Goal: Task Accomplishment & Management: Use online tool/utility

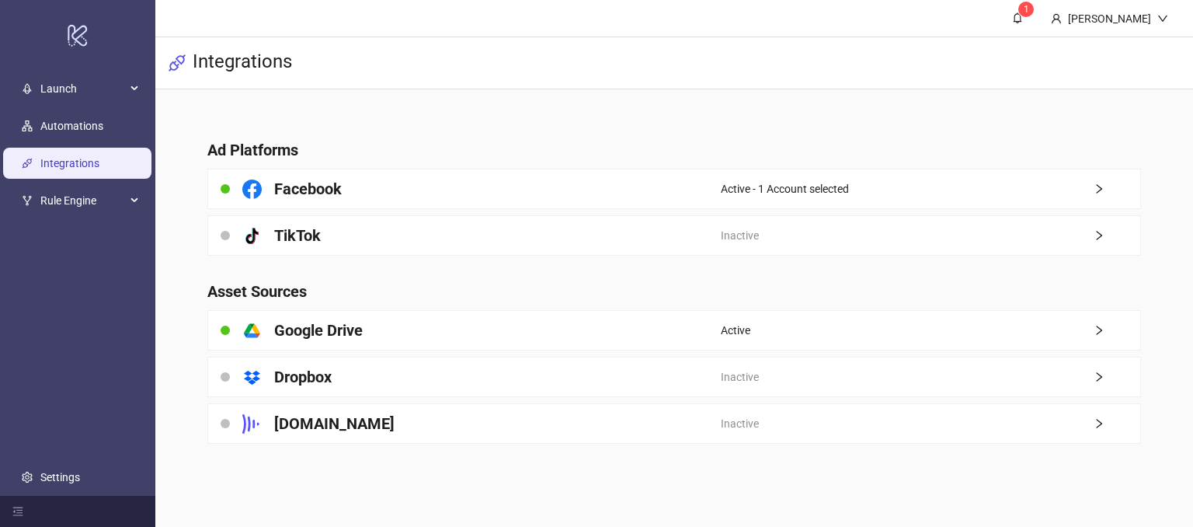
click at [758, 131] on main "Ad Platforms Facebook Active - 1 Account selected platform/tik_tok TikTok Inact…" at bounding box center [674, 281] width 958 height 385
click at [87, 82] on span "Launch" at bounding box center [82, 89] width 85 height 31
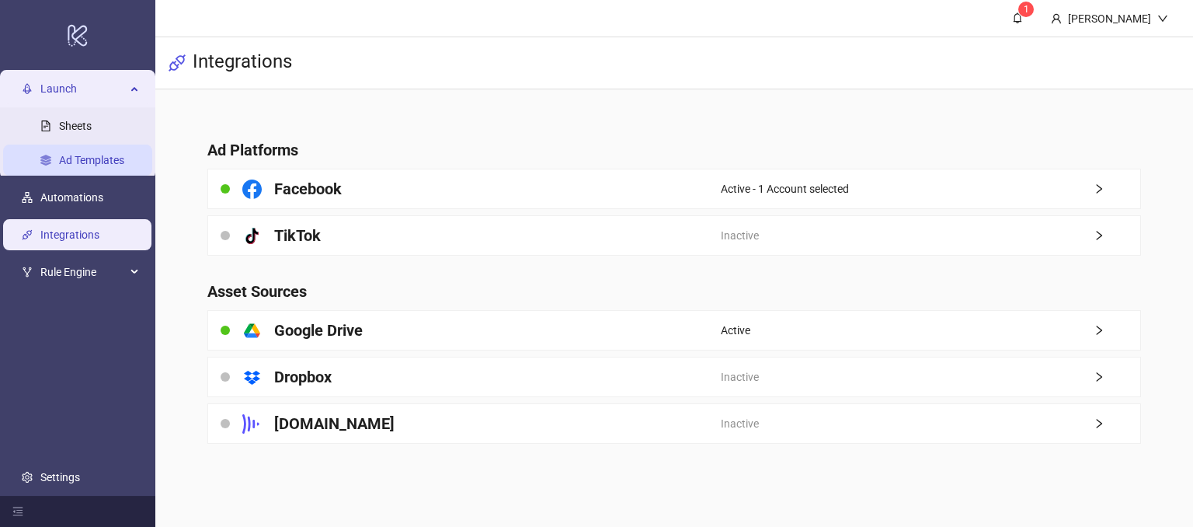
click at [65, 164] on link "Ad Templates" at bounding box center [91, 161] width 65 height 12
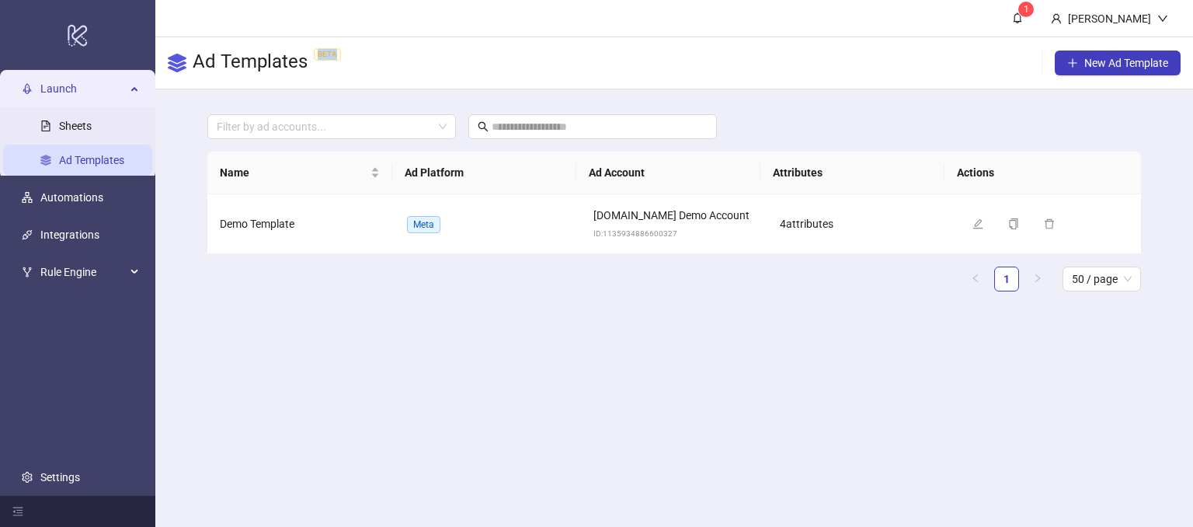
drag, startPoint x: 349, startPoint y: 64, endPoint x: 313, endPoint y: 51, distance: 38.1
click at [313, 51] on div "Ad Templates BETA New Ad Template" at bounding box center [674, 63] width 1038 height 52
click at [441, 324] on main "Filter by ad accounts... Name Ad Platform Ad Account Attributes Actions Demo Te…" at bounding box center [674, 208] width 958 height 239
click at [972, 223] on icon "edit" at bounding box center [977, 223] width 11 height 11
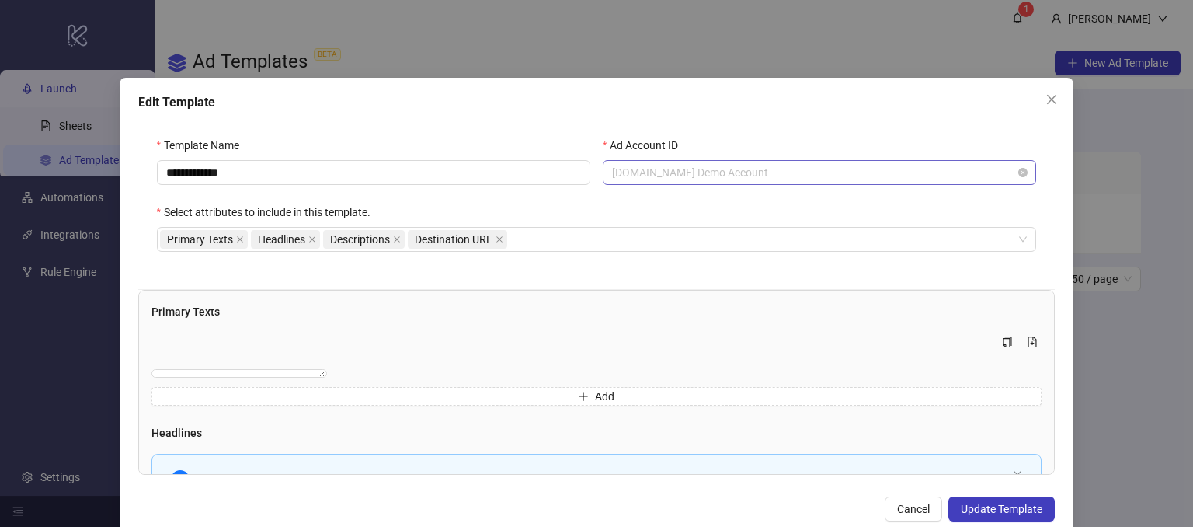
click at [649, 176] on span "[DOMAIN_NAME] Demo Account" at bounding box center [819, 172] width 415 height 23
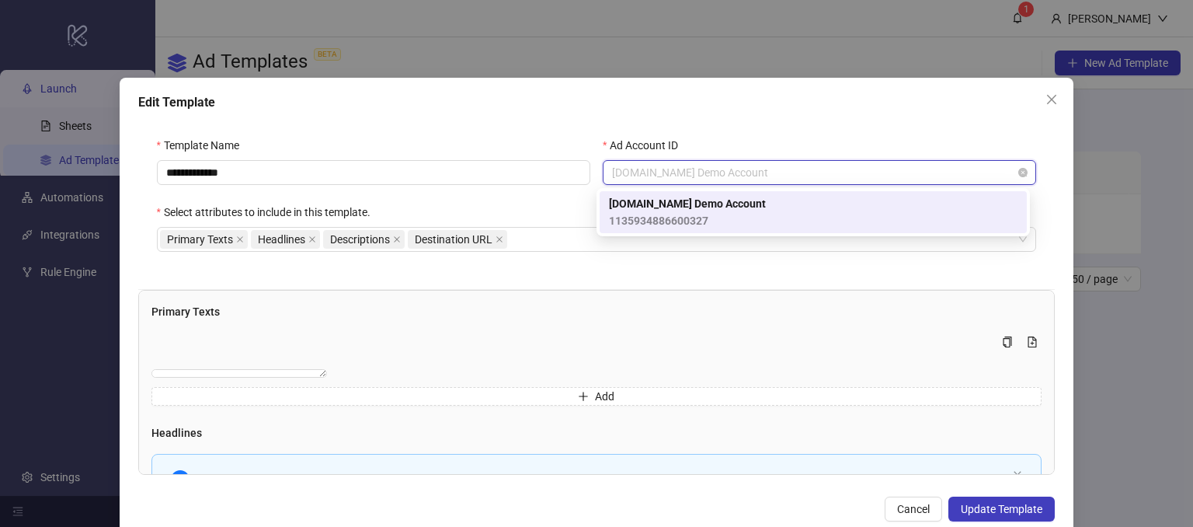
click at [649, 176] on span "[DOMAIN_NAME] Demo Account" at bounding box center [819, 172] width 415 height 23
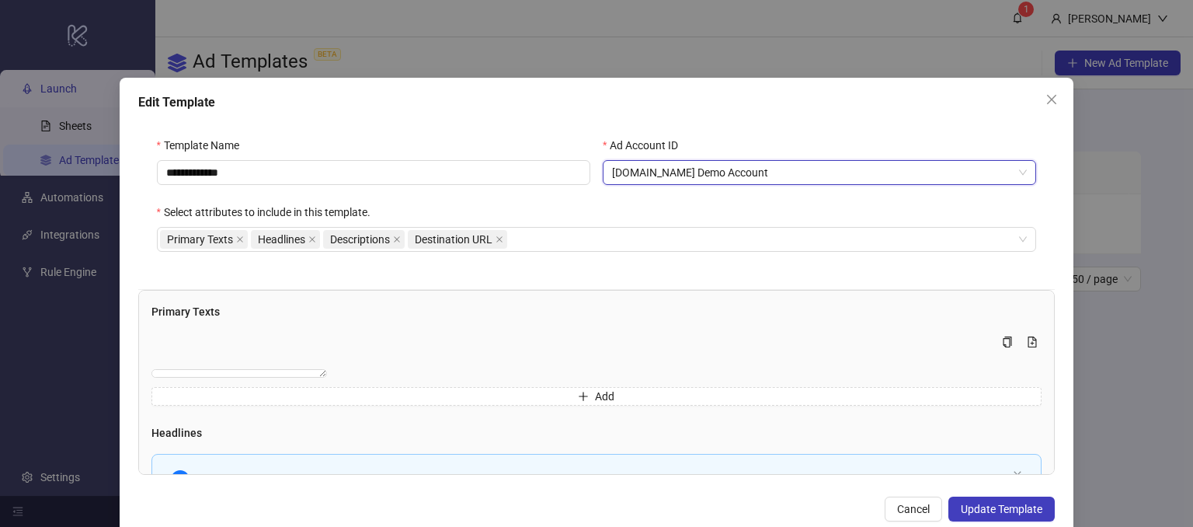
click at [581, 200] on div "**********" at bounding box center [374, 170] width 446 height 67
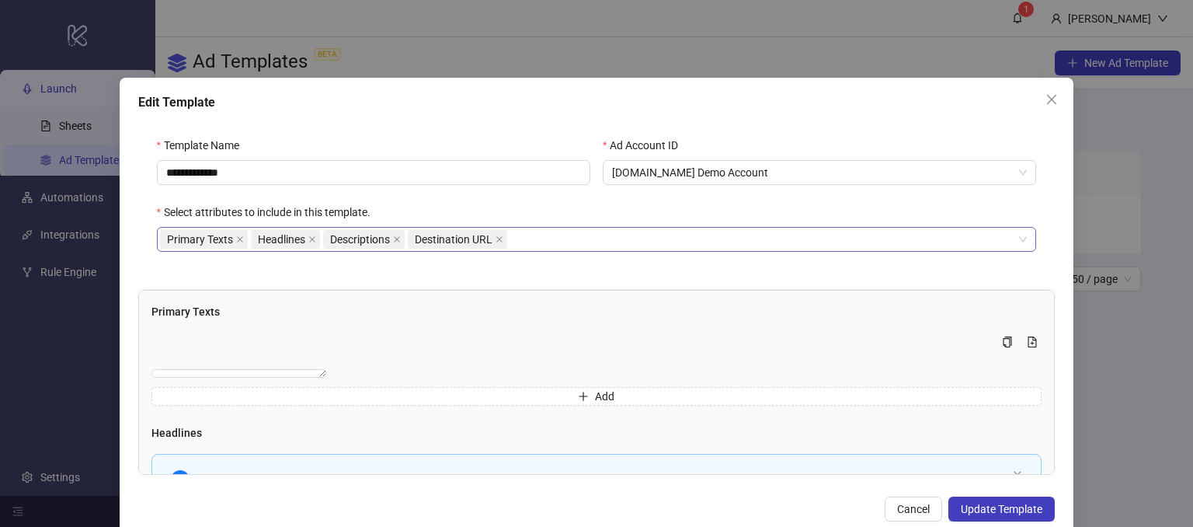
click at [524, 234] on div "Primary Texts Headlines Descriptions Destination URL" at bounding box center [589, 239] width 858 height 22
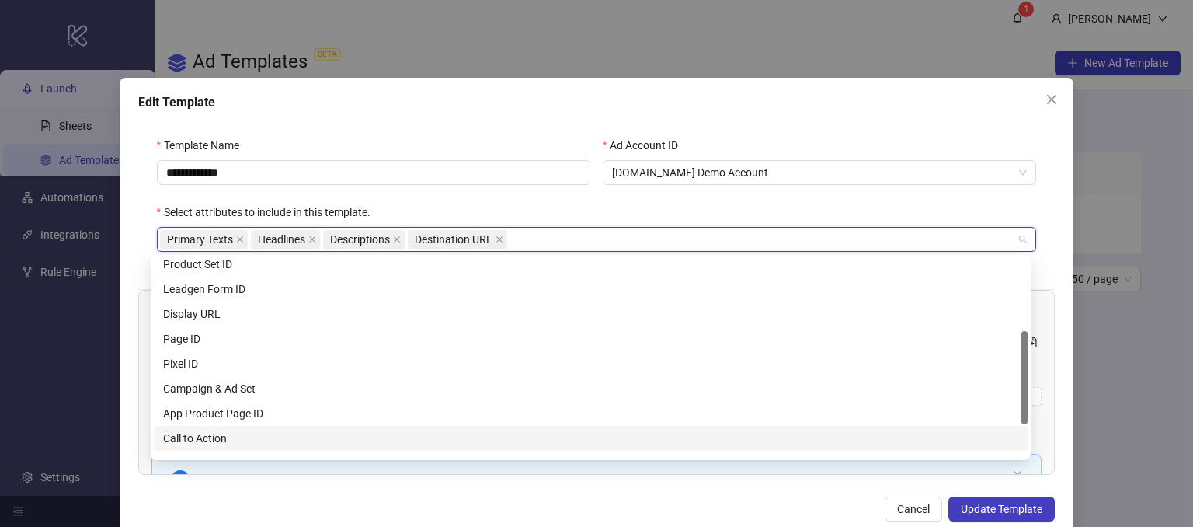
scroll to position [224, 0]
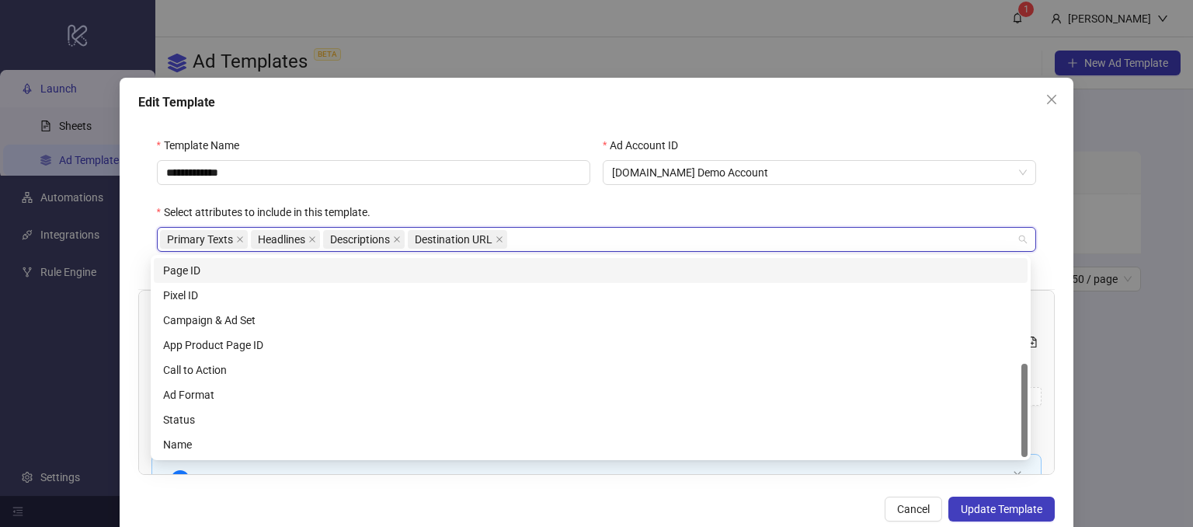
click at [370, 140] on div "Template Name" at bounding box center [373, 148] width 433 height 23
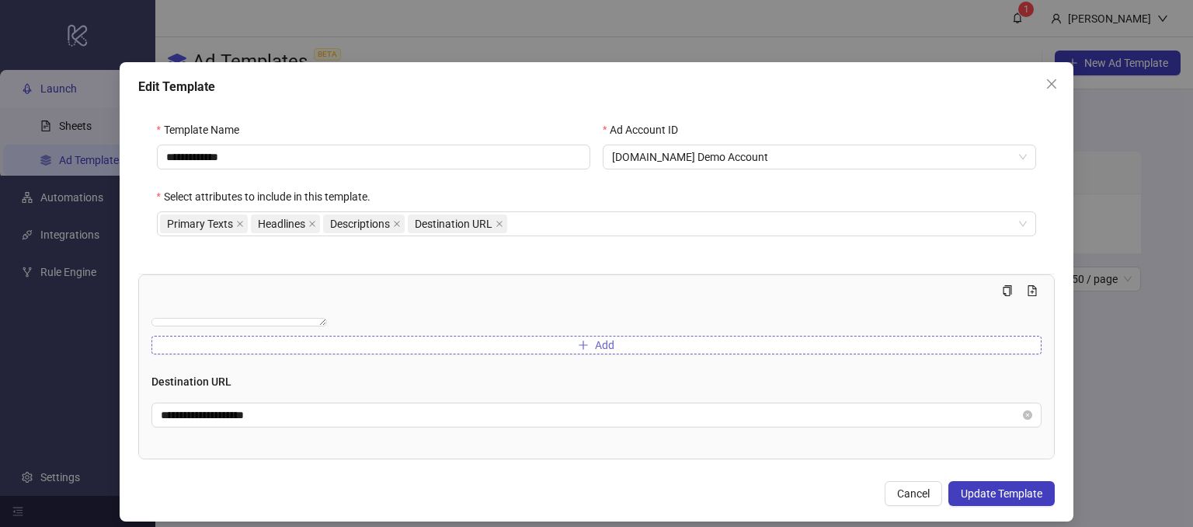
scroll to position [28, 0]
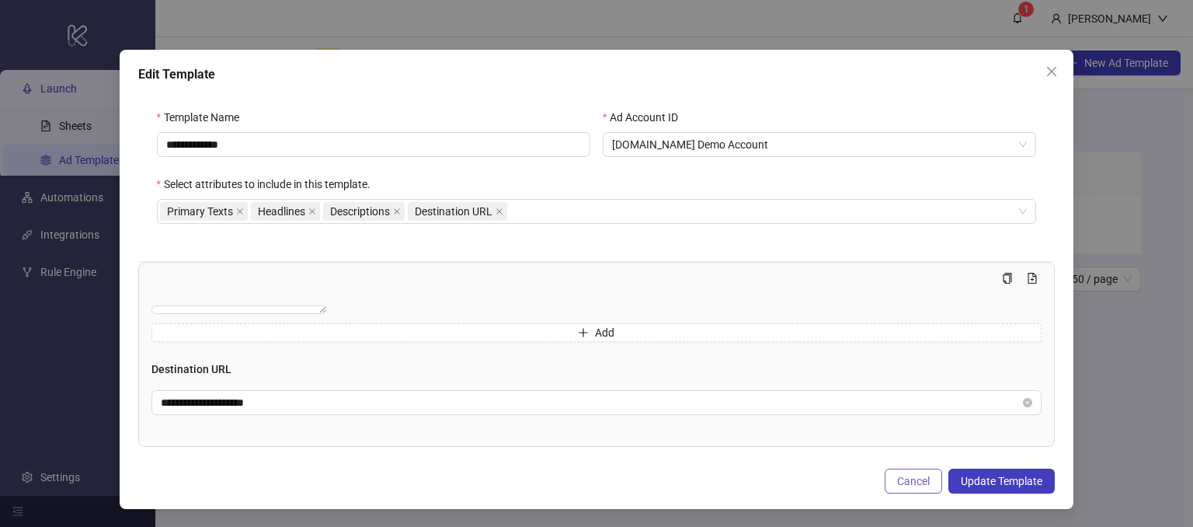
click at [907, 476] on span "Cancel" at bounding box center [913, 481] width 33 height 12
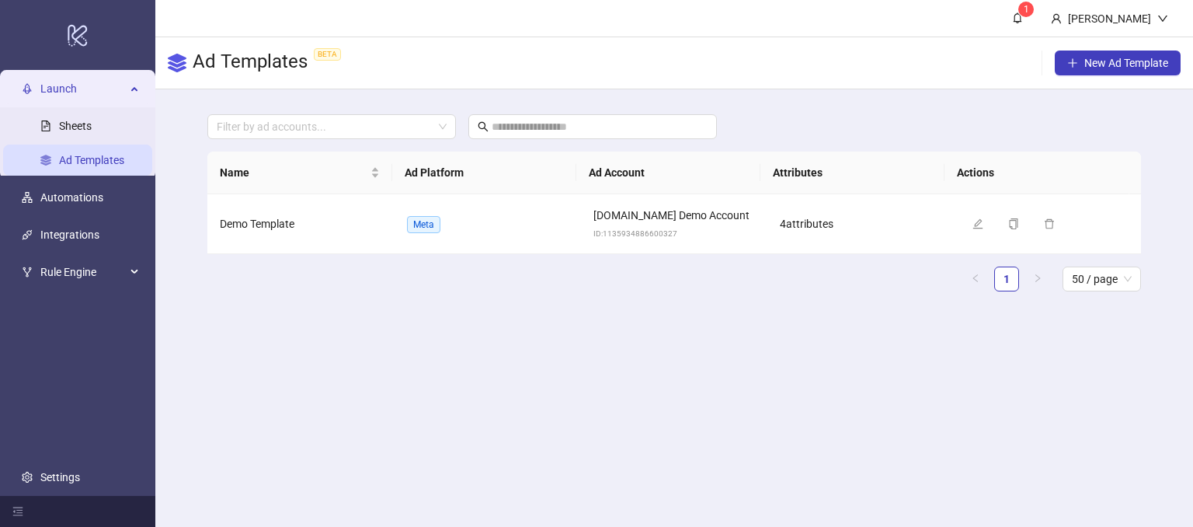
scroll to position [0, 0]
click at [75, 120] on link "Sheets" at bounding box center [75, 126] width 33 height 12
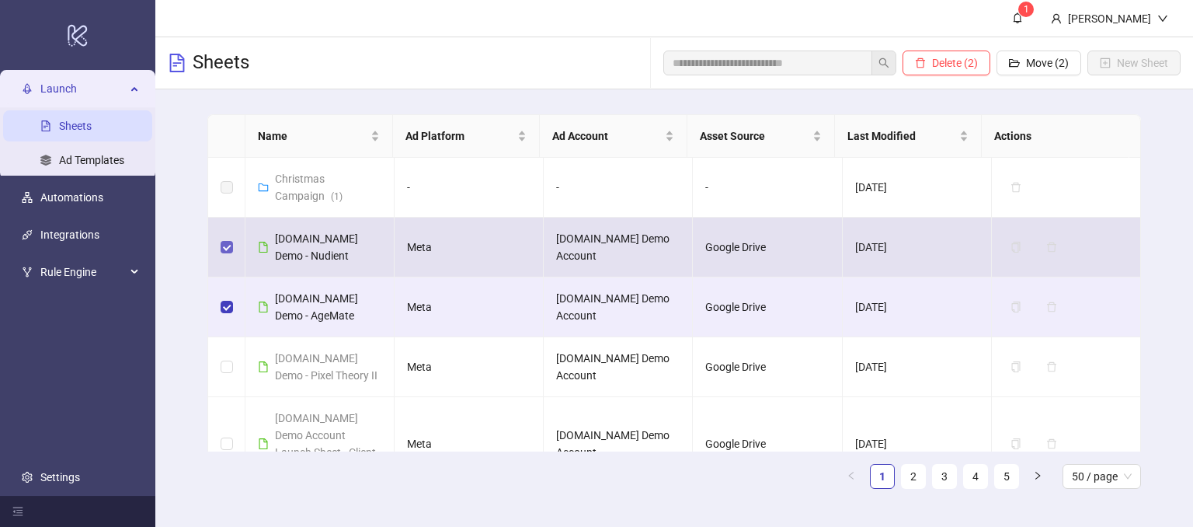
click at [221, 238] on label at bounding box center [227, 246] width 12 height 17
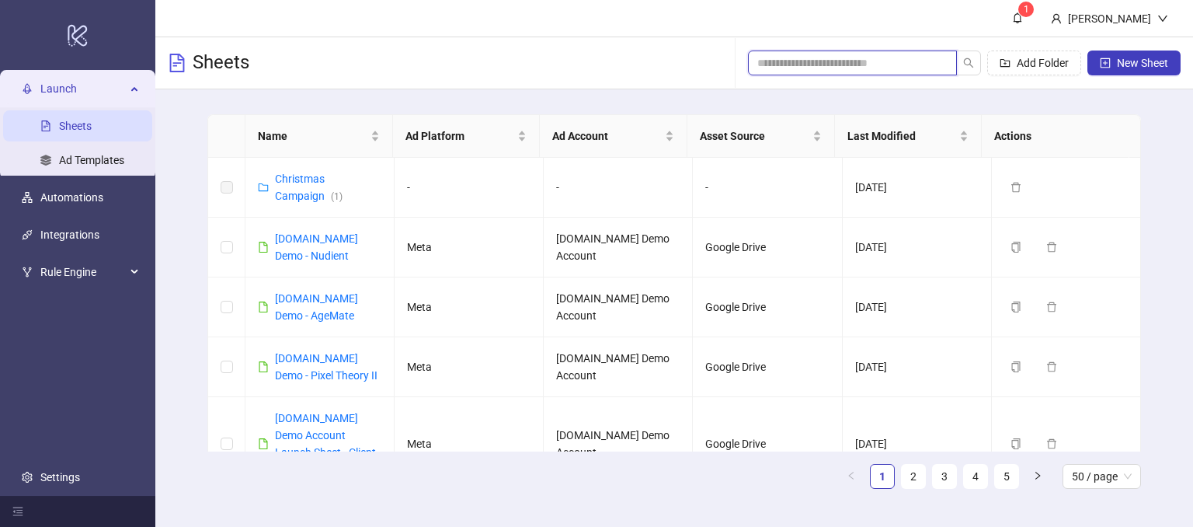
click at [803, 66] on input "search" at bounding box center [846, 62] width 178 height 17
click at [1164, 260] on div "Name Ad Platform Ad Account Asset Source Last Modified Actions Christmas Campai…" at bounding box center [674, 307] width 1038 height 437
click at [1136, 62] on span "New Sheet" at bounding box center [1142, 63] width 51 height 12
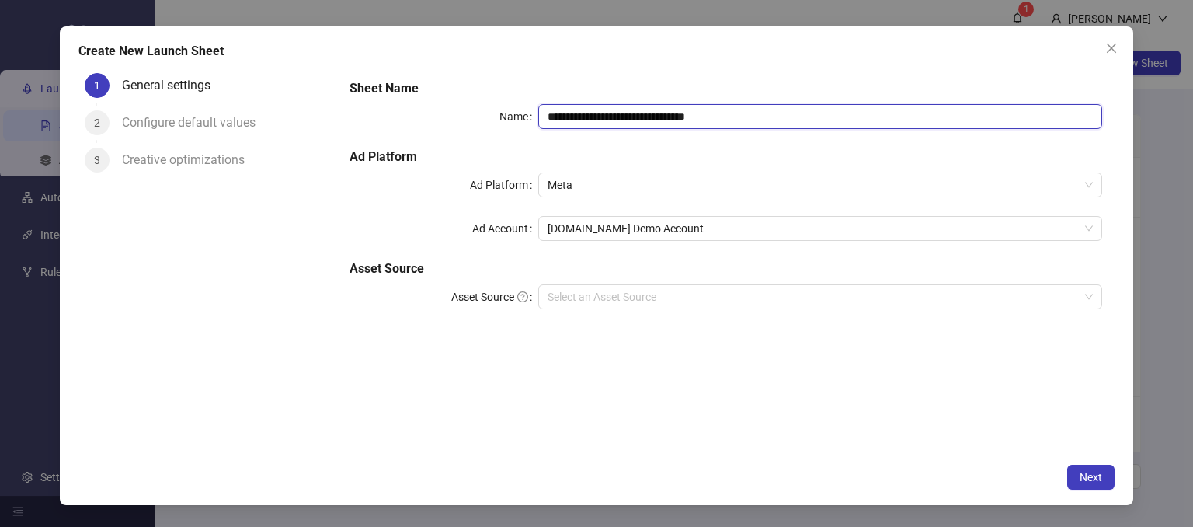
click at [771, 127] on input "**********" at bounding box center [820, 116] width 565 height 25
drag, startPoint x: 759, startPoint y: 123, endPoint x: 608, endPoint y: 113, distance: 151.0
click at [608, 113] on input "**********" at bounding box center [820, 116] width 565 height 25
click at [756, 117] on input "**********" at bounding box center [820, 116] width 565 height 25
click at [725, 85] on h5 "Sheet Name" at bounding box center [726, 88] width 753 height 19
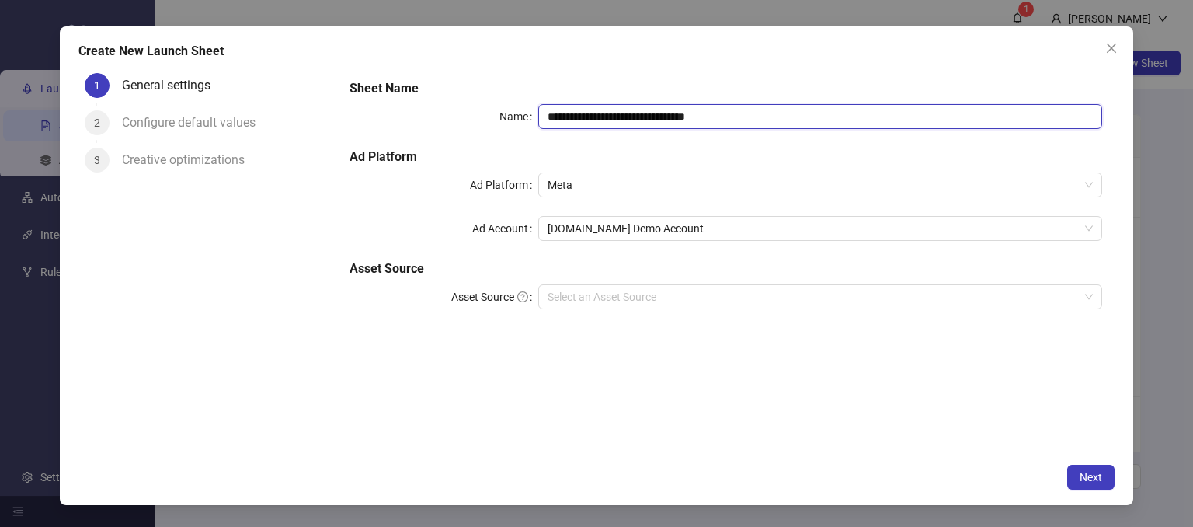
click at [730, 111] on input "**********" at bounding box center [820, 116] width 565 height 25
click at [746, 120] on input "**********" at bounding box center [820, 116] width 565 height 25
drag, startPoint x: 715, startPoint y: 116, endPoint x: 624, endPoint y: 119, distance: 90.9
click at [624, 119] on input "**********" at bounding box center [820, 116] width 565 height 25
type input "**********"
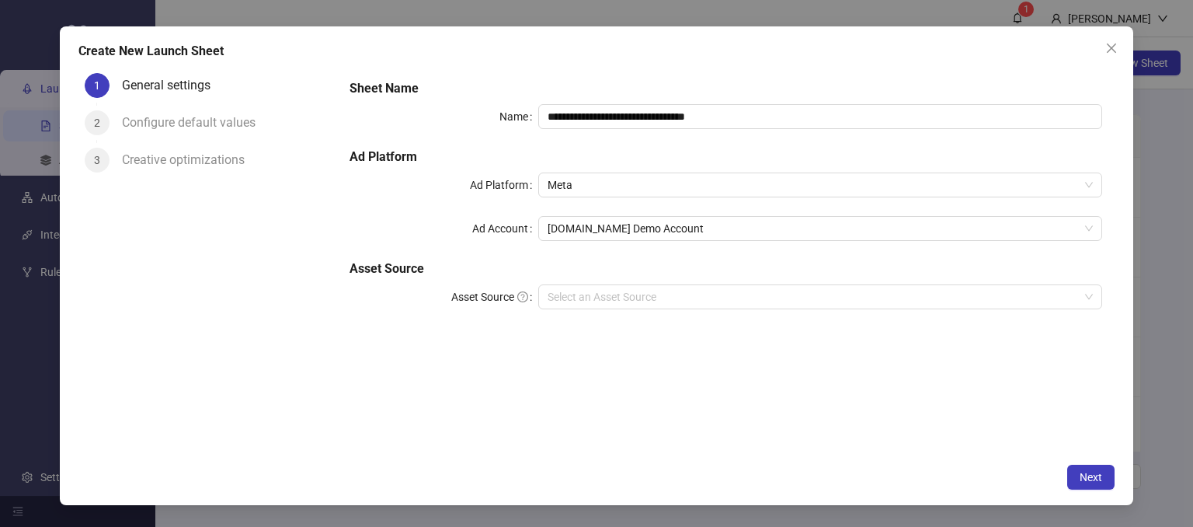
click at [717, 150] on h5 "Ad Platform" at bounding box center [726, 157] width 753 height 19
click at [559, 184] on span "Meta" at bounding box center [821, 184] width 546 height 23
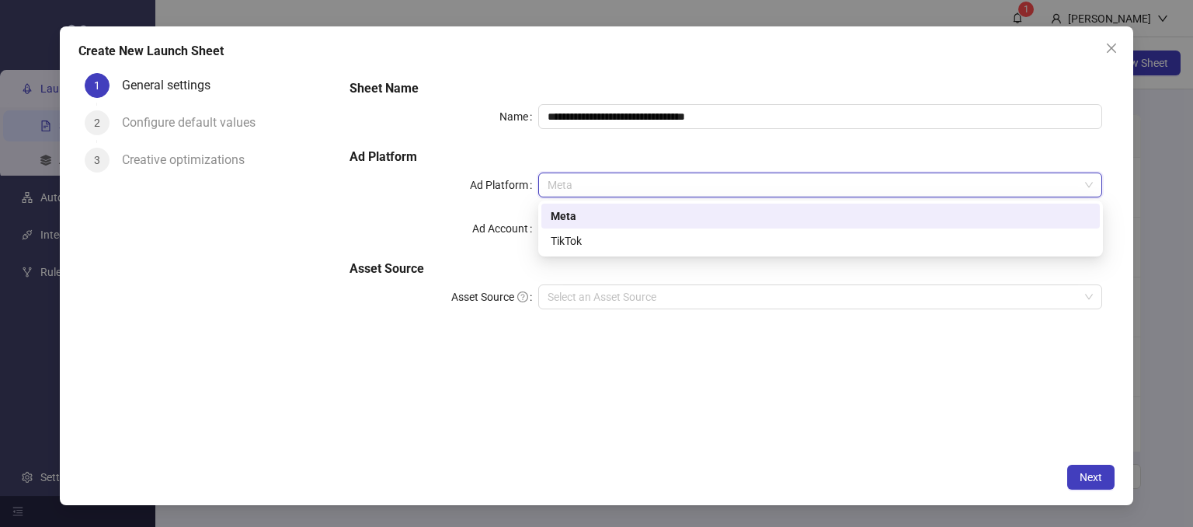
click at [562, 217] on div "Meta" at bounding box center [821, 215] width 540 height 17
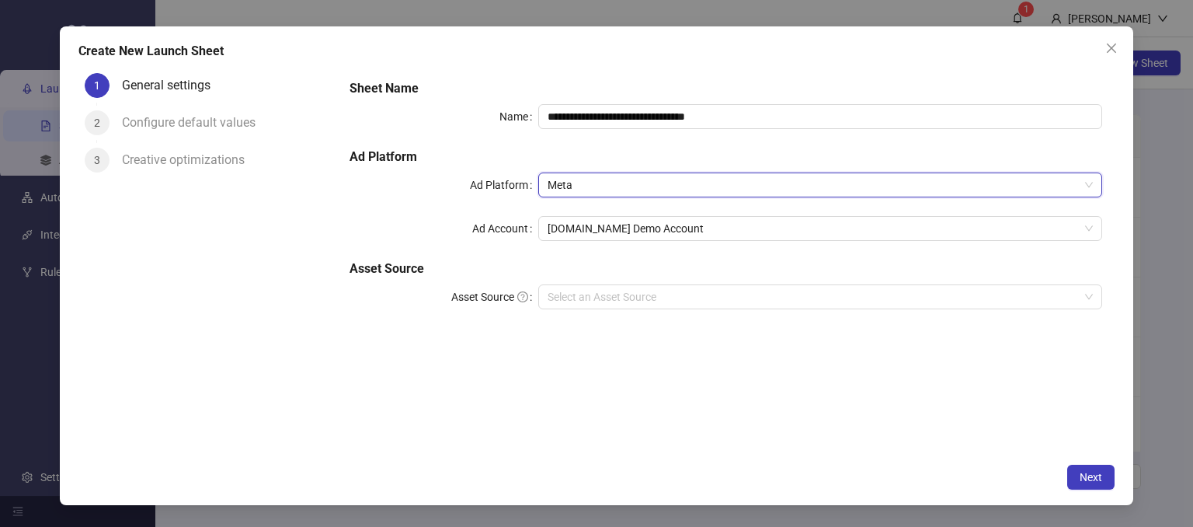
click at [425, 209] on div "**********" at bounding box center [725, 203] width 765 height 261
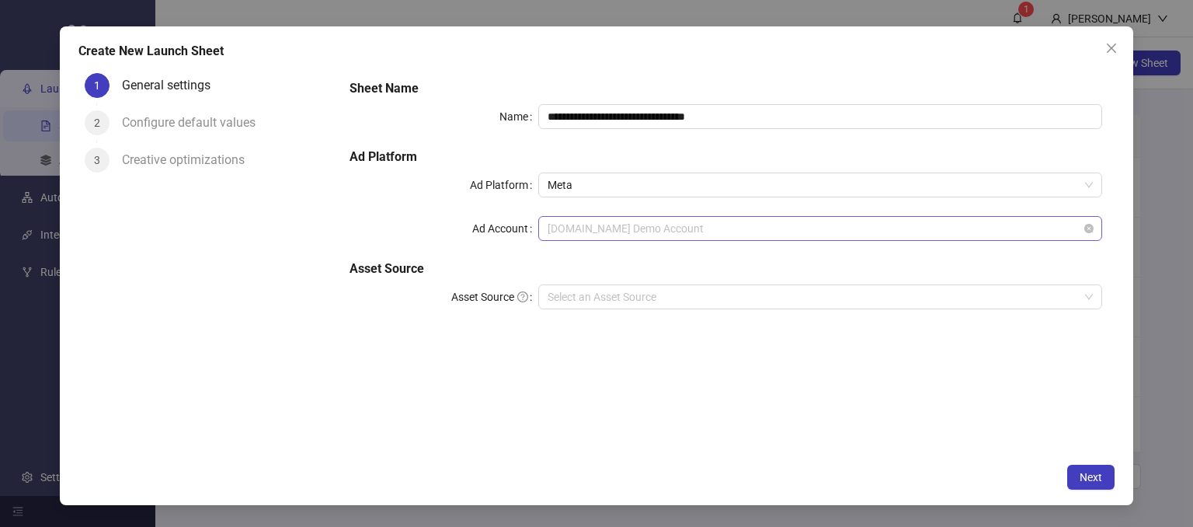
click at [576, 224] on span "[DOMAIN_NAME] Demo Account" at bounding box center [821, 228] width 546 height 23
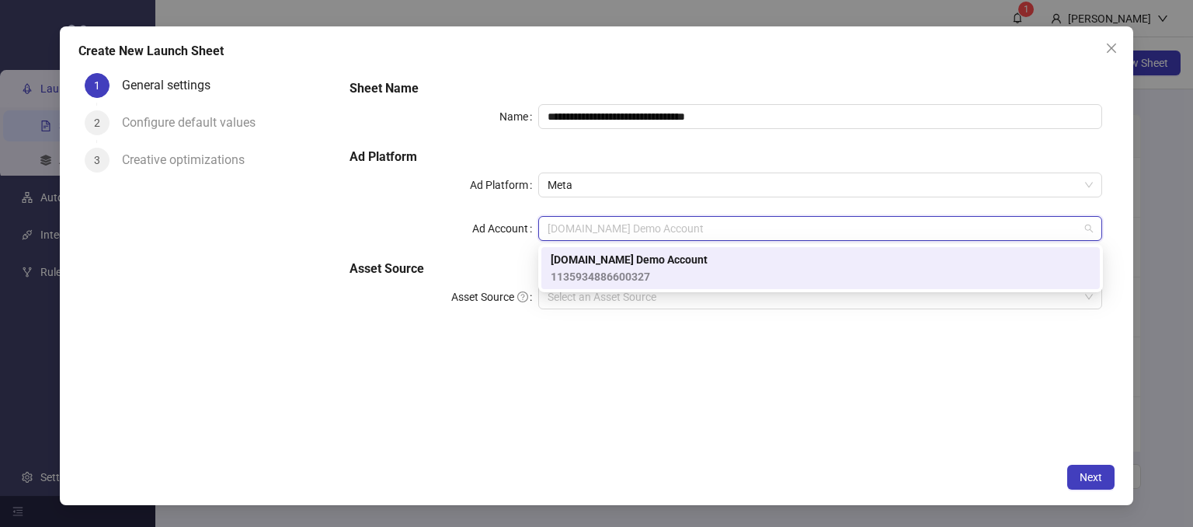
click at [595, 265] on span "[DOMAIN_NAME] Demo Account" at bounding box center [629, 259] width 157 height 17
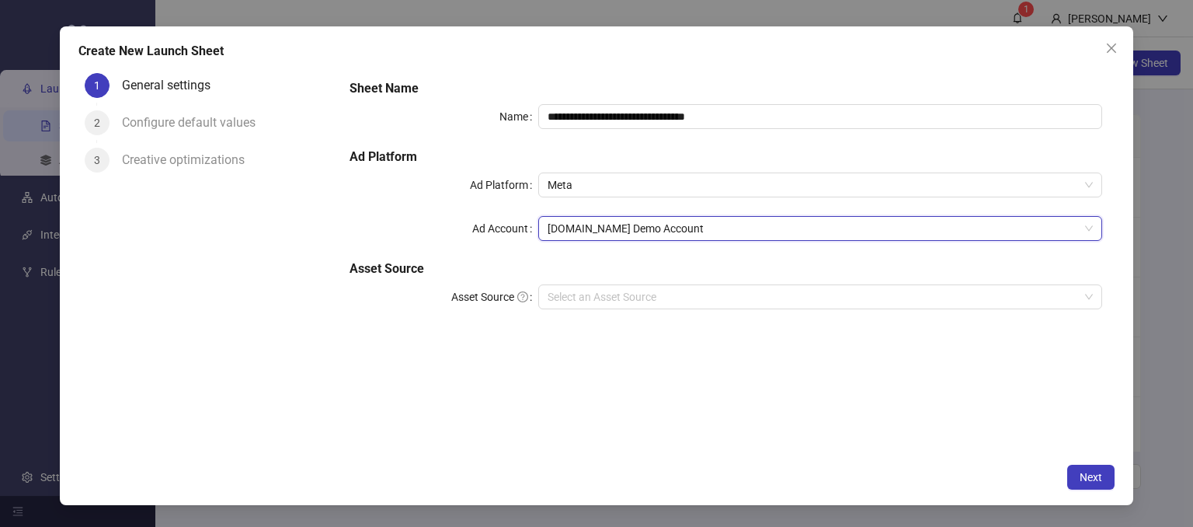
click at [487, 247] on div "**********" at bounding box center [725, 203] width 765 height 261
click at [583, 296] on input "Asset Source" at bounding box center [814, 296] width 532 height 23
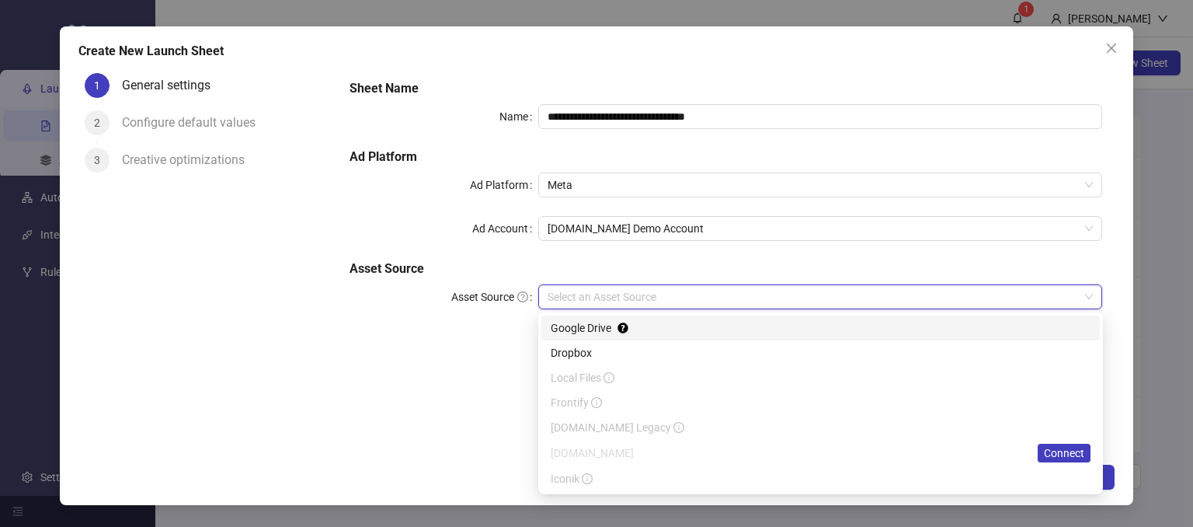
click at [590, 332] on div "Google Drive" at bounding box center [821, 327] width 540 height 17
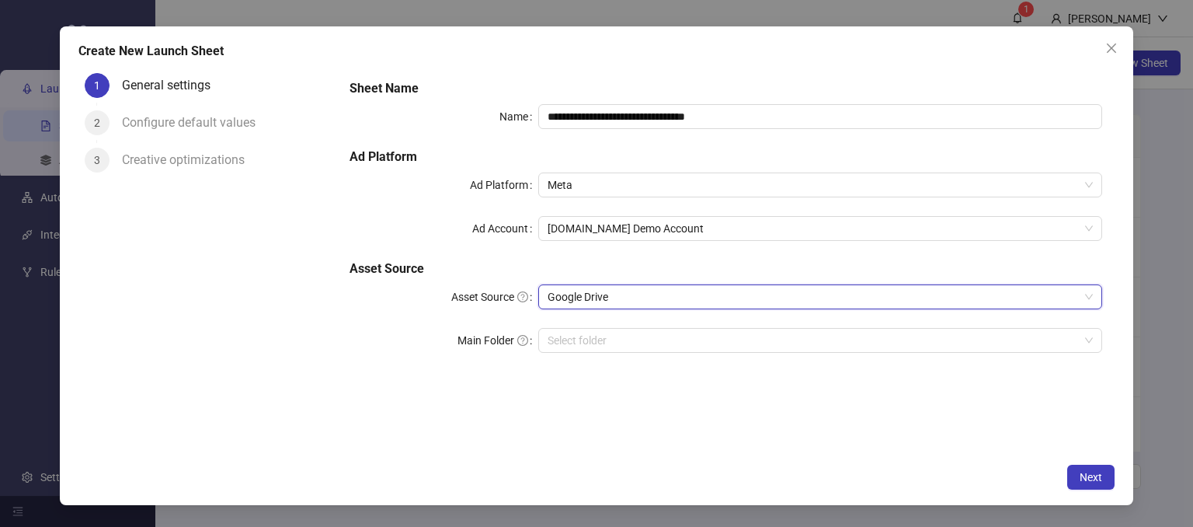
click at [325, 387] on div "1 General settings 2 Configure default values 3 Creative optimizations" at bounding box center [207, 261] width 259 height 388
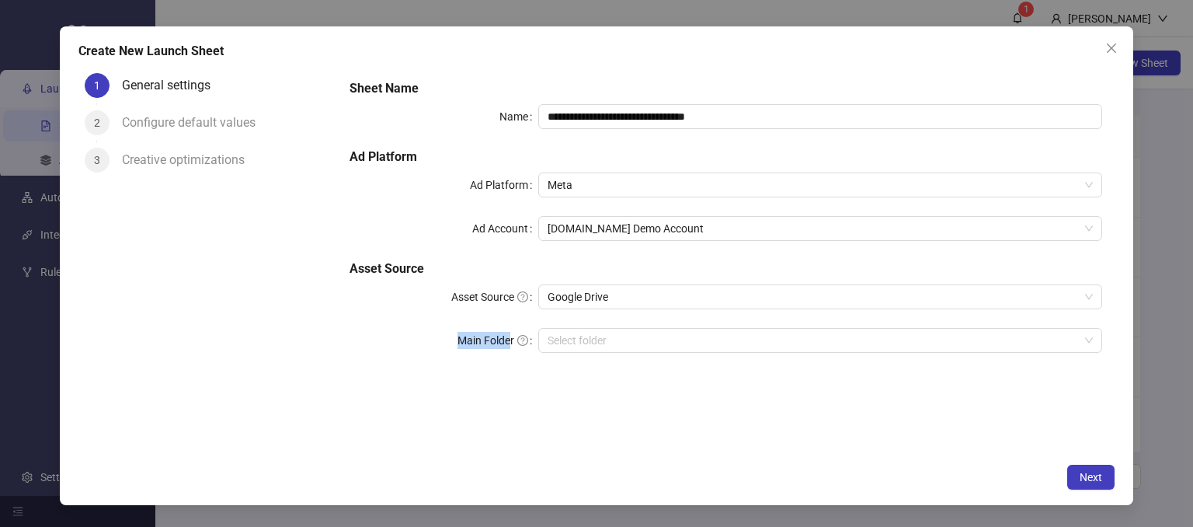
drag, startPoint x: 450, startPoint y: 345, endPoint x: 507, endPoint y: 336, distance: 57.5
click at [508, 336] on div "Main Folder" at bounding box center [444, 340] width 188 height 25
click at [513, 398] on div "**********" at bounding box center [725, 261] width 777 height 388
click at [561, 339] on input "Main Folder" at bounding box center [814, 340] width 532 height 23
click at [729, 386] on div "**********" at bounding box center [725, 261] width 777 height 388
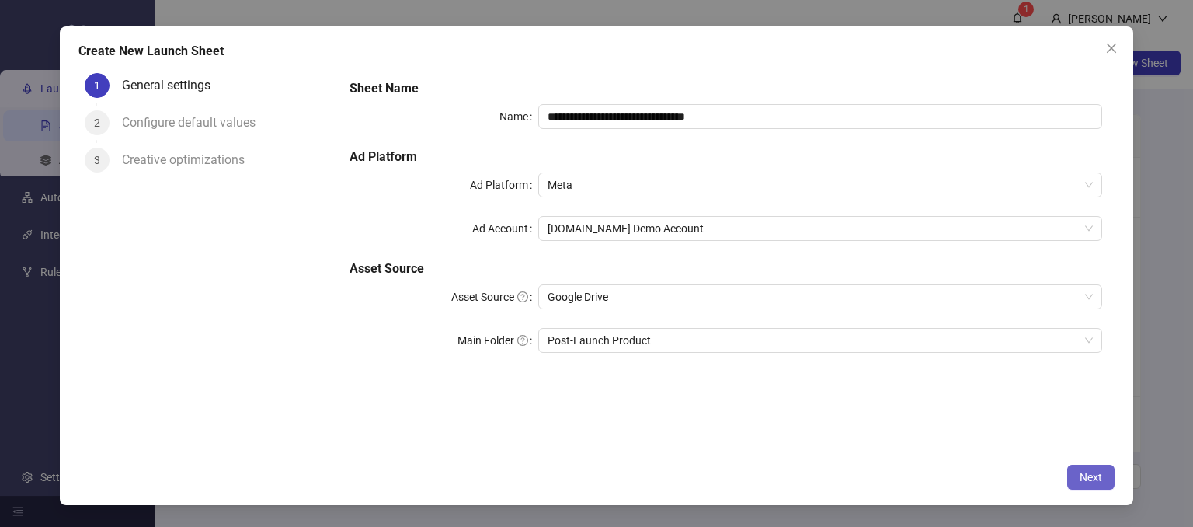
click at [1077, 479] on button "Next" at bounding box center [1090, 476] width 47 height 25
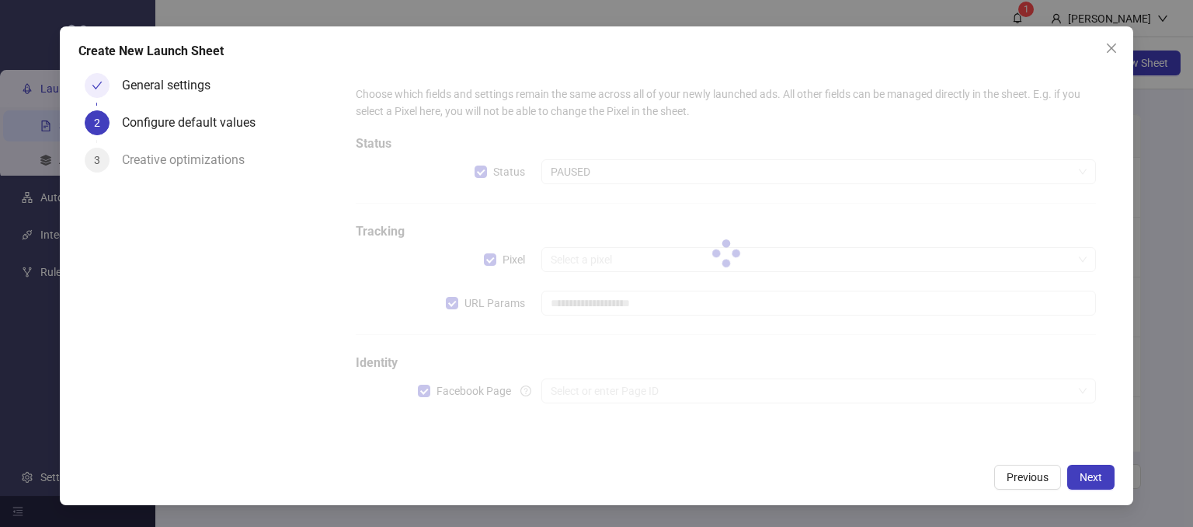
type input "**********"
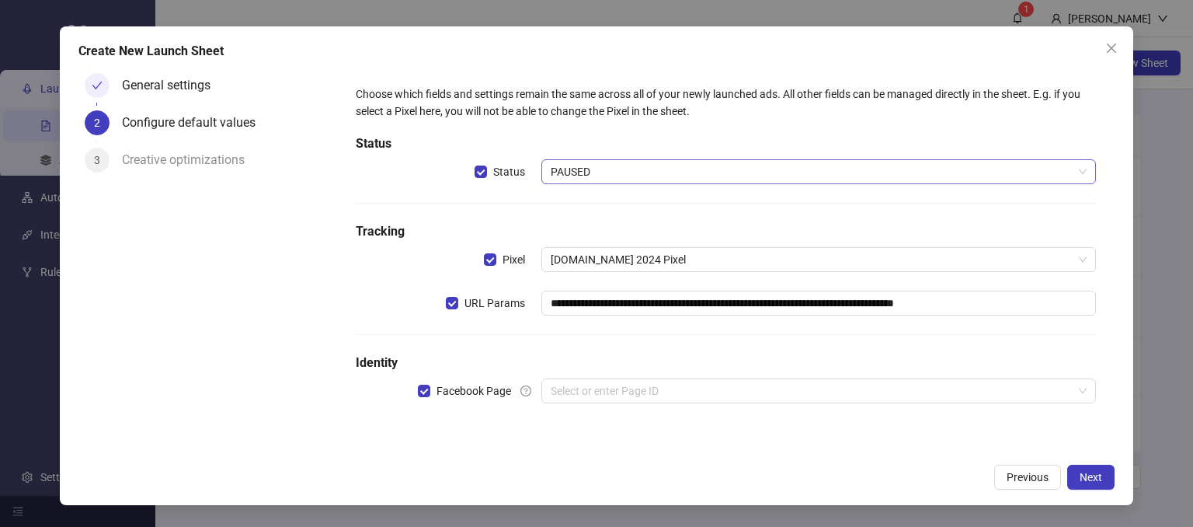
click at [614, 172] on span "PAUSED" at bounding box center [819, 171] width 537 height 23
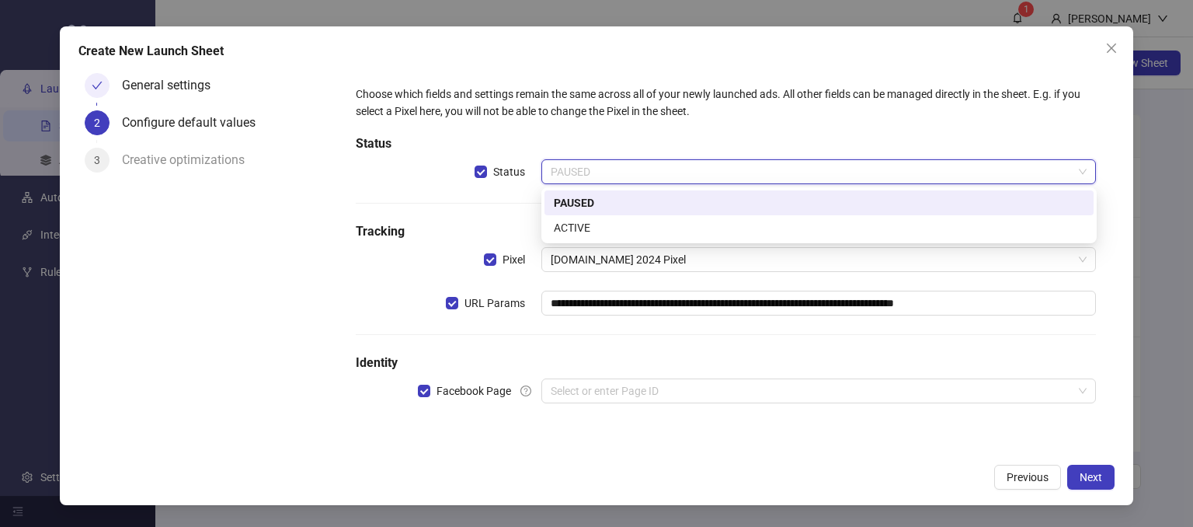
click at [577, 200] on div "PAUSED" at bounding box center [819, 202] width 531 height 17
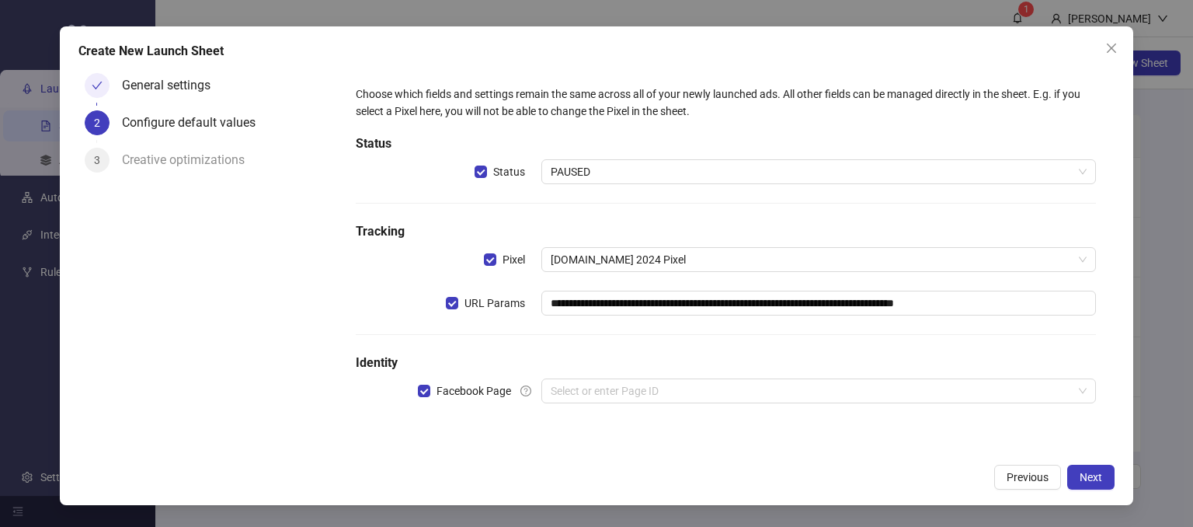
click at [461, 210] on div "**********" at bounding box center [726, 253] width 753 height 349
click at [429, 345] on div "**********" at bounding box center [726, 253] width 753 height 349
click at [590, 377] on div "**********" at bounding box center [726, 253] width 753 height 349
click at [572, 395] on input "search" at bounding box center [812, 390] width 523 height 23
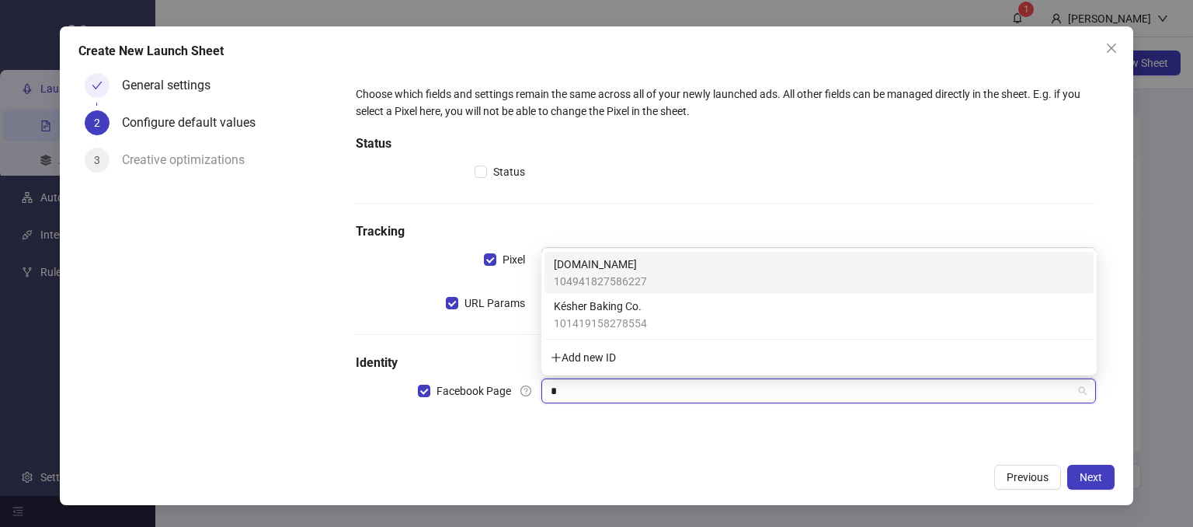
type input "**"
click at [578, 271] on span "[DOMAIN_NAME]" at bounding box center [600, 264] width 93 height 17
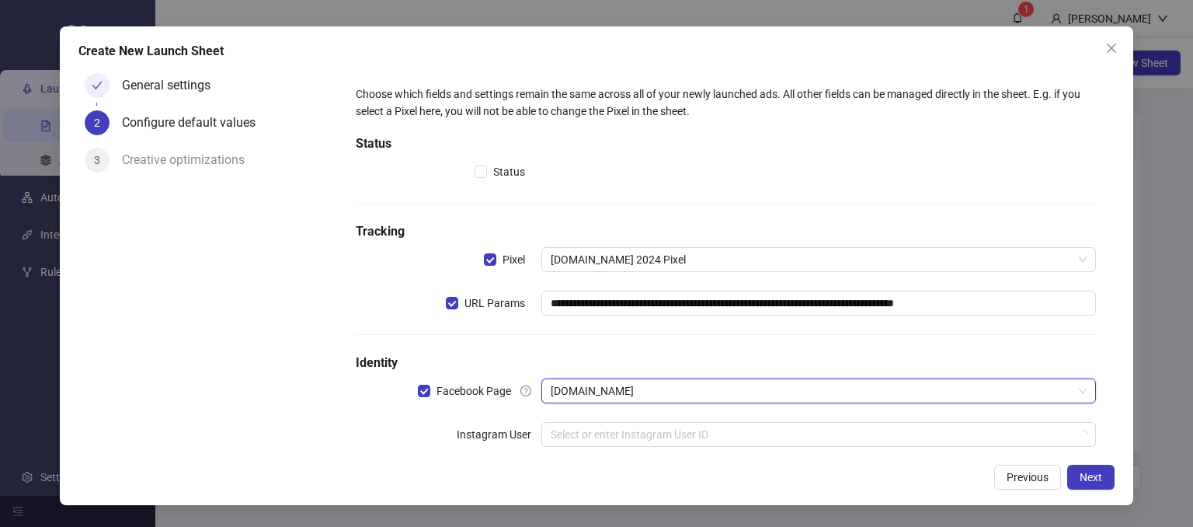
click at [293, 428] on div "General settings 2 Configure default values 3 Creative optimizations" at bounding box center [207, 261] width 259 height 388
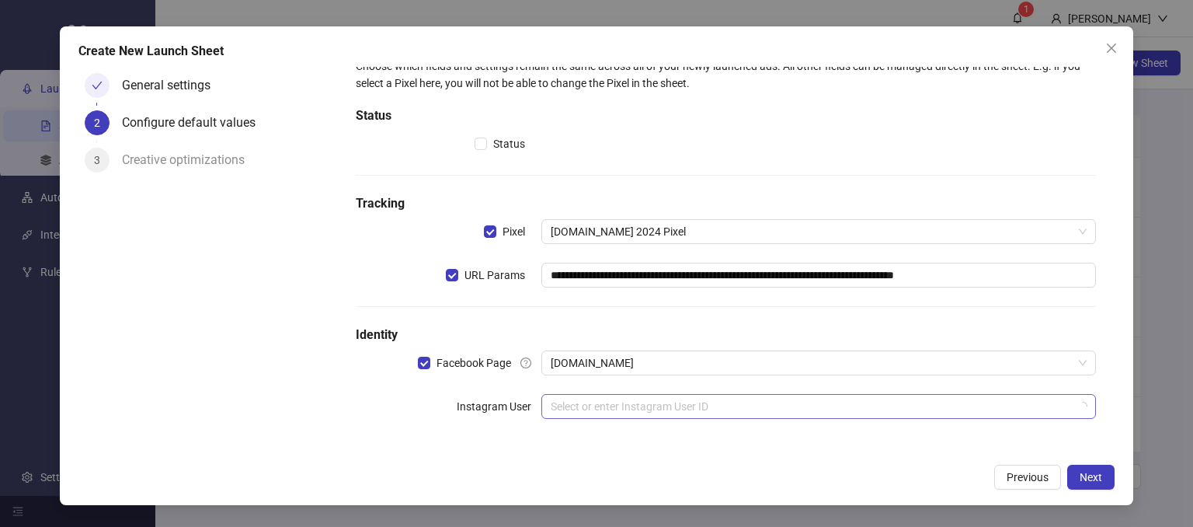
click at [554, 413] on input "search" at bounding box center [812, 406] width 523 height 23
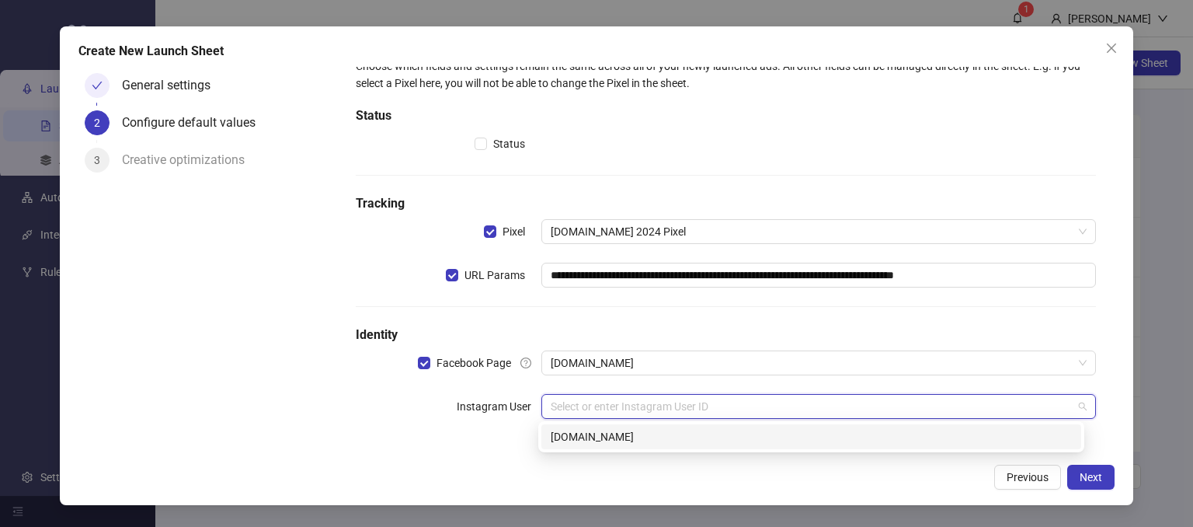
click at [572, 435] on div "[DOMAIN_NAME]" at bounding box center [811, 436] width 521 height 17
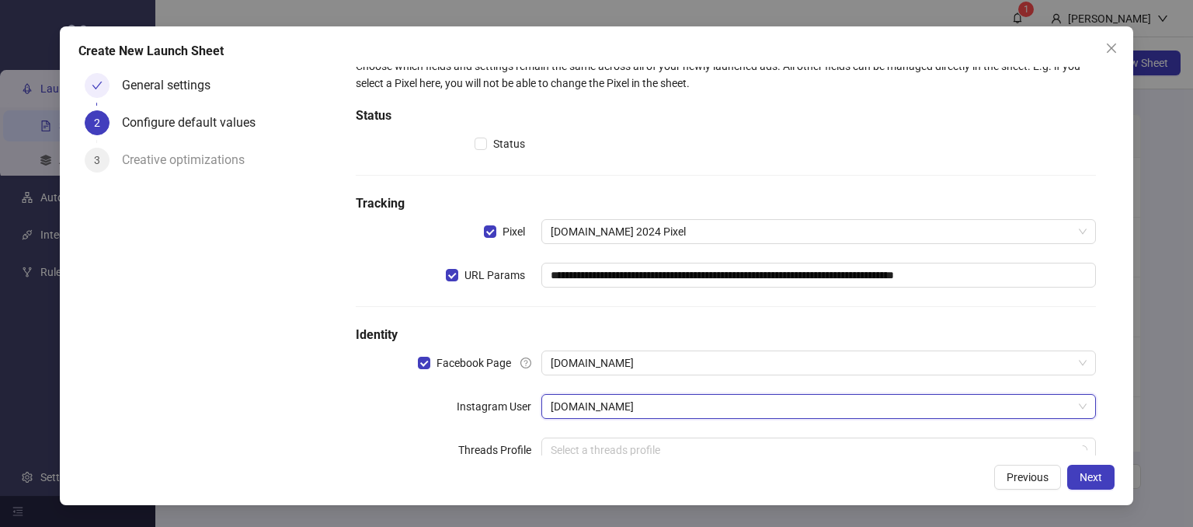
click at [413, 439] on div "Threads Profile" at bounding box center [448, 449] width 185 height 25
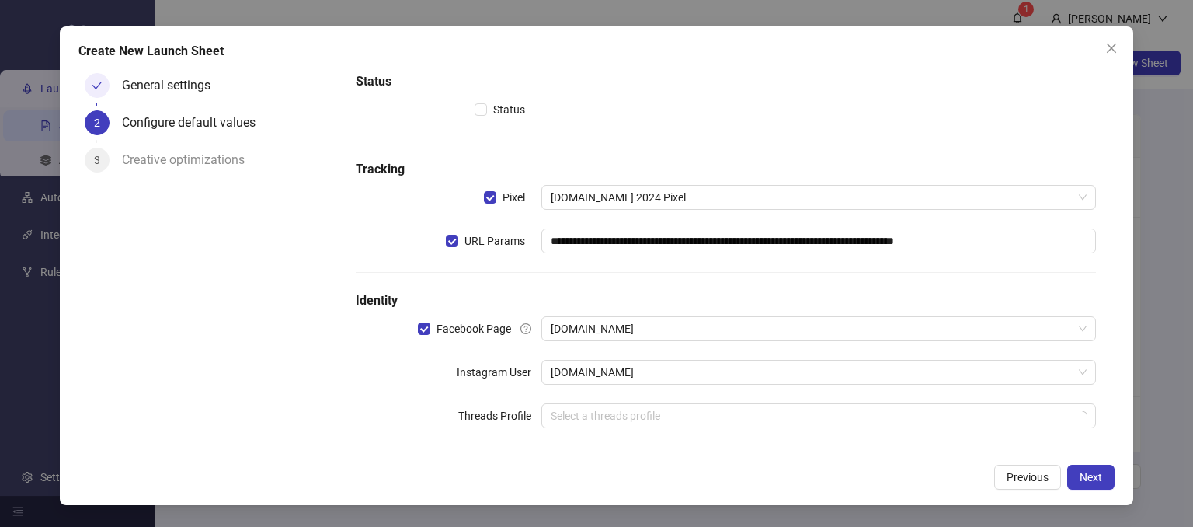
scroll to position [71, 0]
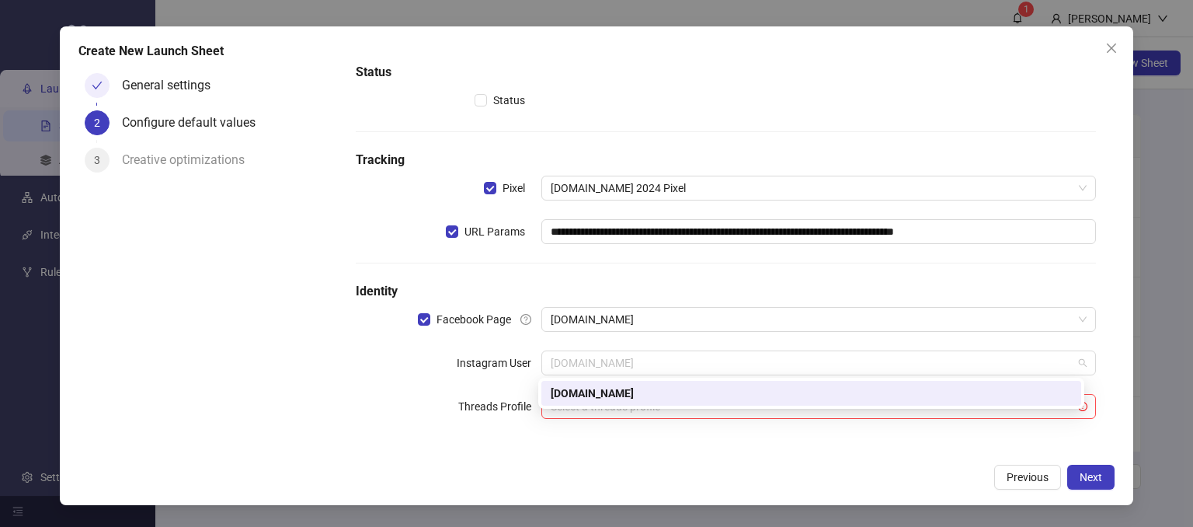
drag, startPoint x: 553, startPoint y: 360, endPoint x: 517, endPoint y: 358, distance: 35.8
click at [517, 358] on div "Instagram User [DOMAIN_NAME]" at bounding box center [726, 362] width 740 height 25
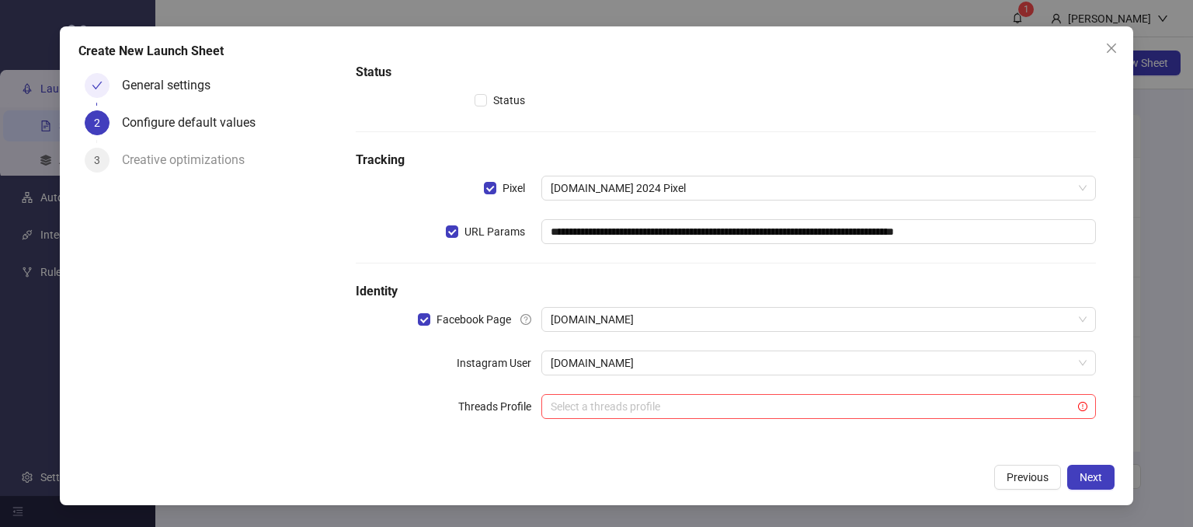
click at [384, 411] on div "Threads Profile" at bounding box center [448, 406] width 185 height 25
click at [672, 446] on div "**********" at bounding box center [725, 226] width 765 height 448
click at [1093, 479] on span "Next" at bounding box center [1091, 477] width 23 height 12
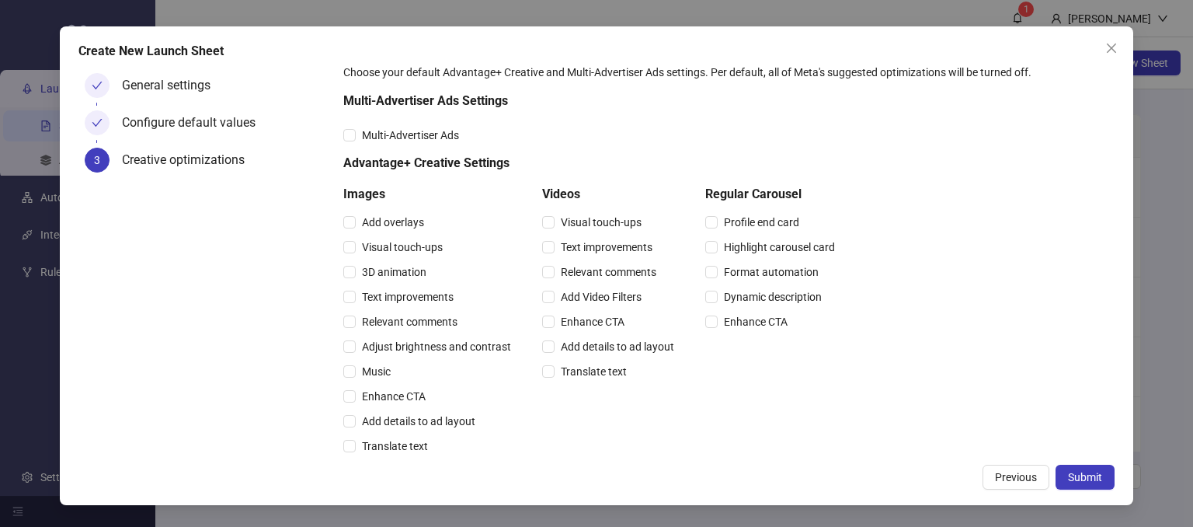
scroll to position [6, 0]
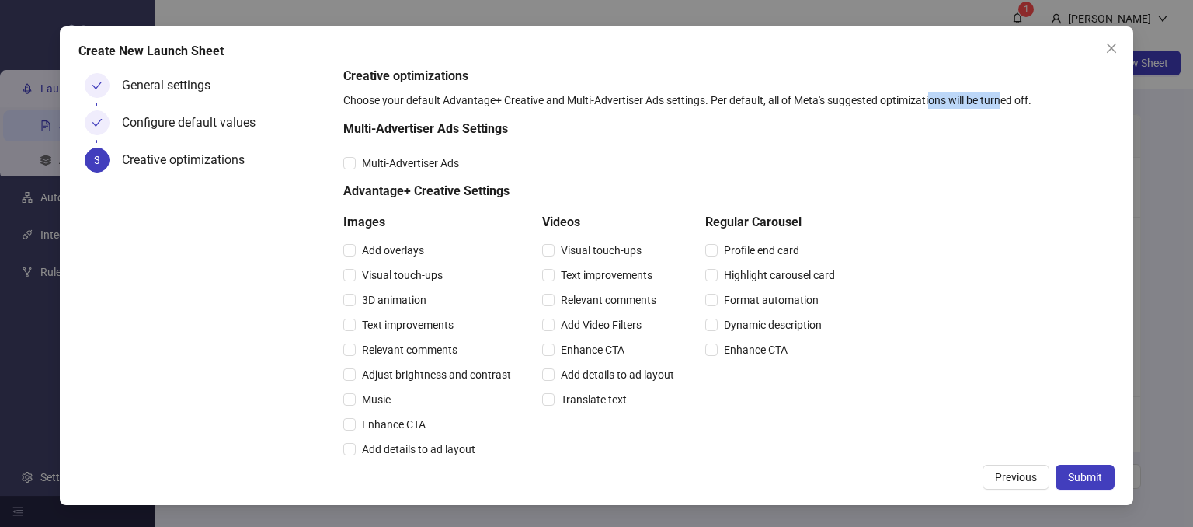
drag, startPoint x: 933, startPoint y: 72, endPoint x: 1007, endPoint y: 101, distance: 79.2
click at [1007, 101] on div "Choose your default Advantage+ Creative and Multi-Advertiser Ads settings. Per …" at bounding box center [725, 100] width 765 height 17
click at [1028, 106] on div "Choose your default Advantage+ Creative and Multi-Advertiser Ads settings. Per …" at bounding box center [725, 100] width 765 height 17
drag, startPoint x: 1037, startPoint y: 104, endPoint x: 1015, endPoint y: 104, distance: 21.7
click at [1015, 104] on div "Choose your default Advantage+ Creative and Multi-Advertiser Ads settings. Per …" at bounding box center [725, 100] width 765 height 17
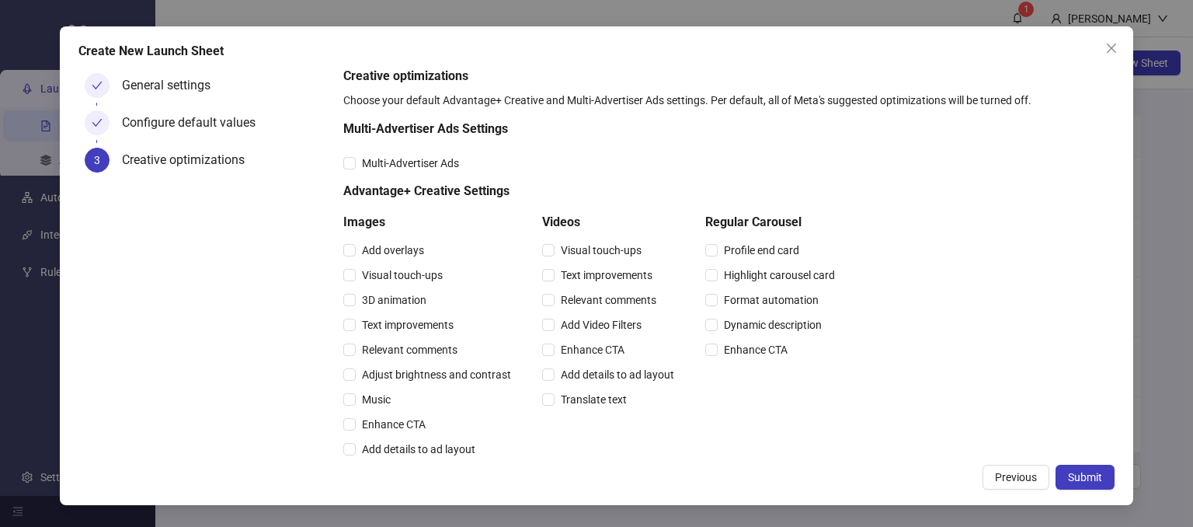
click at [960, 163] on div "Creative optimizations Choose your default Advantage+ Creative and Multi-Advert…" at bounding box center [725, 457] width 765 height 780
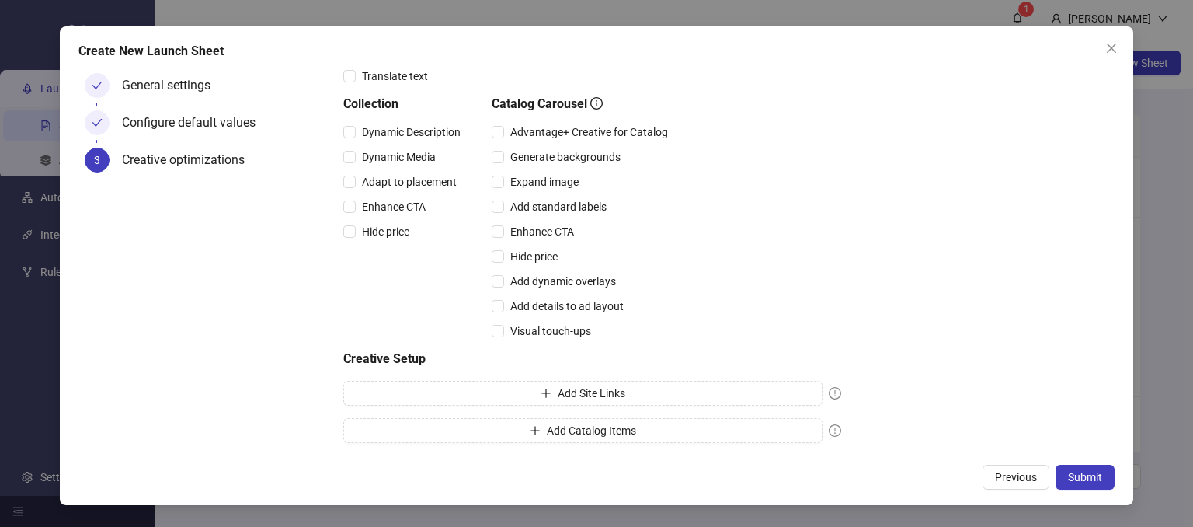
scroll to position [0, 0]
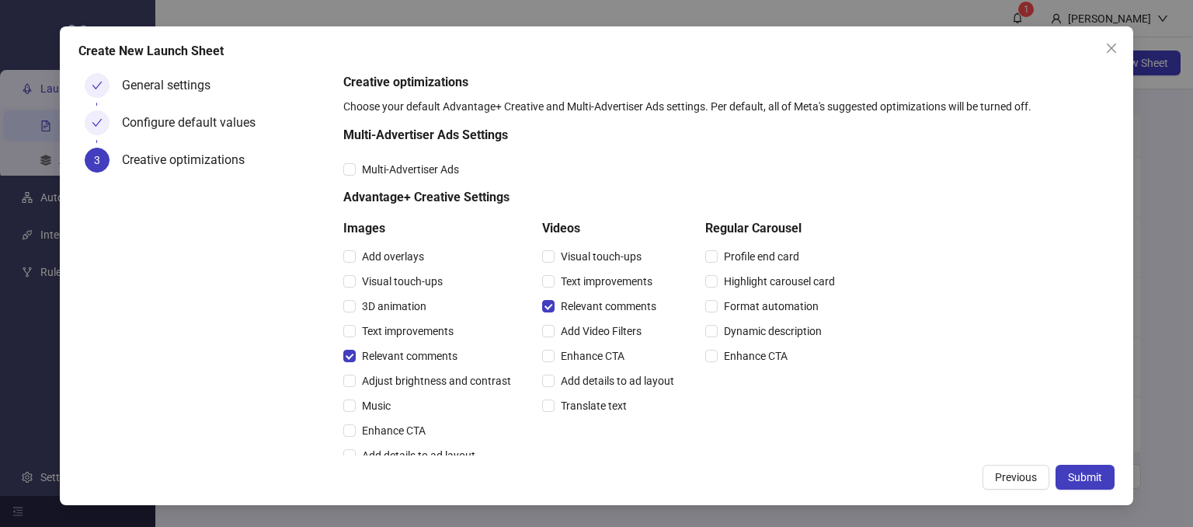
click at [1004, 190] on div "Creative optimizations Choose your default Advantage+ Creative and Multi-Advert…" at bounding box center [725, 463] width 765 height 780
click at [1084, 476] on span "Submit" at bounding box center [1085, 477] width 34 height 12
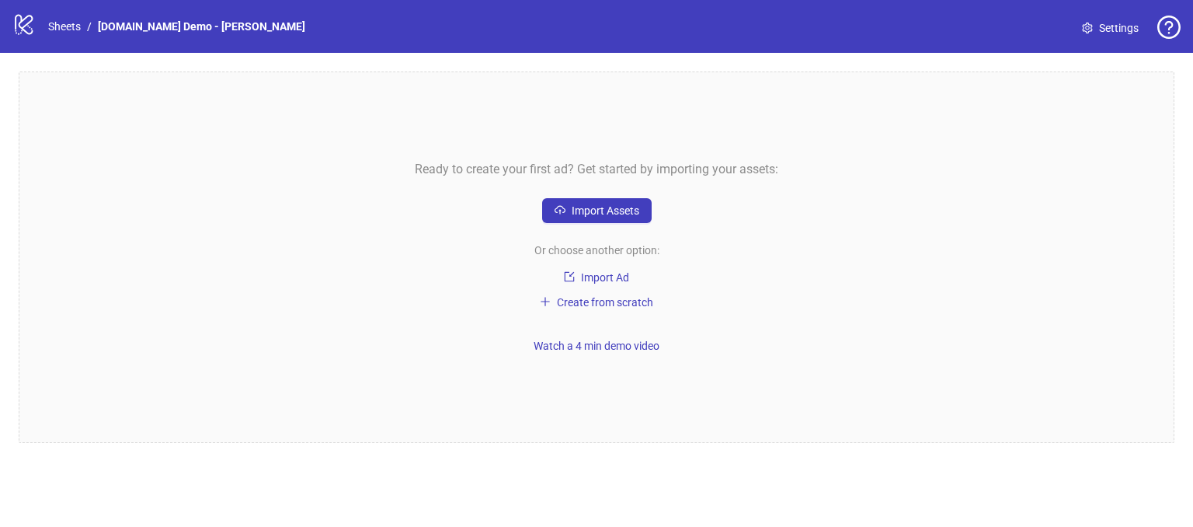
click at [854, 228] on div "Ready to create your first ad? Get started by importing your assets: Import Ass…" at bounding box center [597, 256] width 1156 height 371
drag, startPoint x: 628, startPoint y: 283, endPoint x: 614, endPoint y: 275, distance: 16.0
click at [614, 275] on button "Import Ad" at bounding box center [596, 277] width 109 height 19
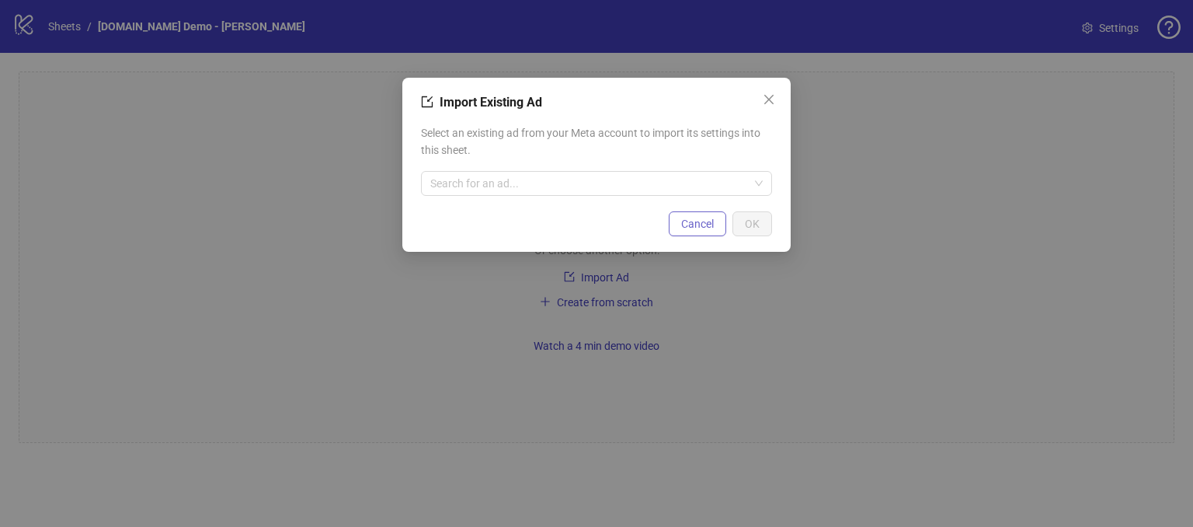
click at [676, 219] on button "Cancel" at bounding box center [697, 223] width 57 height 25
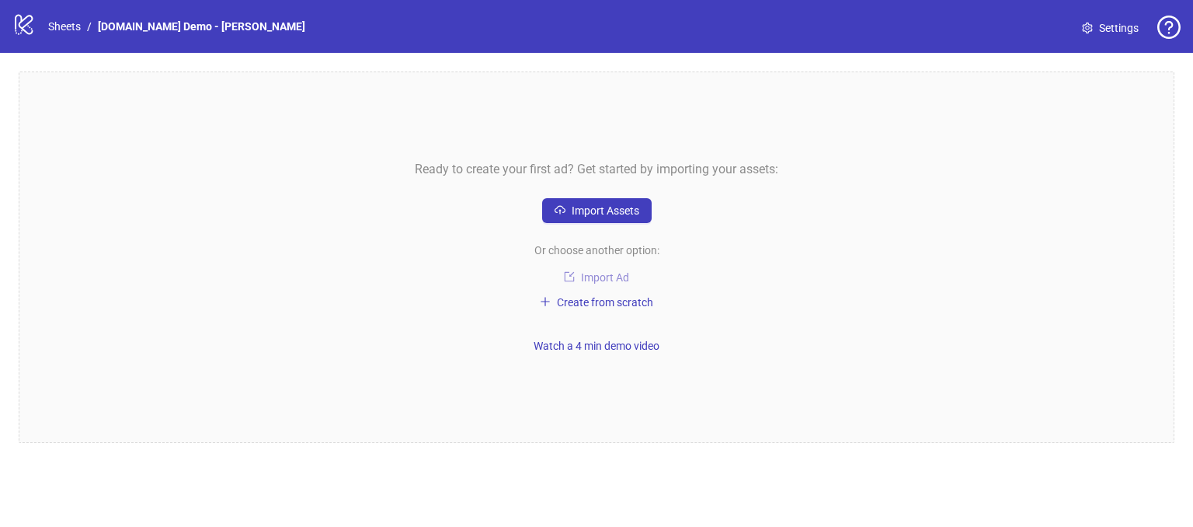
click at [623, 271] on span "Import Ad" at bounding box center [605, 277] width 48 height 12
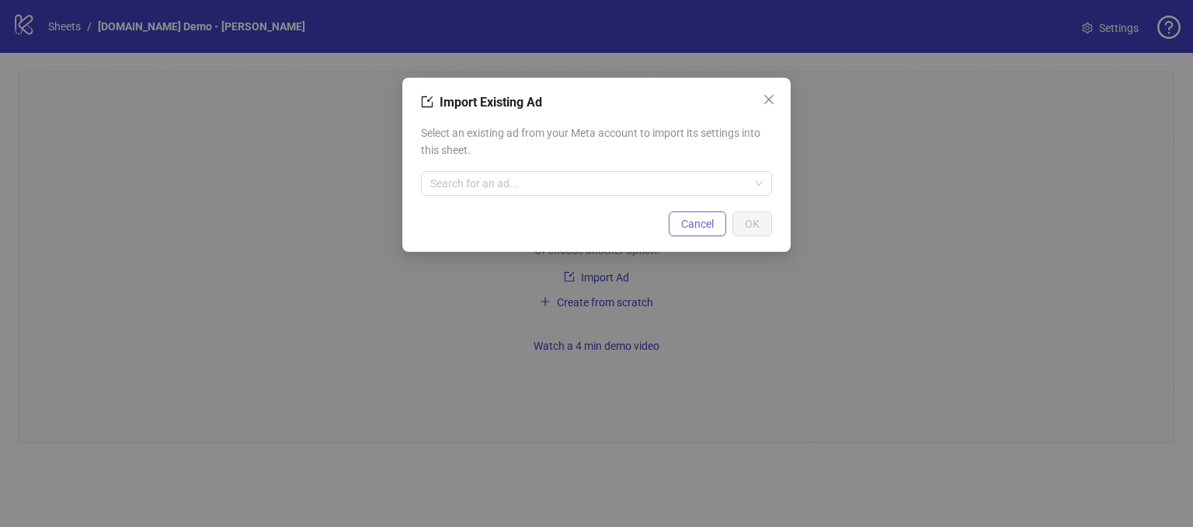
click at [698, 212] on button "Cancel" at bounding box center [697, 223] width 57 height 25
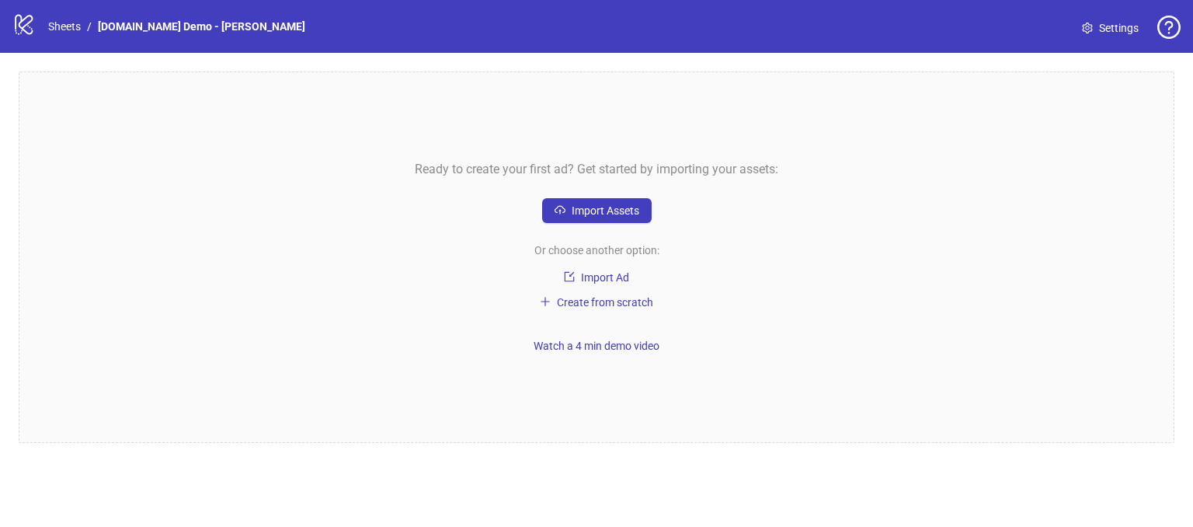
click at [682, 304] on div "Ready to create your first ad? Get started by importing your assets: Import Ass…" at bounding box center [597, 256] width 1156 height 371
click at [830, 275] on div "Ready to create your first ad? Get started by importing your assets: Import Ass…" at bounding box center [597, 256] width 1156 height 371
click at [588, 208] on span "Import Assets" at bounding box center [606, 210] width 68 height 12
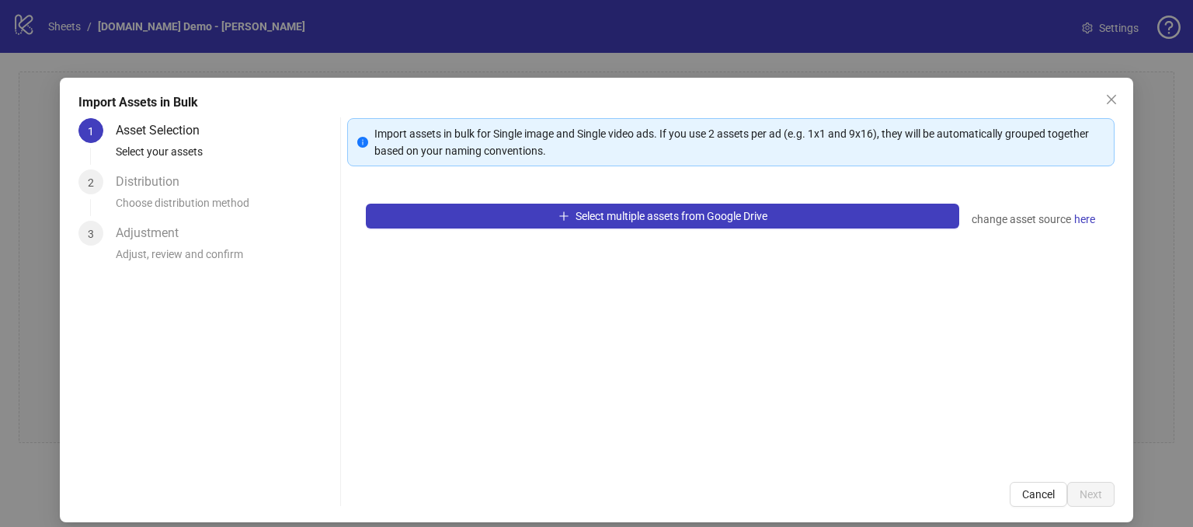
click at [549, 325] on div "Select multiple assets from Google Drive change asset source here" at bounding box center [730, 324] width 767 height 278
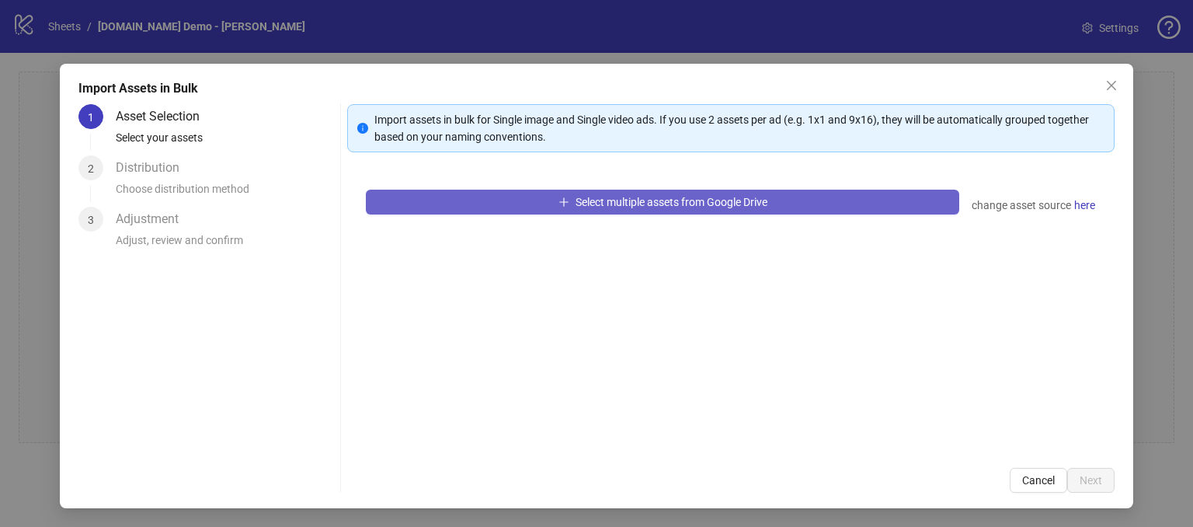
click at [694, 198] on span "Select multiple assets from Google Drive" at bounding box center [672, 202] width 192 height 12
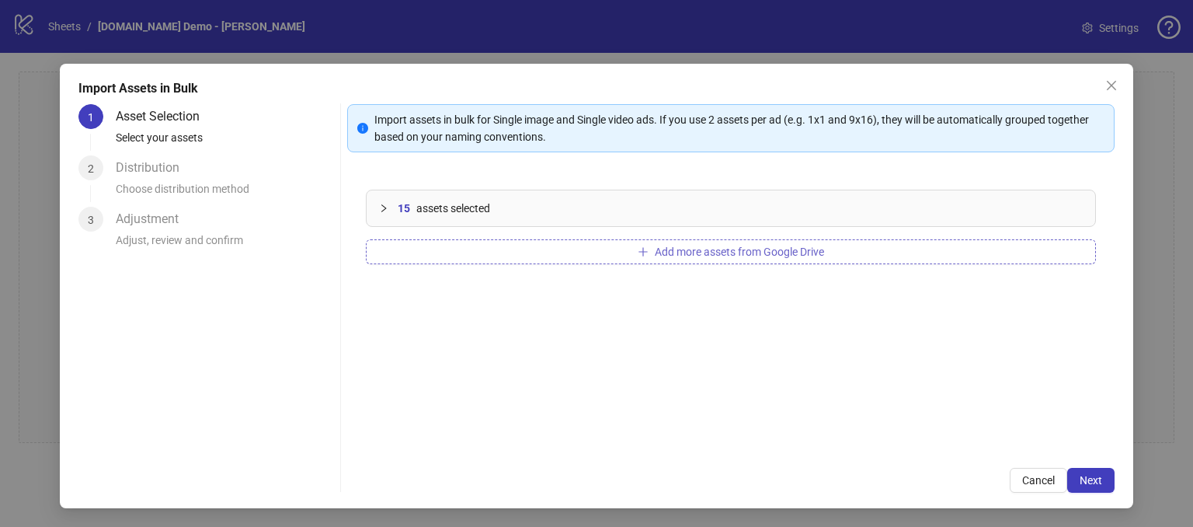
click at [709, 256] on span "Add more assets from Google Drive" at bounding box center [739, 251] width 169 height 12
drag, startPoint x: 562, startPoint y: 395, endPoint x: 605, endPoint y: 380, distance: 45.5
click at [562, 395] on div "20 assets selected Add more assets from Google Drive" at bounding box center [730, 310] width 767 height 278
click at [1078, 489] on button "Next" at bounding box center [1090, 480] width 47 height 25
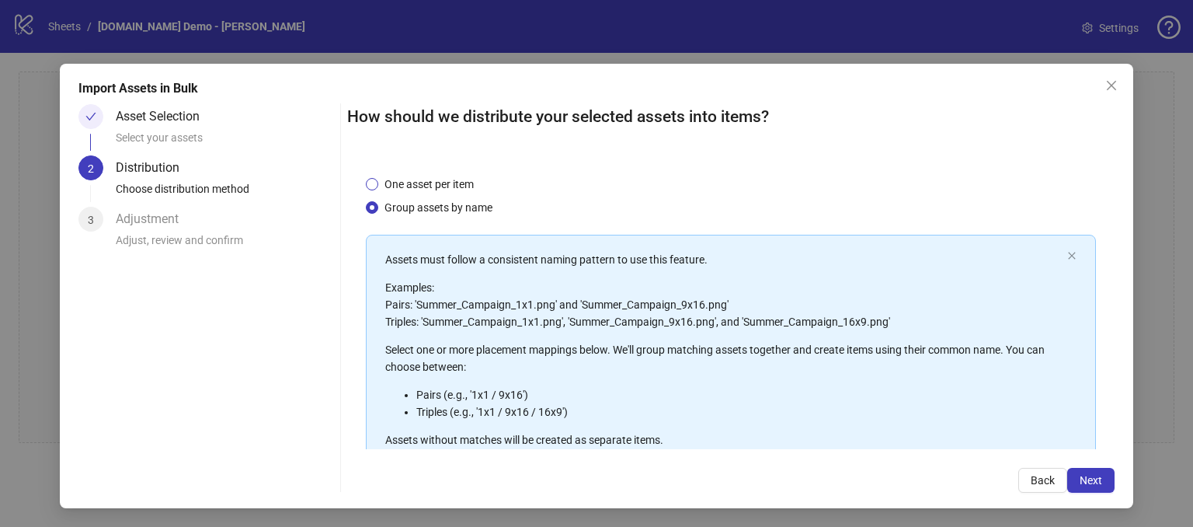
click at [371, 190] on label "One asset per item" at bounding box center [423, 184] width 114 height 17
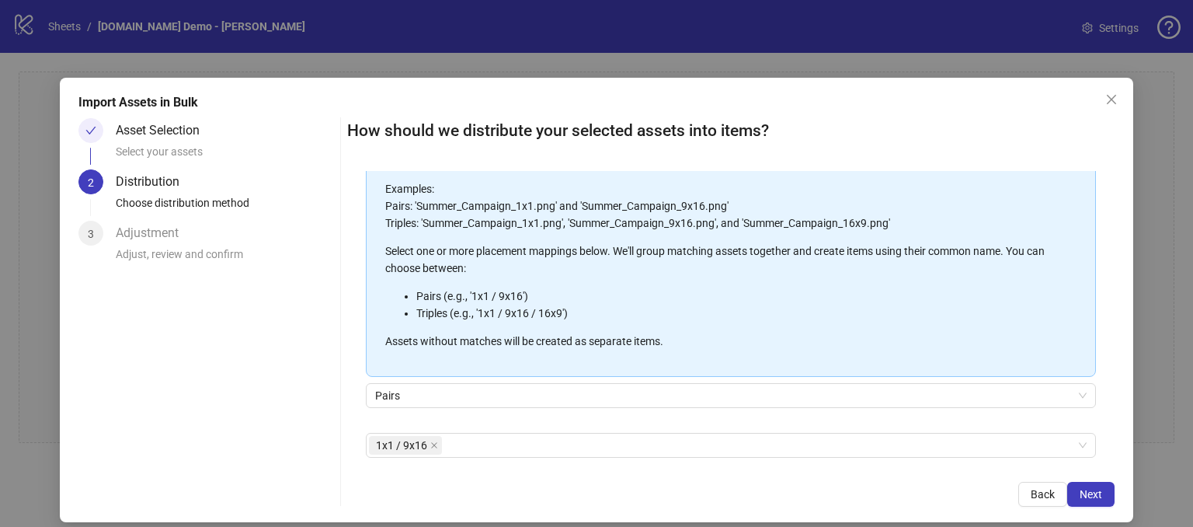
scroll to position [155, 0]
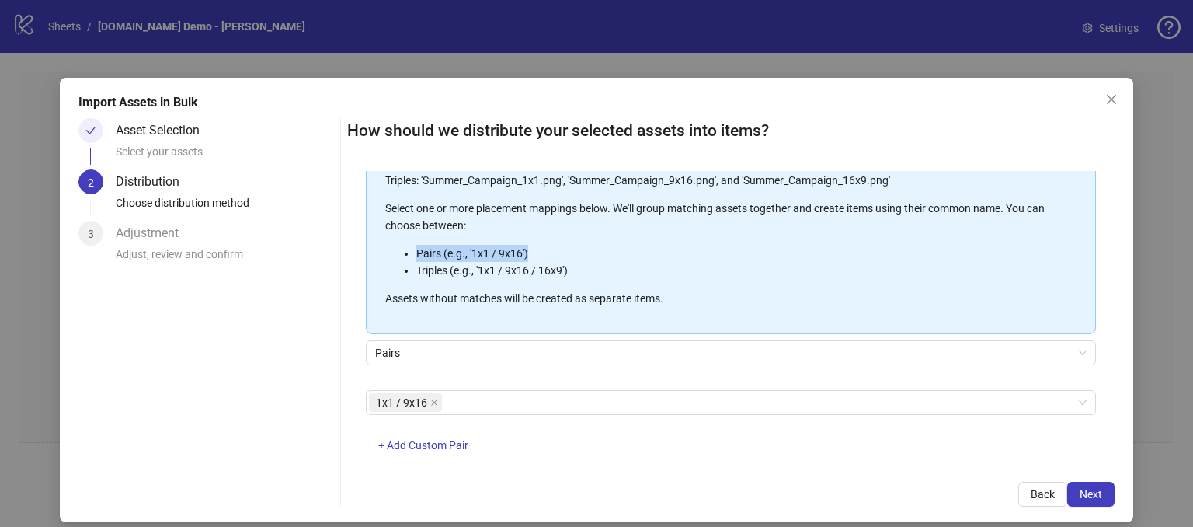
drag, startPoint x: 409, startPoint y: 249, endPoint x: 591, endPoint y: 257, distance: 182.7
click at [543, 256] on ul "Pairs (e.g., '1x1 / 9x16') Triples (e.g., '1x1 / 9x16 / 16x9')" at bounding box center [723, 262] width 676 height 34
click at [598, 259] on li "Pairs (e.g., '1x1 / 9x16')" at bounding box center [738, 253] width 645 height 17
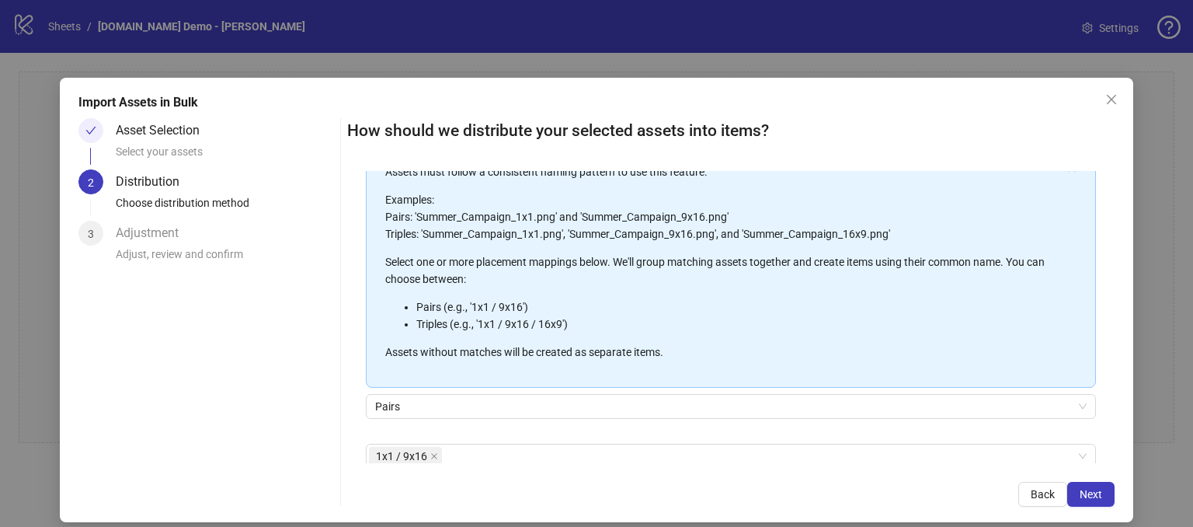
scroll to position [81, 0]
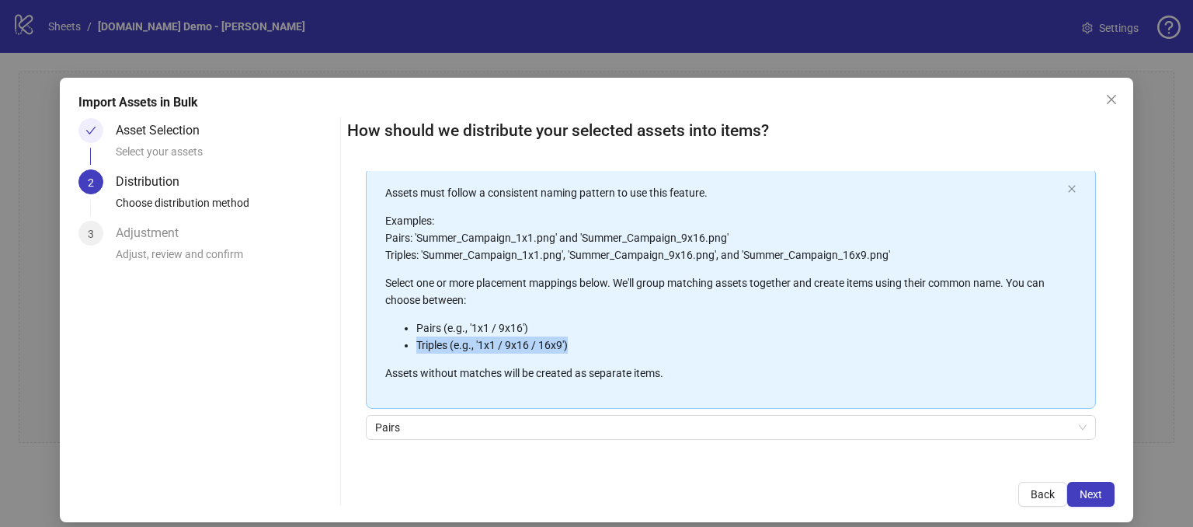
drag, startPoint x: 579, startPoint y: 343, endPoint x: 410, endPoint y: 343, distance: 168.6
click at [411, 343] on ul "Pairs (e.g., '1x1 / 9x16') Triples (e.g., '1x1 / 9x16 / 16x9')" at bounding box center [723, 336] width 676 height 34
click at [534, 327] on li "Pairs (e.g., '1x1 / 9x16')" at bounding box center [738, 327] width 645 height 17
click at [450, 331] on li "Pairs (e.g., '1x1 / 9x16')" at bounding box center [738, 327] width 645 height 17
drag, startPoint x: 537, startPoint y: 239, endPoint x: 501, endPoint y: 238, distance: 36.5
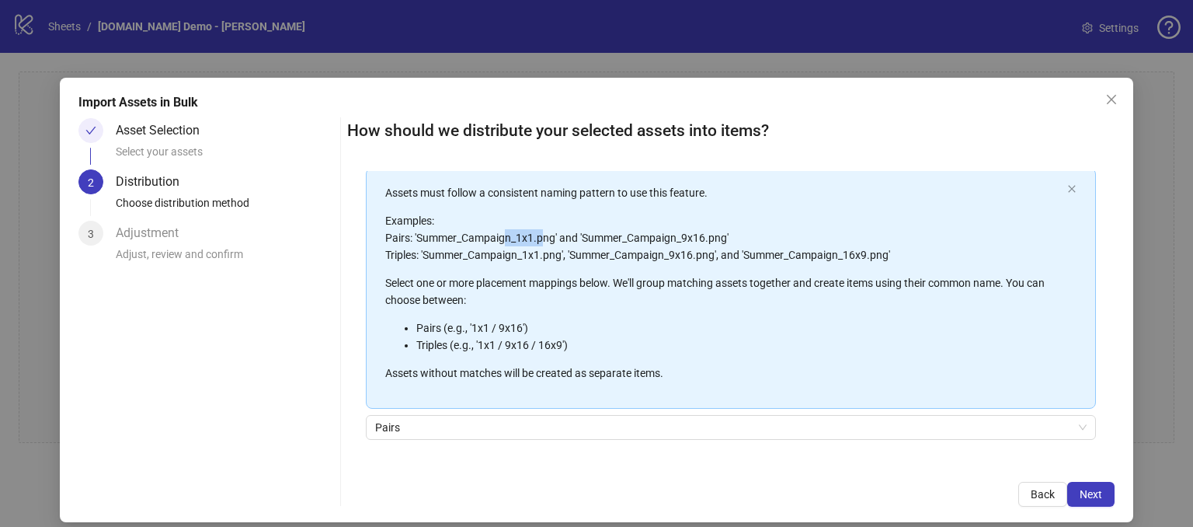
click at [501, 238] on p "Examples: Pairs: 'Summer_Campaign_1x1.png' and 'Summer_Campaign_9x16.png' Tripl…" at bounding box center [723, 237] width 676 height 51
click at [715, 237] on p "Examples: Pairs: 'Summer_Campaign_1x1.png' and 'Summer_Campaign_9x16.png' Tripl…" at bounding box center [723, 237] width 676 height 51
drag, startPoint x: 633, startPoint y: 241, endPoint x: 415, endPoint y: 228, distance: 218.6
click at [415, 228] on p "Examples: Pairs: 'Summer_Campaign_1x1.png' and 'Summer_Campaign_9x16.png' Tripl…" at bounding box center [723, 237] width 676 height 51
click at [792, 223] on p "Examples: Pairs: 'Summer_Campaign_1x1.png' and 'Summer_Campaign_9x16.png' Tripl…" at bounding box center [723, 237] width 676 height 51
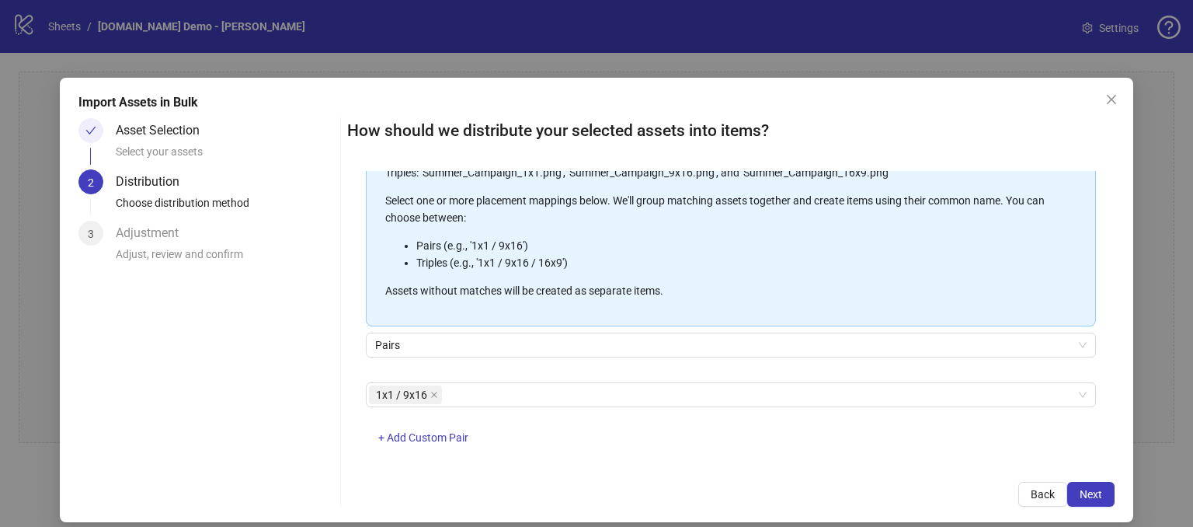
scroll to position [168, 0]
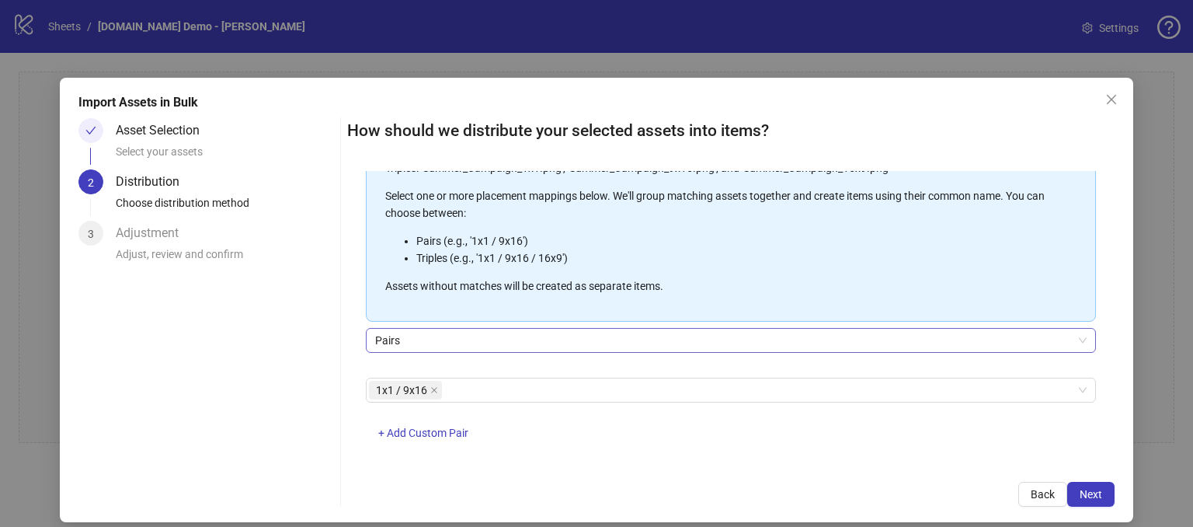
click at [415, 333] on span "Pairs" at bounding box center [730, 340] width 711 height 23
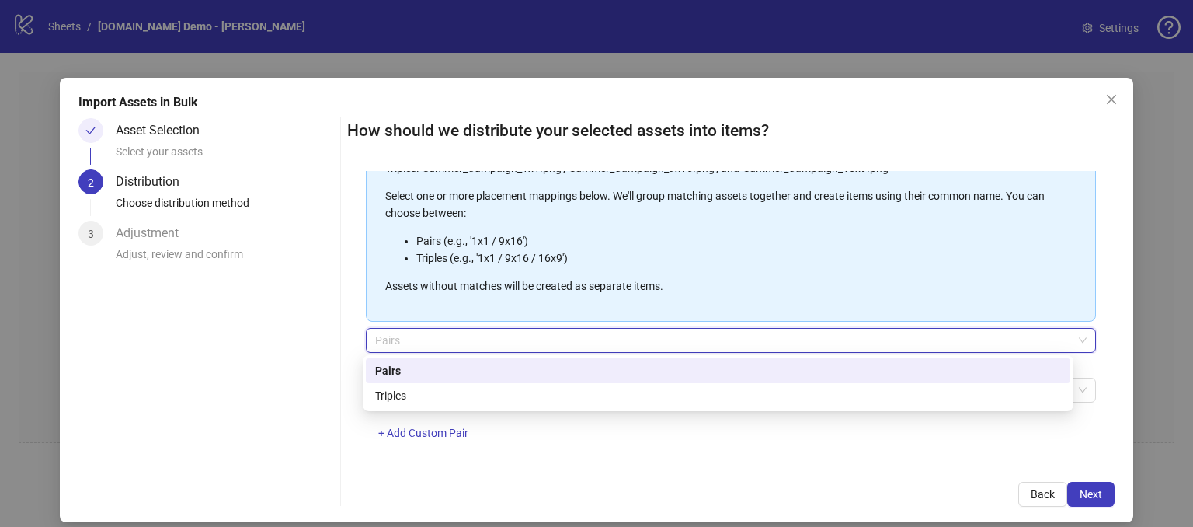
click at [395, 365] on div "Pairs" at bounding box center [718, 370] width 686 height 17
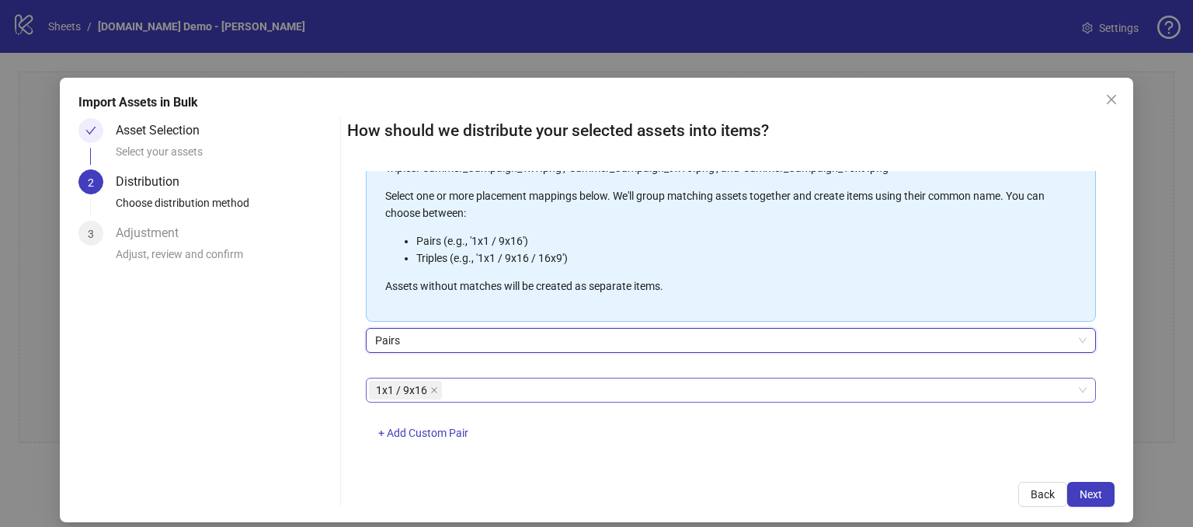
click at [455, 398] on div "1x1 / 9x16" at bounding box center [723, 390] width 708 height 22
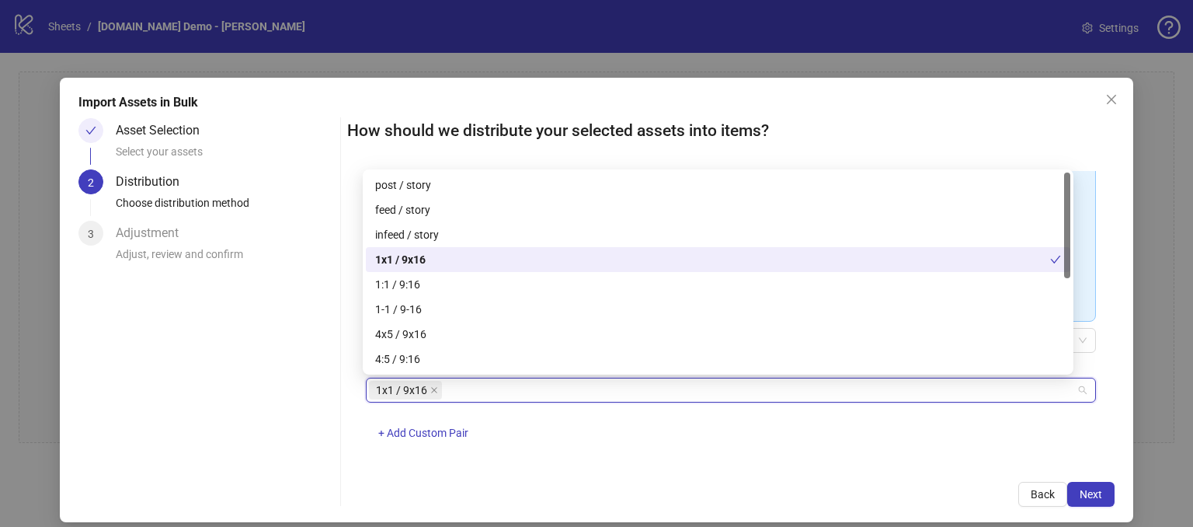
click at [395, 255] on div "1x1 / 9x16" at bounding box center [712, 259] width 675 height 17
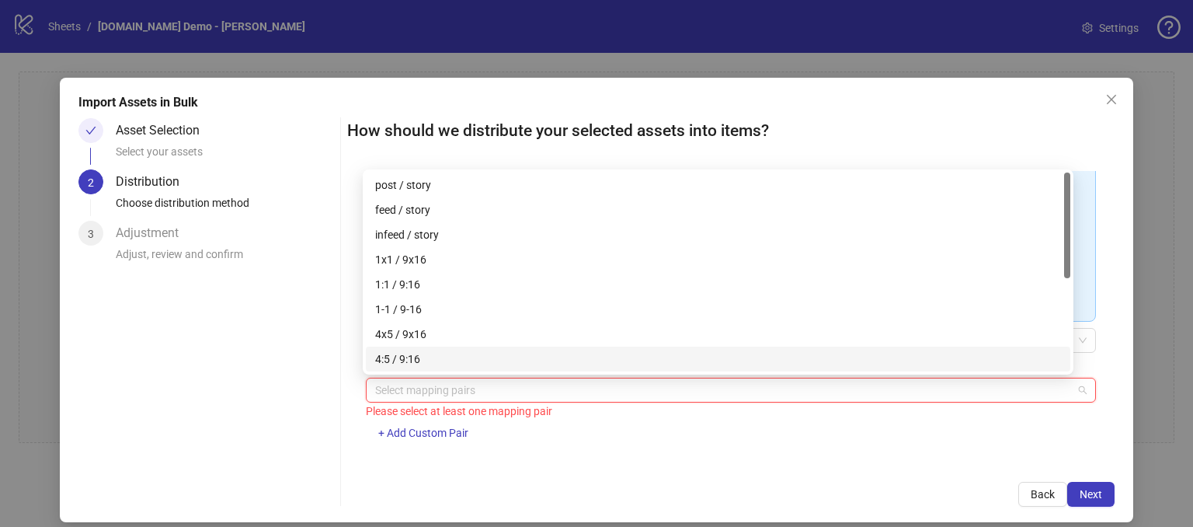
click at [554, 434] on div "Select mapping pairs Please select at least one mapping pair + Add Custom Pair" at bounding box center [731, 417] width 730 height 81
click at [407, 377] on div "Select mapping pairs" at bounding box center [731, 389] width 730 height 25
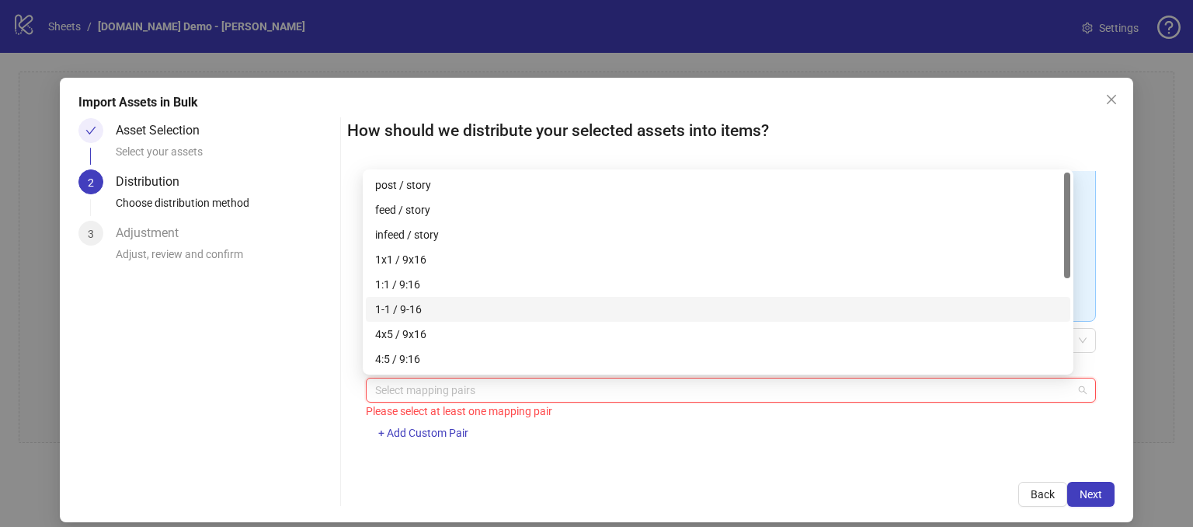
scroll to position [155, 0]
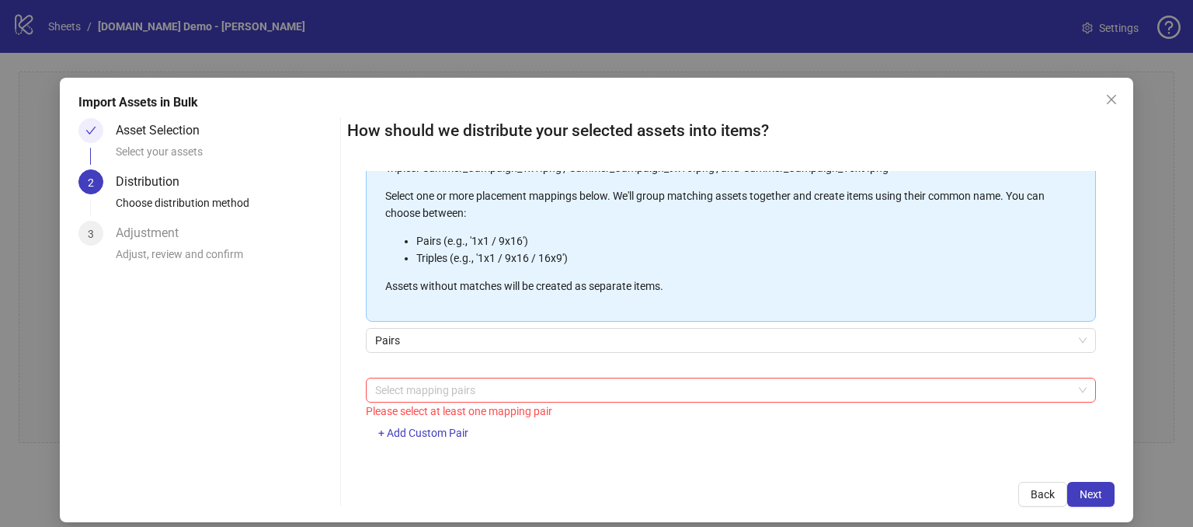
click at [514, 437] on div "Select mapping pairs Please select at least one mapping pair + Add Custom Pair" at bounding box center [731, 417] width 730 height 81
click at [425, 386] on div at bounding box center [723, 390] width 708 height 22
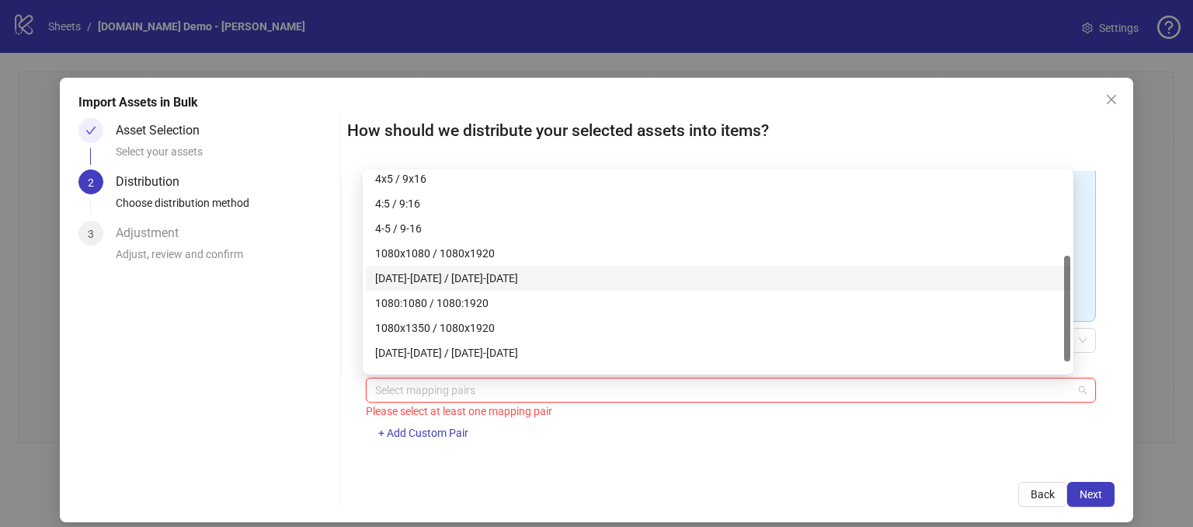
scroll to position [0, 0]
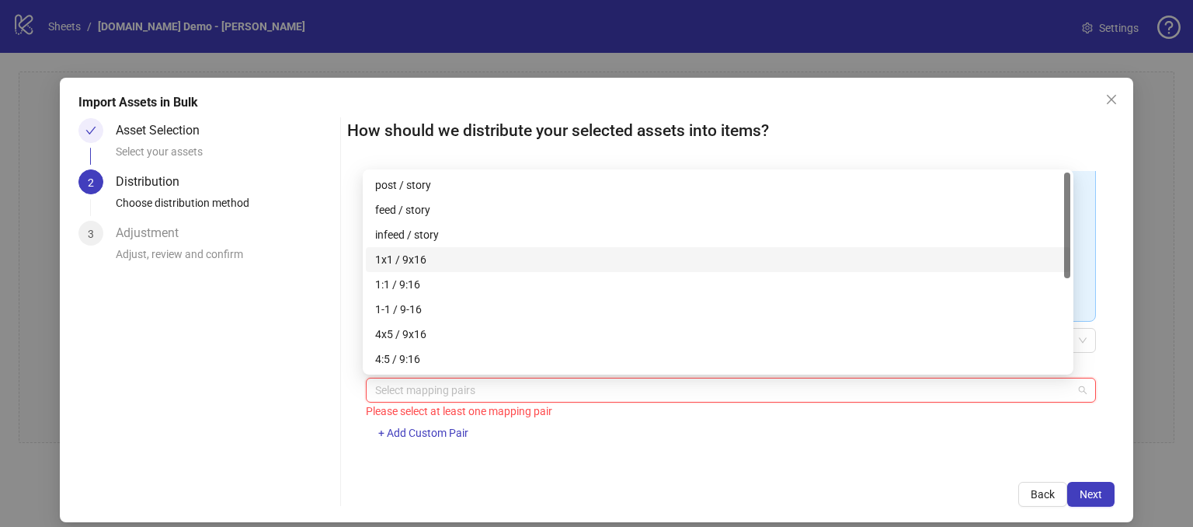
click at [398, 256] on div "1x1 / 9x16" at bounding box center [718, 259] width 686 height 17
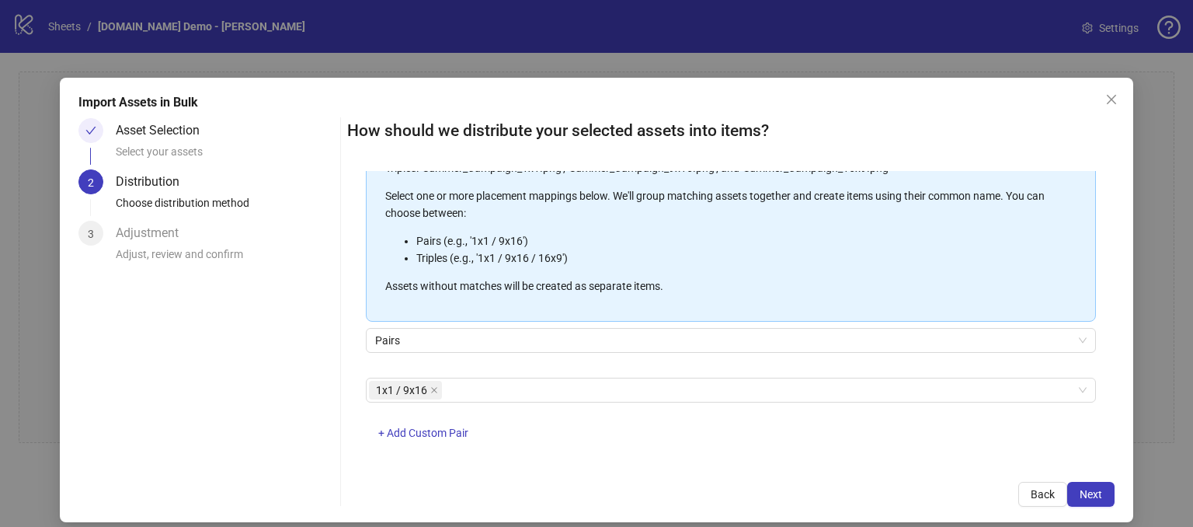
click at [572, 443] on div "1x1 / 9x16 + Add Custom Pair" at bounding box center [731, 417] width 730 height 81
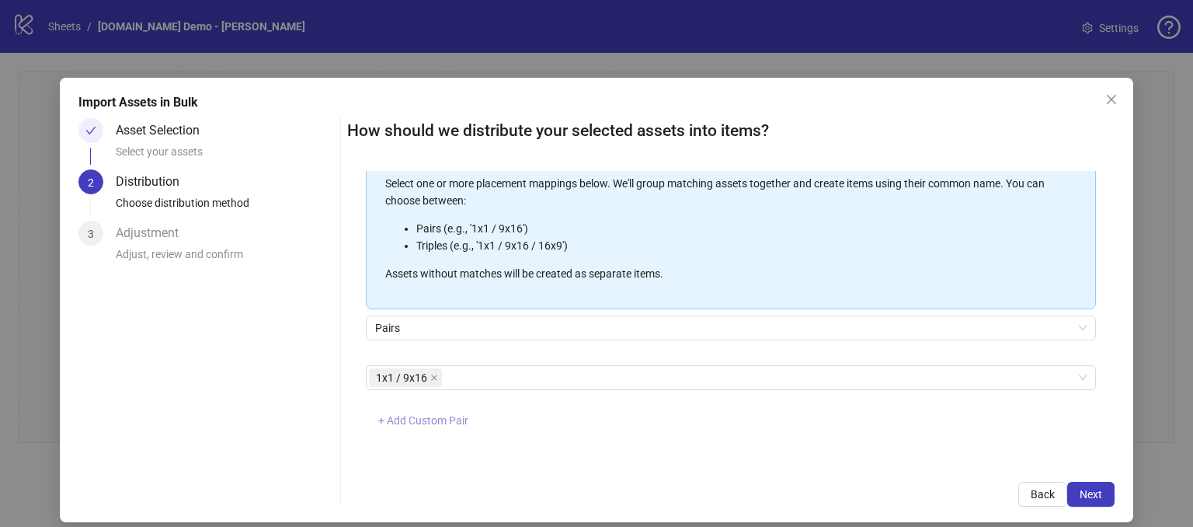
click at [422, 424] on span "+ Add Custom Pair" at bounding box center [423, 420] width 90 height 12
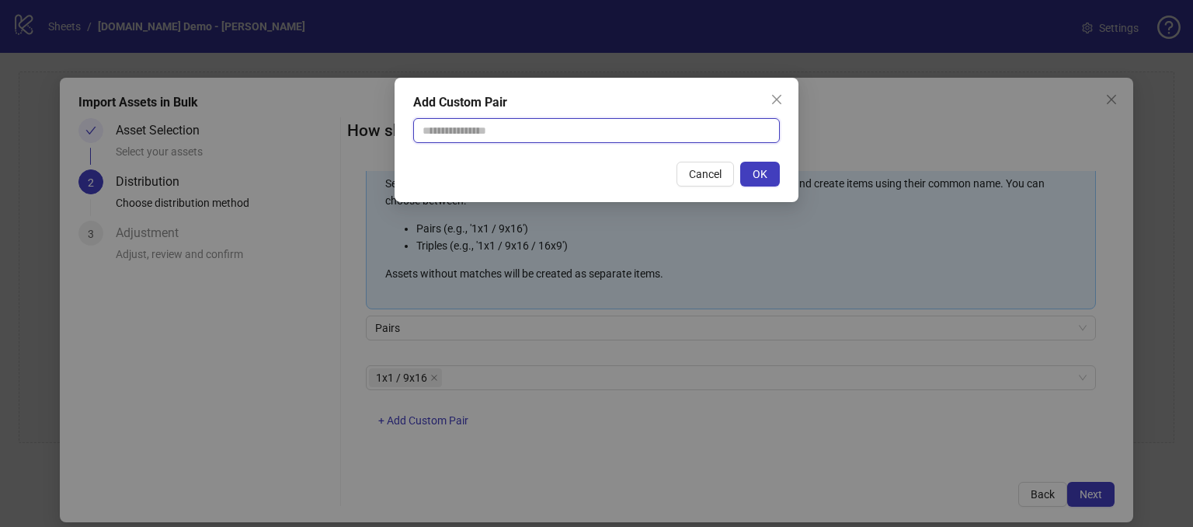
click at [472, 130] on input "text" at bounding box center [596, 130] width 367 height 25
drag, startPoint x: 520, startPoint y: 103, endPoint x: 491, endPoint y: 113, distance: 30.7
click at [491, 113] on div "Add Custom Pair Cancel OK" at bounding box center [597, 140] width 404 height 124
click at [639, 180] on div "Cancel OK" at bounding box center [596, 174] width 367 height 25
click at [711, 184] on button "Cancel" at bounding box center [705, 174] width 57 height 25
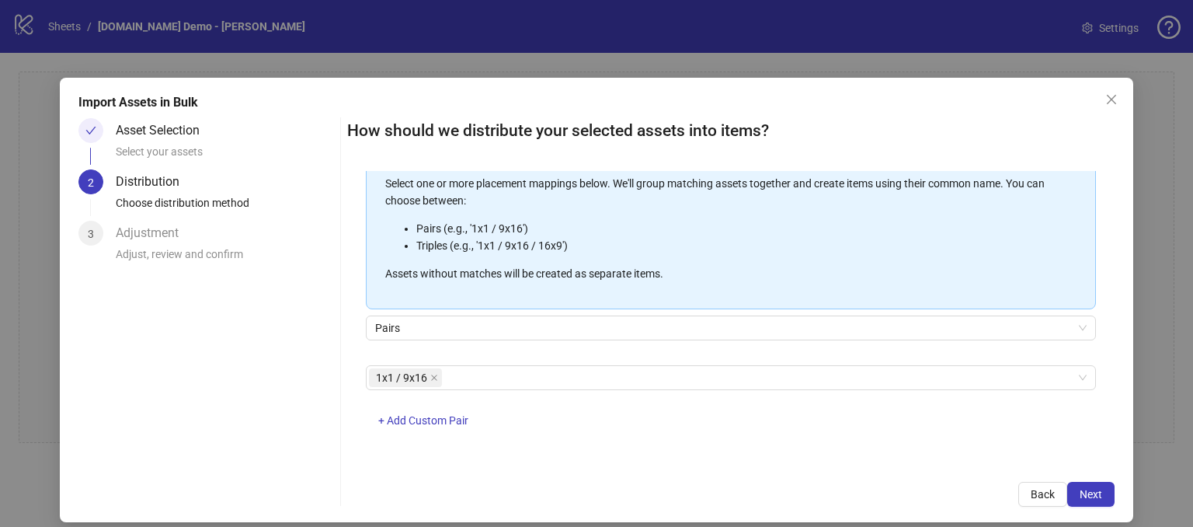
click at [659, 461] on div "One asset per item Group assets by name Assets must follow a consistent naming …" at bounding box center [730, 317] width 767 height 293
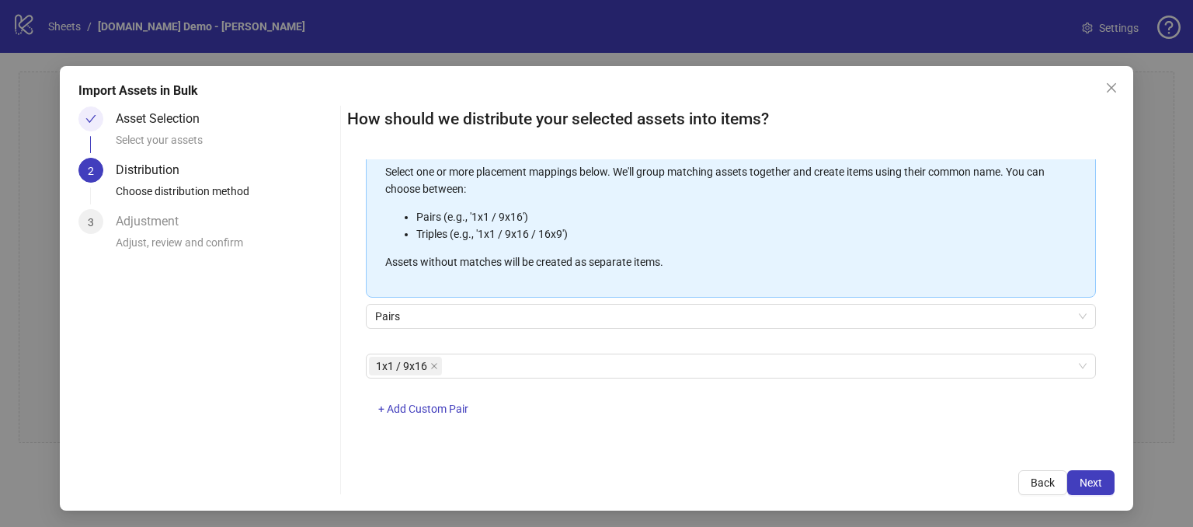
scroll to position [14, 0]
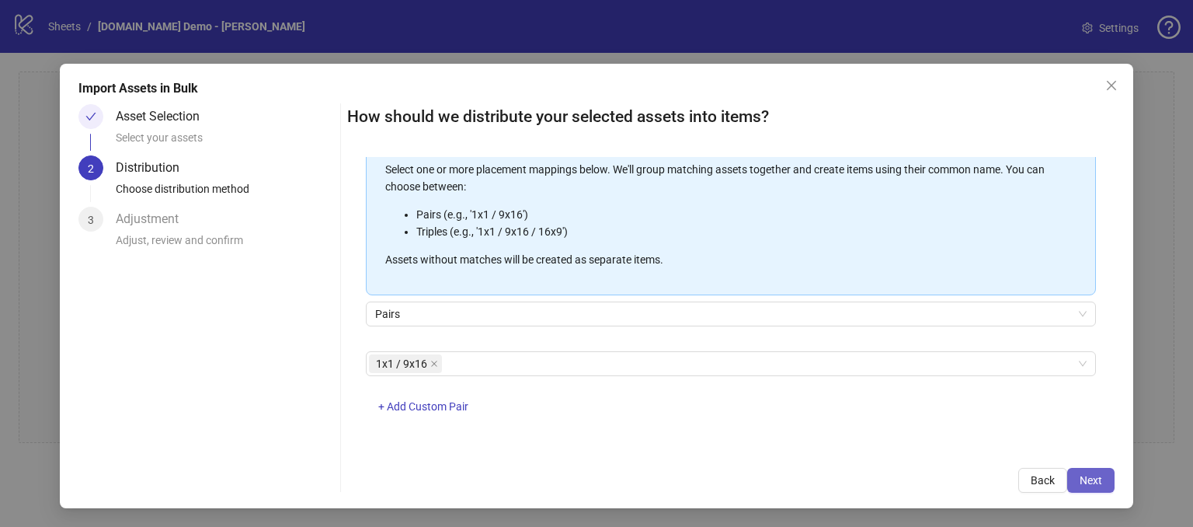
click at [1092, 473] on button "Next" at bounding box center [1090, 480] width 47 height 25
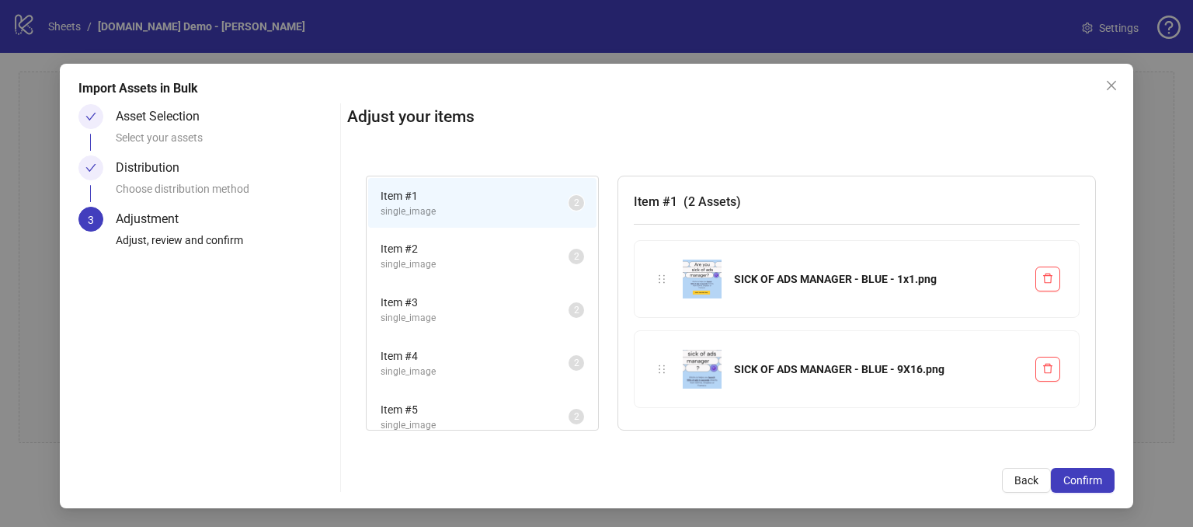
click at [457, 311] on span "single_image" at bounding box center [475, 318] width 188 height 15
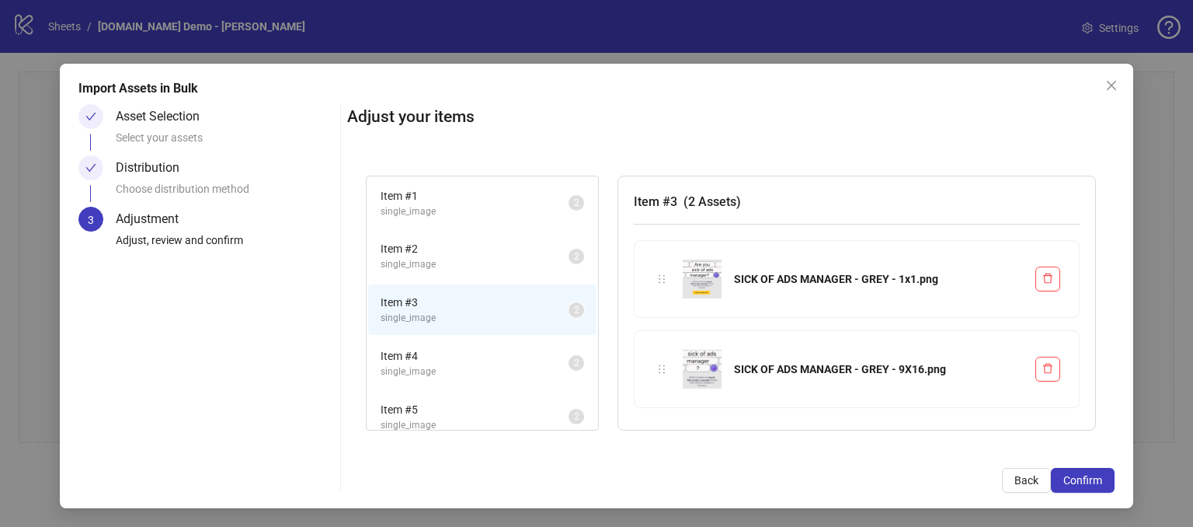
click at [451, 258] on span "single_image" at bounding box center [475, 264] width 188 height 15
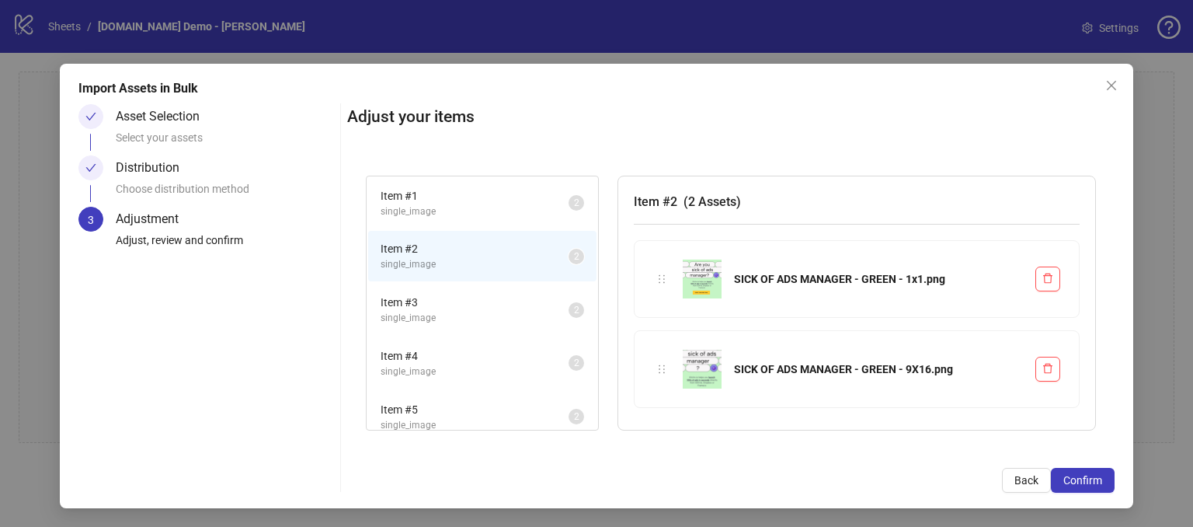
click at [438, 380] on li "Item # 4 single_image 2" at bounding box center [482, 363] width 228 height 50
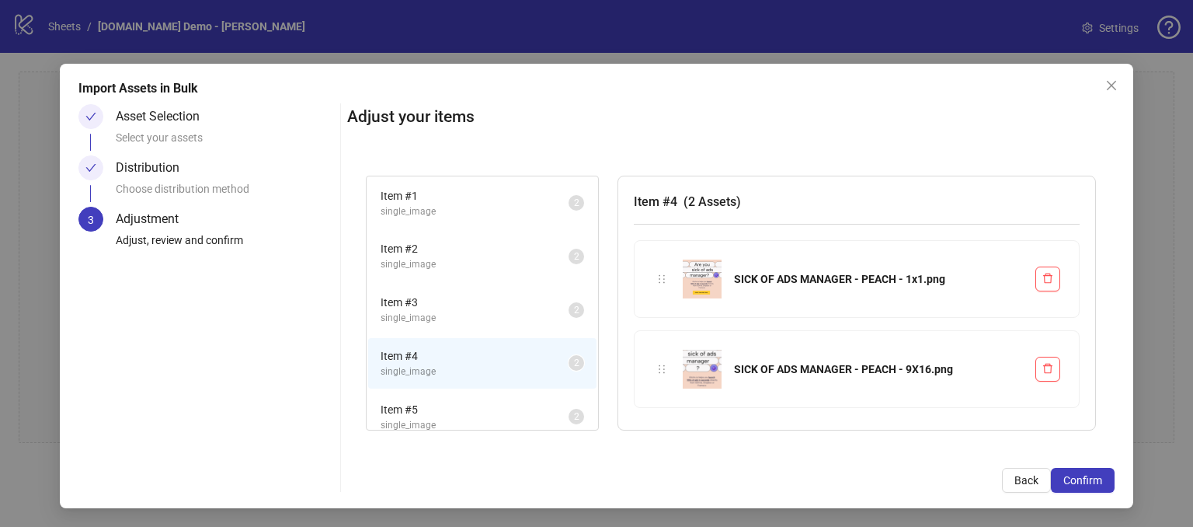
click at [471, 296] on span "Item # 3" at bounding box center [475, 302] width 188 height 17
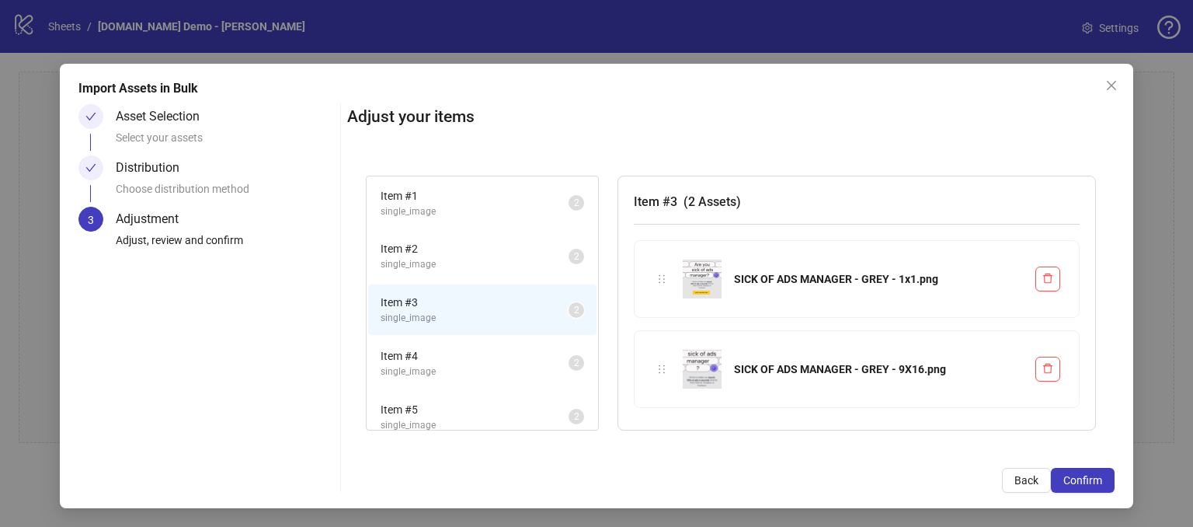
click at [468, 269] on span "single_image" at bounding box center [475, 264] width 188 height 15
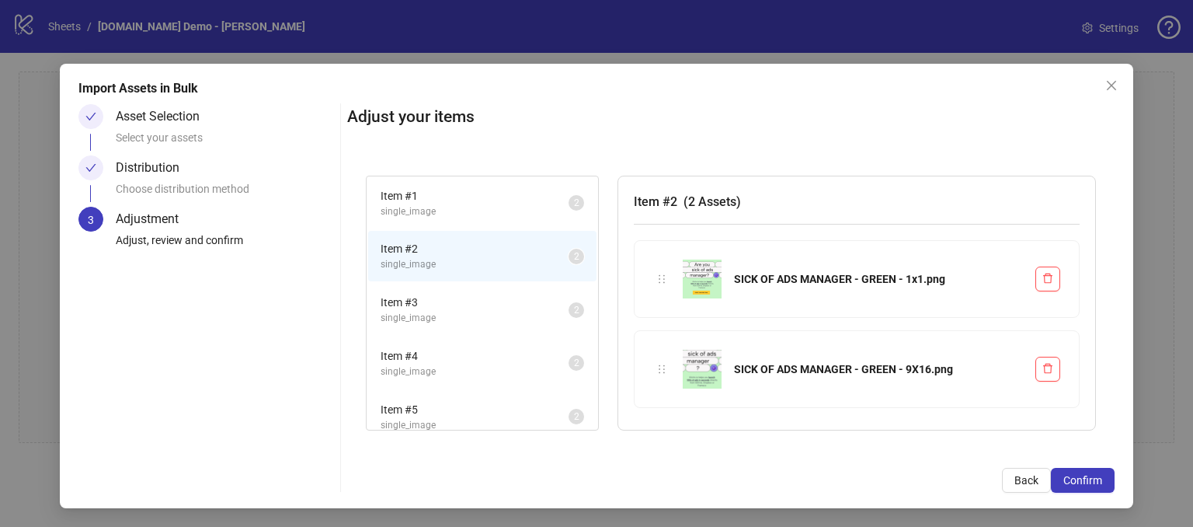
click at [476, 351] on span "Item # 4" at bounding box center [475, 355] width 188 height 17
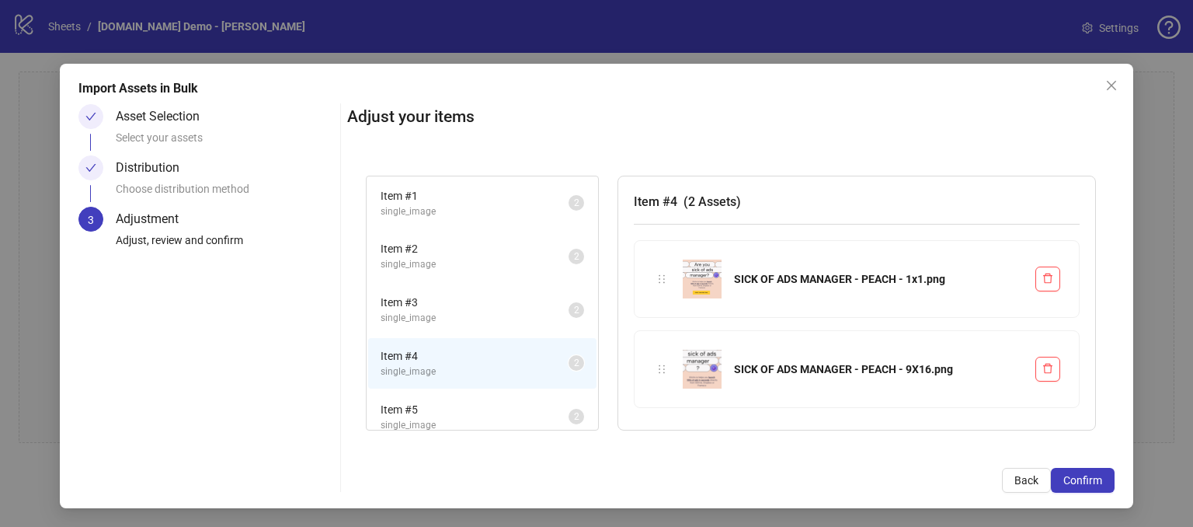
click at [687, 136] on div "Adjust your items" at bounding box center [730, 121] width 767 height 34
click at [1063, 471] on button "Confirm" at bounding box center [1083, 480] width 64 height 25
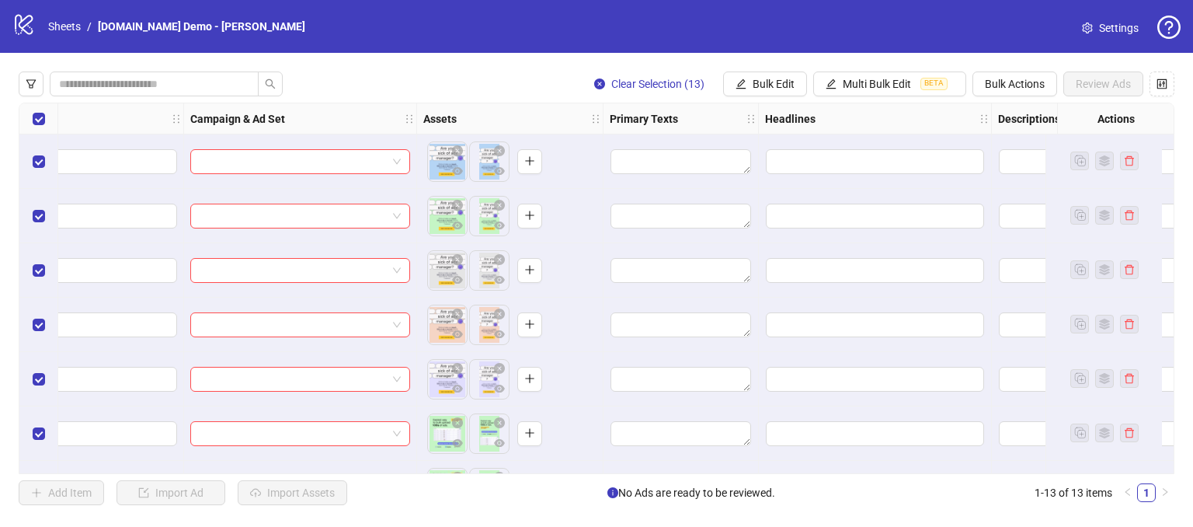
scroll to position [0, 434]
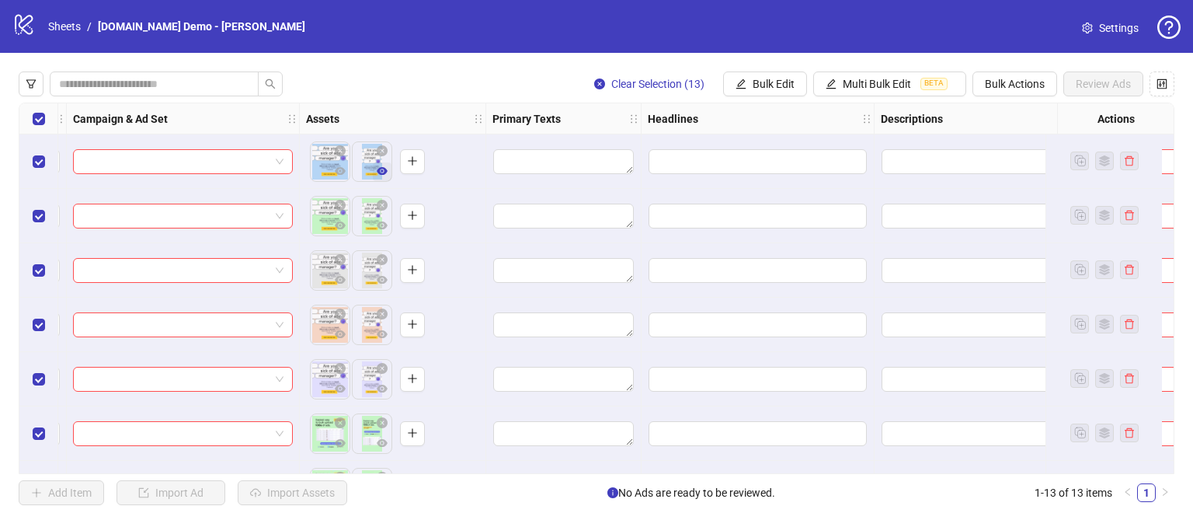
click at [384, 169] on icon "eye" at bounding box center [382, 171] width 11 height 8
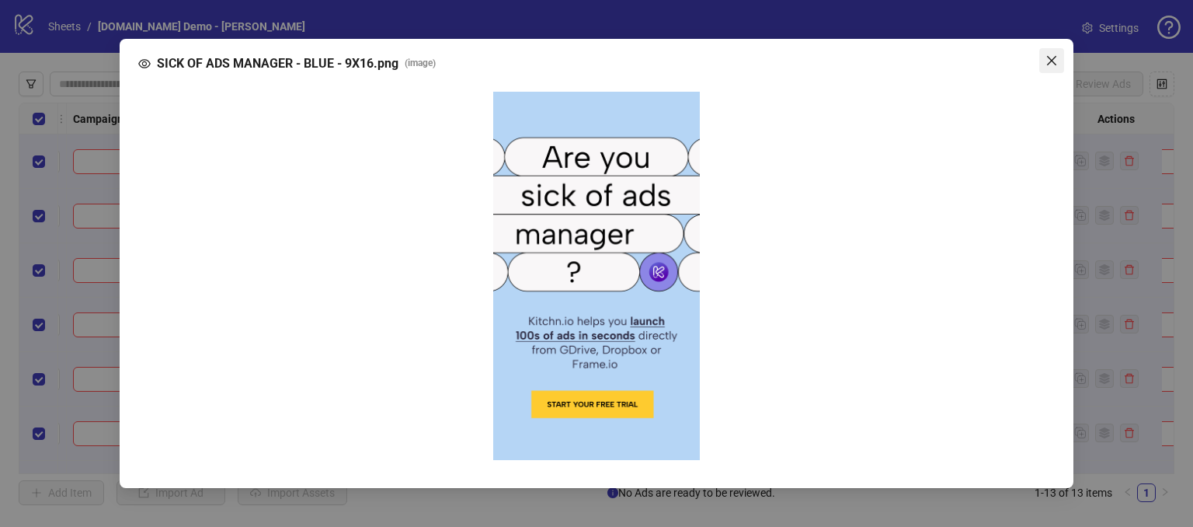
click at [1052, 61] on icon "close" at bounding box center [1051, 60] width 9 height 9
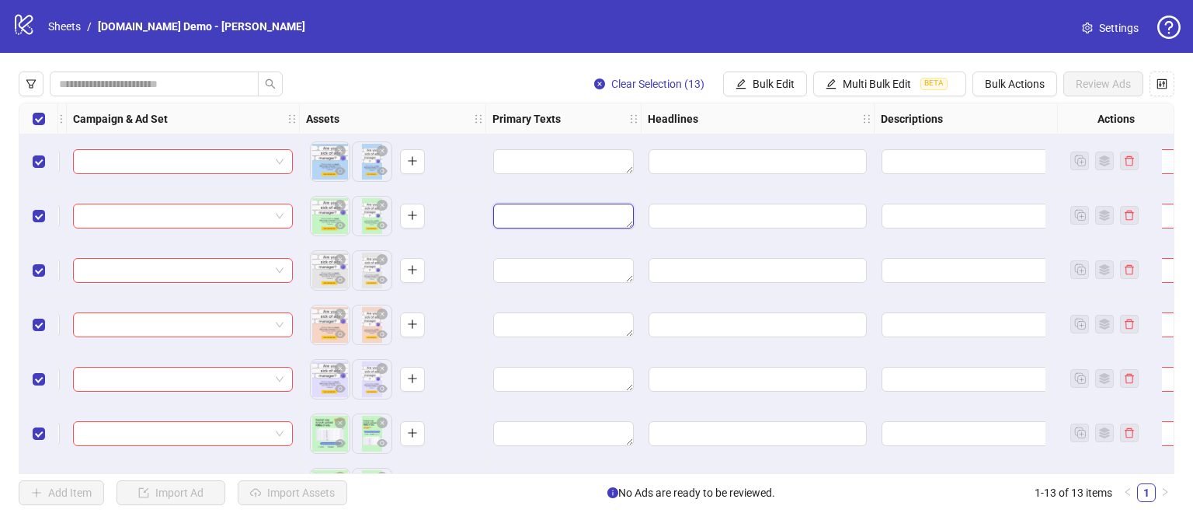
drag, startPoint x: 524, startPoint y: 217, endPoint x: 417, endPoint y: 178, distance: 114.0
click at [524, 216] on textarea "Edit values" at bounding box center [563, 216] width 141 height 25
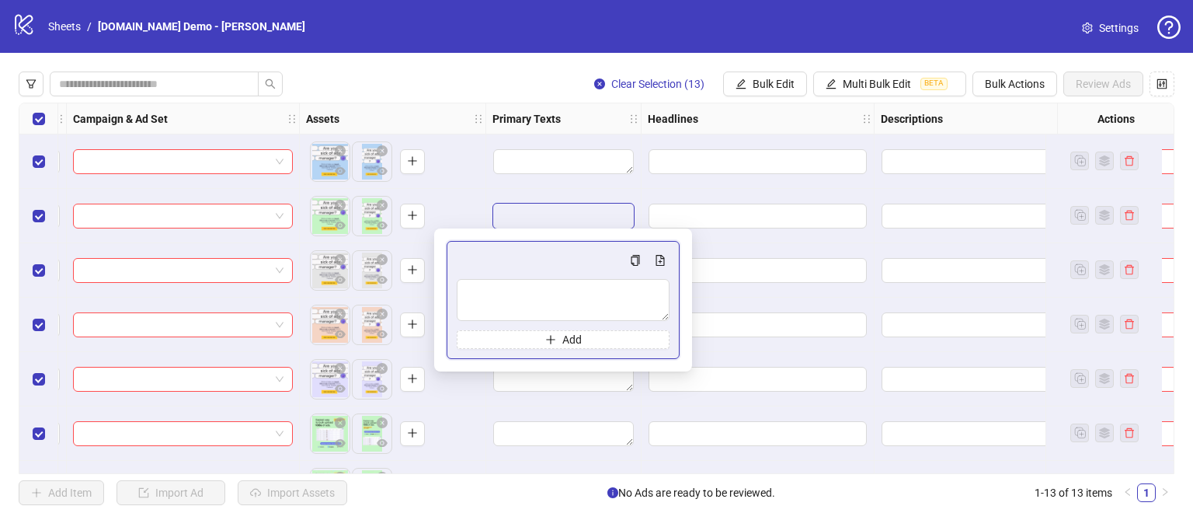
click at [442, 92] on div "Clear Selection (13) Bulk Edit Multi Bulk Edit BETA Bulk Actions Review Ads" at bounding box center [597, 83] width 1156 height 25
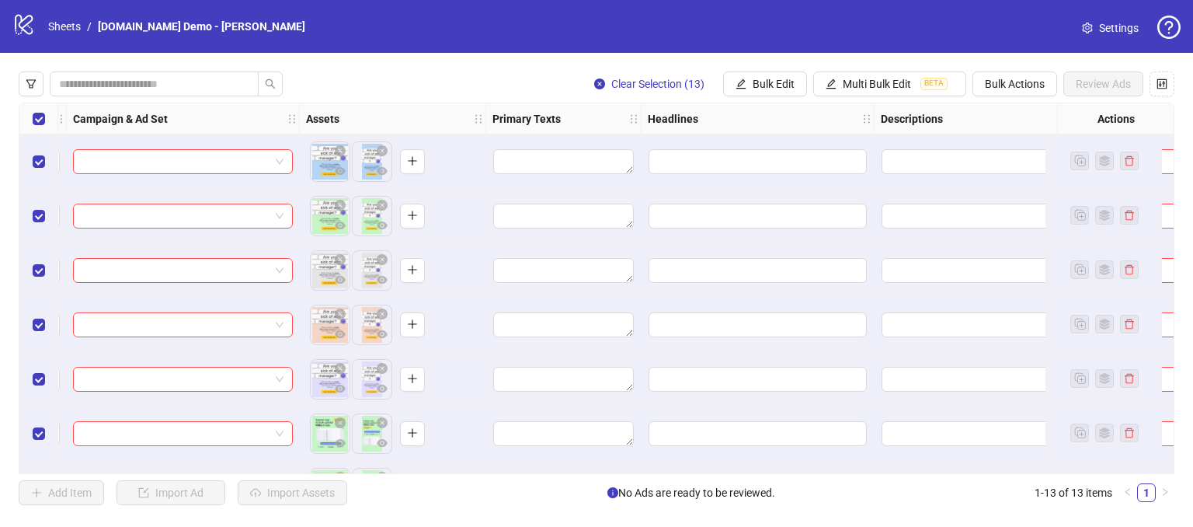
scroll to position [0, 578]
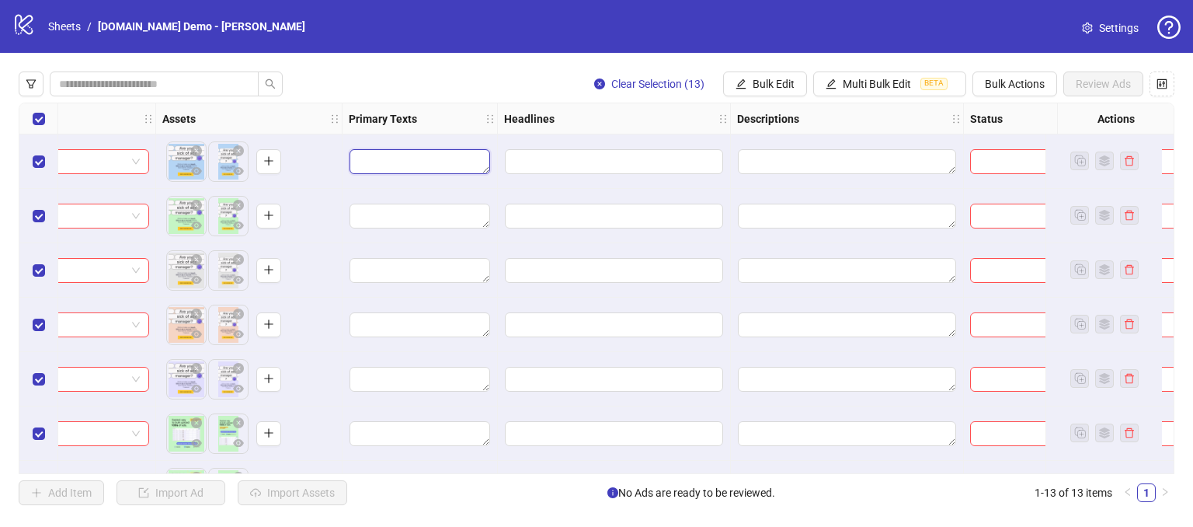
click at [380, 159] on textarea "Edit values" at bounding box center [420, 161] width 141 height 25
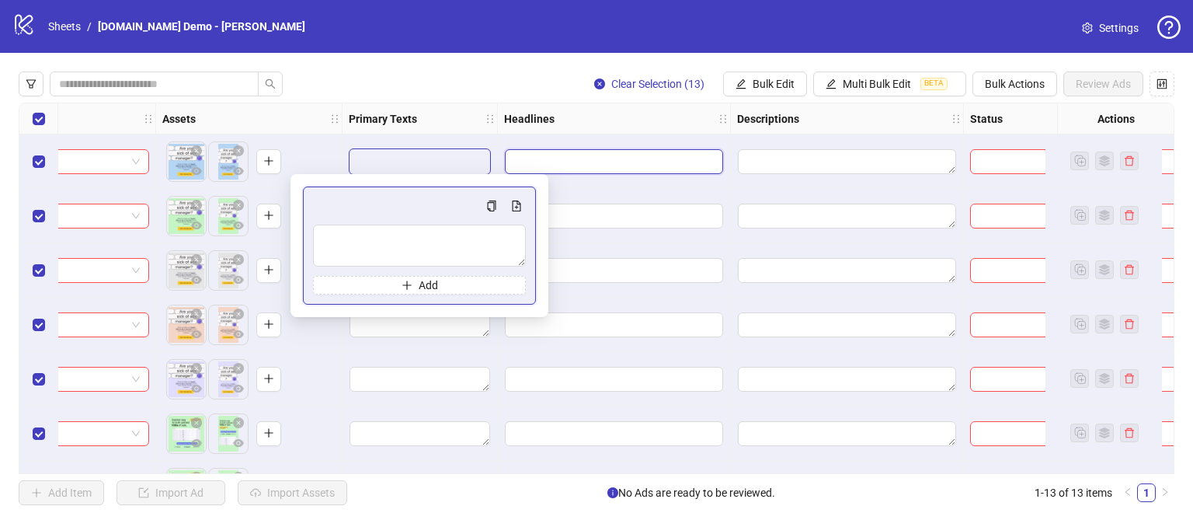
click at [544, 165] on input "Edit values" at bounding box center [614, 161] width 218 height 25
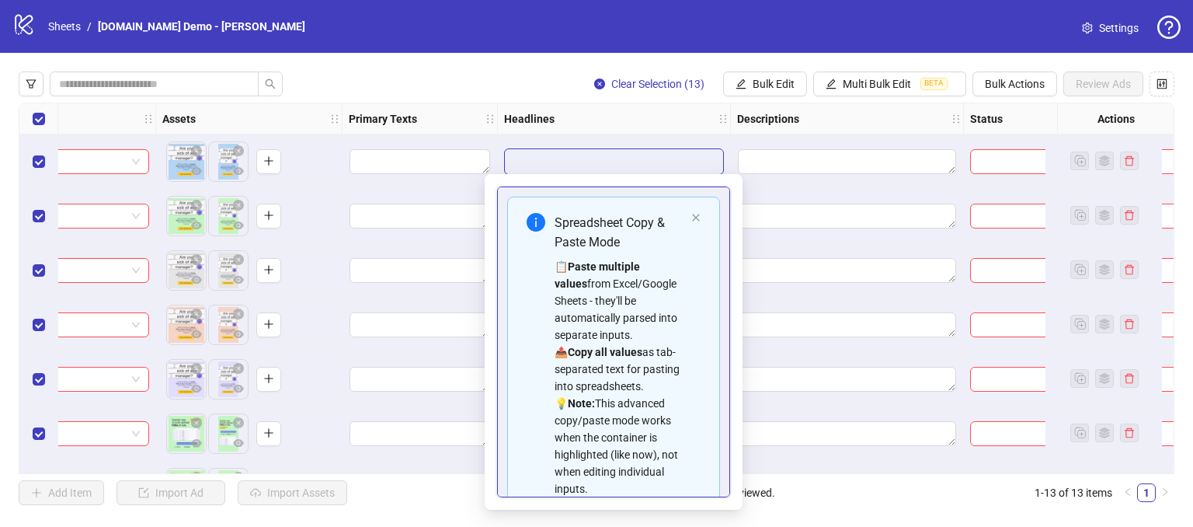
scroll to position [18, 0]
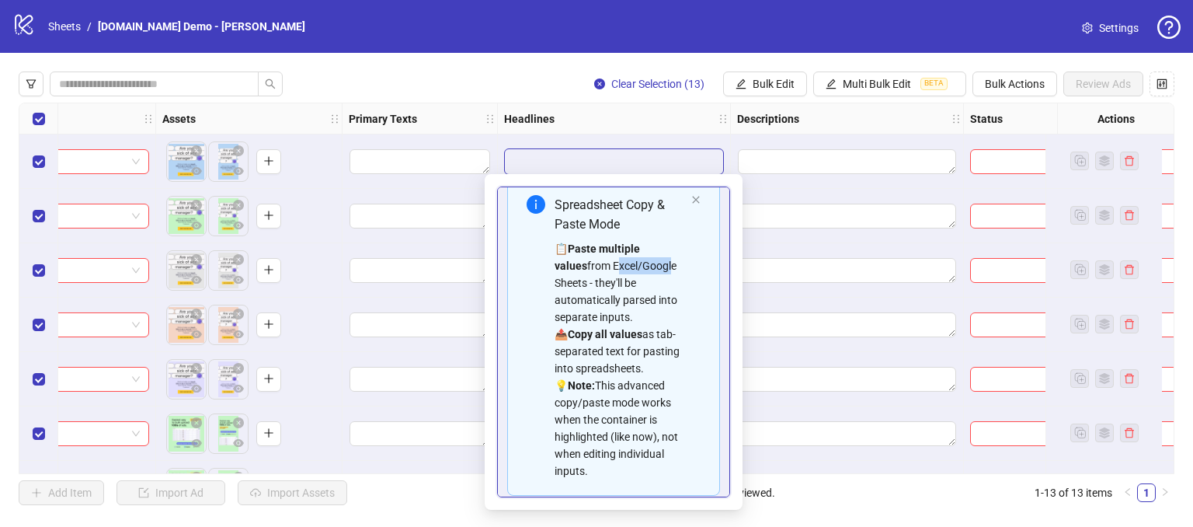
drag, startPoint x: 550, startPoint y: 283, endPoint x: 609, endPoint y: 290, distance: 59.4
click at [609, 290] on div "Spreadsheet Copy & Paste Mode 📋 Paste multiple values from Excel/Google Sheets …" at bounding box center [613, 337] width 213 height 317
click at [520, 85] on div "Clear Selection (13) Bulk Edit Multi Bulk Edit BETA Bulk Actions Review Ads" at bounding box center [597, 83] width 1156 height 25
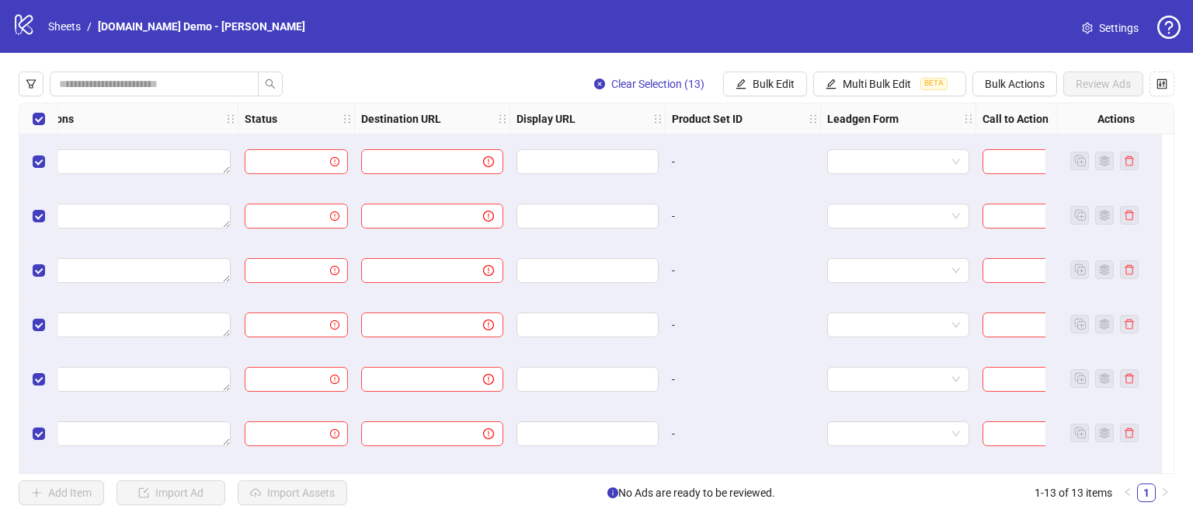
scroll to position [0, 1358]
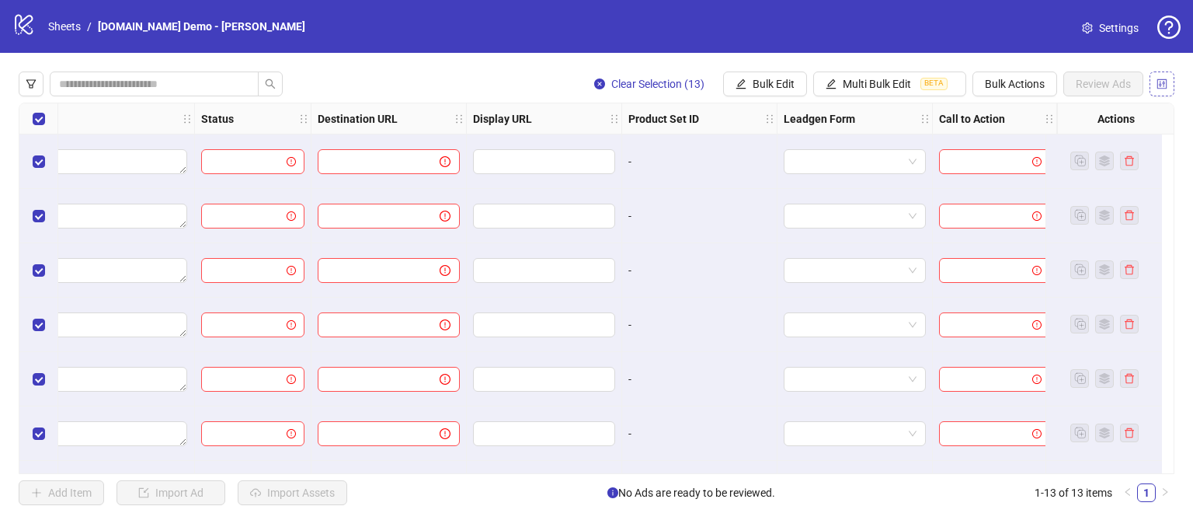
click at [1158, 82] on icon "control" at bounding box center [1162, 83] width 11 height 11
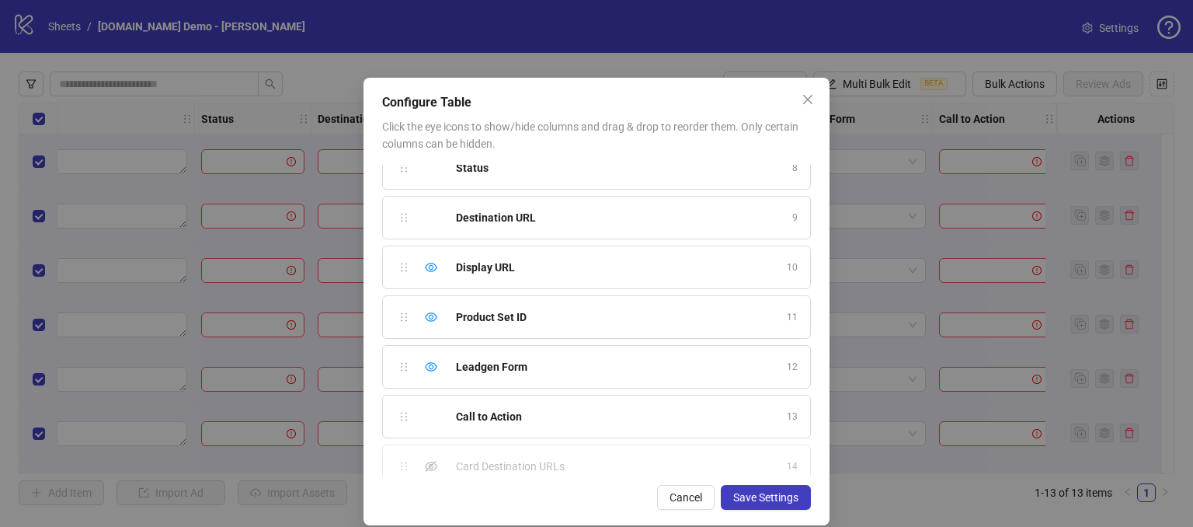
scroll to position [383, 0]
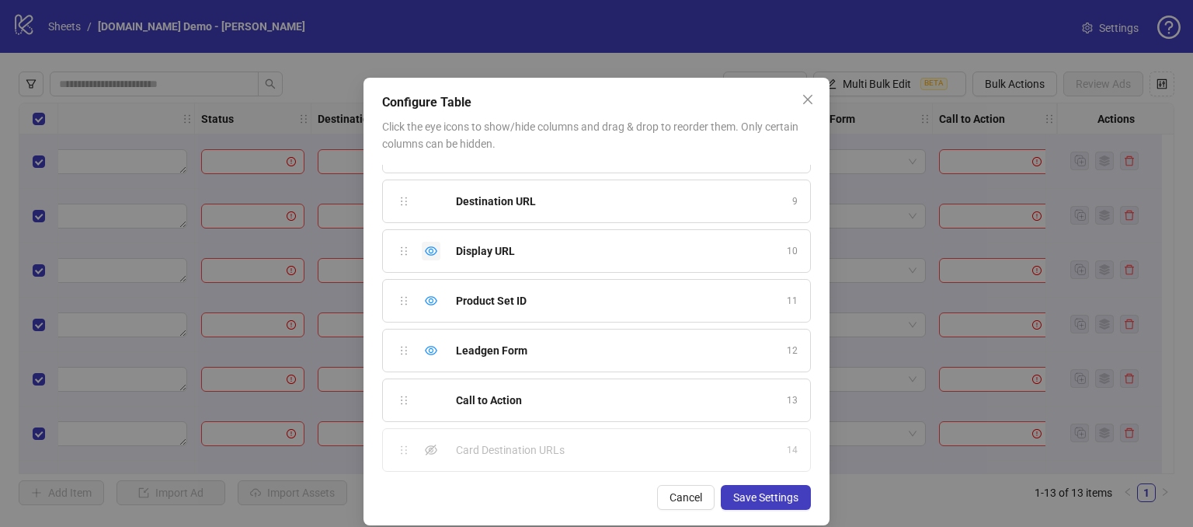
click at [429, 252] on icon "eye" at bounding box center [431, 251] width 12 height 12
click at [428, 301] on icon "eye" at bounding box center [431, 300] width 12 height 12
click at [425, 350] on icon "eye" at bounding box center [431, 350] width 12 height 12
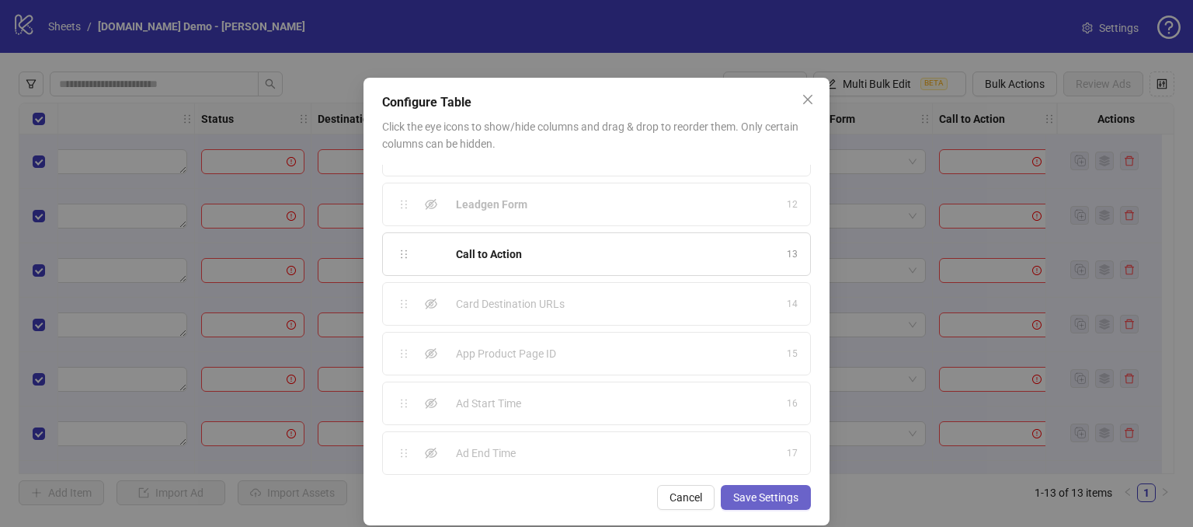
click at [739, 501] on span "Save Settings" at bounding box center [765, 497] width 65 height 12
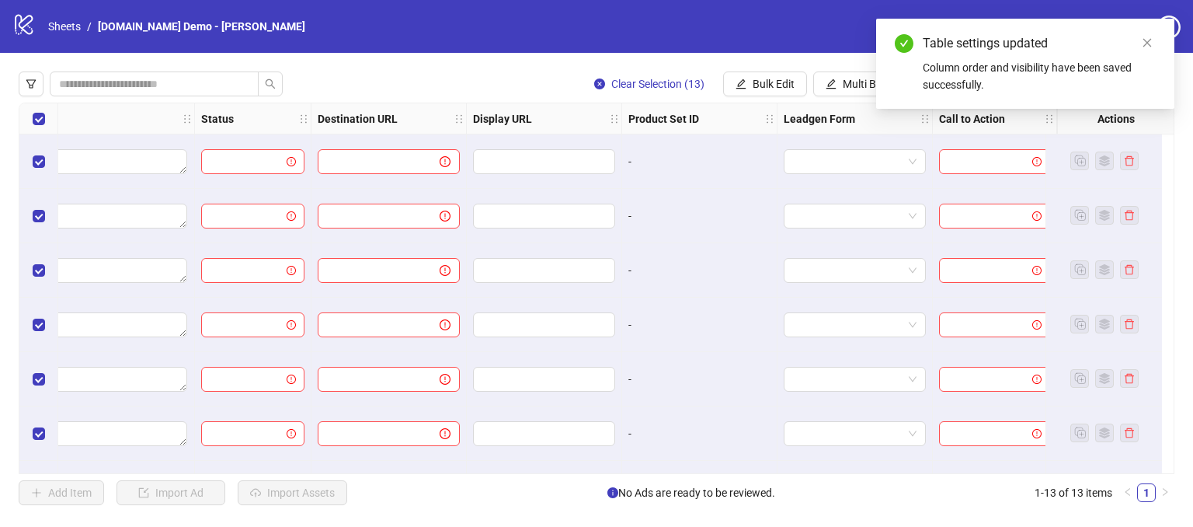
click at [475, 74] on div "Clear Selection (13) Bulk Edit Multi Bulk Edit BETA Bulk Actions Review Ads" at bounding box center [597, 83] width 1156 height 25
click at [1143, 41] on icon "close" at bounding box center [1147, 42] width 11 height 11
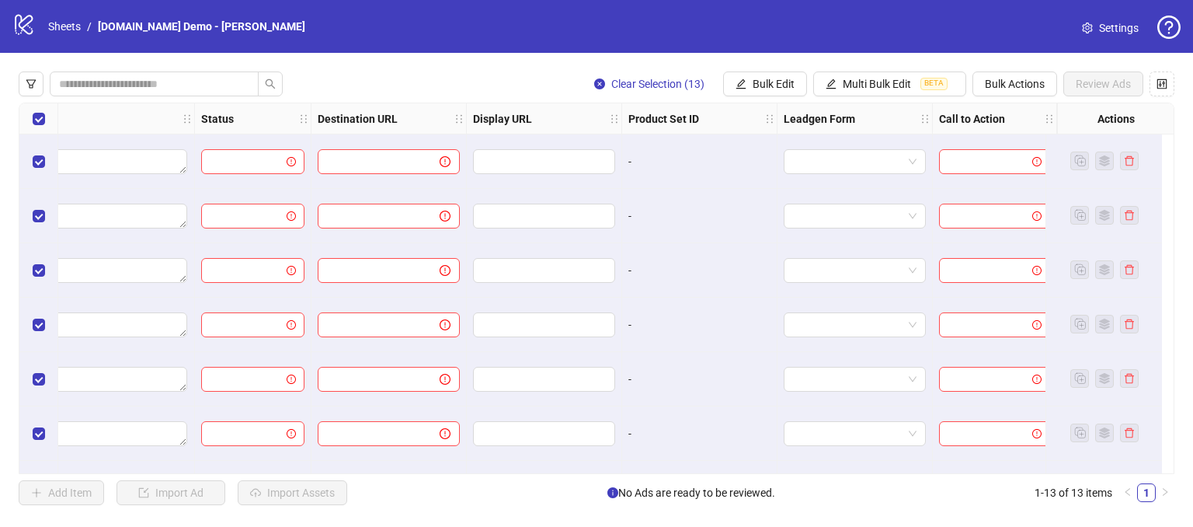
scroll to position [0, 1358]
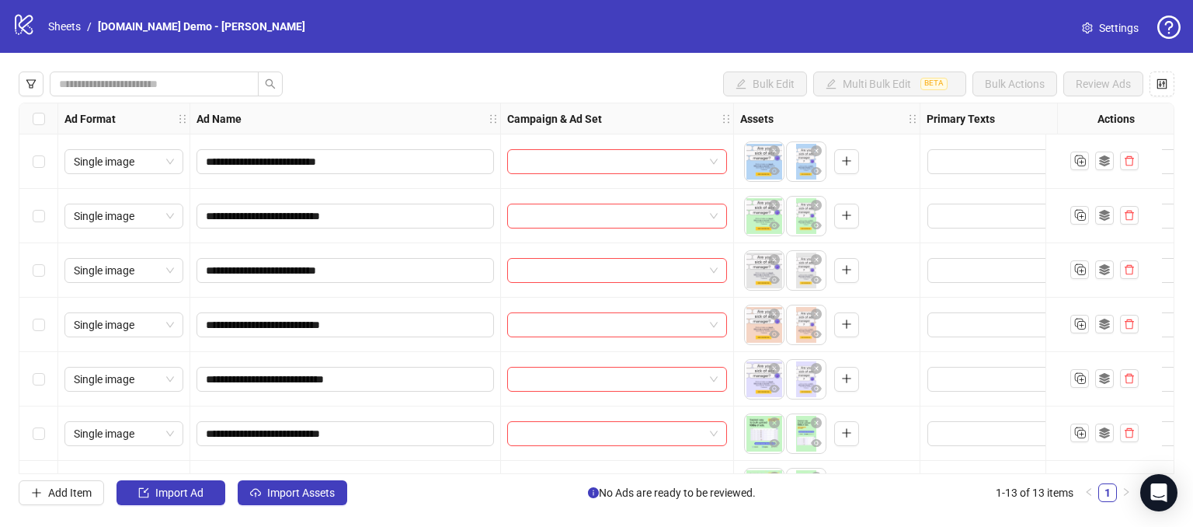
click at [604, 473] on div "**********" at bounding box center [597, 288] width 1156 height 371
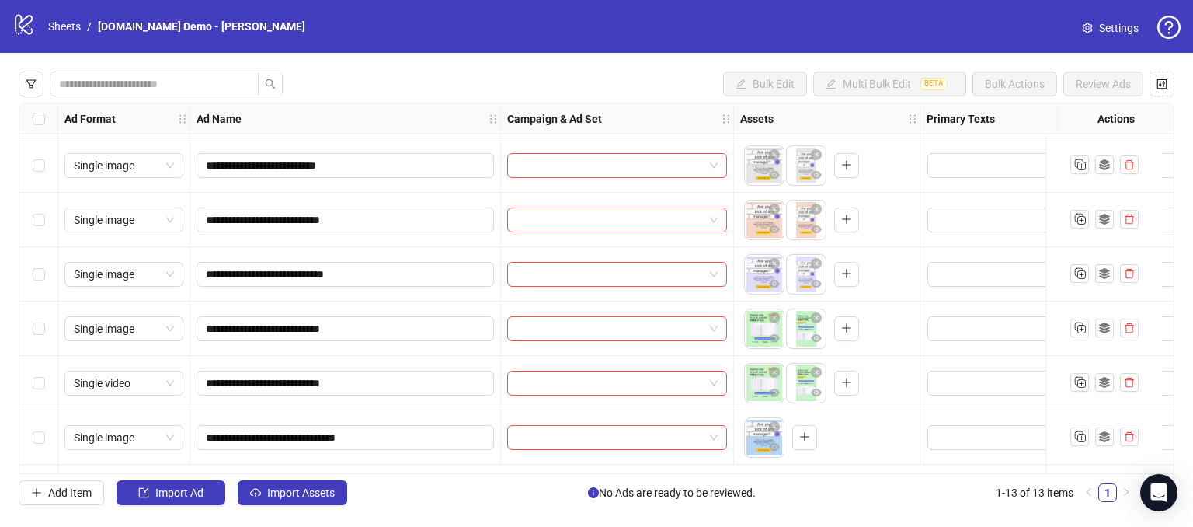
drag, startPoint x: 599, startPoint y: 473, endPoint x: 682, endPoint y: 467, distance: 83.3
click at [682, 467] on div "**********" at bounding box center [597, 288] width 1156 height 371
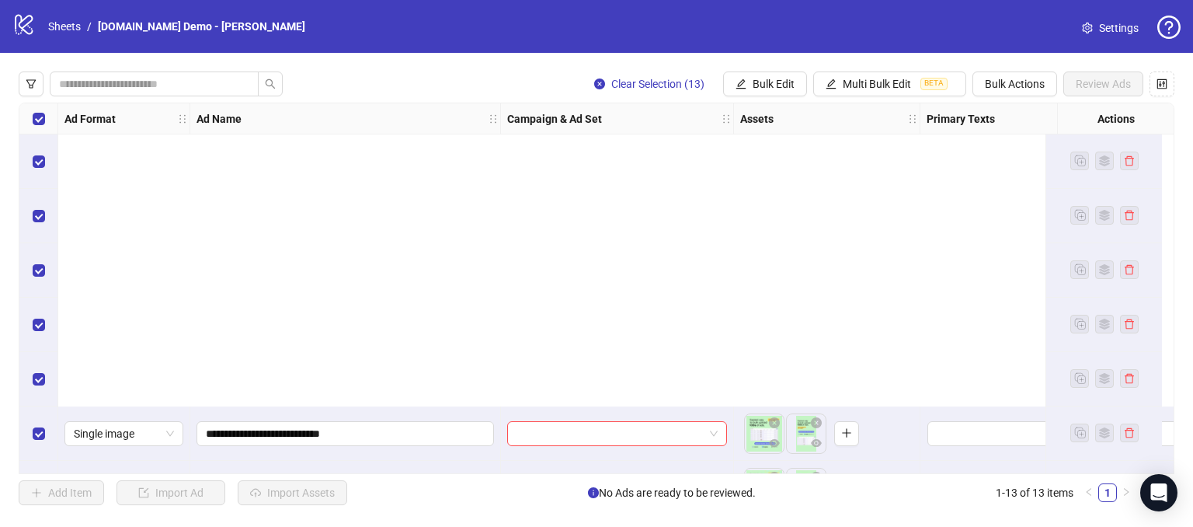
scroll to position [374, 0]
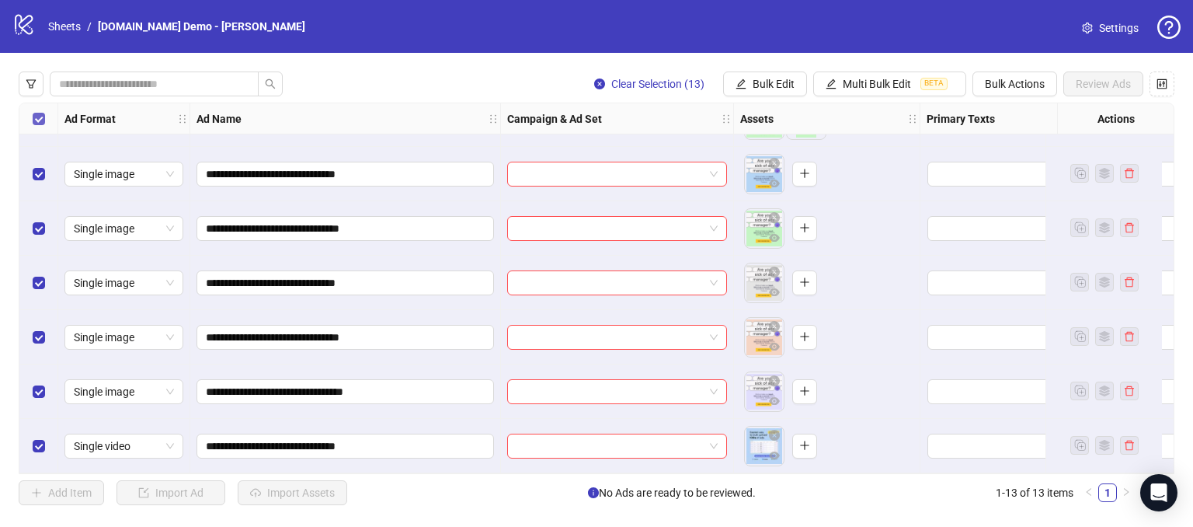
click at [33, 110] on label "Select all rows" at bounding box center [39, 118] width 12 height 17
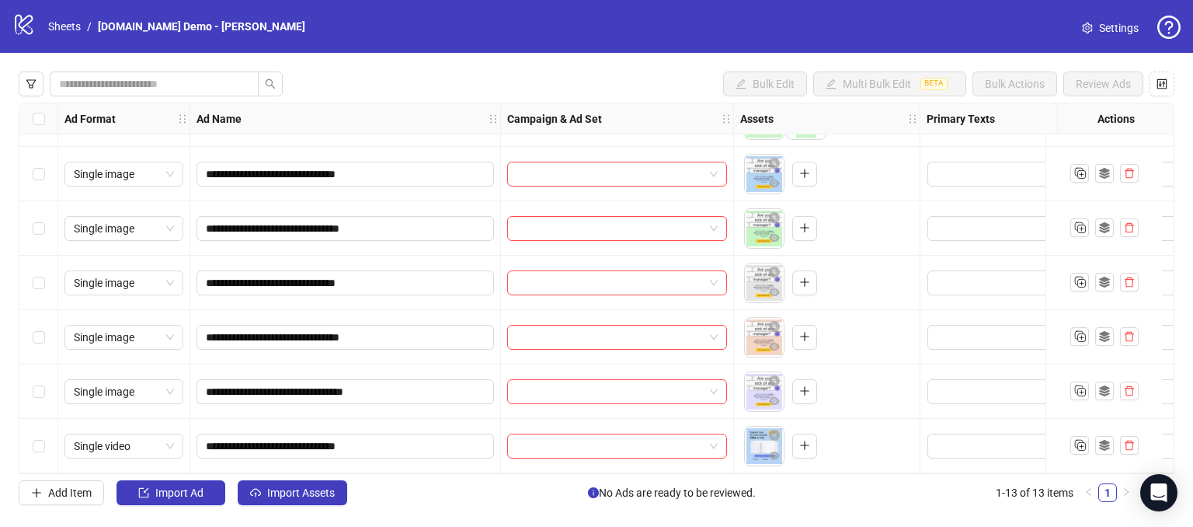
click at [31, 177] on div "Select row 8" at bounding box center [38, 174] width 39 height 54
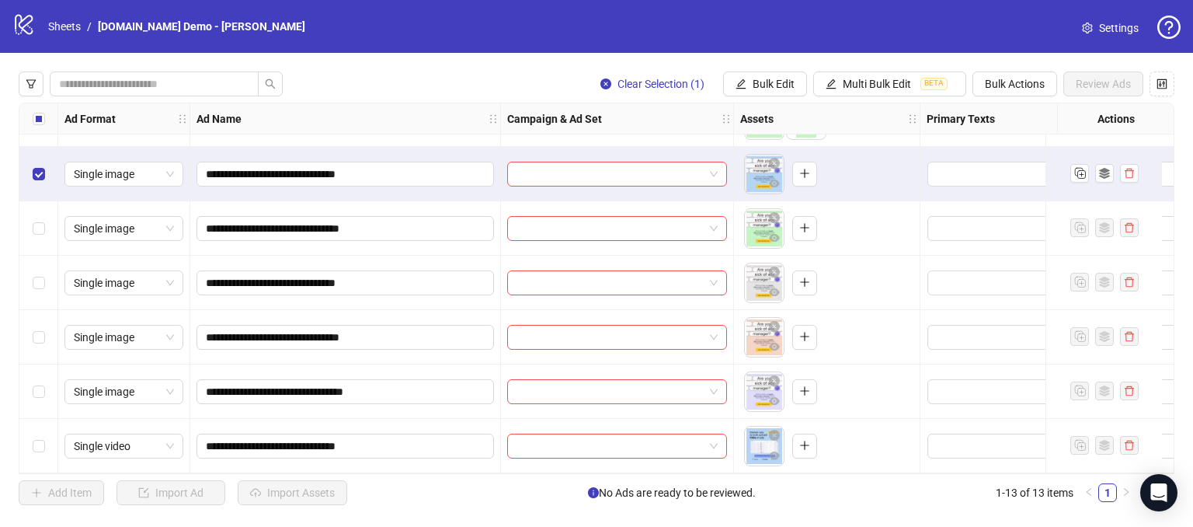
click at [37, 430] on div "Select row 13" at bounding box center [38, 446] width 39 height 54
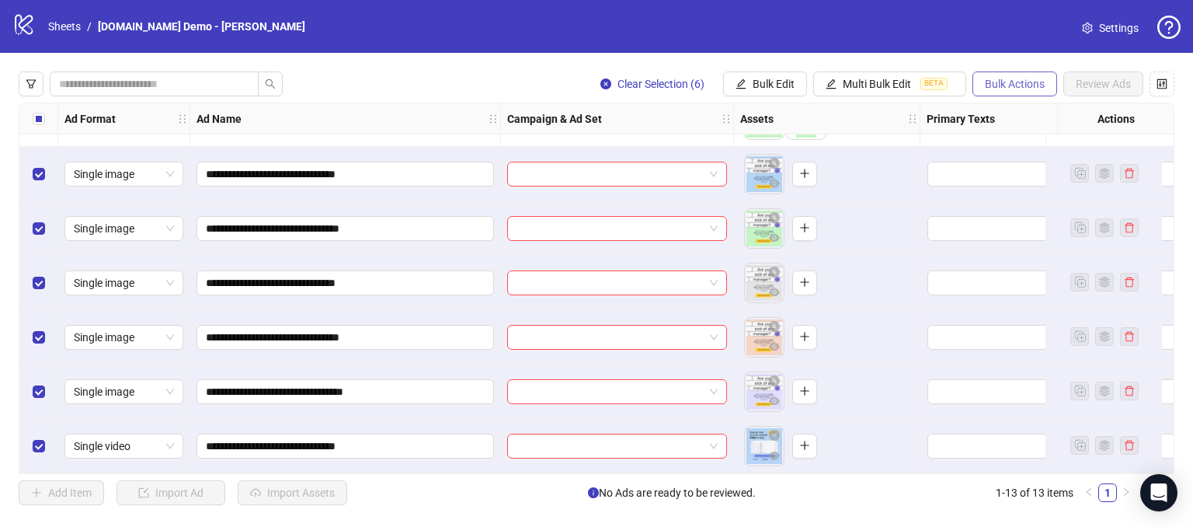
click at [985, 78] on span "Bulk Actions" at bounding box center [1015, 84] width 60 height 12
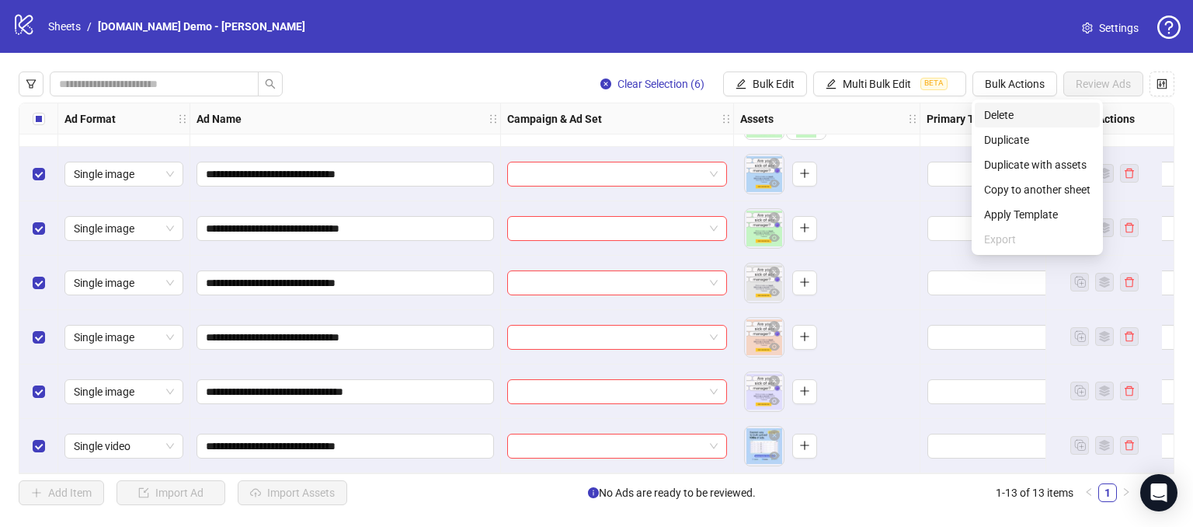
click at [995, 106] on li "Delete" at bounding box center [1037, 115] width 125 height 25
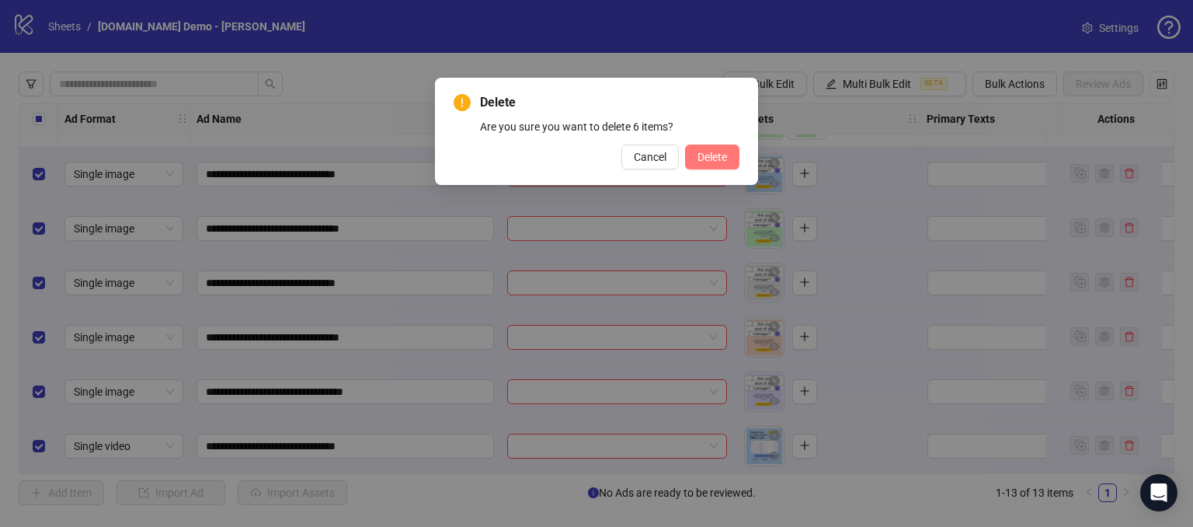
click at [698, 160] on span "Delete" at bounding box center [712, 157] width 30 height 12
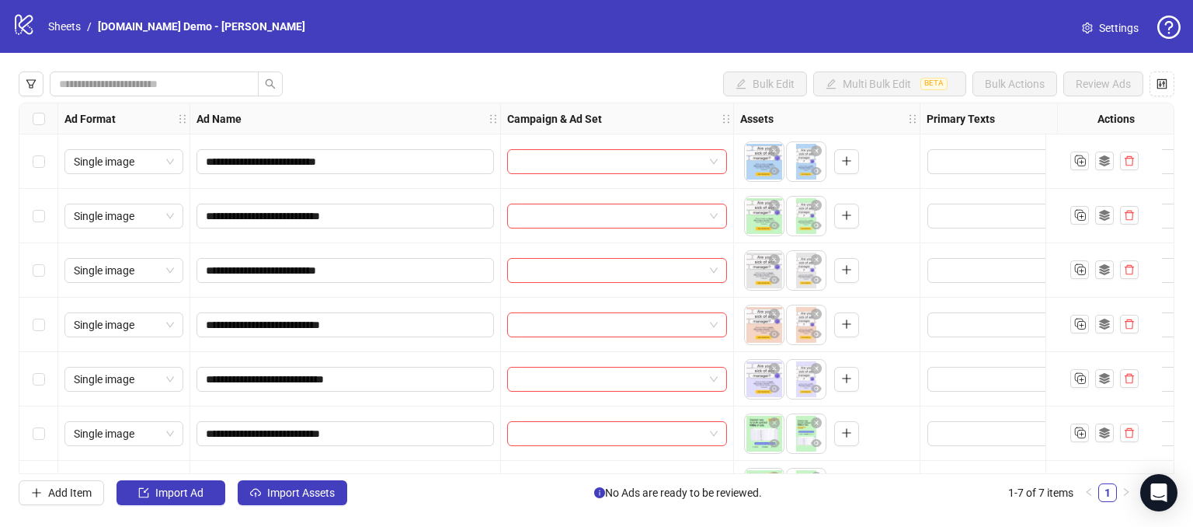
scroll to position [47, 0]
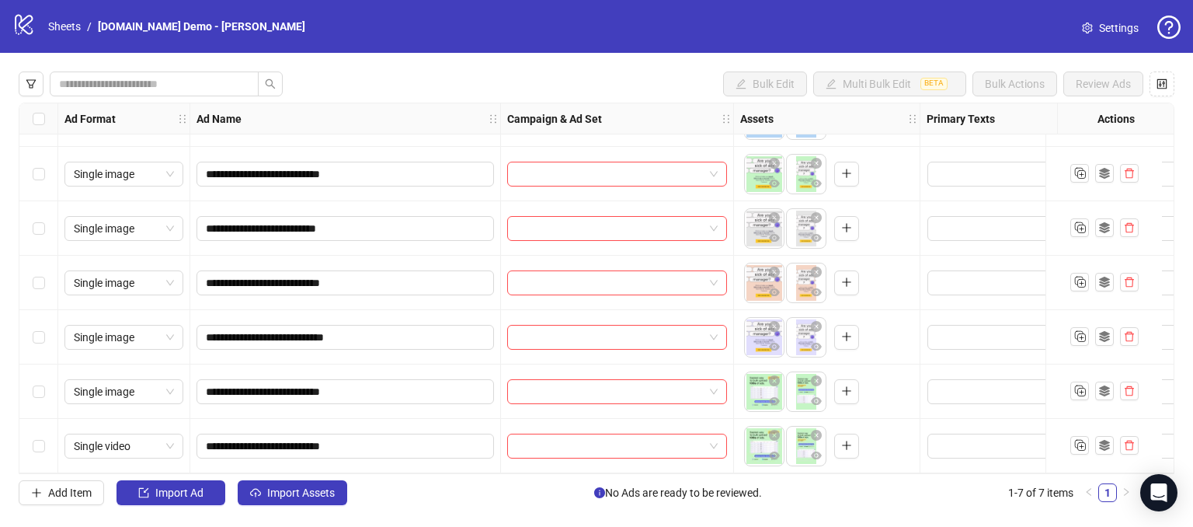
click at [31, 168] on div "Select row 2" at bounding box center [38, 174] width 39 height 54
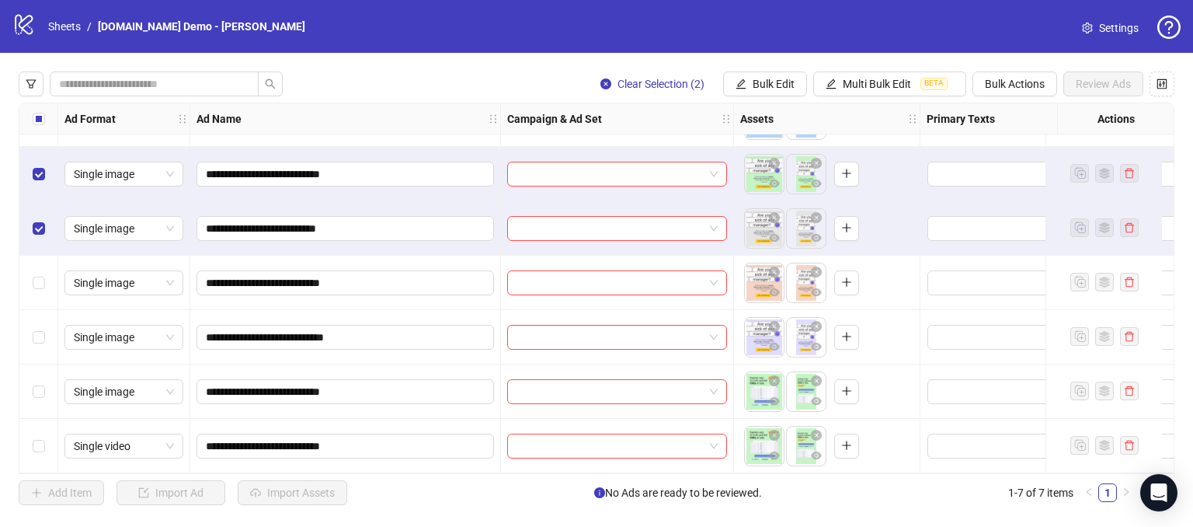
click at [37, 346] on div "Select row 5" at bounding box center [38, 337] width 39 height 54
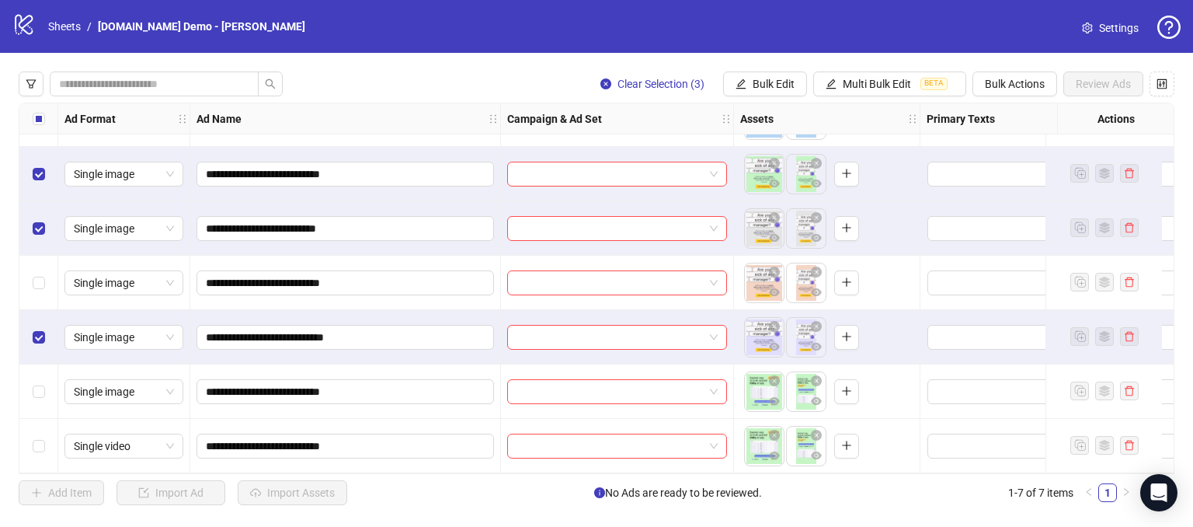
click at [35, 400] on div "Select row 6" at bounding box center [38, 391] width 39 height 54
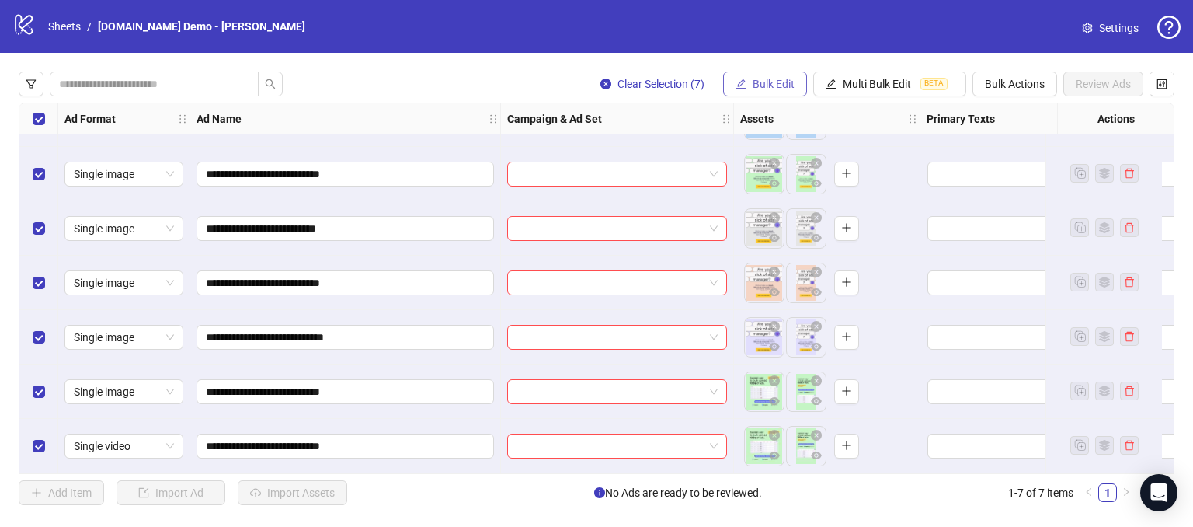
click at [767, 85] on span "Bulk Edit" at bounding box center [774, 84] width 42 height 12
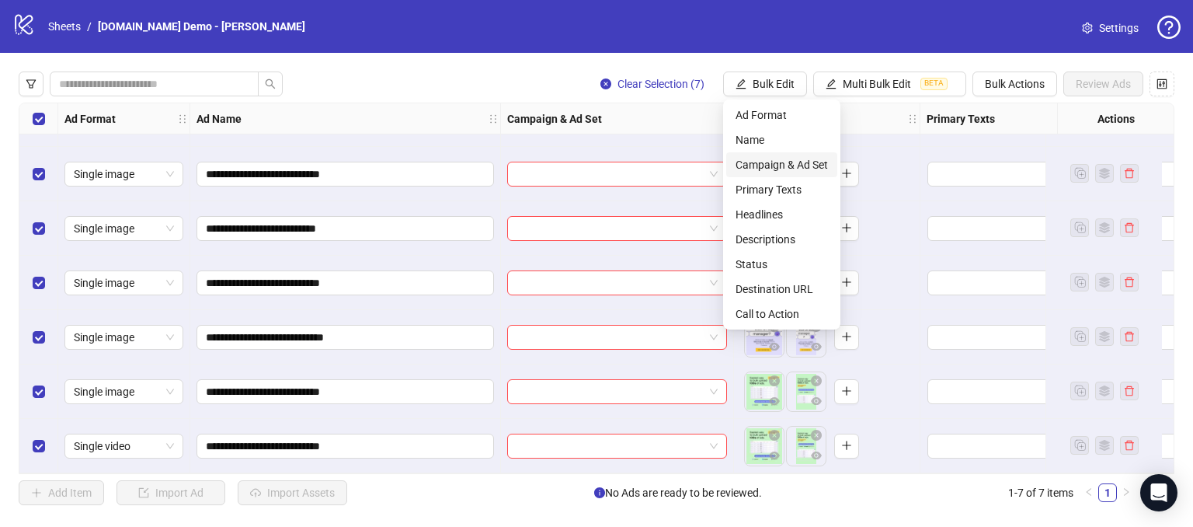
click at [768, 169] on span "Campaign & Ad Set" at bounding box center [782, 164] width 92 height 17
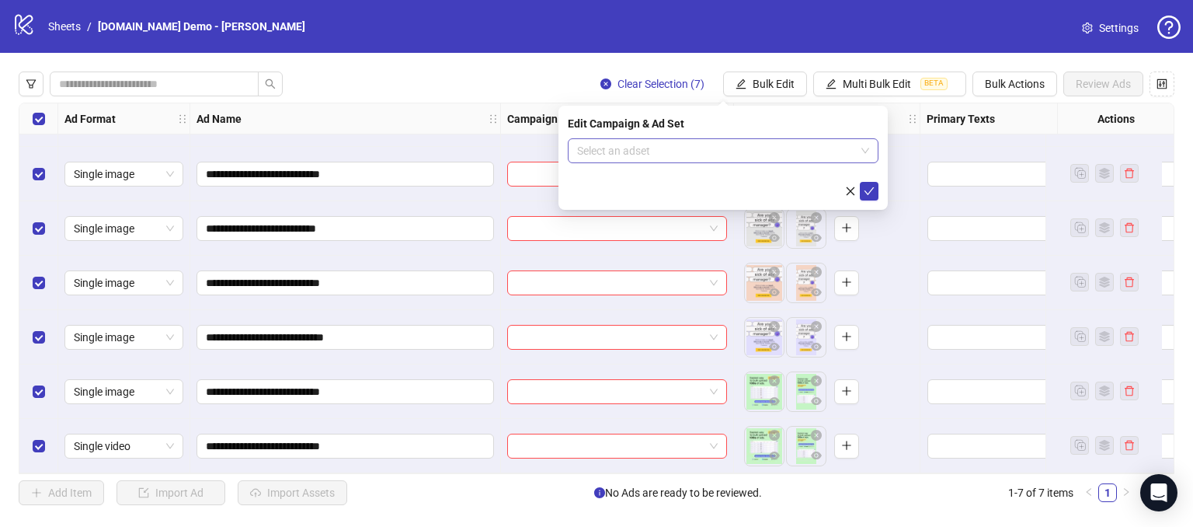
click at [604, 149] on input "search" at bounding box center [716, 150] width 278 height 23
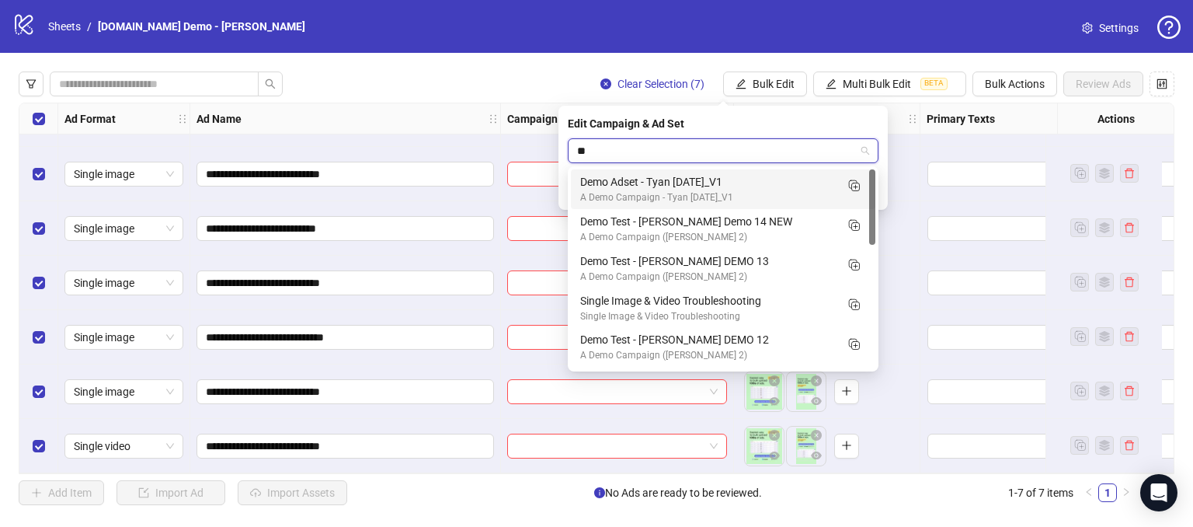
type input "*"
type input "*****"
click at [628, 190] on div "A Demo Campaign ([PERSON_NAME] 2)" at bounding box center [707, 197] width 255 height 15
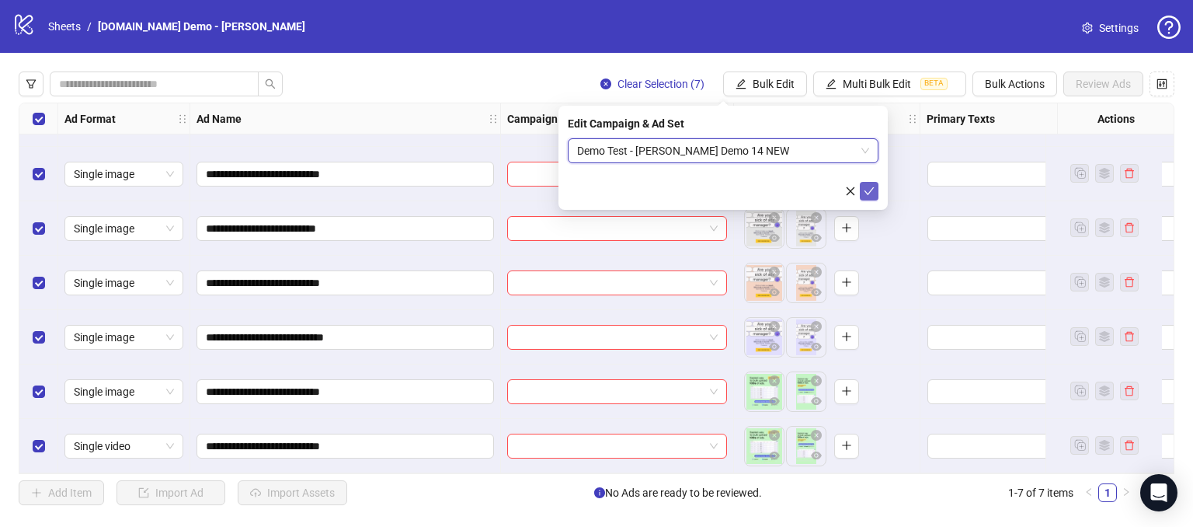
click at [875, 186] on button "submit" at bounding box center [869, 191] width 19 height 19
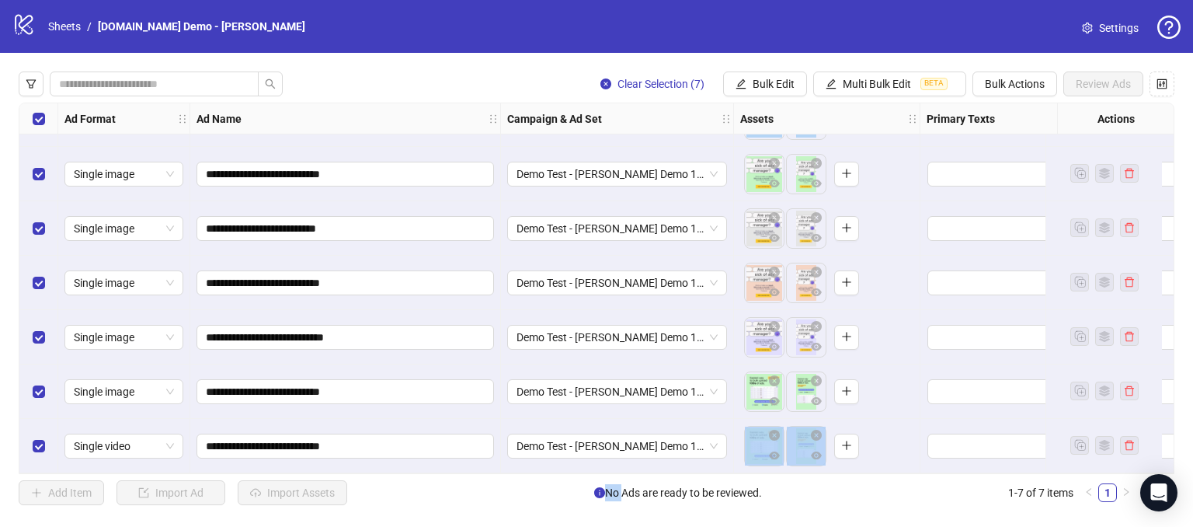
drag, startPoint x: 548, startPoint y: 466, endPoint x: 616, endPoint y: 479, distance: 68.9
click at [616, 479] on div "**********" at bounding box center [596, 288] width 1193 height 471
click at [534, 481] on div "Add Item Import Ad Import Assets No Ads are ready to be reviewed. 1-7 of 7 item…" at bounding box center [577, 492] width 1117 height 25
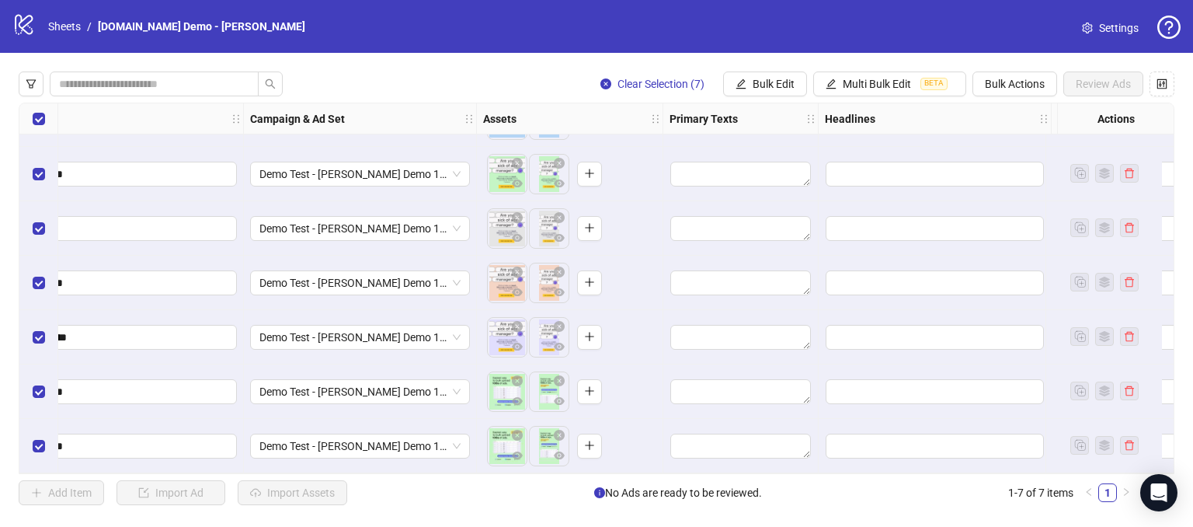
scroll to position [47, 347]
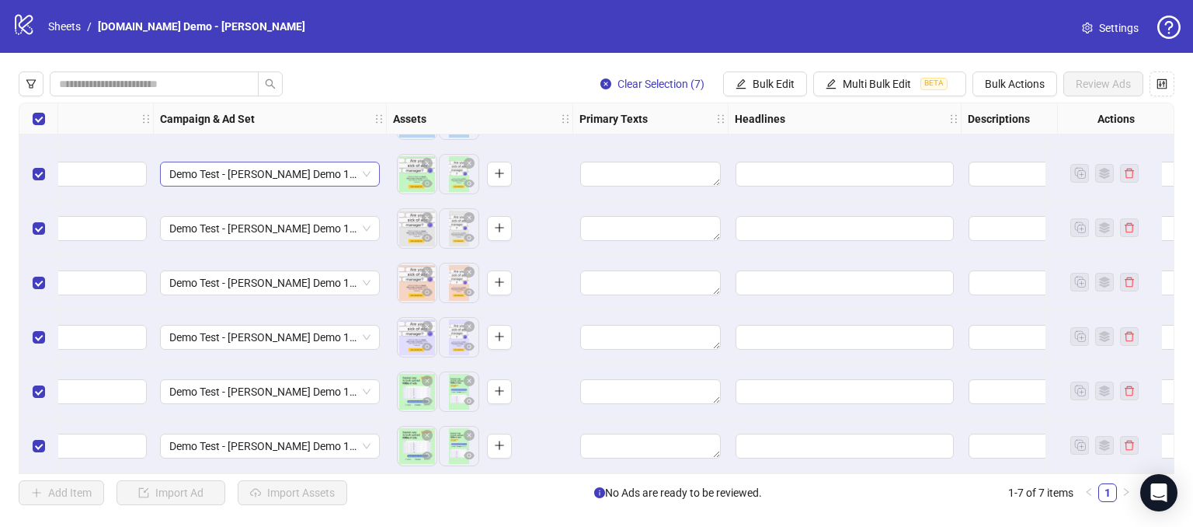
click at [338, 168] on span "Demo Test - [PERSON_NAME] Demo 14 NEW" at bounding box center [269, 173] width 201 height 23
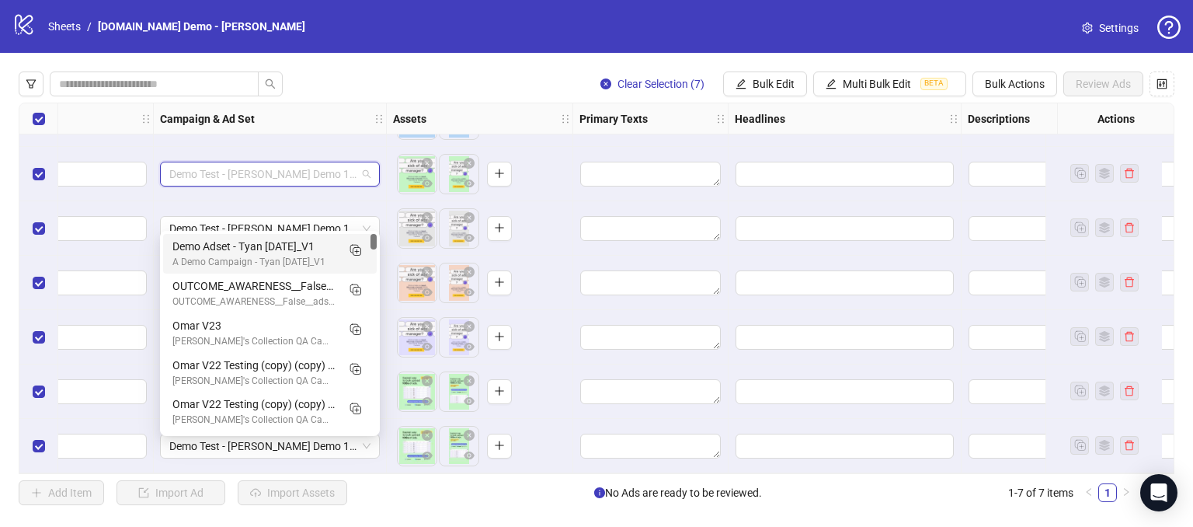
scroll to position [0, 347]
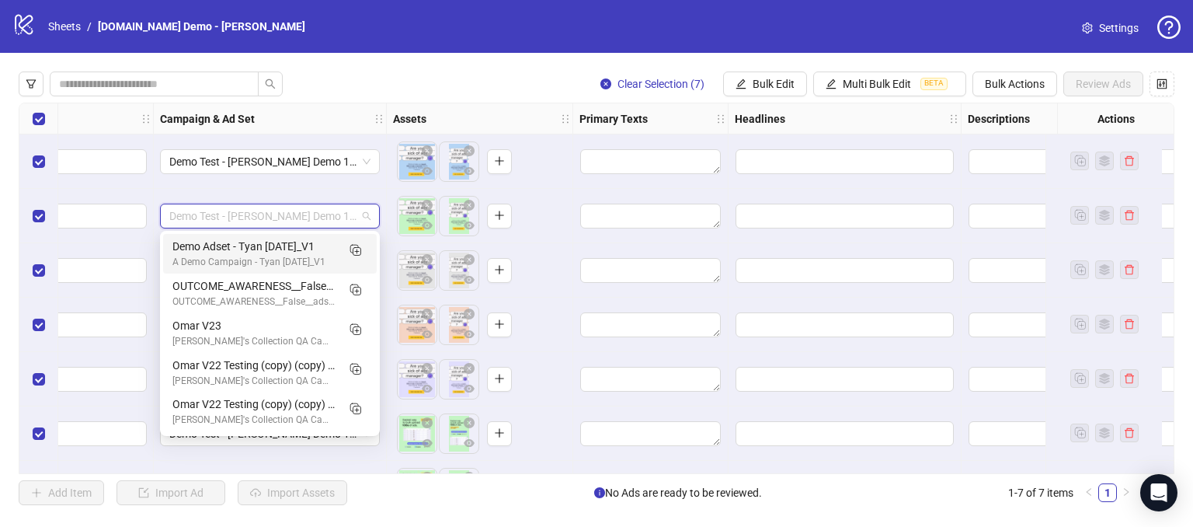
click at [348, 88] on div "Clear Selection (7) Bulk Edit Multi Bulk Edit BETA Bulk Actions Review Ads" at bounding box center [597, 83] width 1156 height 25
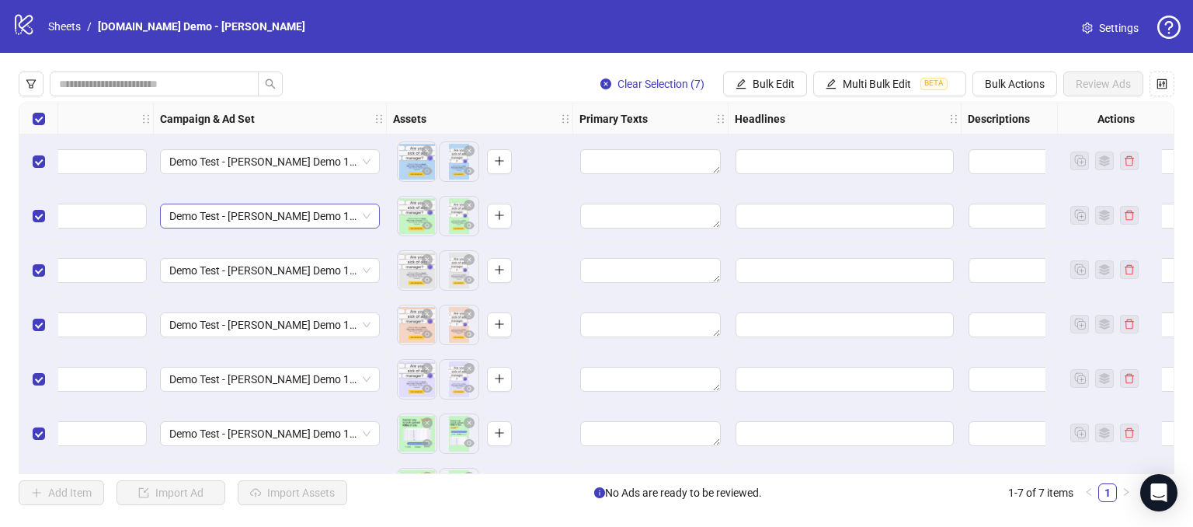
click at [335, 210] on span "Demo Test - [PERSON_NAME] Demo 14 NEW" at bounding box center [269, 215] width 201 height 23
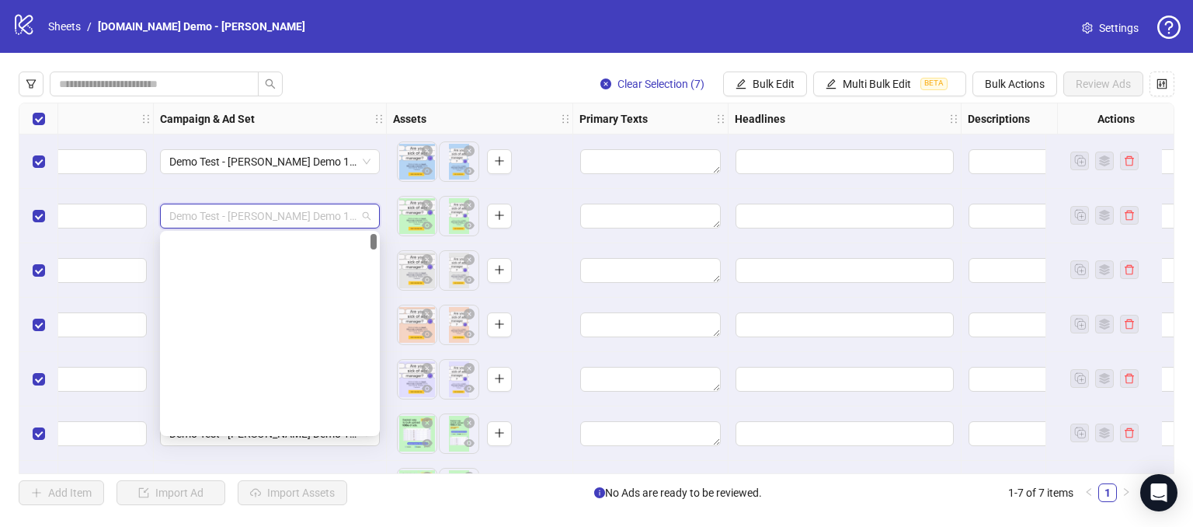
scroll to position [0, 0]
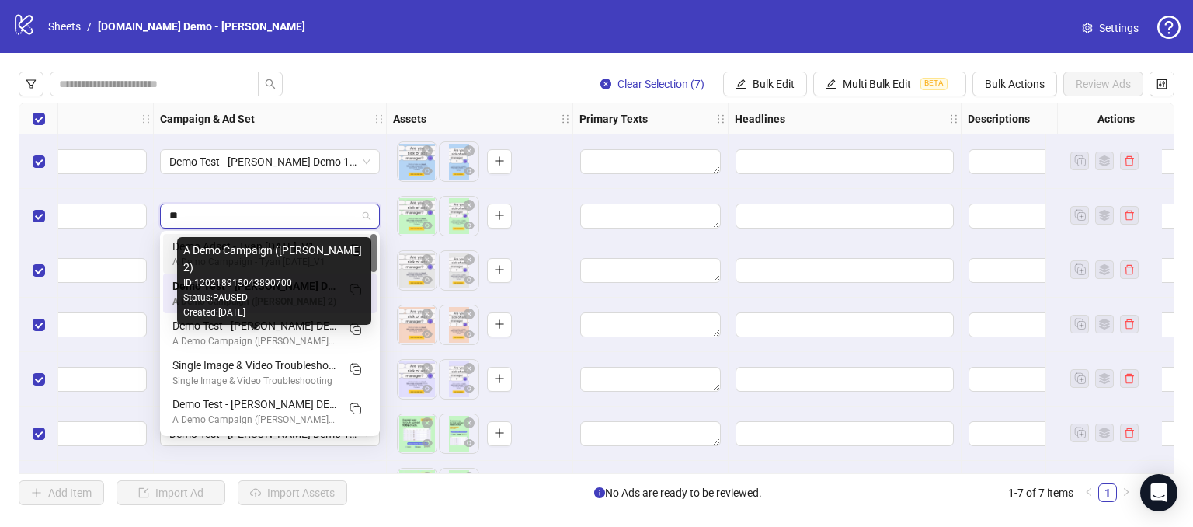
type input "*"
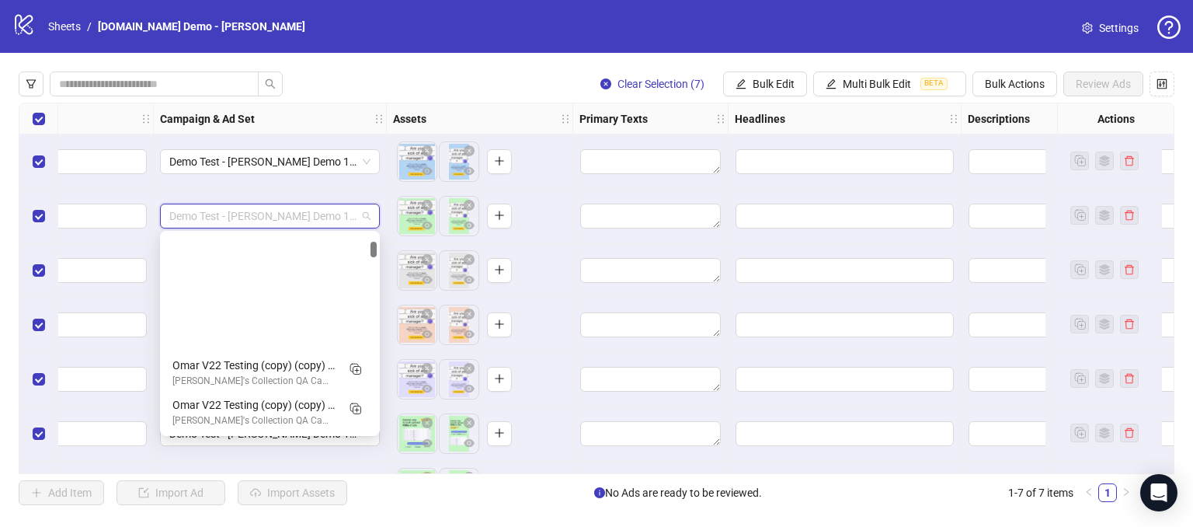
scroll to position [158, 0]
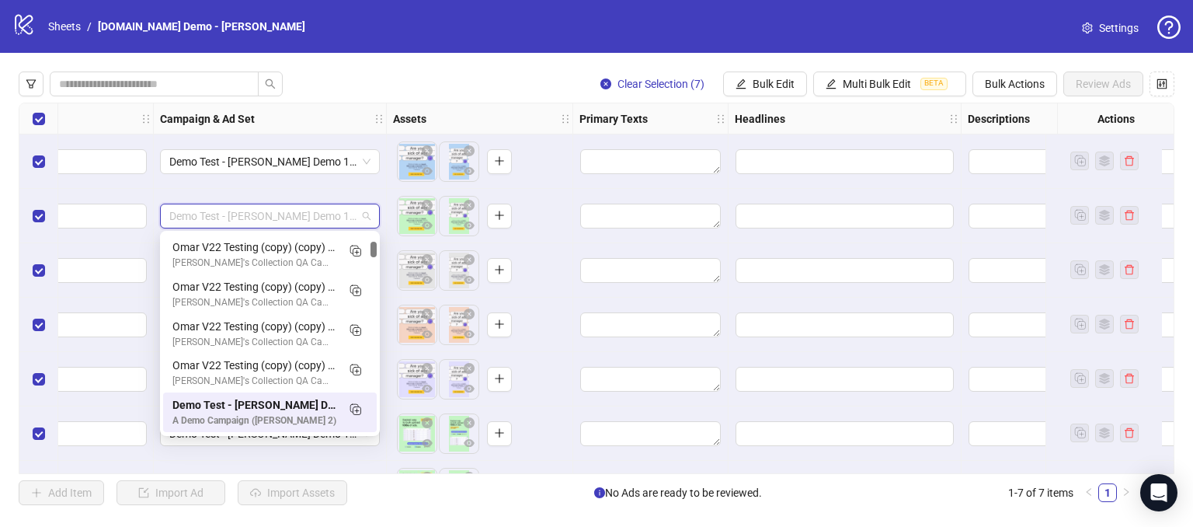
click at [332, 73] on div "Clear Selection (7) Bulk Edit Multi Bulk Edit BETA Bulk Actions Review Ads" at bounding box center [597, 83] width 1156 height 25
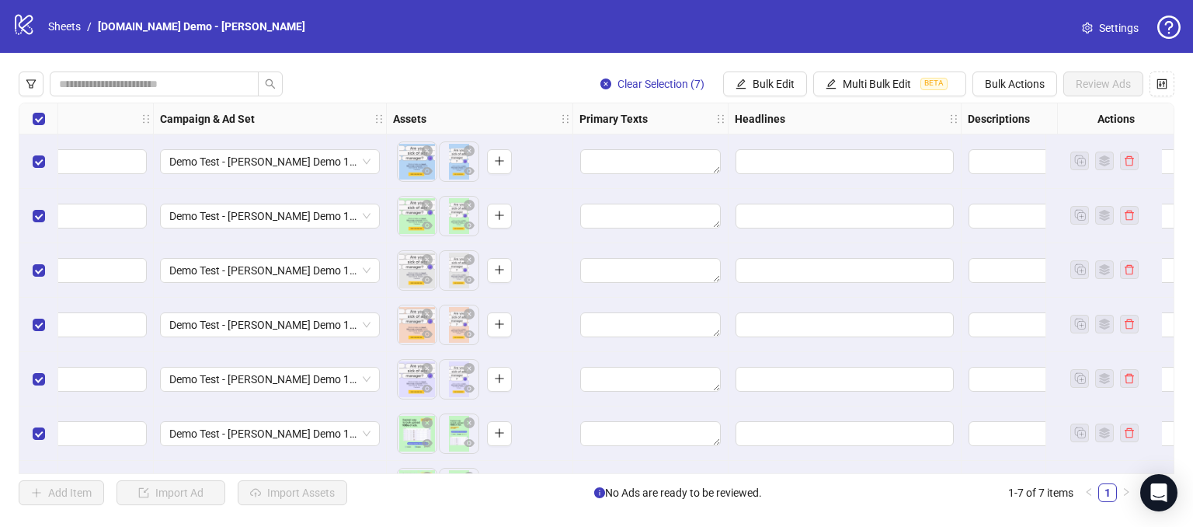
scroll to position [0, 544]
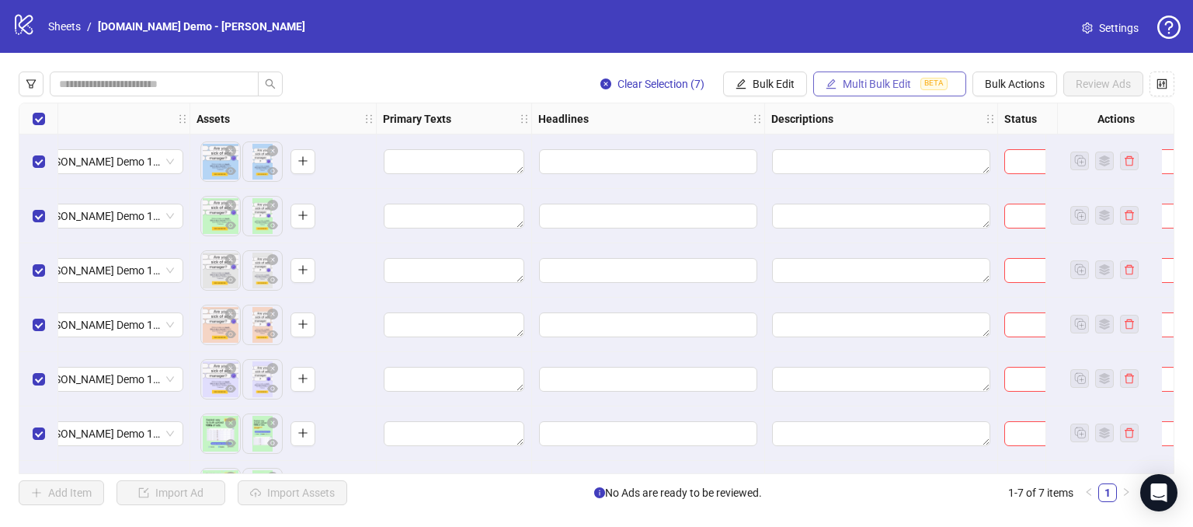
click at [870, 79] on span "Multi Bulk Edit" at bounding box center [877, 84] width 68 height 12
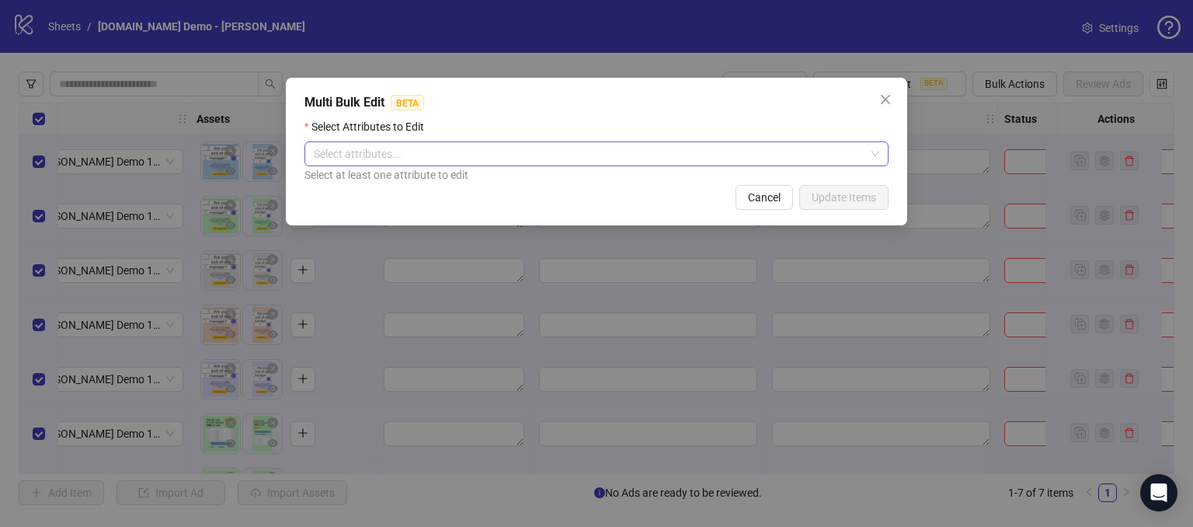
click at [416, 159] on div at bounding box center [589, 154] width 562 height 22
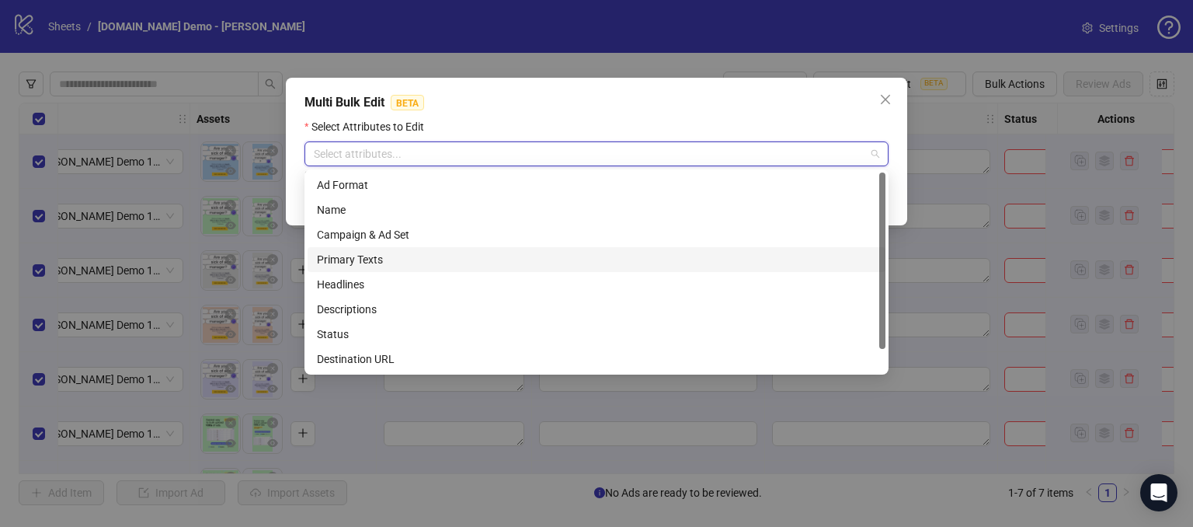
click at [347, 263] on div "Primary Texts" at bounding box center [596, 259] width 559 height 17
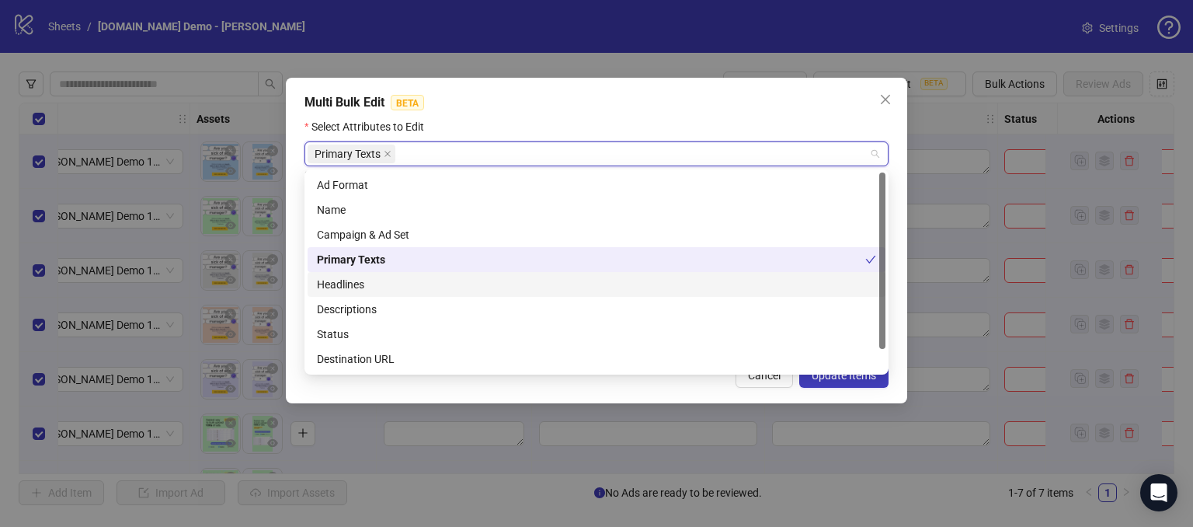
click at [339, 280] on div "Headlines" at bounding box center [596, 284] width 559 height 17
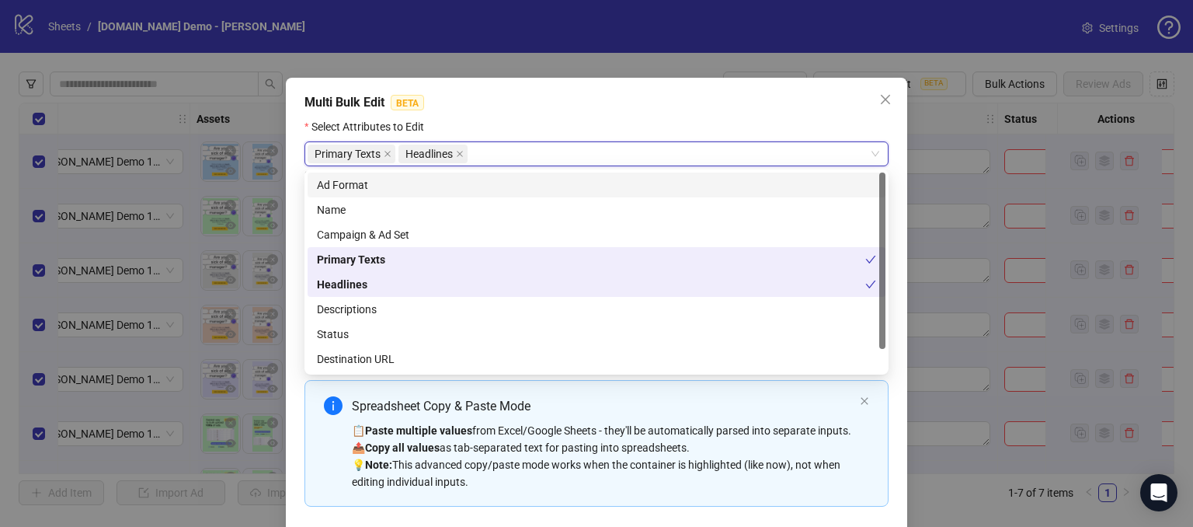
click at [482, 147] on div "Primary Texts Headlines" at bounding box center [589, 154] width 562 height 22
click at [482, 153] on div "Primary Texts Headlines" at bounding box center [589, 154] width 562 height 22
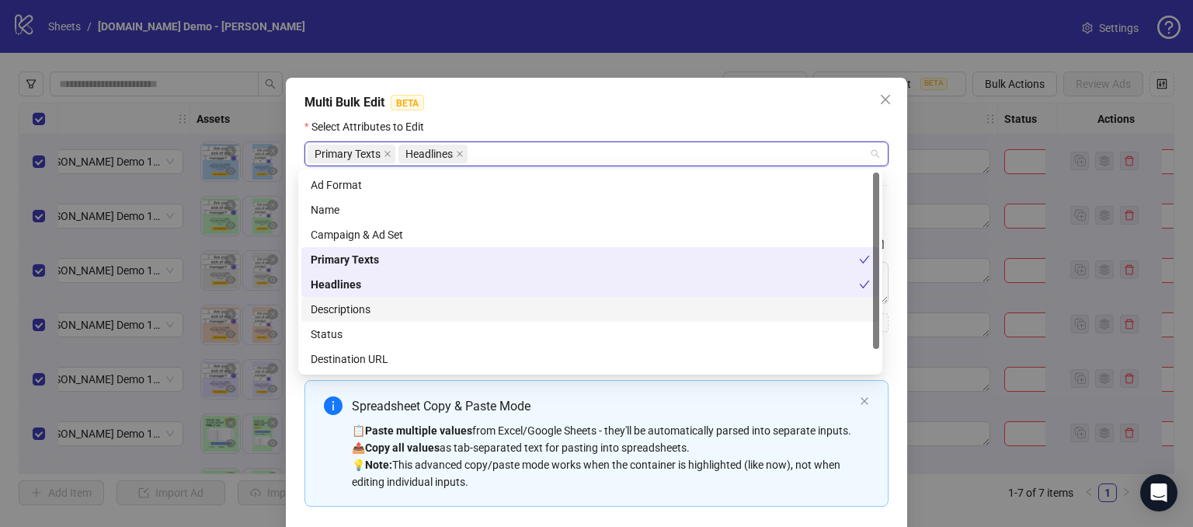
click at [345, 307] on div "Descriptions" at bounding box center [590, 309] width 559 height 17
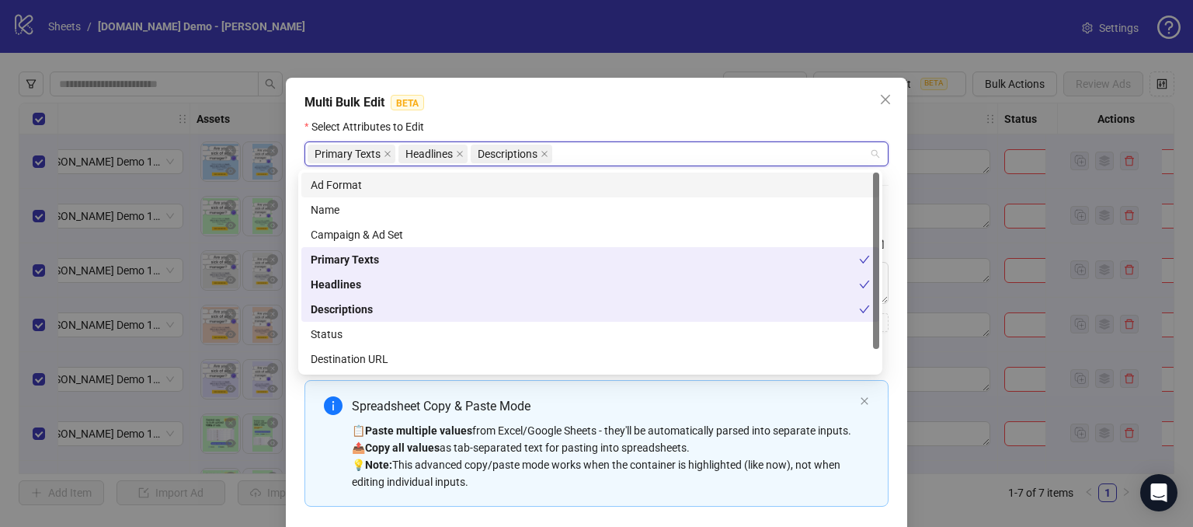
click at [583, 126] on div "Select Attributes to Edit" at bounding box center [596, 129] width 584 height 23
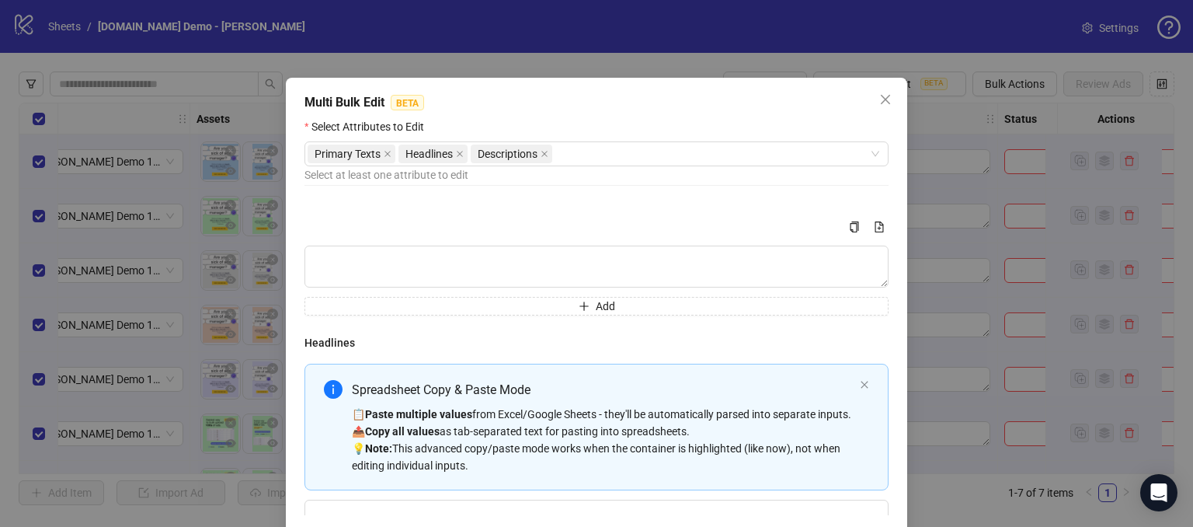
scroll to position [0, 0]
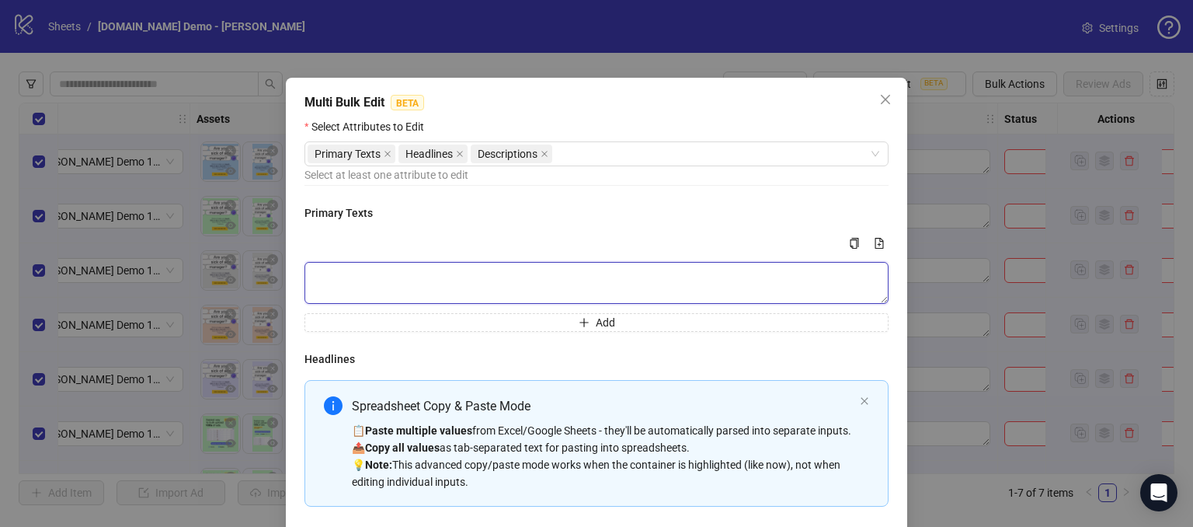
click at [333, 274] on textarea "Multi-text input container - paste or copy values" at bounding box center [596, 283] width 584 height 42
type textarea "**********"
click at [556, 221] on div "**********" at bounding box center [596, 267] width 584 height 127
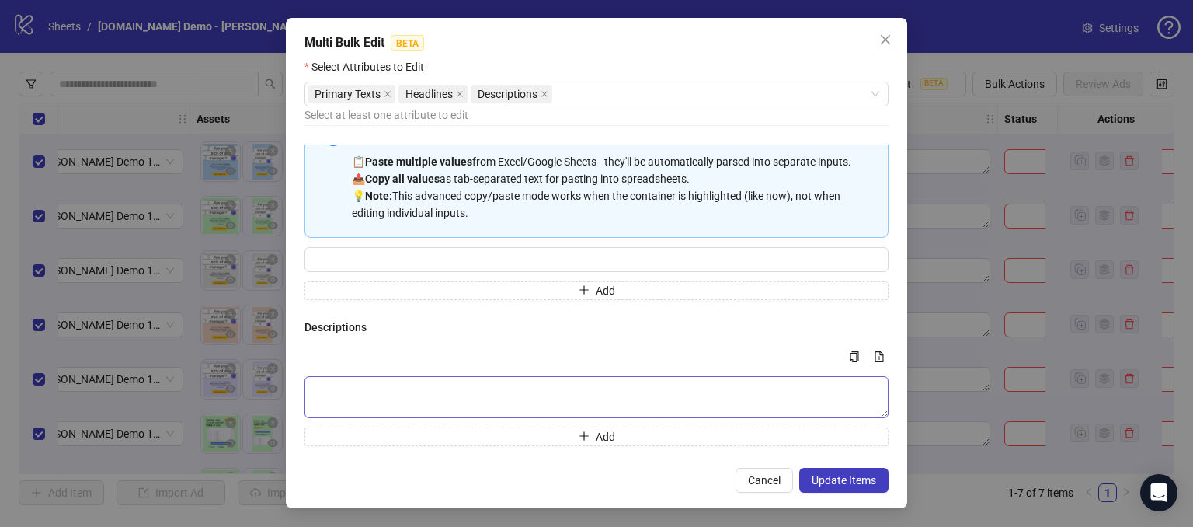
scroll to position [233, 0]
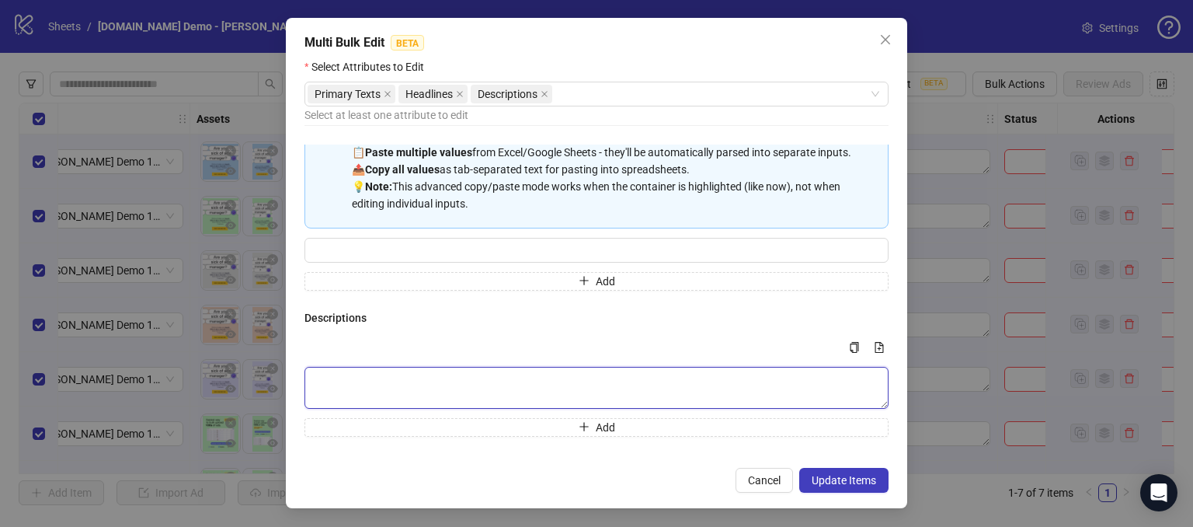
click at [361, 383] on textarea "Multi-text input container - paste or copy values" at bounding box center [596, 388] width 584 height 42
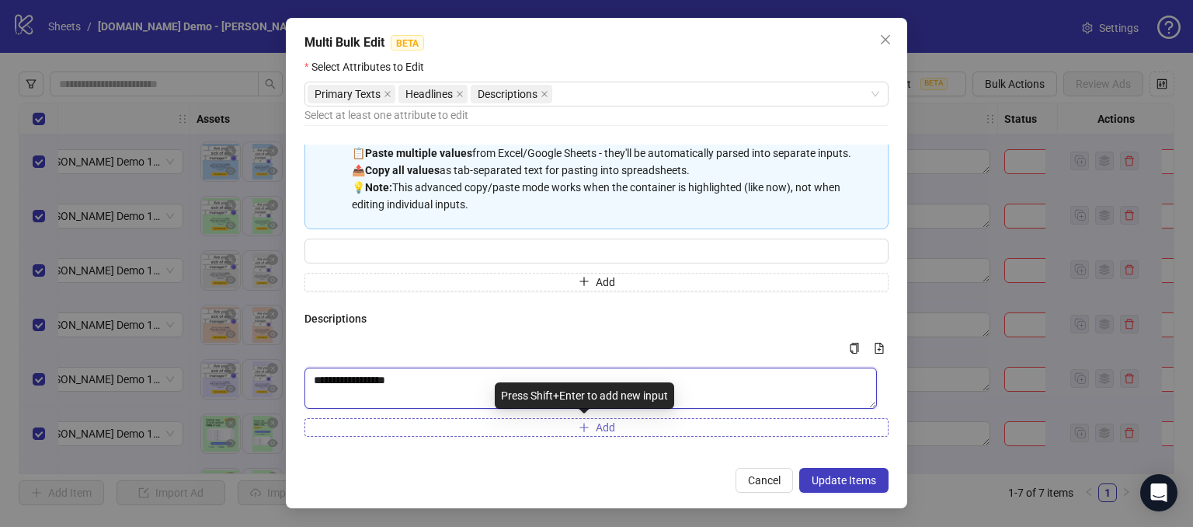
type textarea "**********"
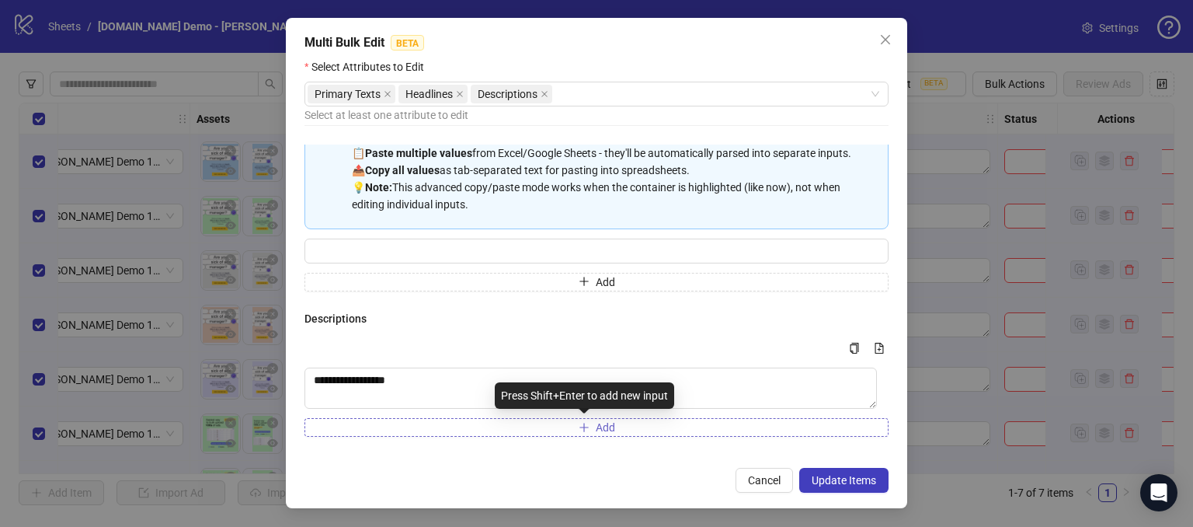
click at [321, 423] on button "Add" at bounding box center [596, 427] width 584 height 19
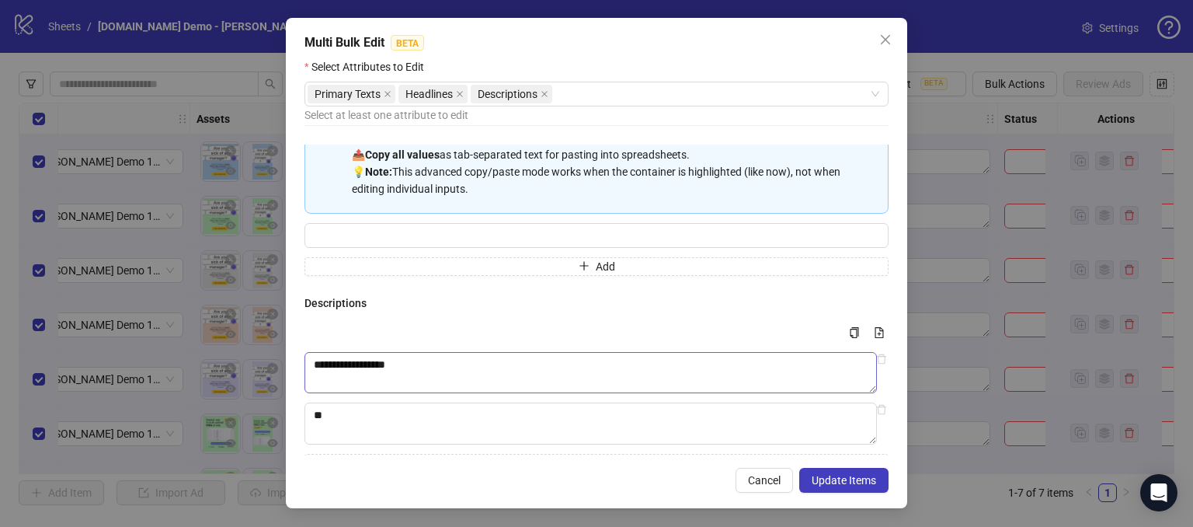
type textarea "*"
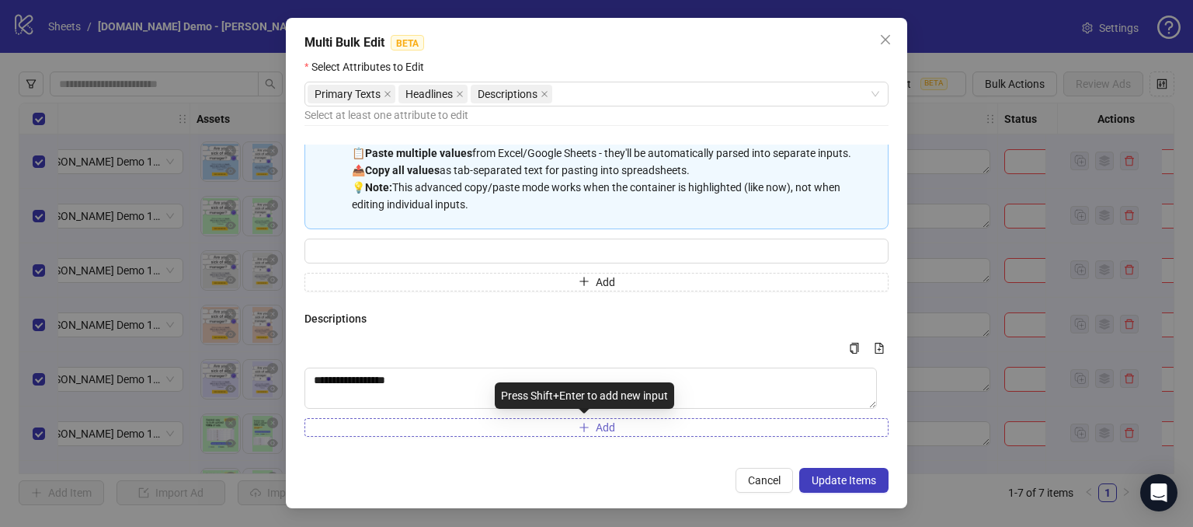
click at [332, 423] on button "Add" at bounding box center [596, 427] width 584 height 19
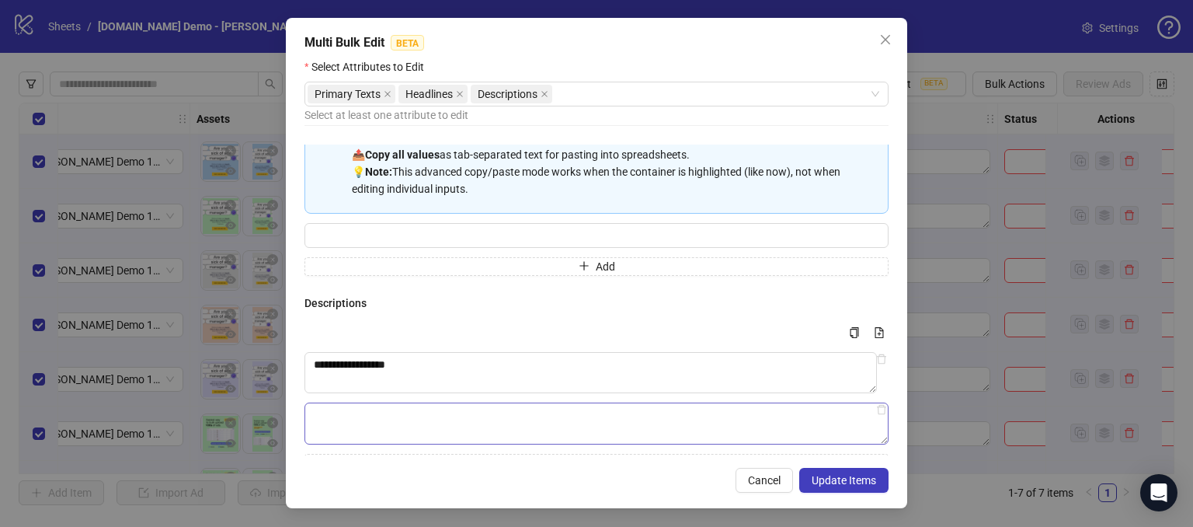
scroll to position [284, 0]
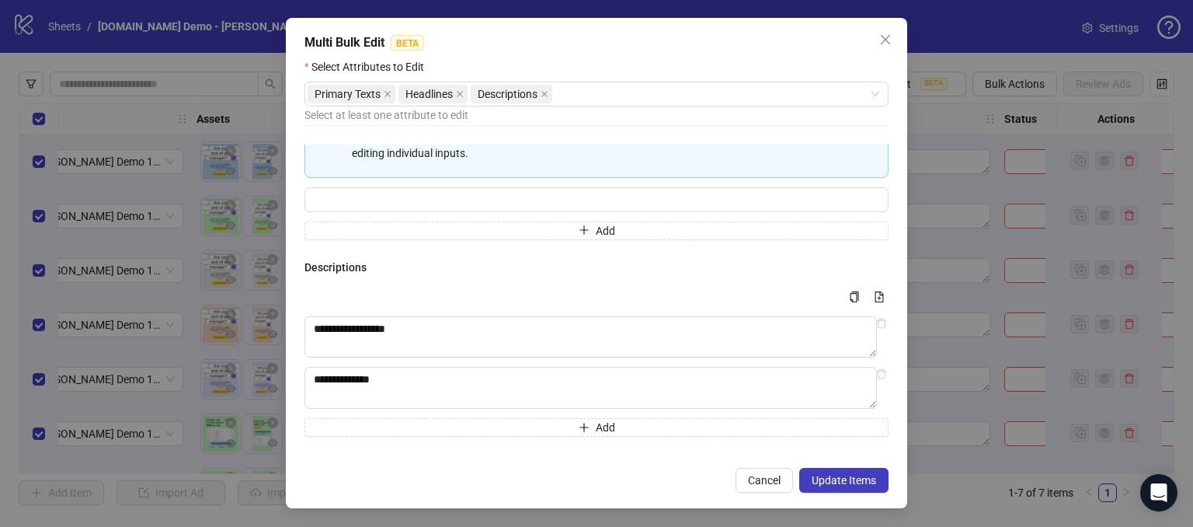
type textarea "**********"
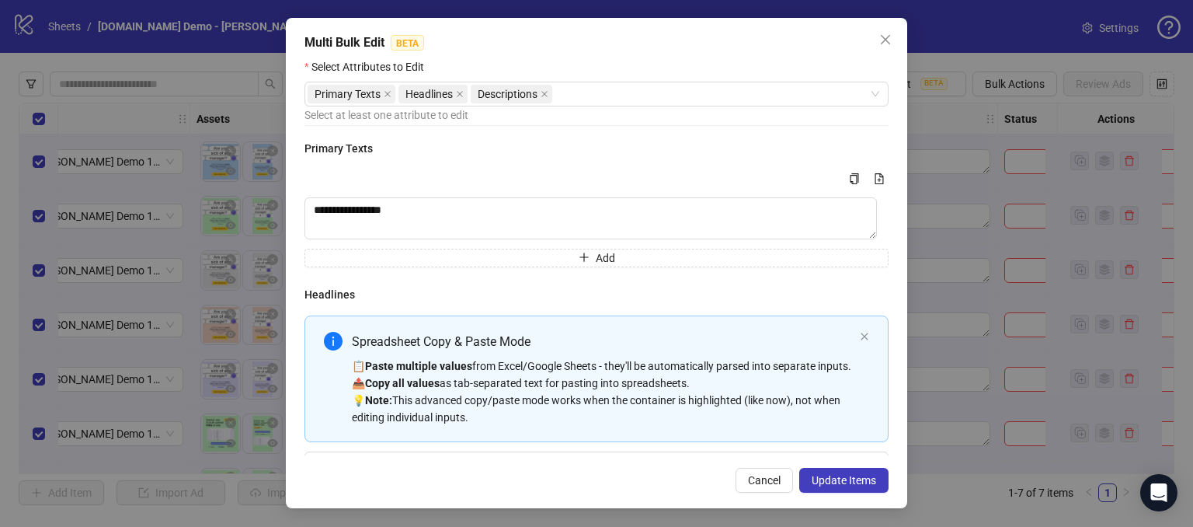
scroll to position [0, 0]
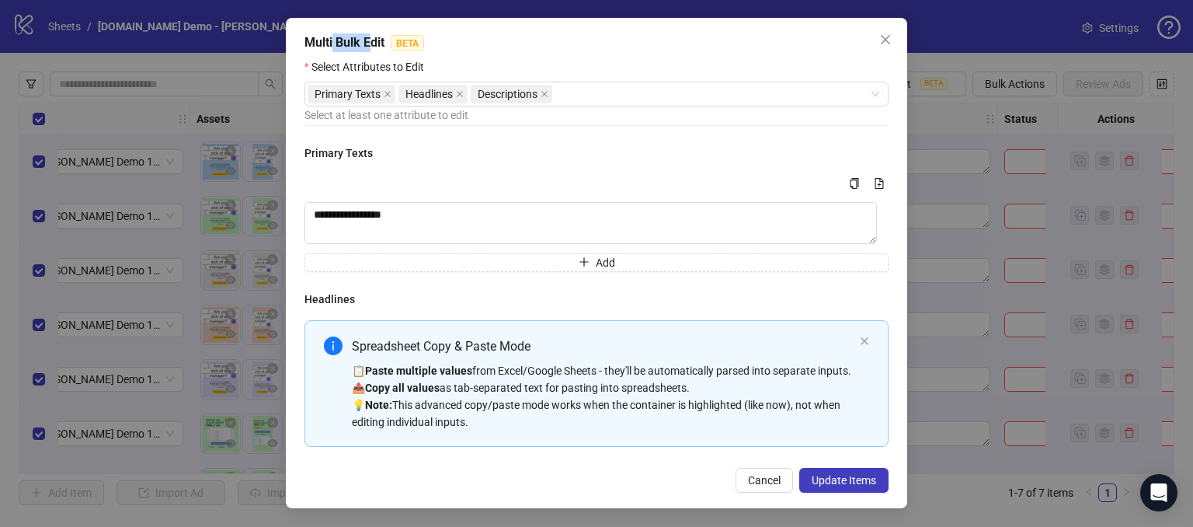
drag, startPoint x: 326, startPoint y: 44, endPoint x: 364, endPoint y: 41, distance: 38.2
click at [364, 41] on div "Multi Bulk Edit BETA" at bounding box center [596, 42] width 584 height 19
click at [527, 47] on div "Multi Bulk Edit BETA" at bounding box center [596, 42] width 584 height 19
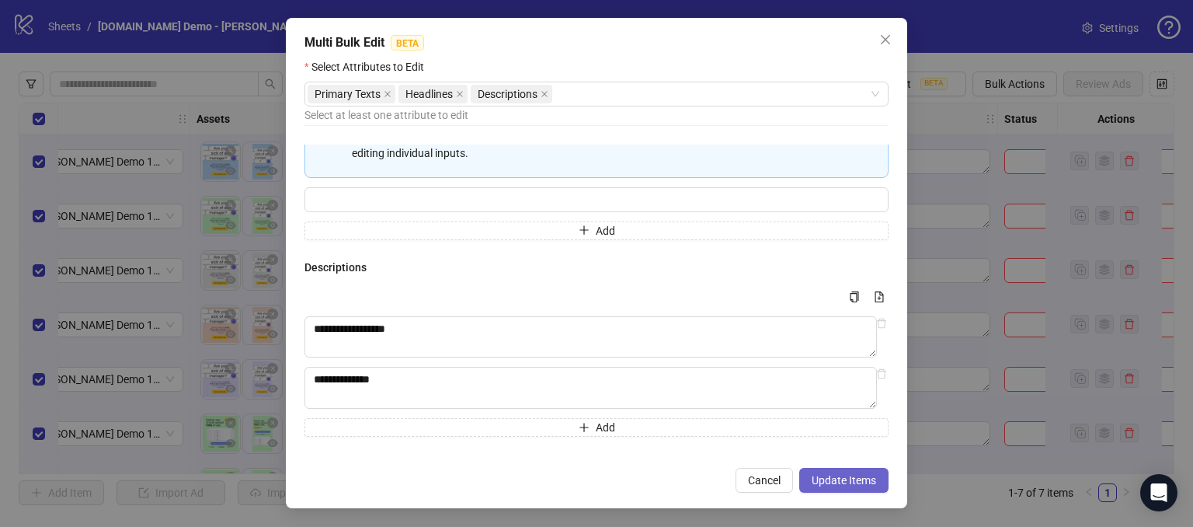
click at [826, 479] on span "Update Items" at bounding box center [844, 480] width 64 height 12
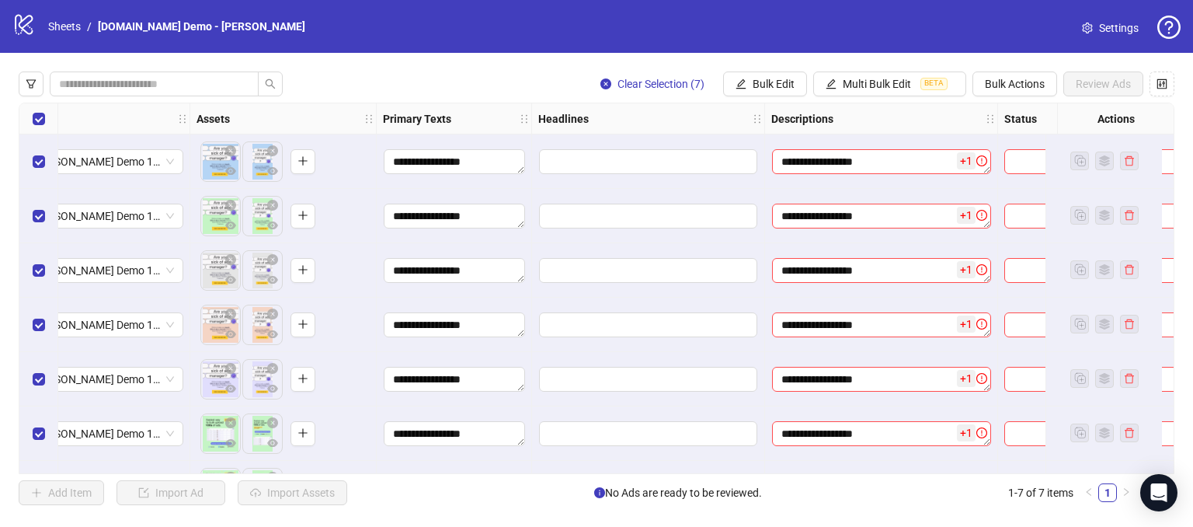
scroll to position [0, 0]
click at [968, 159] on span "+ 1" at bounding box center [966, 160] width 19 height 17
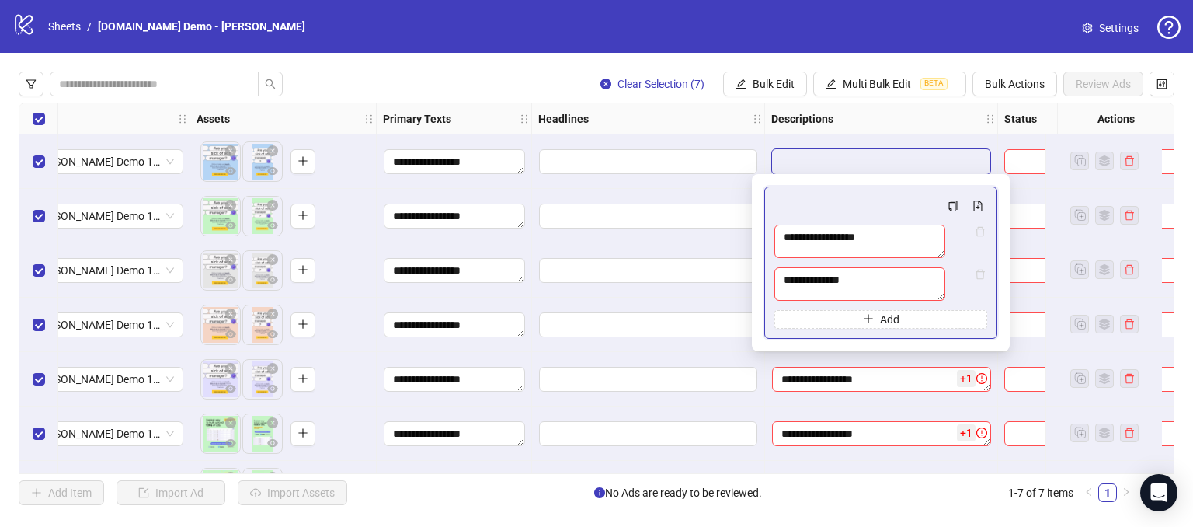
click at [870, 128] on div "Descriptions" at bounding box center [881, 118] width 233 height 31
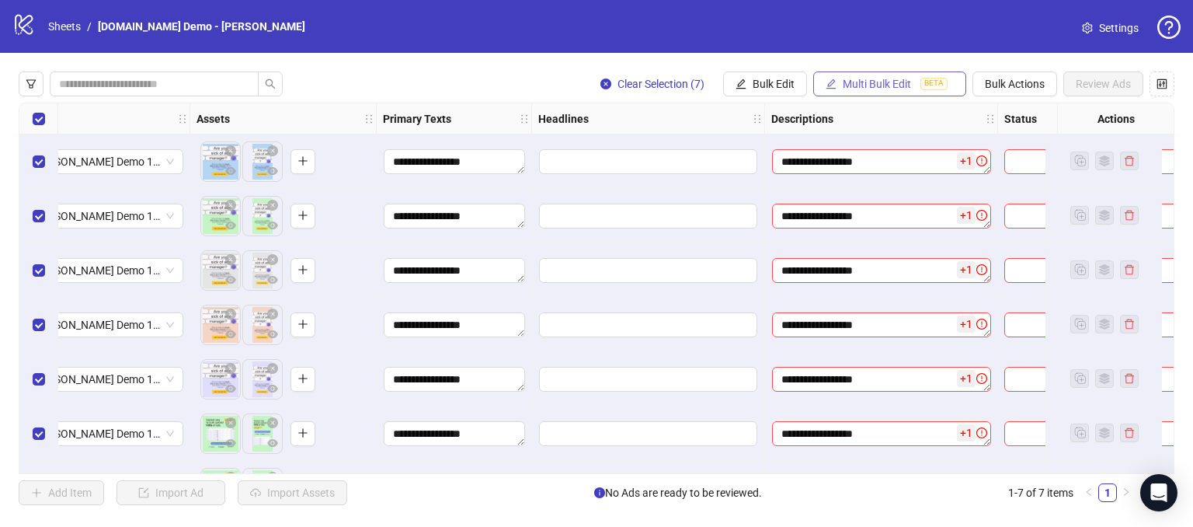
click at [860, 89] on span "Multi Bulk Edit" at bounding box center [877, 84] width 68 height 12
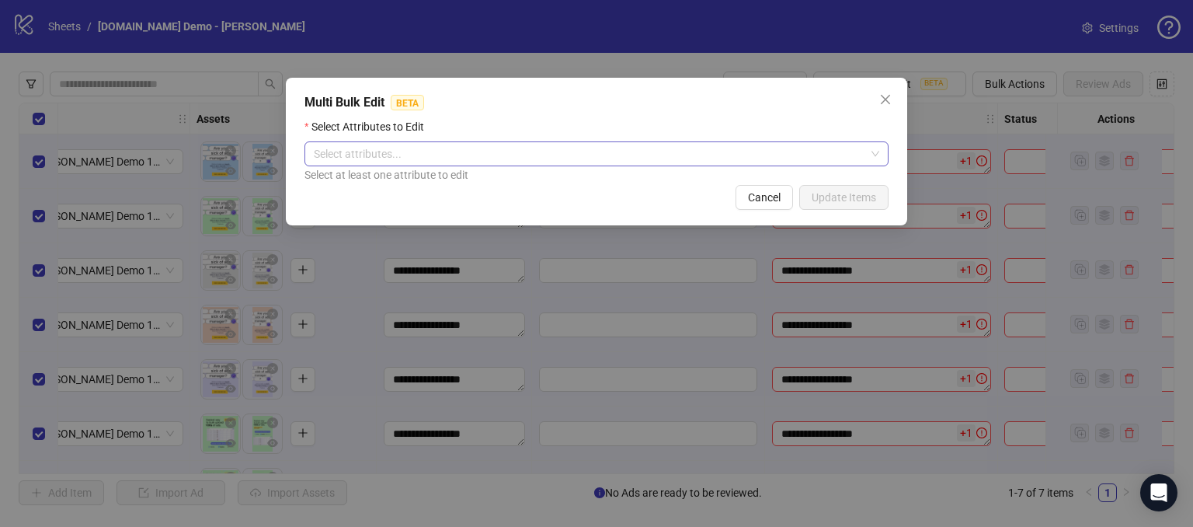
click at [574, 159] on div at bounding box center [589, 154] width 562 height 22
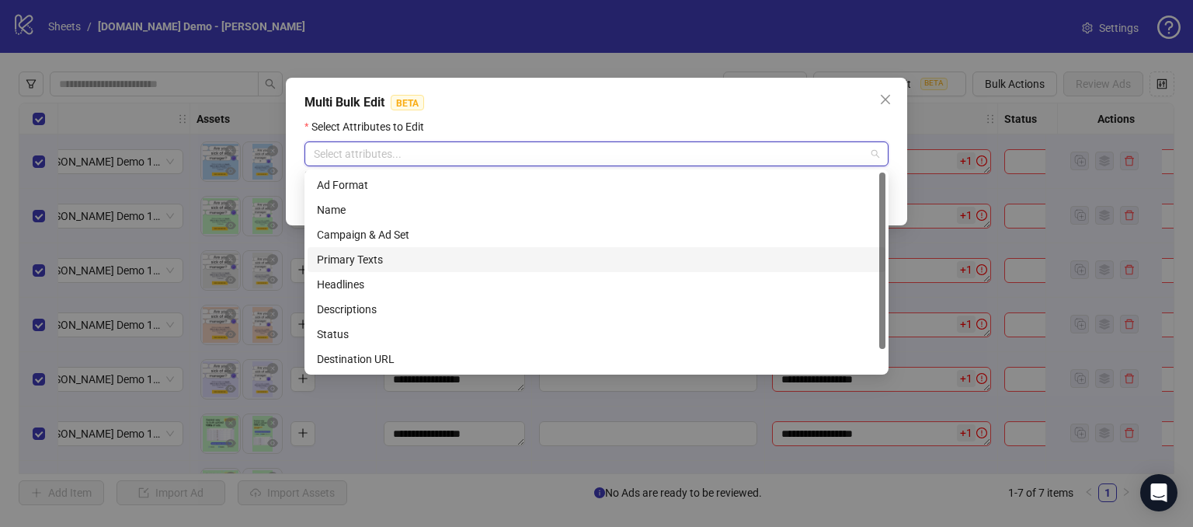
click at [336, 256] on div "Primary Texts" at bounding box center [596, 259] width 559 height 17
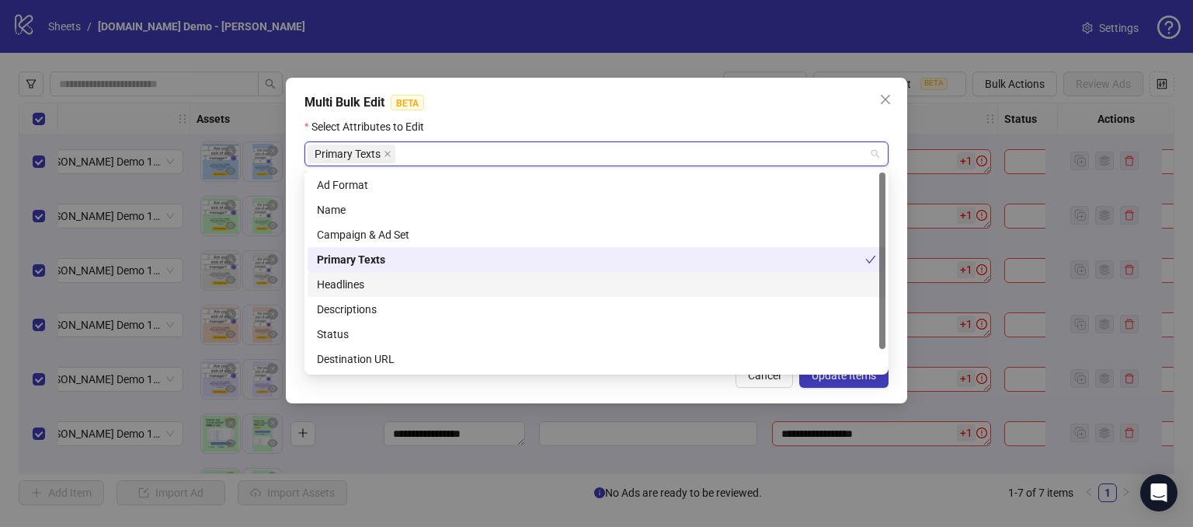
click at [336, 280] on div "Headlines" at bounding box center [596, 284] width 559 height 17
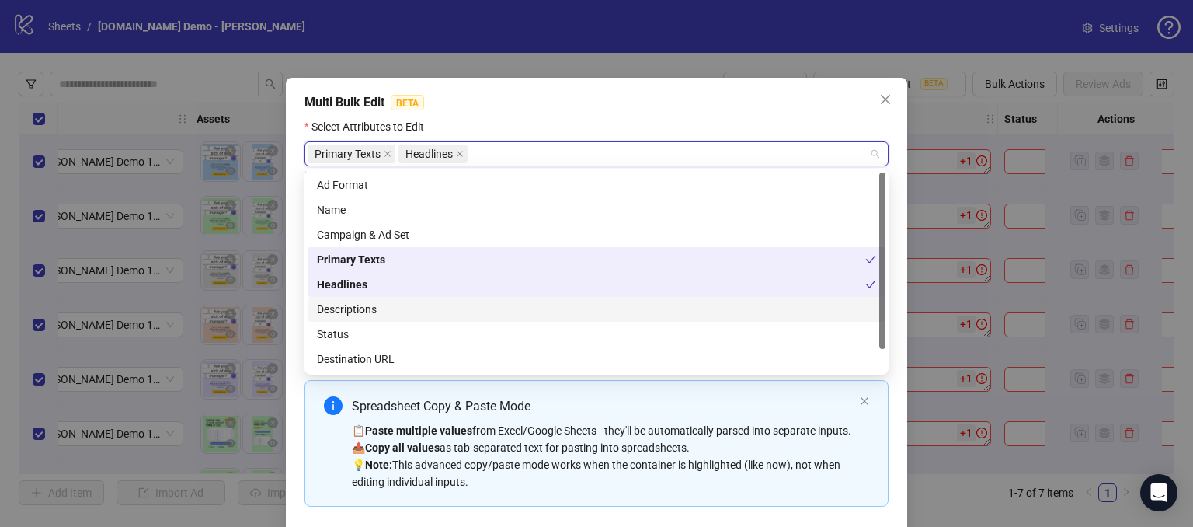
click at [346, 306] on div "Descriptions" at bounding box center [596, 309] width 559 height 17
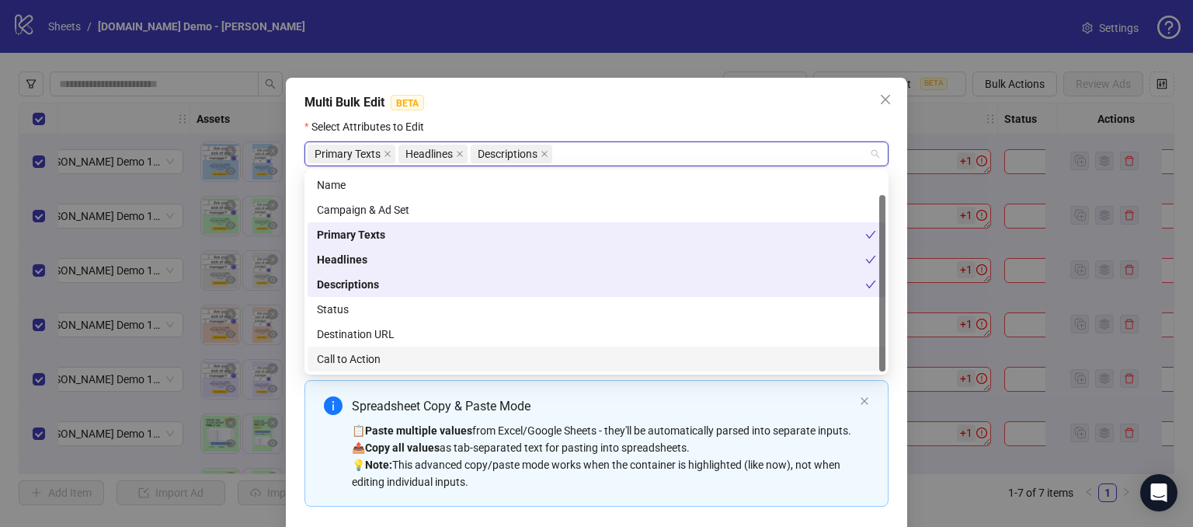
click at [437, 442] on div "📋 Paste multiple values from Excel/Google Sheets - they'll be automatically par…" at bounding box center [603, 456] width 502 height 68
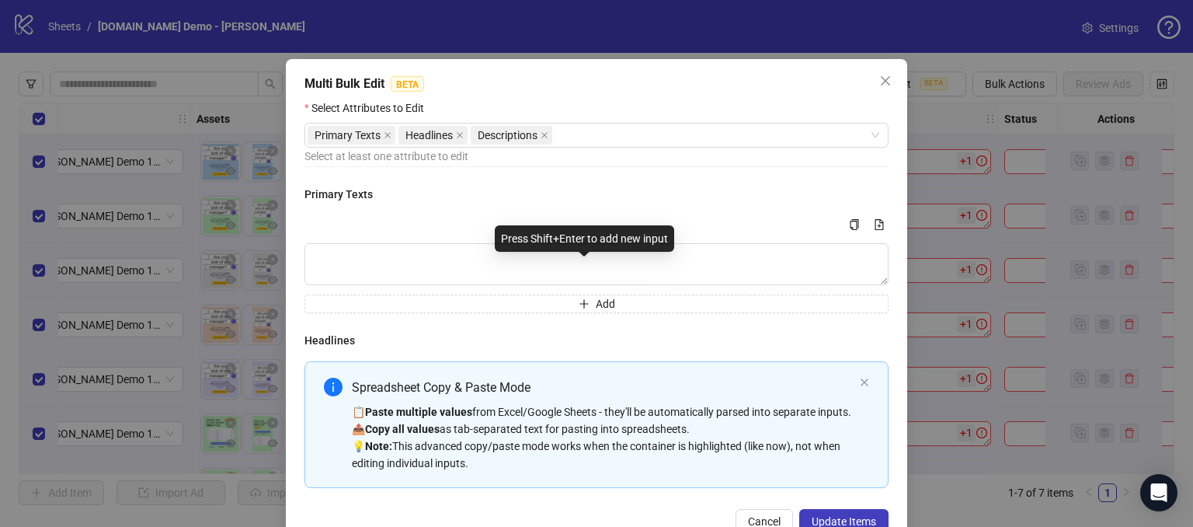
scroll to position [0, 0]
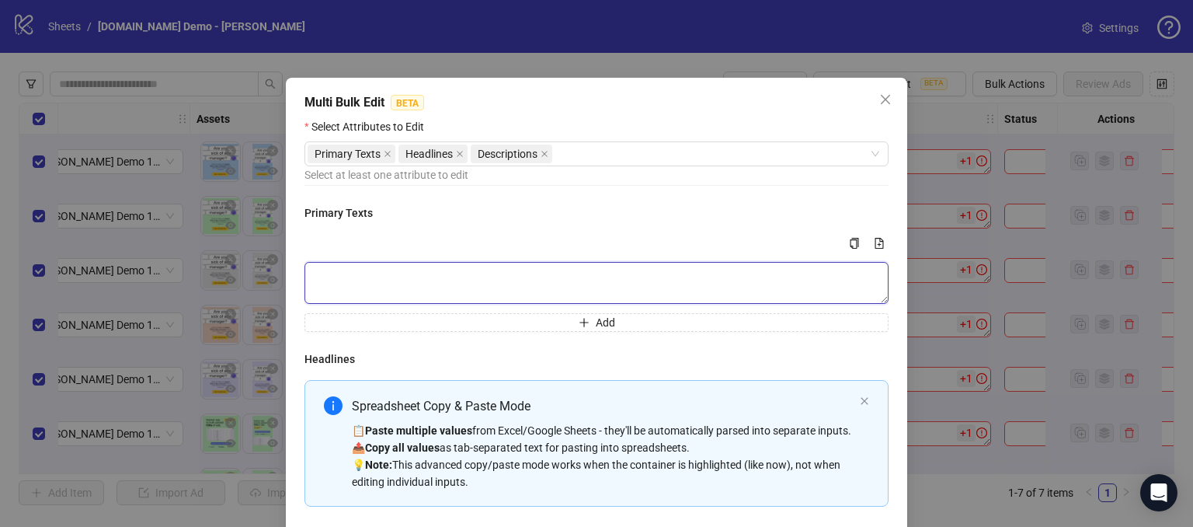
click at [367, 266] on textarea "Multi-text input container - paste or copy values" at bounding box center [596, 283] width 584 height 42
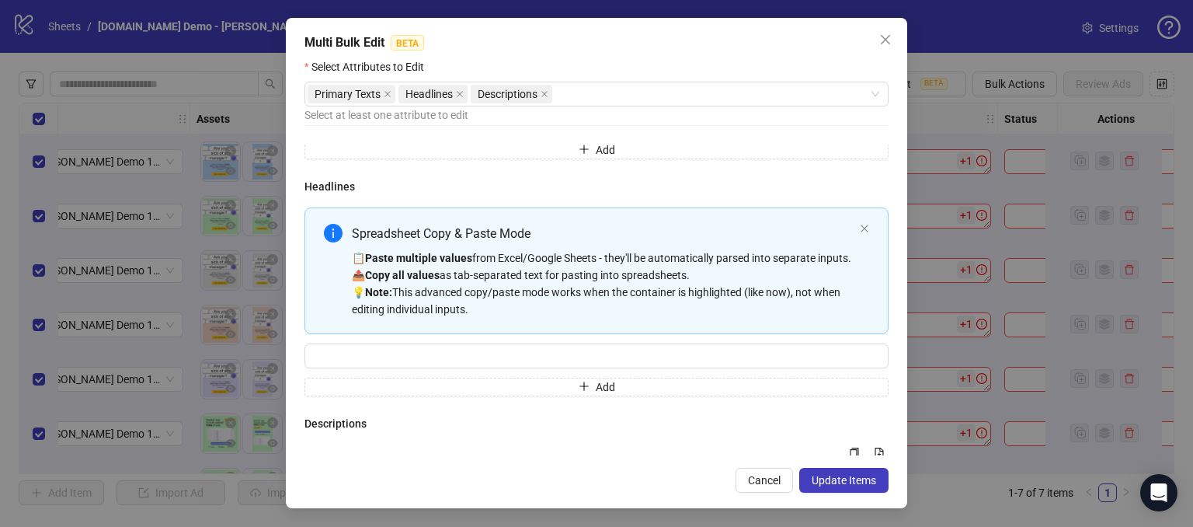
scroll to position [78, 0]
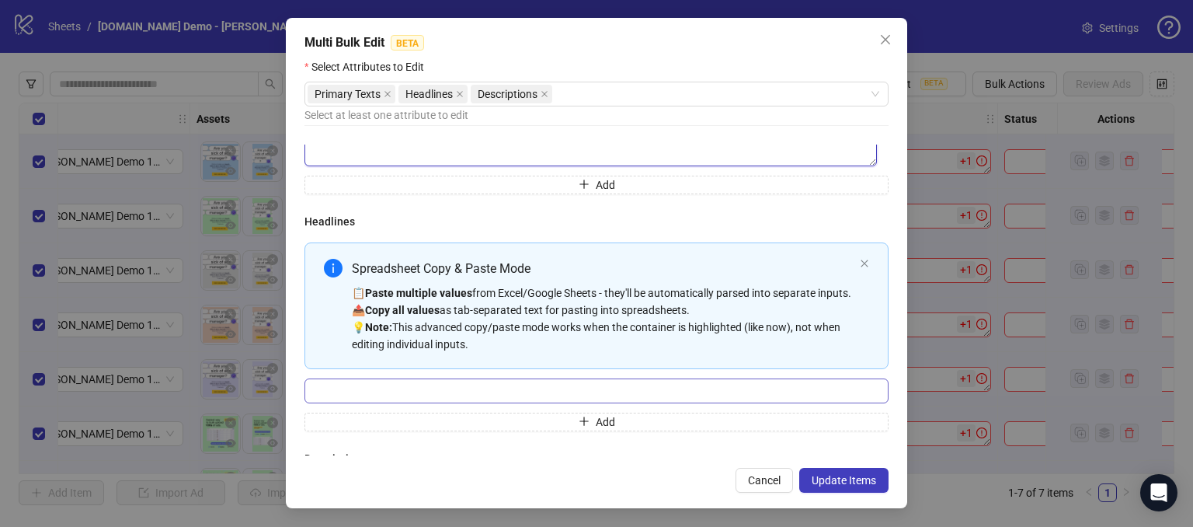
type textarea "**********"
click at [374, 403] on input "Multi-input container - paste or copy values" at bounding box center [596, 390] width 584 height 25
type input "**********"
click at [339, 431] on button "Add" at bounding box center [596, 421] width 584 height 19
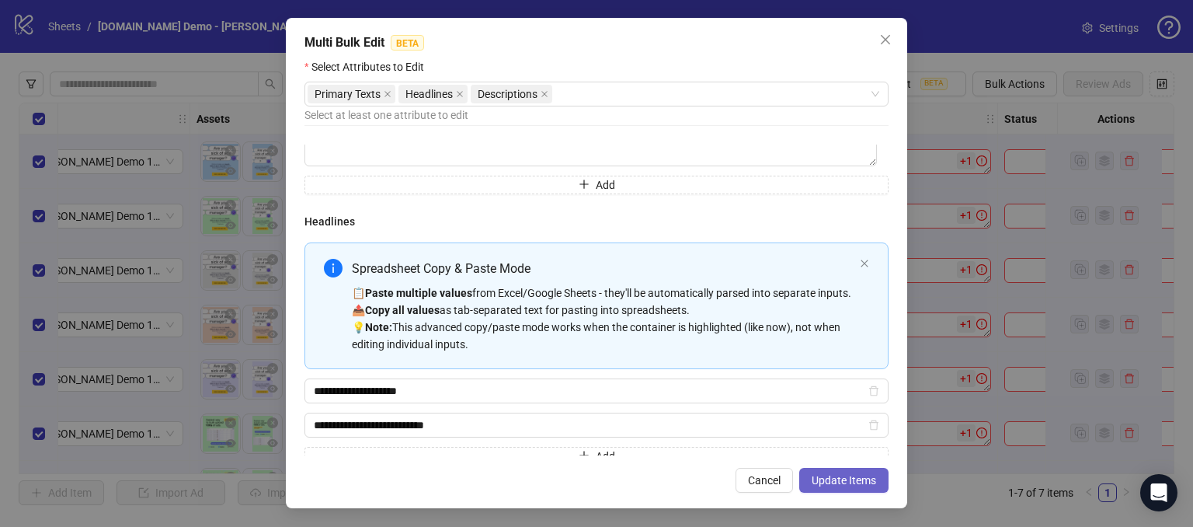
type input "**********"
click at [821, 482] on span "Update Items" at bounding box center [844, 480] width 64 height 12
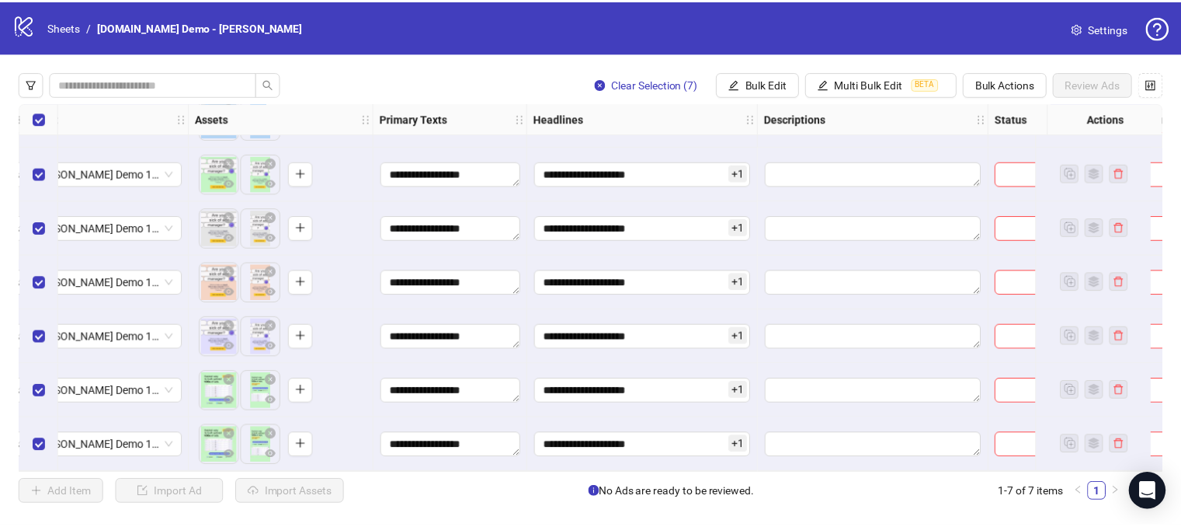
scroll to position [0, 544]
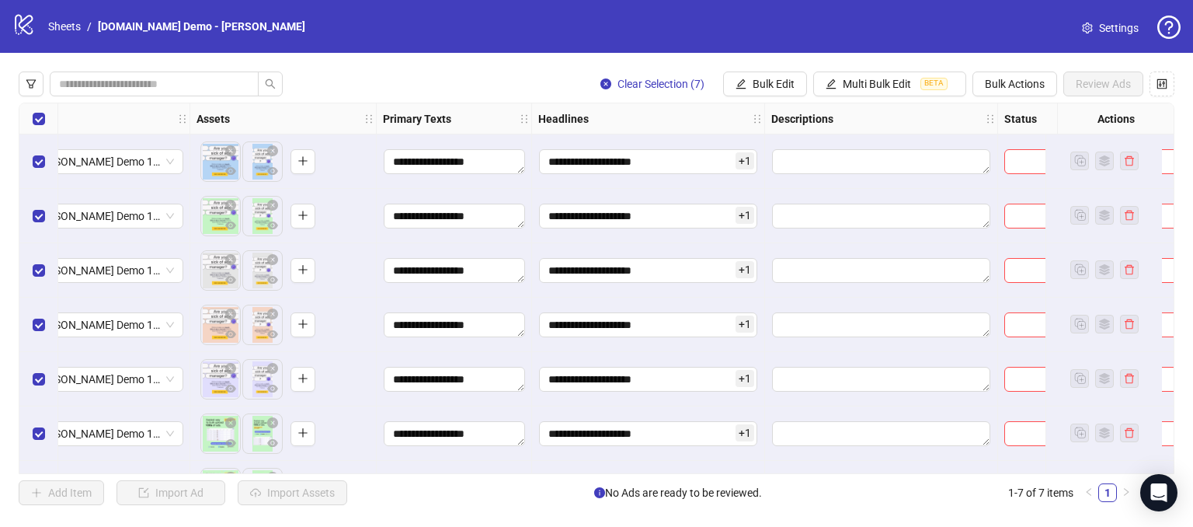
click at [746, 215] on span "+ 1" at bounding box center [745, 215] width 19 height 17
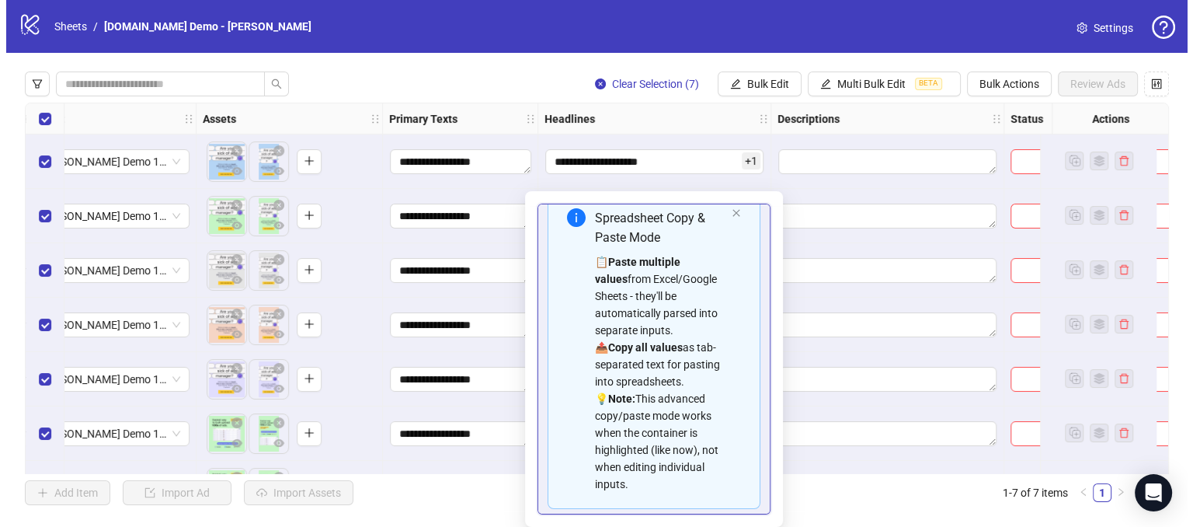
scroll to position [0, 0]
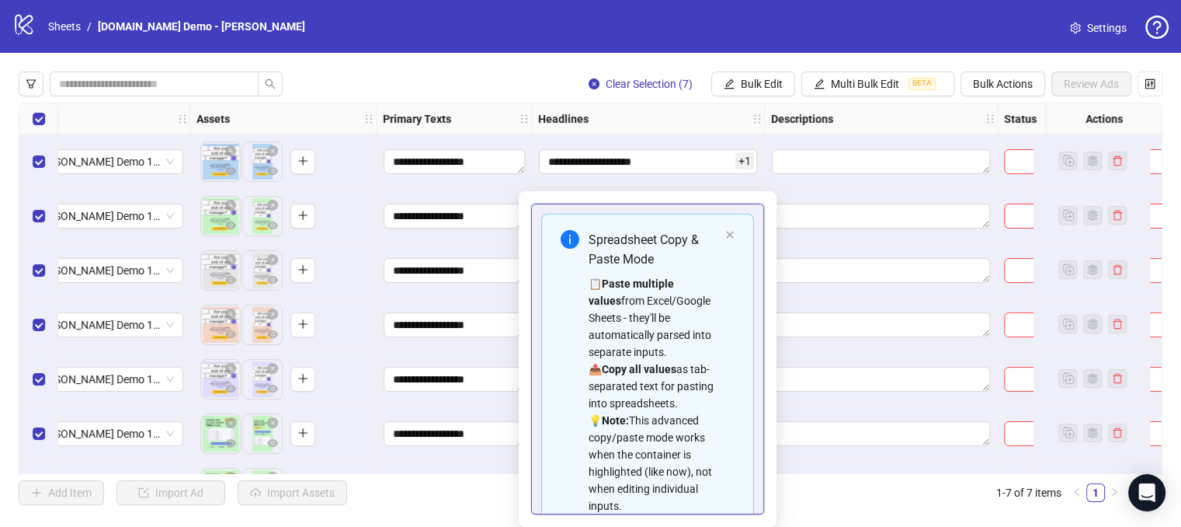
click at [515, 85] on div "Clear Selection (7) Bulk Edit Multi Bulk Edit BETA Bulk Actions Review Ads" at bounding box center [591, 83] width 1144 height 25
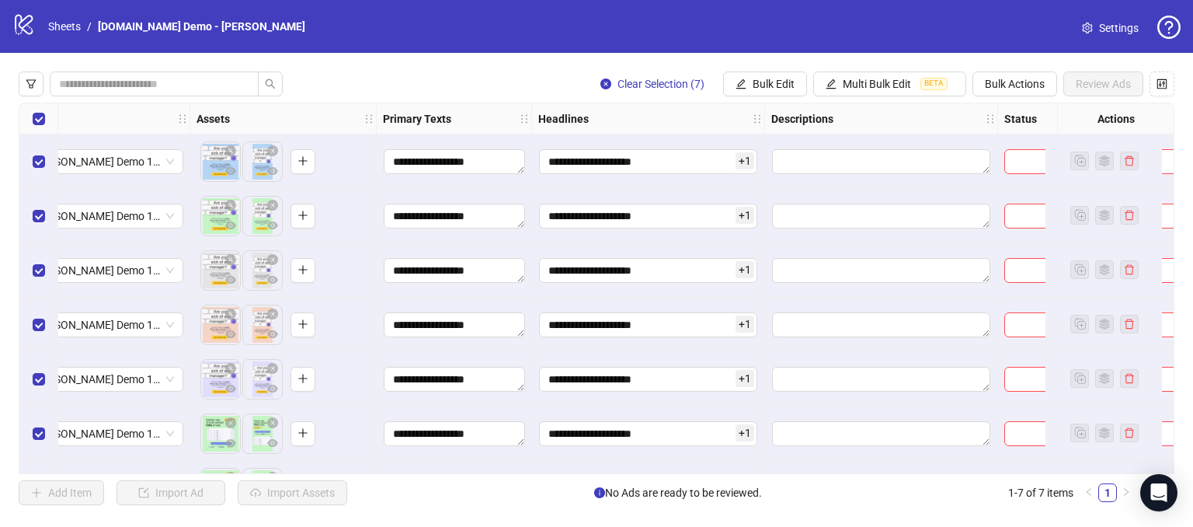
scroll to position [0, 892]
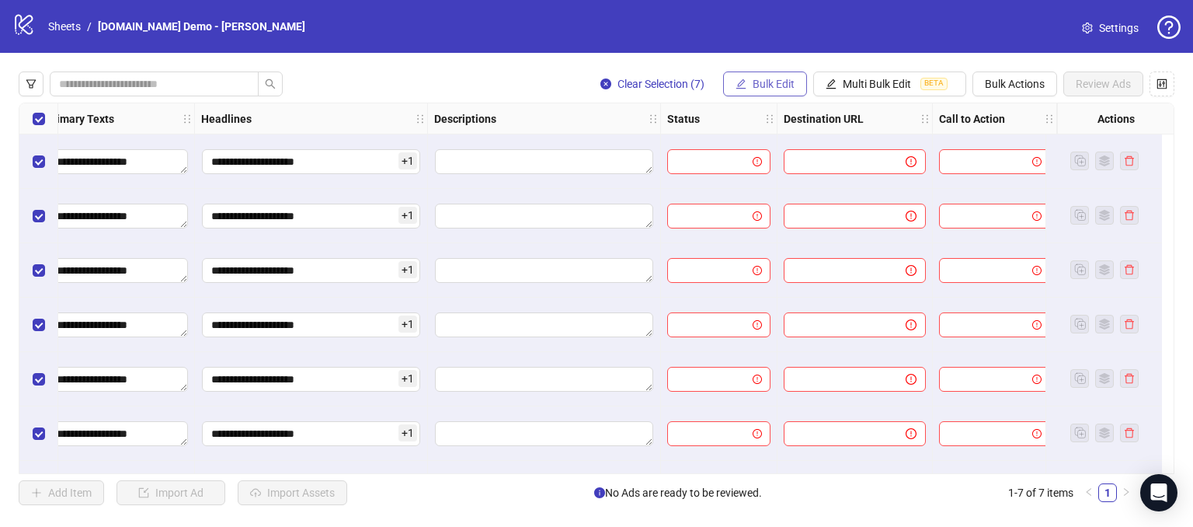
click at [767, 82] on span "Bulk Edit" at bounding box center [774, 84] width 42 height 12
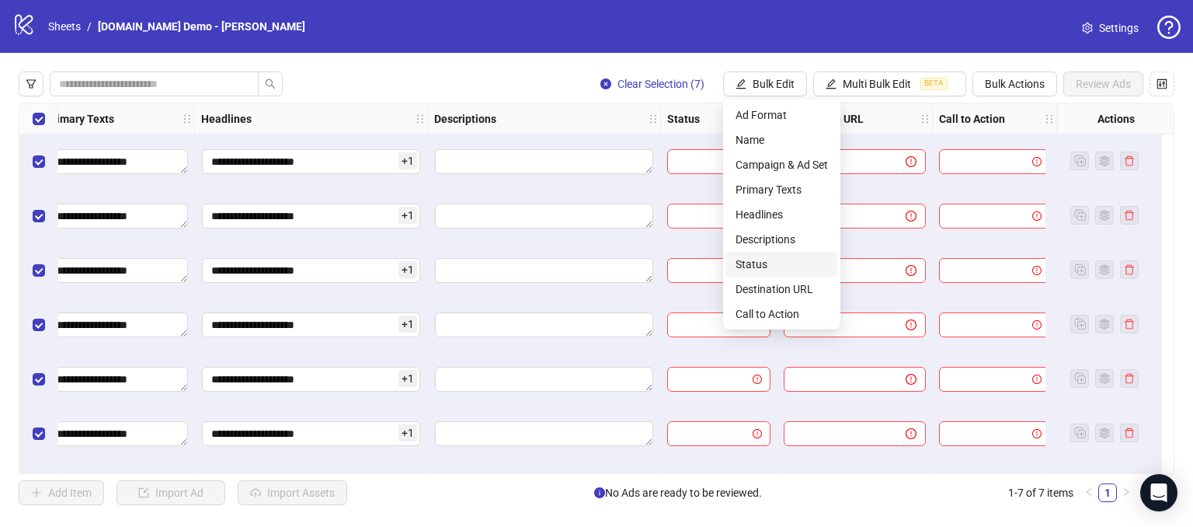
click at [746, 259] on span "Status" at bounding box center [782, 264] width 92 height 17
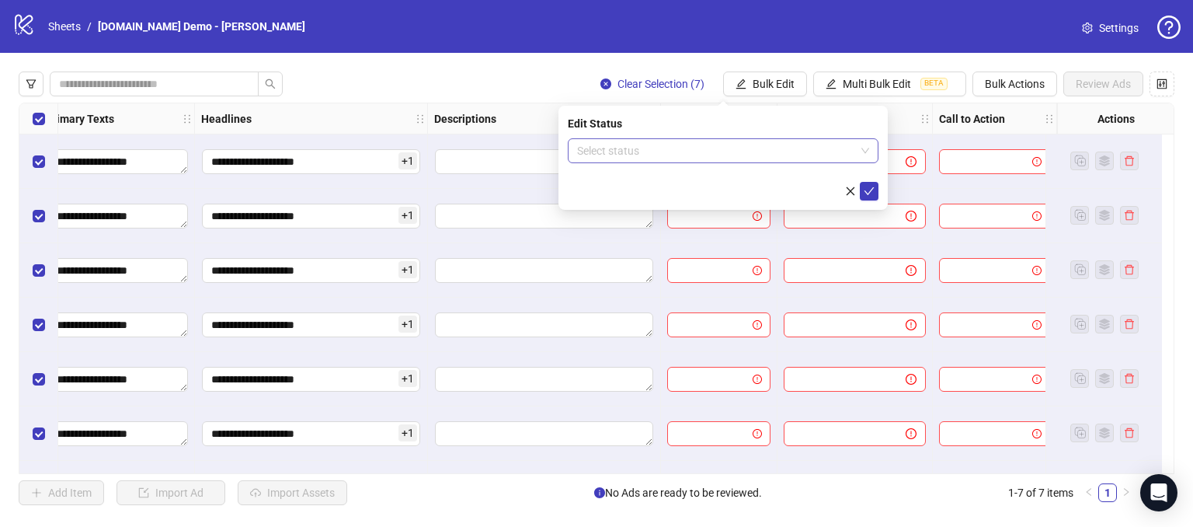
click at [643, 156] on input "search" at bounding box center [716, 150] width 278 height 23
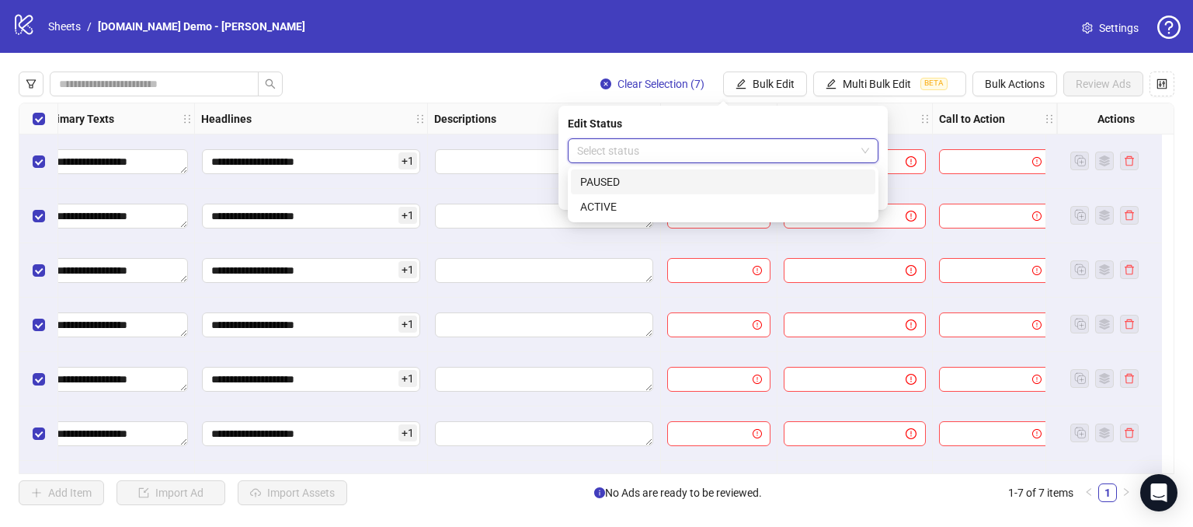
click at [597, 184] on div "PAUSED" at bounding box center [723, 181] width 286 height 17
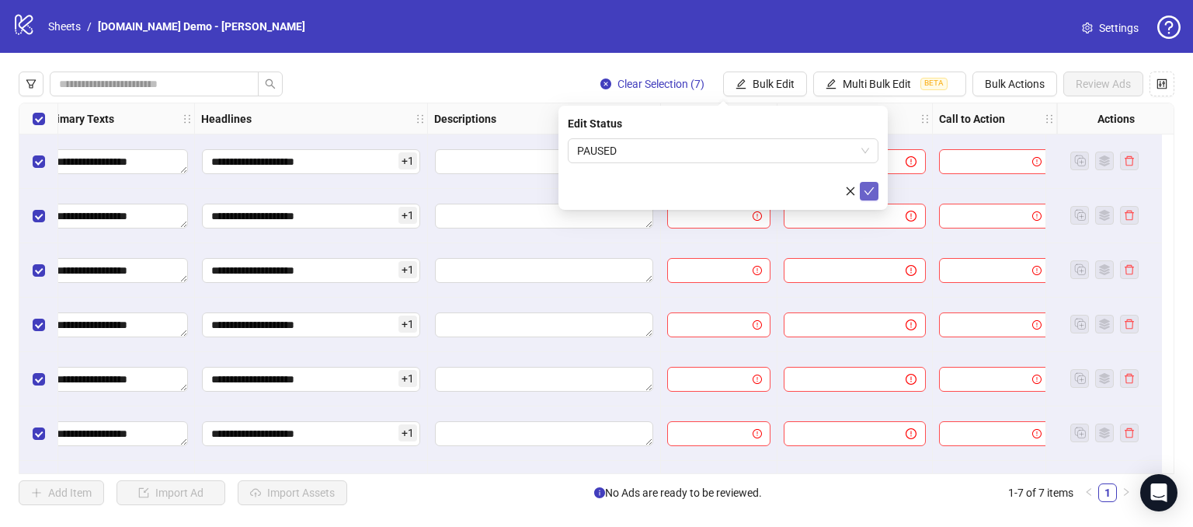
click at [867, 190] on icon "check" at bounding box center [869, 191] width 11 height 11
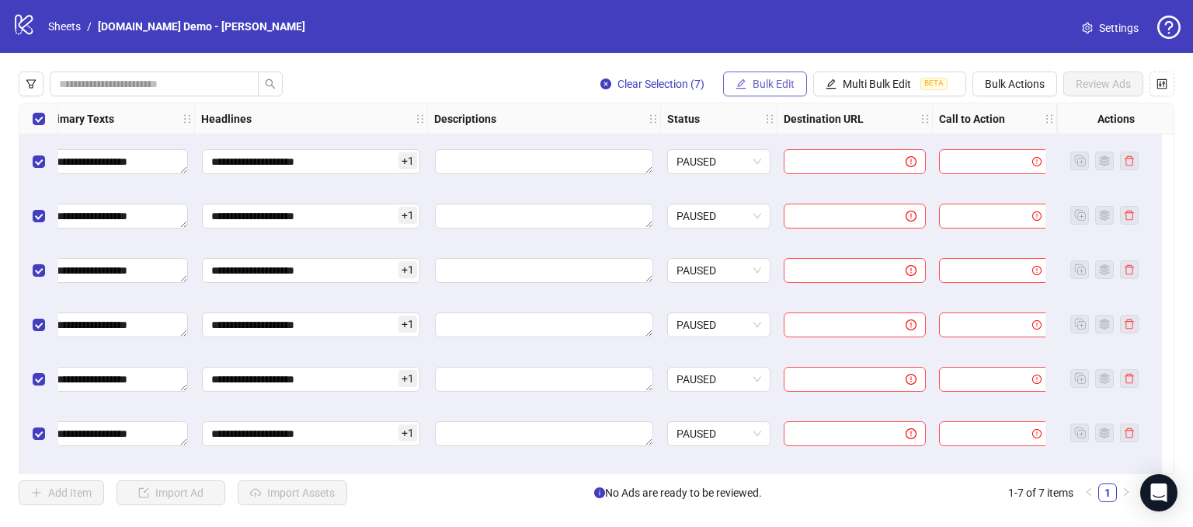
click at [771, 85] on span "Bulk Edit" at bounding box center [774, 84] width 42 height 12
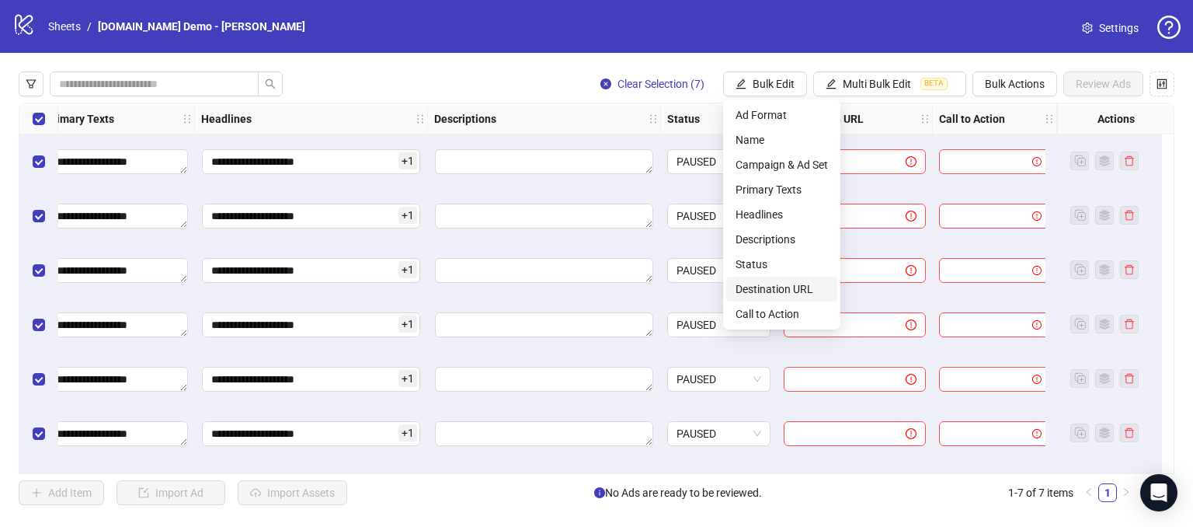
click at [761, 291] on span "Destination URL" at bounding box center [782, 288] width 92 height 17
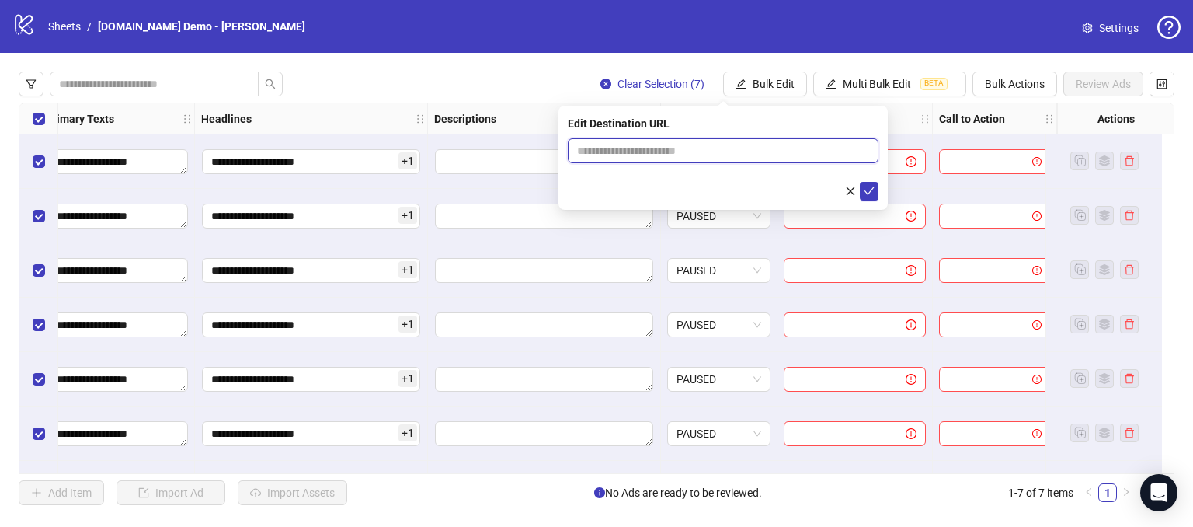
click at [634, 156] on input "text" at bounding box center [717, 150] width 280 height 17
type input "**********"
click at [868, 198] on button "submit" at bounding box center [869, 191] width 19 height 19
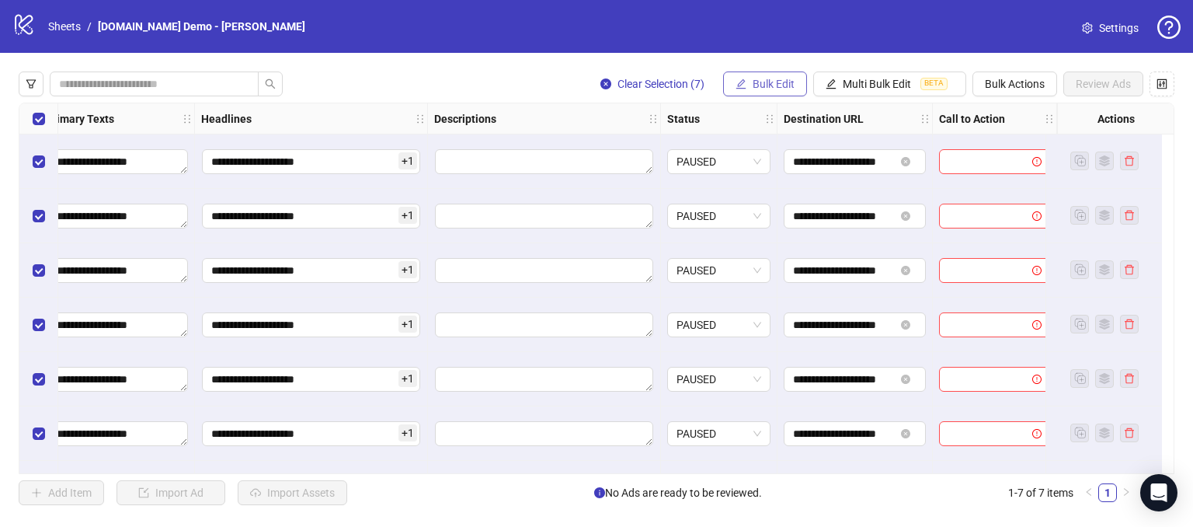
click at [770, 89] on span "Bulk Edit" at bounding box center [774, 84] width 42 height 12
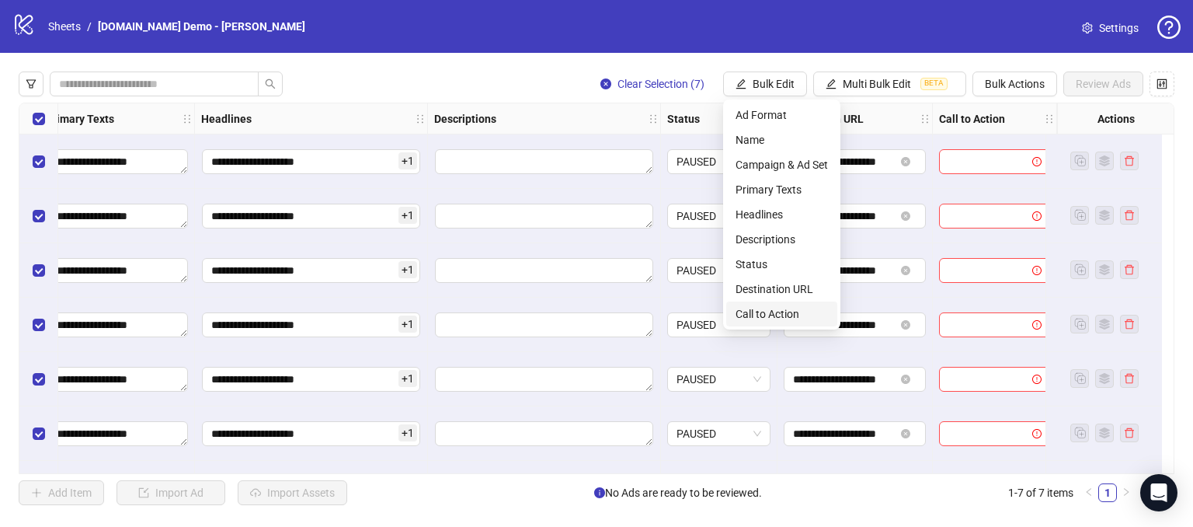
click at [758, 312] on span "Call to Action" at bounding box center [782, 313] width 92 height 17
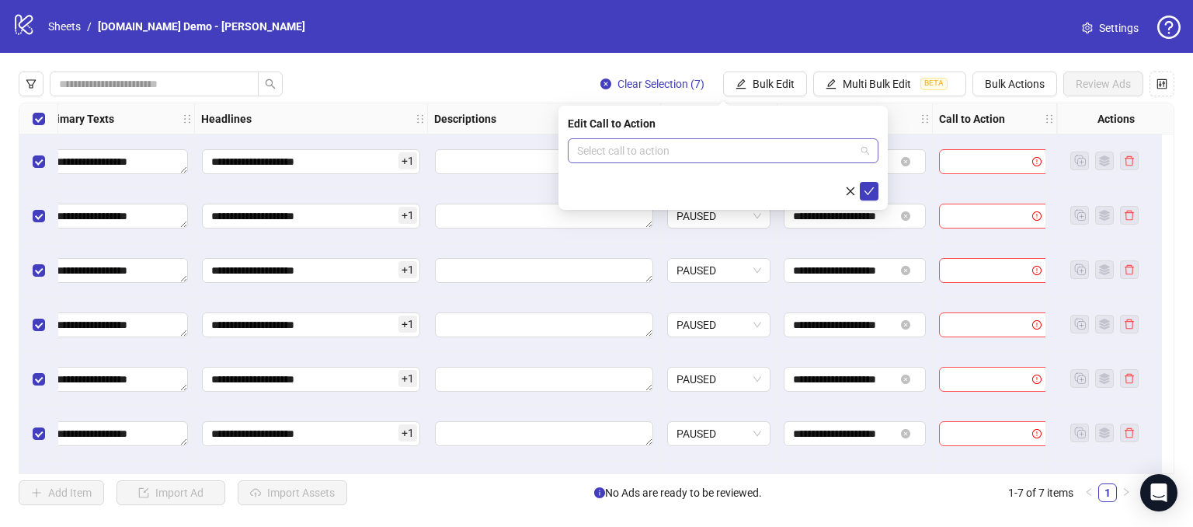
click at [607, 141] on input "search" at bounding box center [716, 150] width 278 height 23
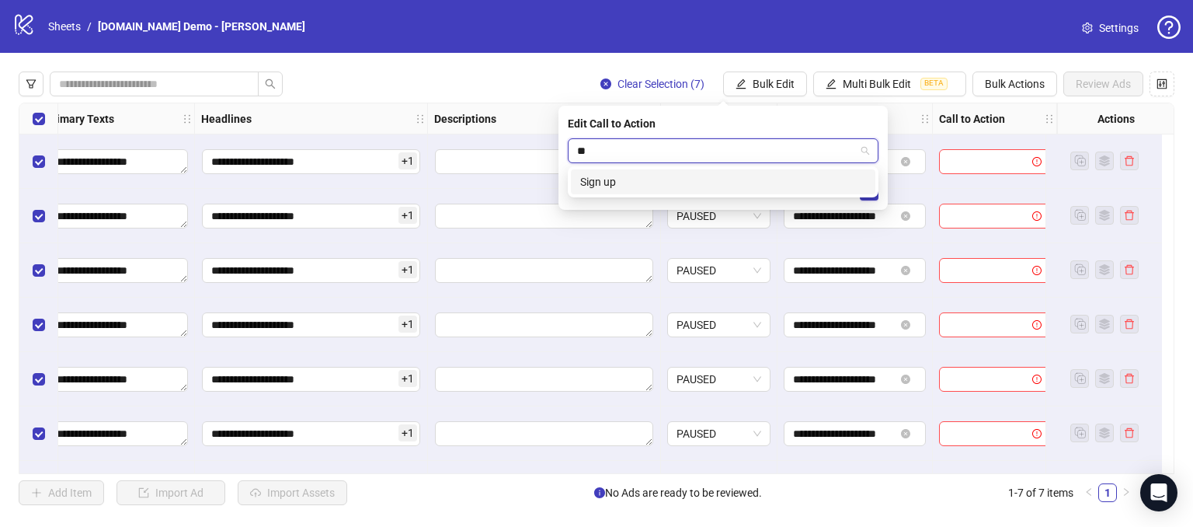
type input "*"
type input "***"
click at [644, 185] on div "Contact us" at bounding box center [723, 181] width 286 height 17
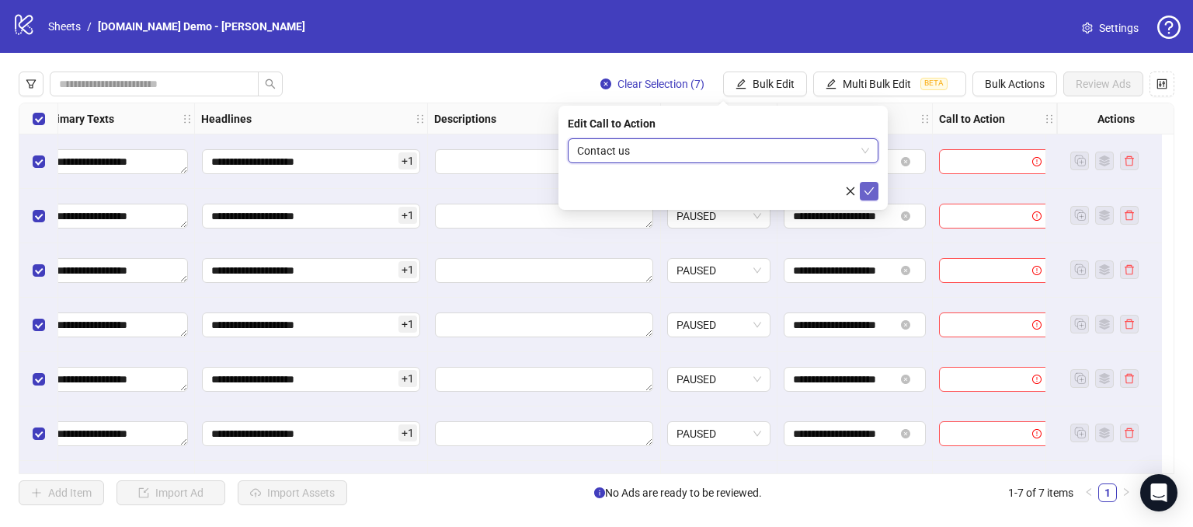
click at [873, 197] on span "submit" at bounding box center [869, 191] width 11 height 12
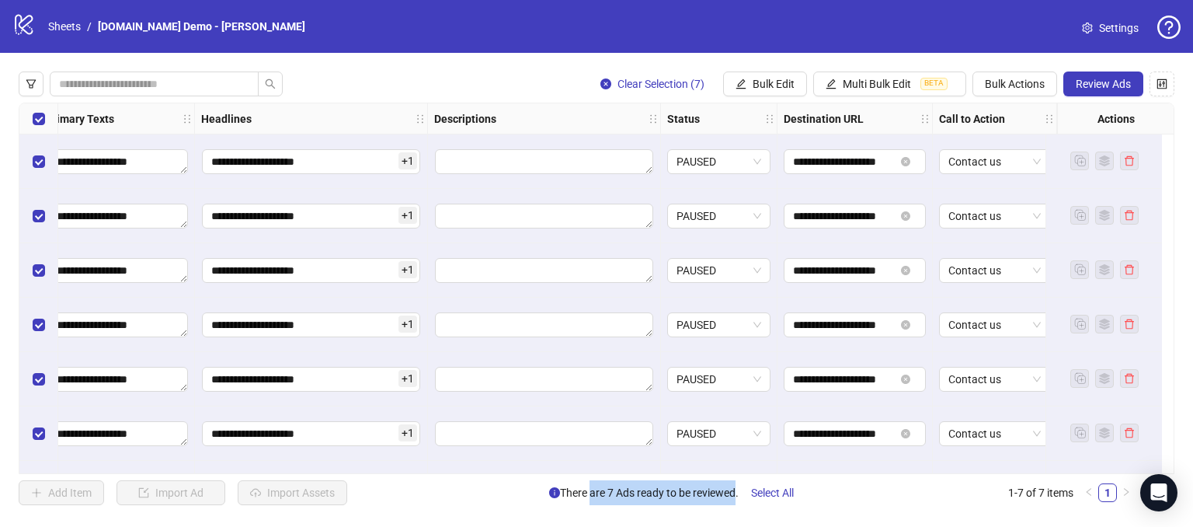
drag, startPoint x: 586, startPoint y: 489, endPoint x: 727, endPoint y: 489, distance: 140.6
click at [727, 489] on span "There are 7 Ads ready to be reviewed. Select All" at bounding box center [677, 492] width 257 height 25
click at [889, 492] on div "Add Item Import Ad Import Assets There are 7 Ads ready to be reviewed. Select A…" at bounding box center [577, 492] width 1117 height 25
click at [1095, 84] on span "Review Ads" at bounding box center [1103, 84] width 55 height 12
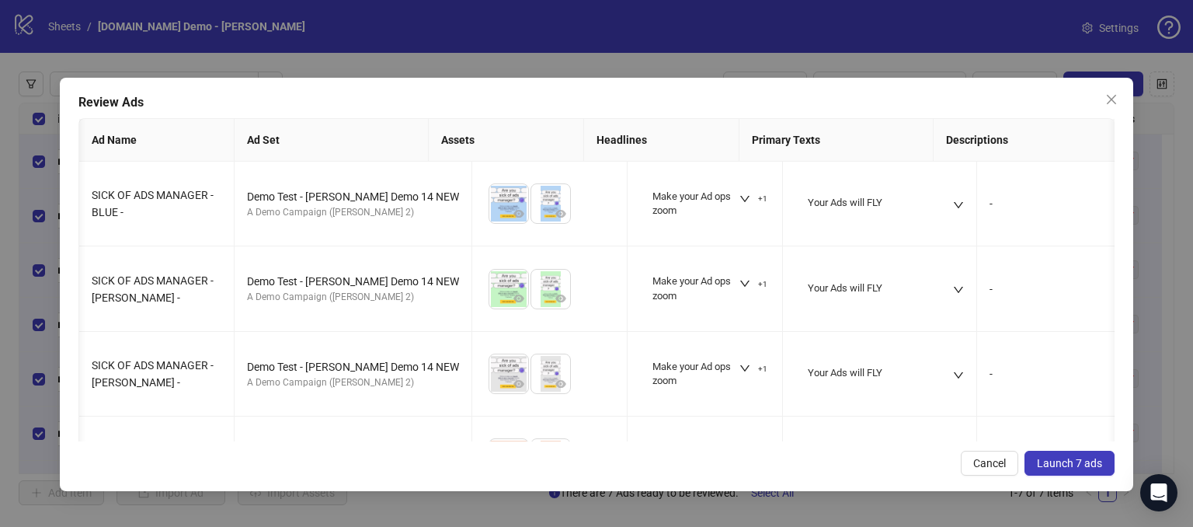
scroll to position [0, 231]
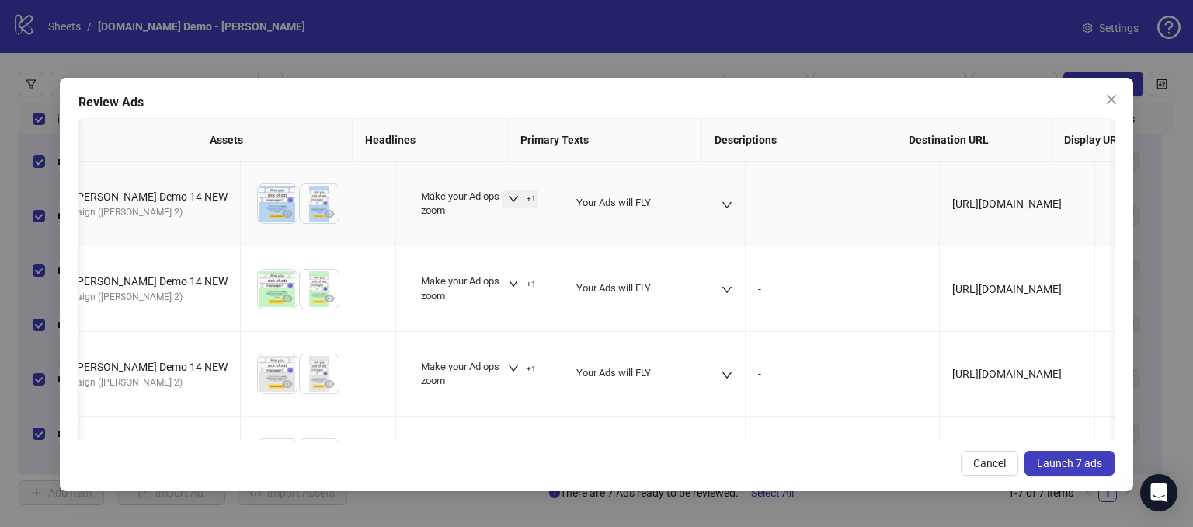
click at [527, 198] on span "+1" at bounding box center [531, 198] width 9 height 9
click at [425, 196] on div "Make your Ad ops zoom +1" at bounding box center [474, 203] width 130 height 59
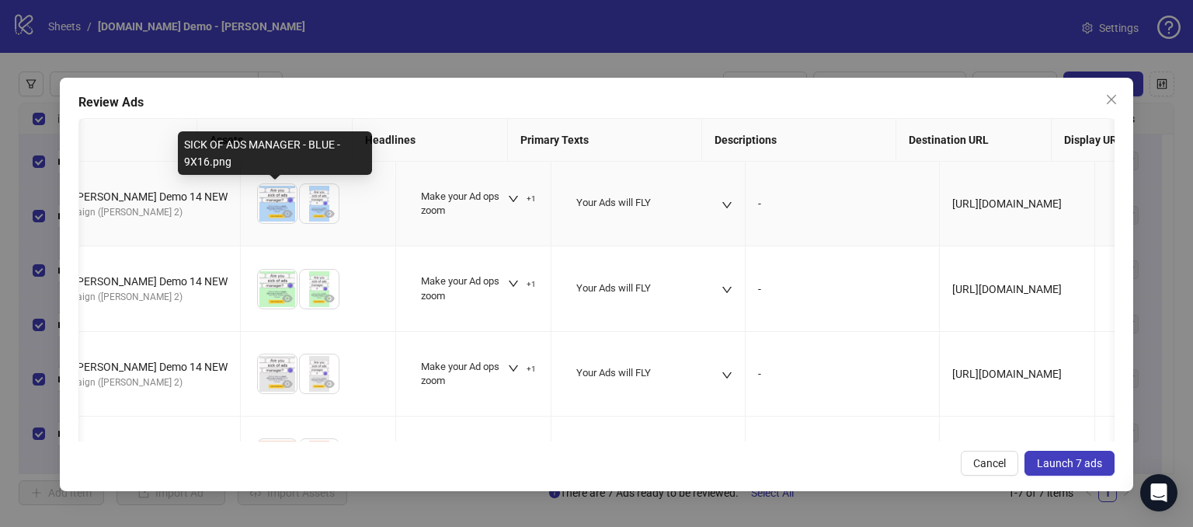
click at [300, 192] on img at bounding box center [319, 203] width 39 height 39
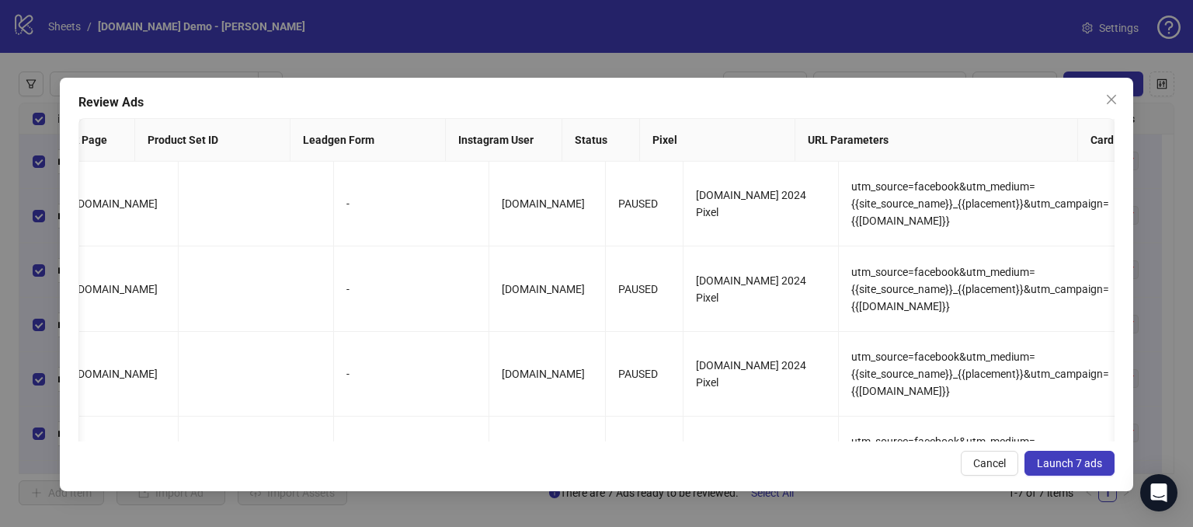
scroll to position [0, 1548]
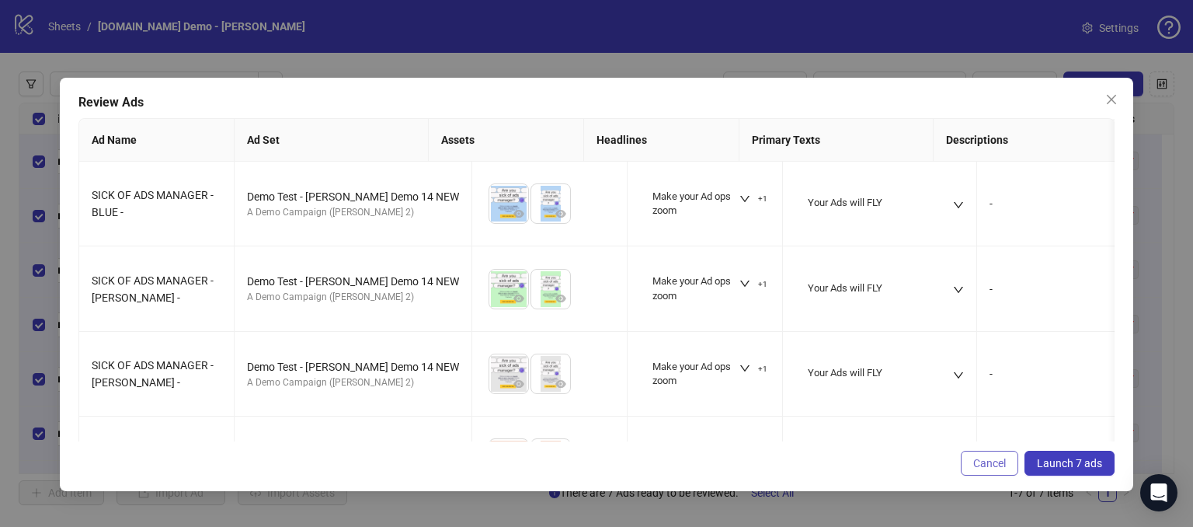
click at [993, 461] on span "Cancel" at bounding box center [989, 463] width 33 height 12
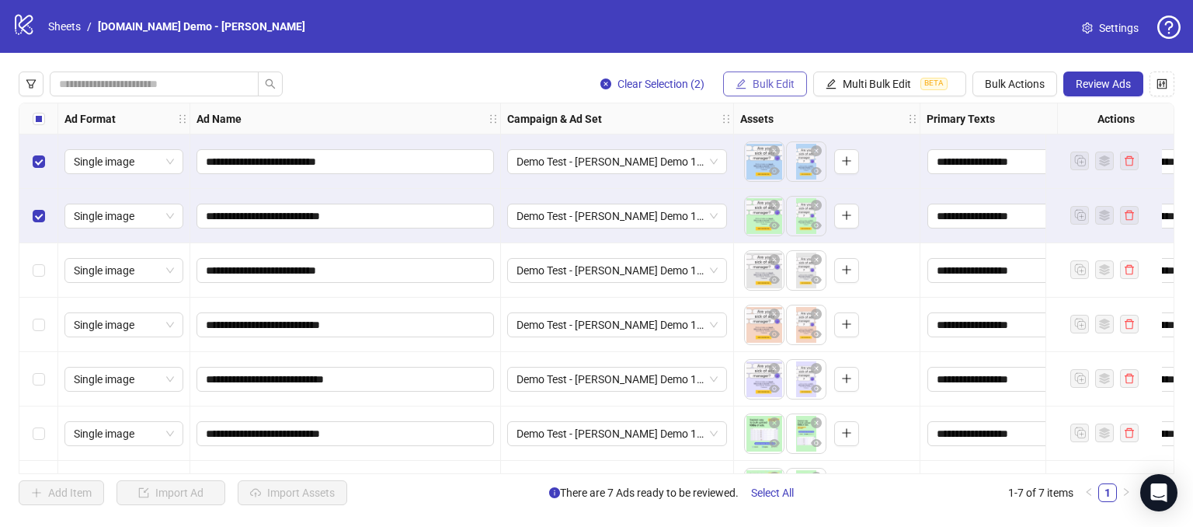
click at [774, 88] on span "Bulk Edit" at bounding box center [774, 84] width 42 height 12
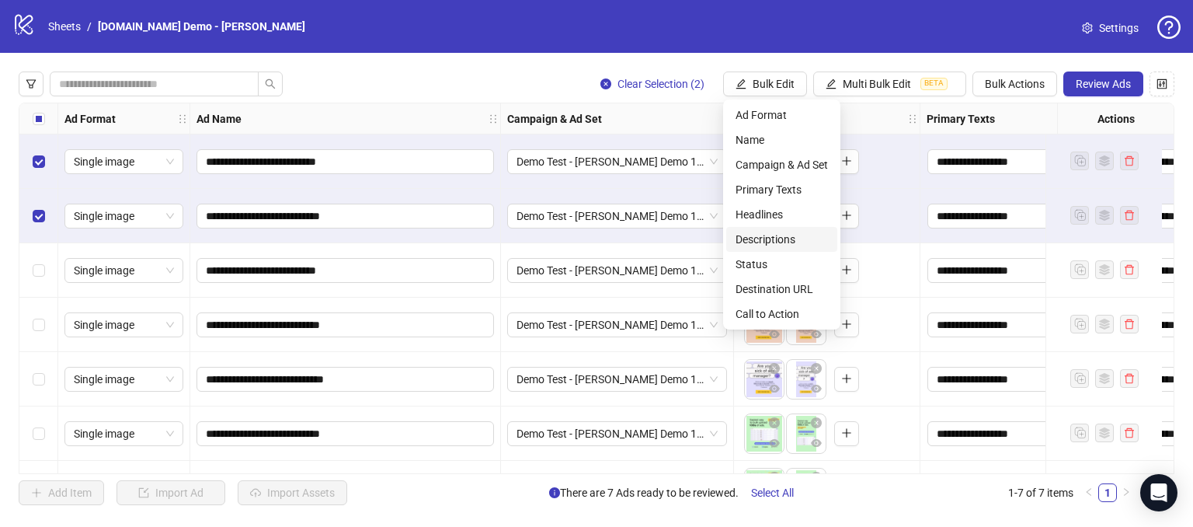
click at [762, 234] on span "Descriptions" at bounding box center [782, 239] width 92 height 17
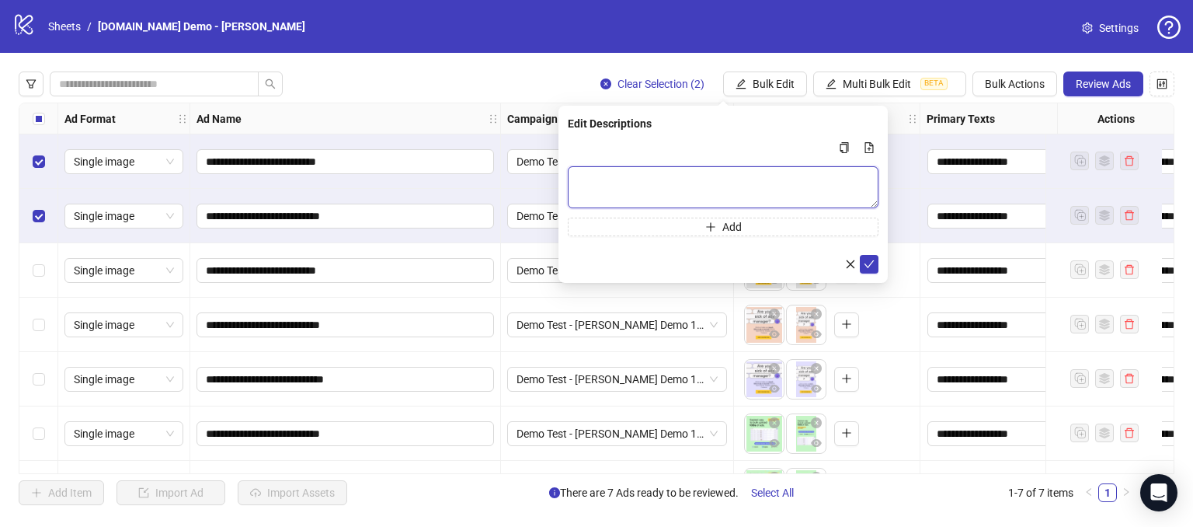
click at [634, 176] on textarea "Multi-text input container - paste or copy values" at bounding box center [723, 187] width 311 height 42
type textarea "**********"
click at [868, 265] on icon "check" at bounding box center [869, 263] width 10 height 8
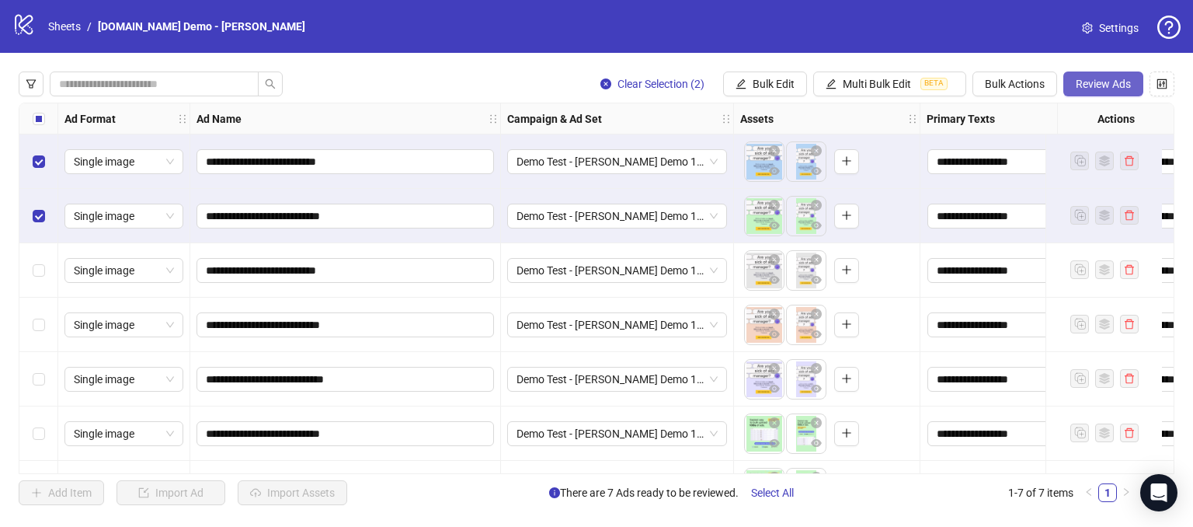
click at [1103, 73] on button "Review Ads" at bounding box center [1103, 83] width 80 height 25
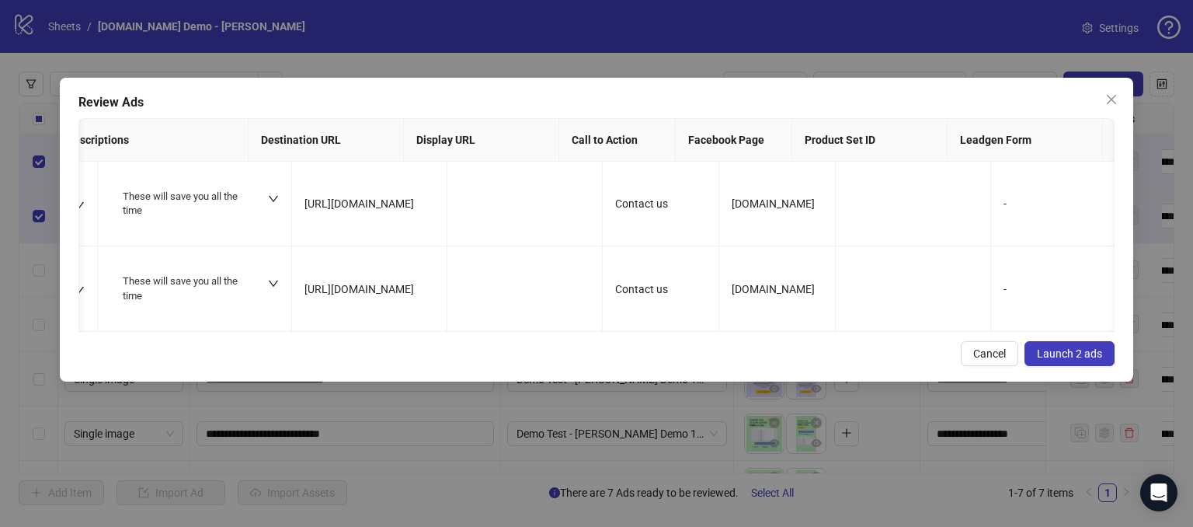
click at [1060, 360] on span "Launch 2 ads" at bounding box center [1069, 353] width 65 height 12
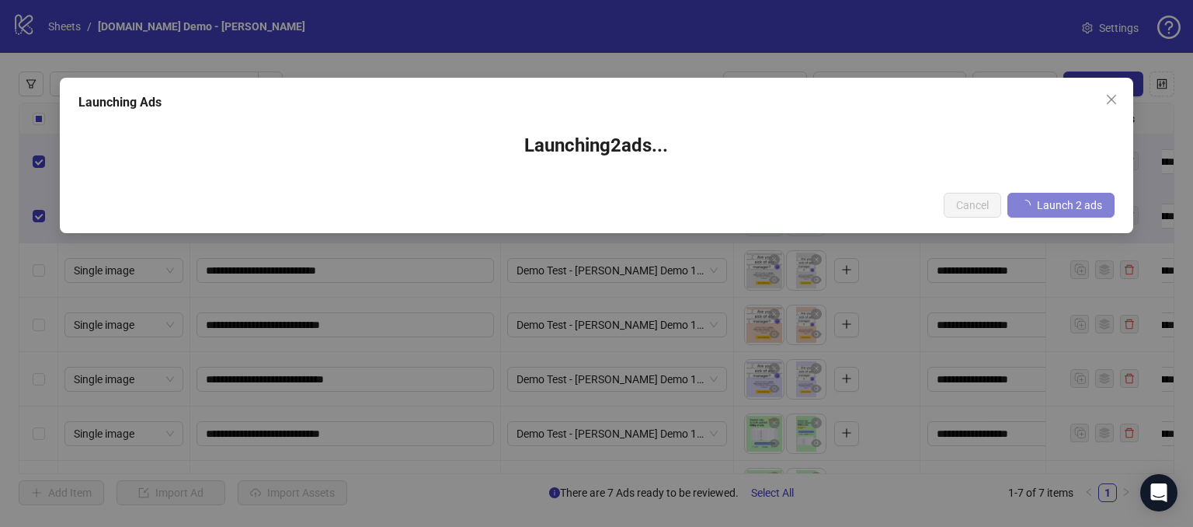
click at [659, 55] on div "Launching Ads Launching 2 ad s ... Cancel Launch 2 ads" at bounding box center [596, 263] width 1193 height 527
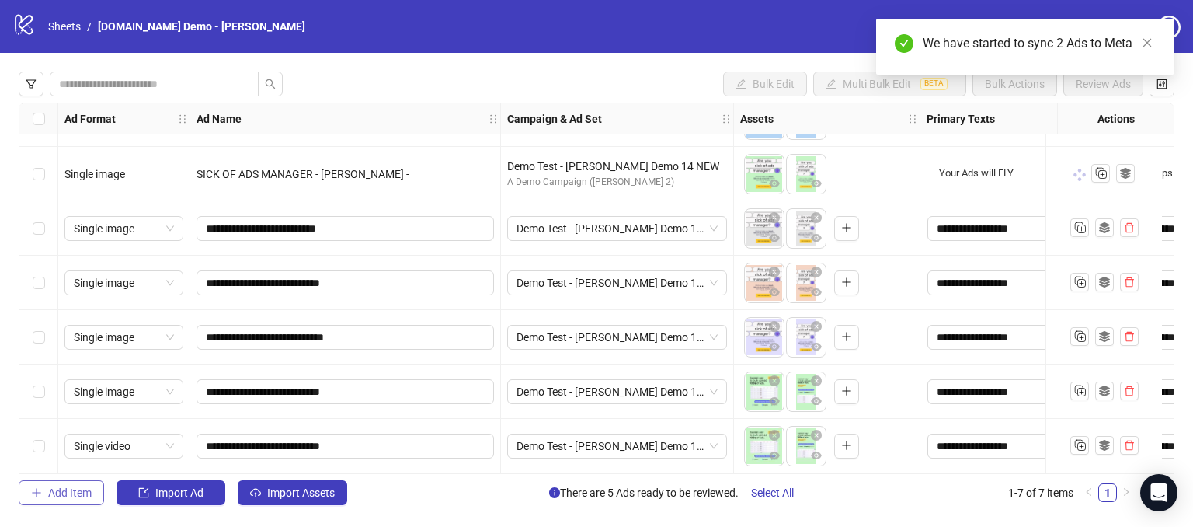
click at [57, 495] on span "Add Item" at bounding box center [69, 492] width 43 height 12
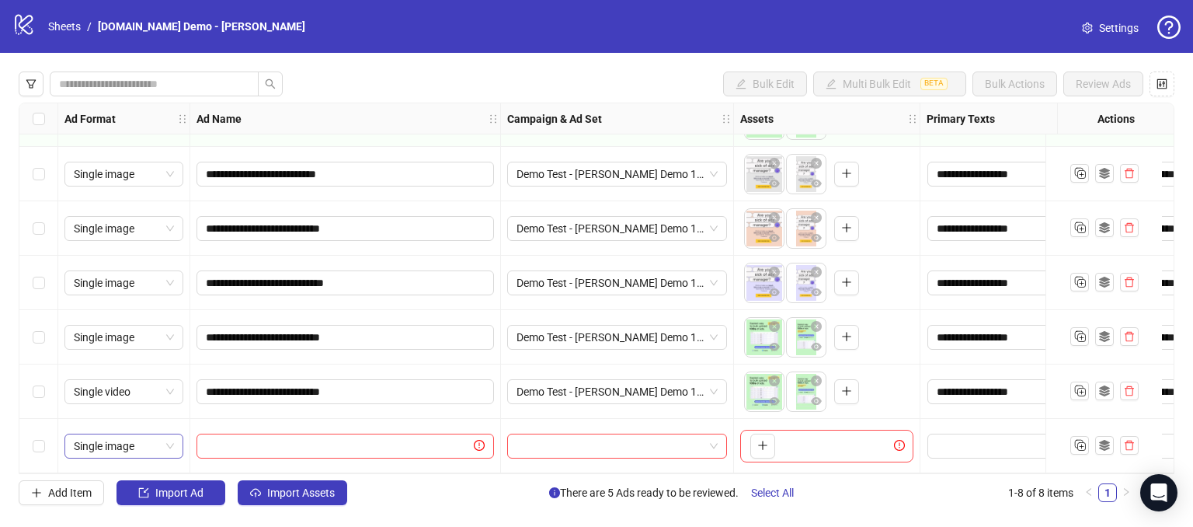
click at [159, 440] on span "Single image" at bounding box center [124, 445] width 100 height 23
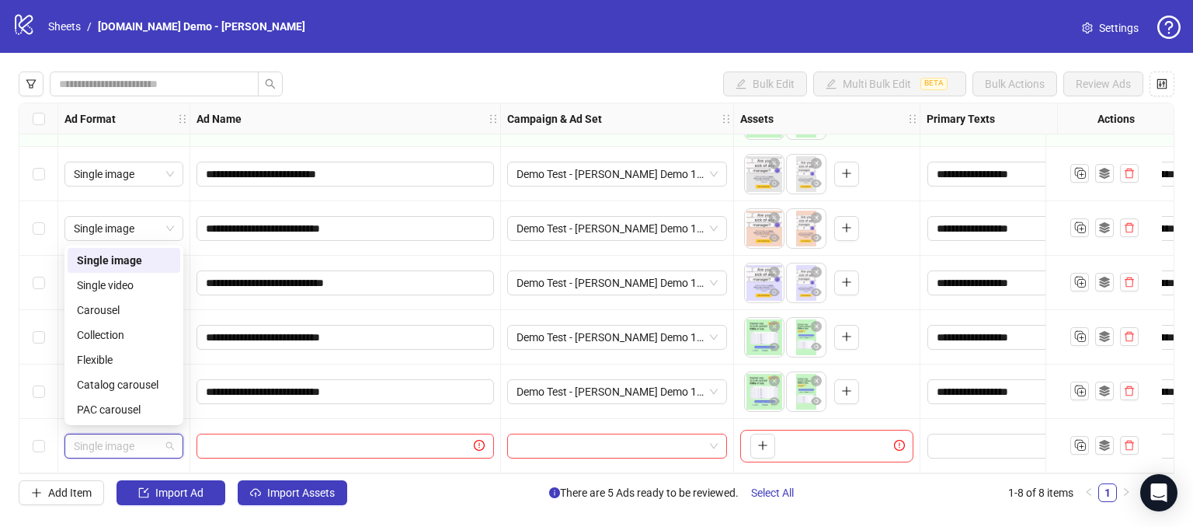
click at [357, 419] on div at bounding box center [345, 446] width 311 height 54
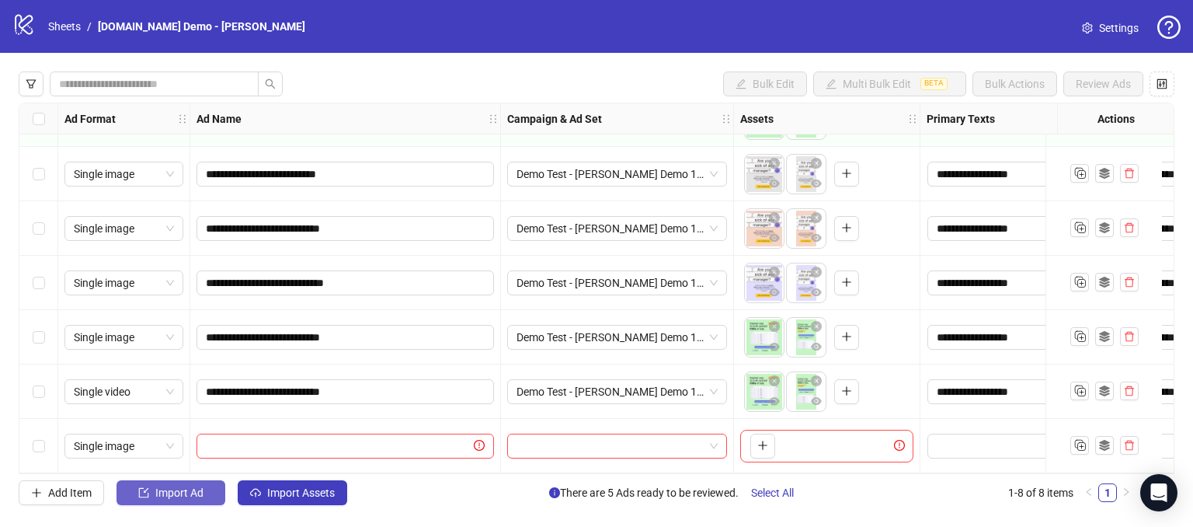
click at [196, 482] on button "Import Ad" at bounding box center [171, 492] width 109 height 25
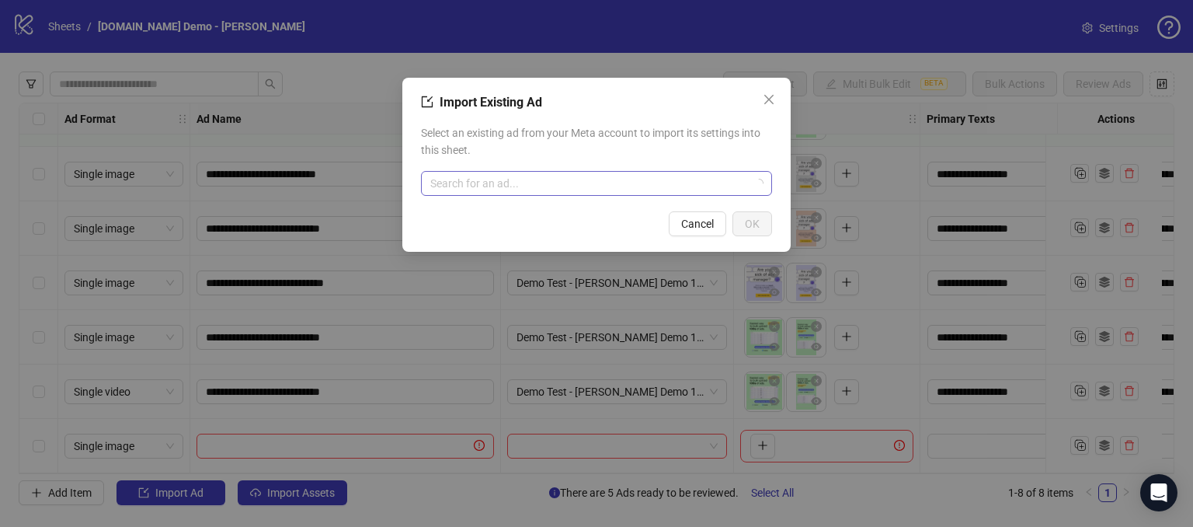
click at [517, 181] on input "search" at bounding box center [589, 183] width 318 height 23
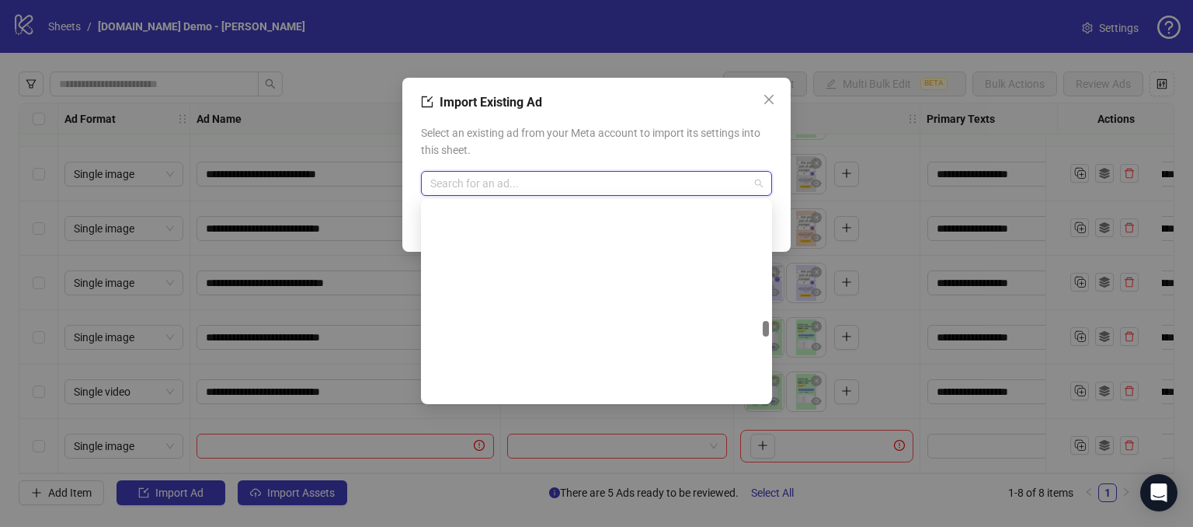
scroll to position [6214, 0]
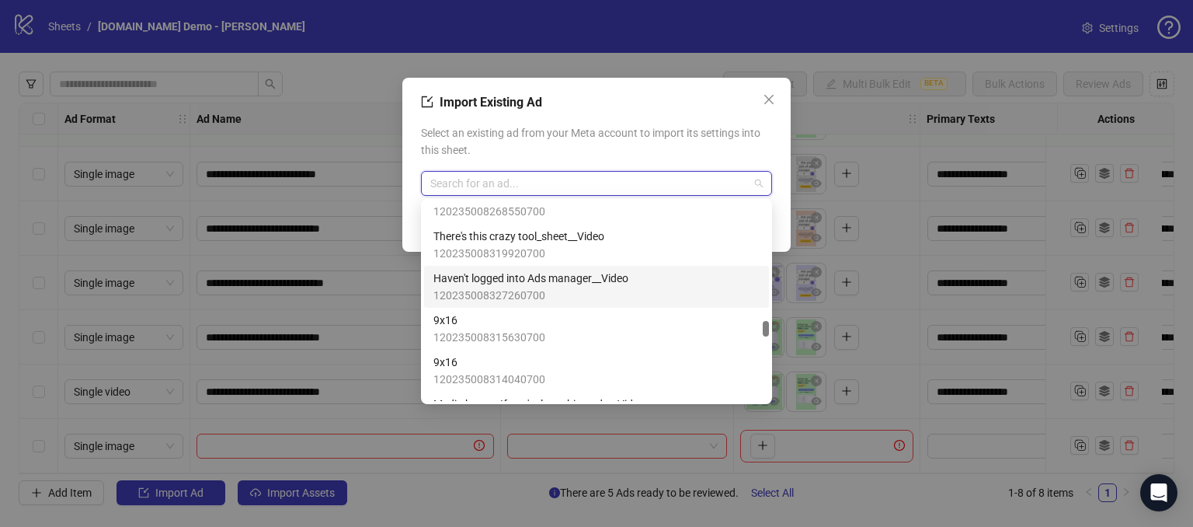
click at [516, 283] on span "Haven't logged into Ads manager__Video" at bounding box center [530, 278] width 195 height 17
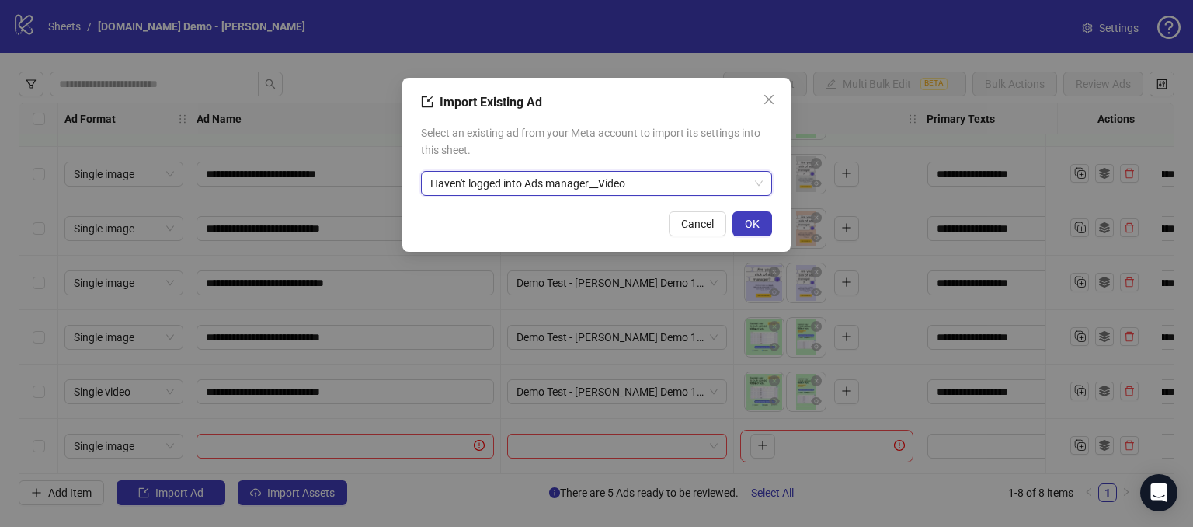
click at [638, 181] on span "Haven't logged into Ads manager__Video" at bounding box center [596, 183] width 332 height 23
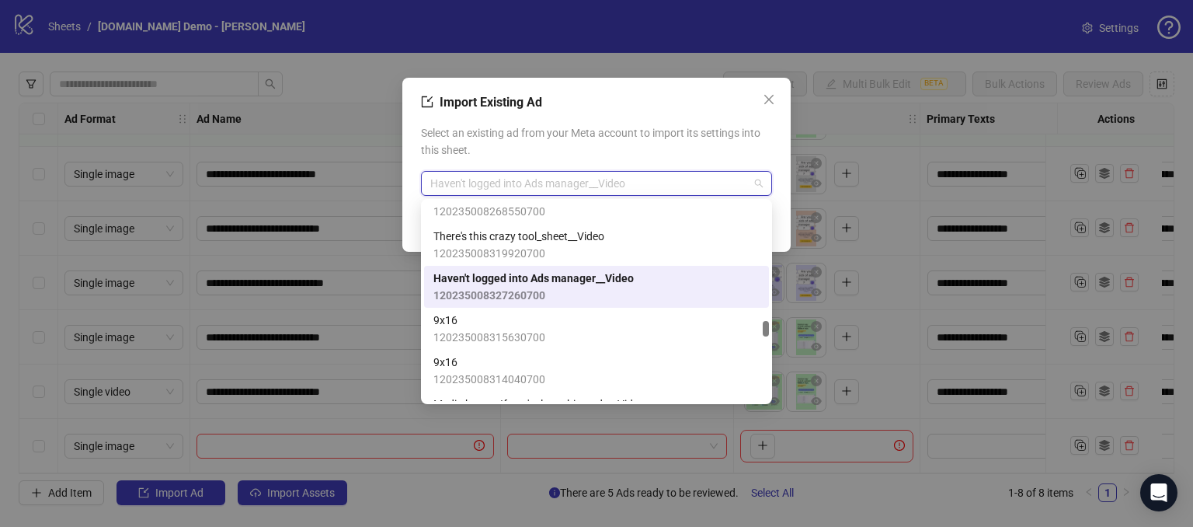
click at [577, 286] on span "Haven't logged into Ads manager__Video" at bounding box center [533, 278] width 200 height 17
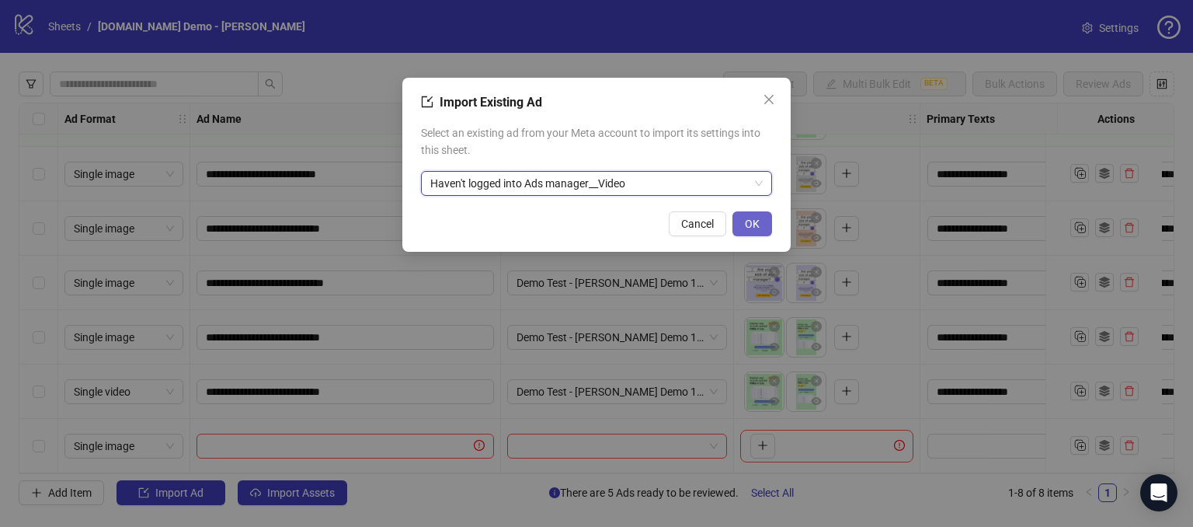
click at [751, 218] on span "OK" at bounding box center [752, 223] width 15 height 12
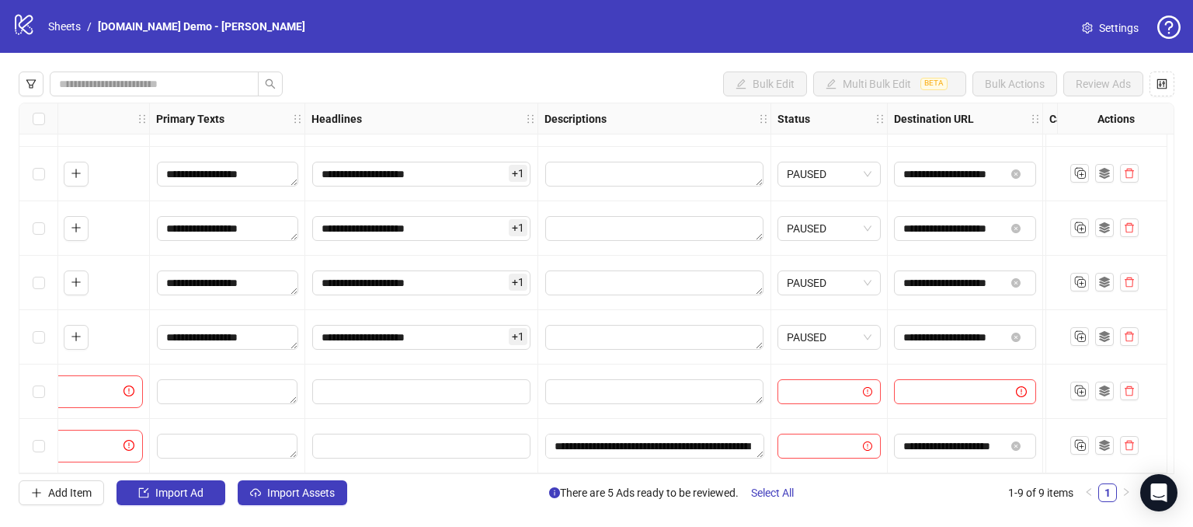
scroll to position [156, 755]
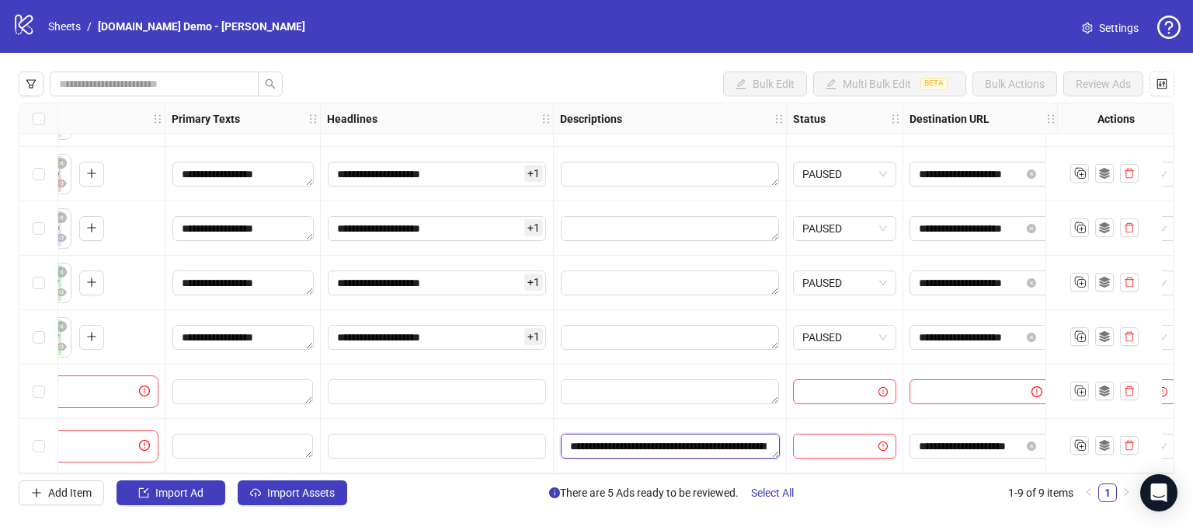
click at [709, 442] on textarea "**********" at bounding box center [670, 445] width 219 height 25
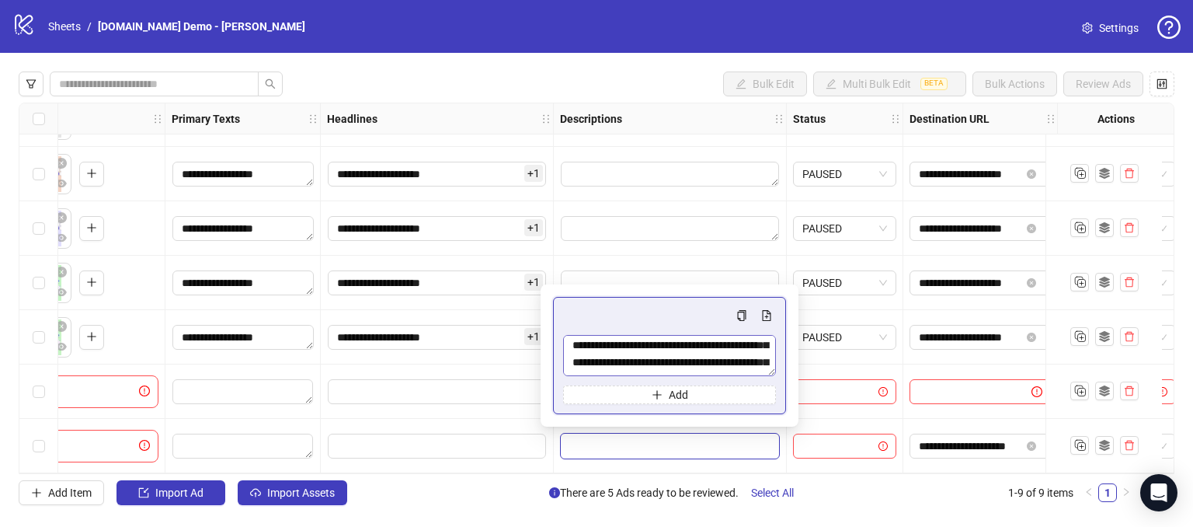
scroll to position [0, 0]
click at [571, 85] on div "Bulk Edit Multi Bulk Edit BETA Bulk Actions Review Ads" at bounding box center [597, 83] width 1156 height 25
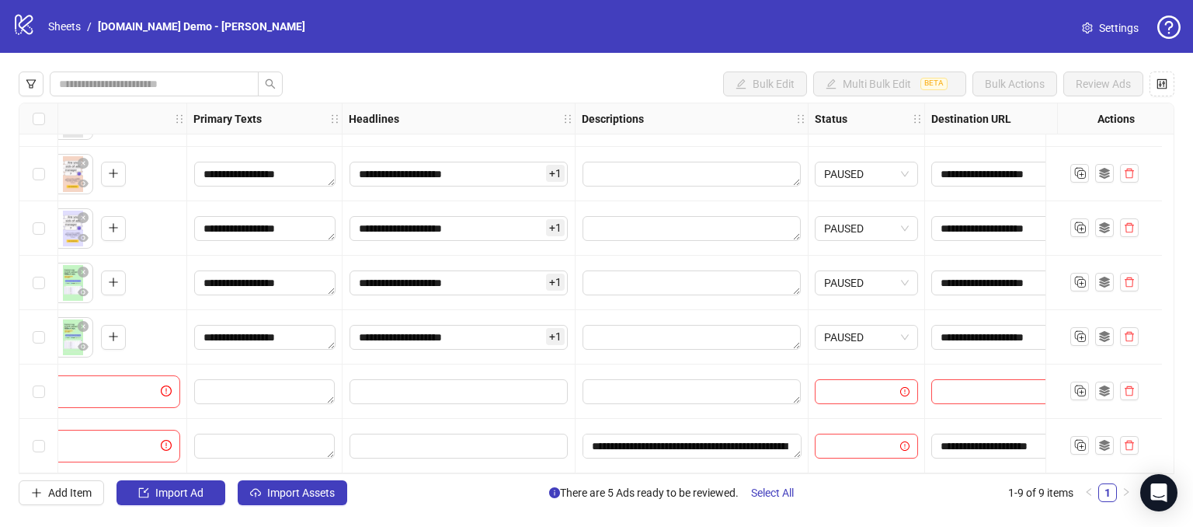
scroll to position [156, 0]
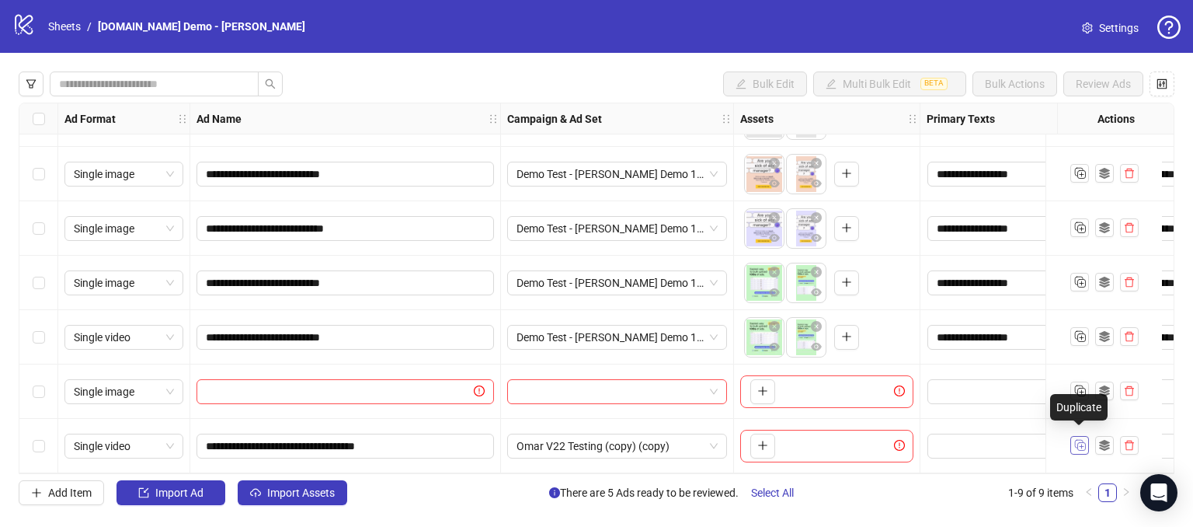
click at [1075, 446] on span "button" at bounding box center [1080, 445] width 16 height 16
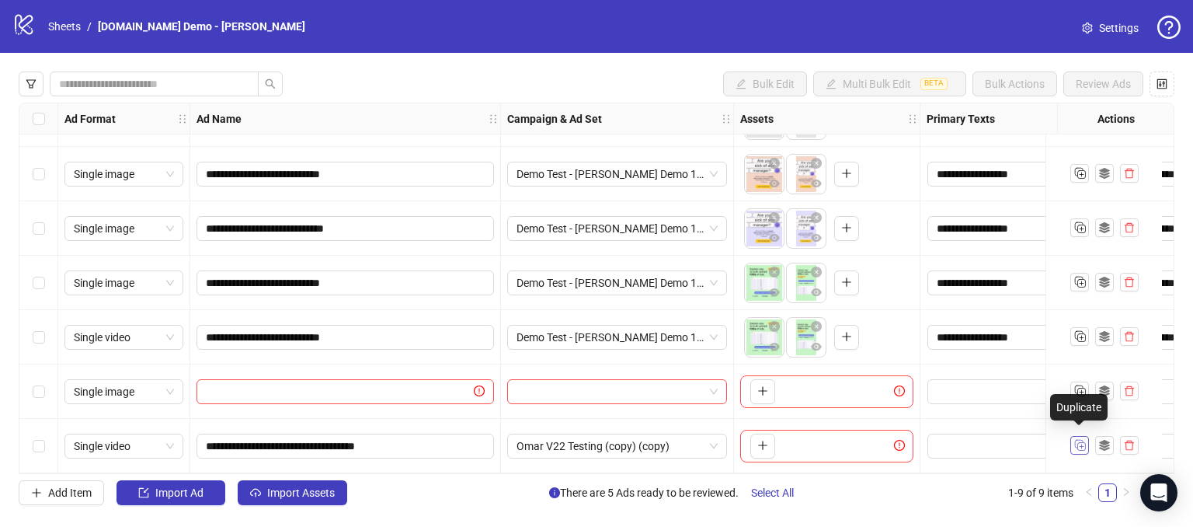
click at [1075, 446] on span "button" at bounding box center [1080, 445] width 16 height 16
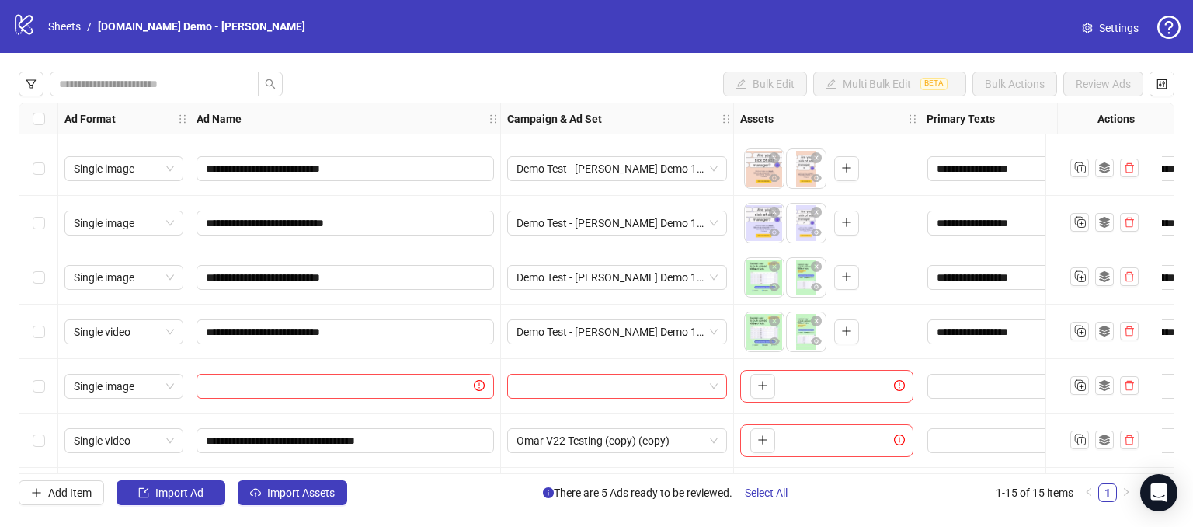
scroll to position [482, 0]
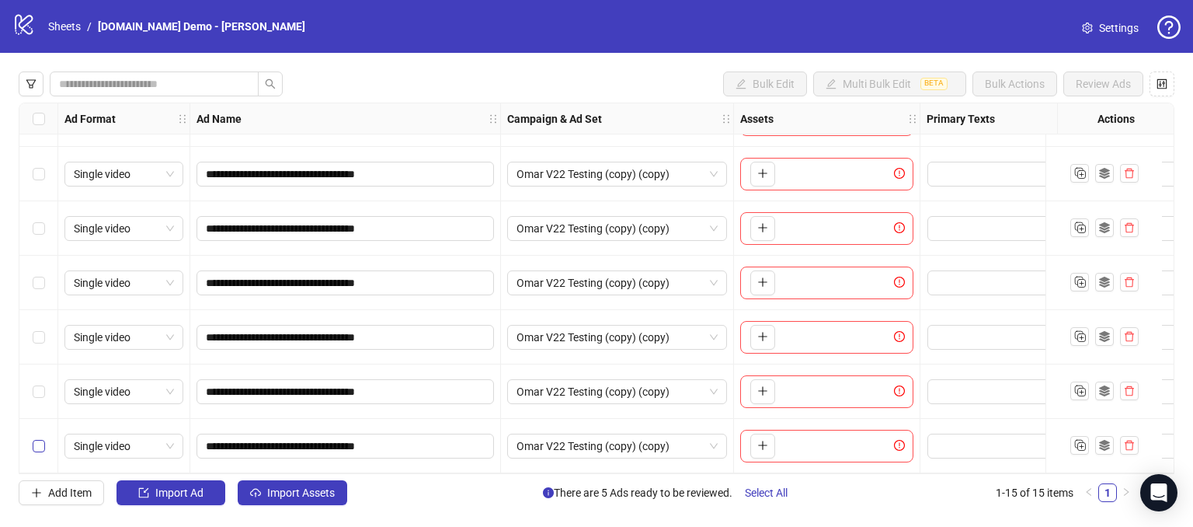
click at [40, 446] on label "Select row 15" at bounding box center [39, 445] width 12 height 17
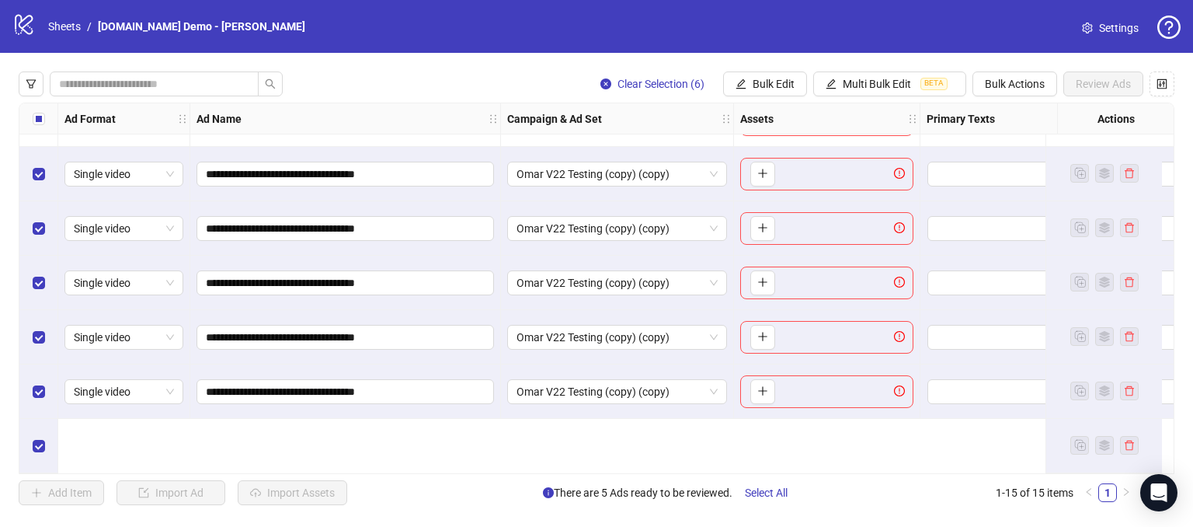
scroll to position [327, 0]
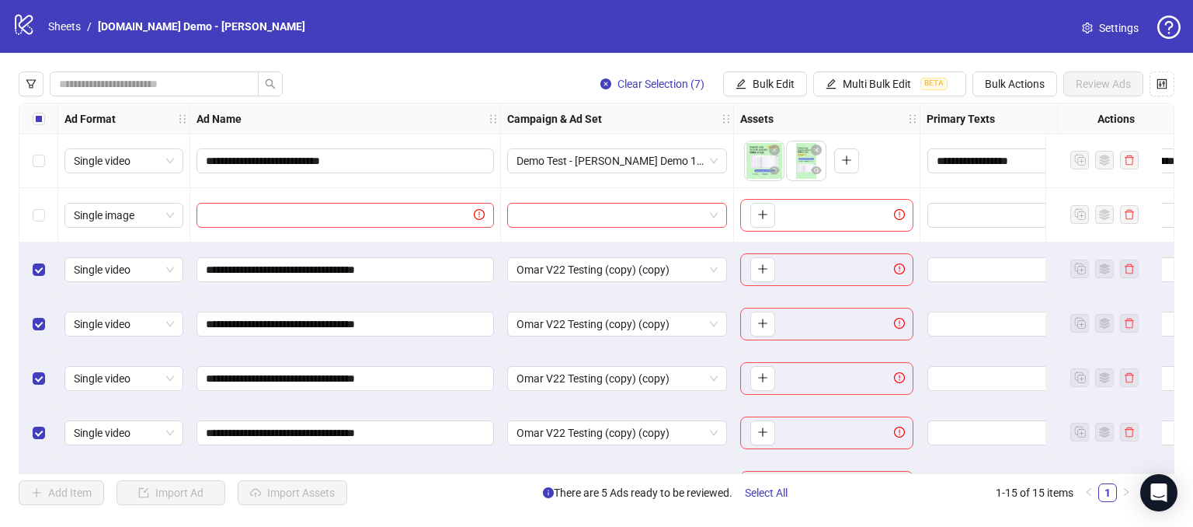
click at [40, 224] on div "Select row 8" at bounding box center [38, 215] width 39 height 54
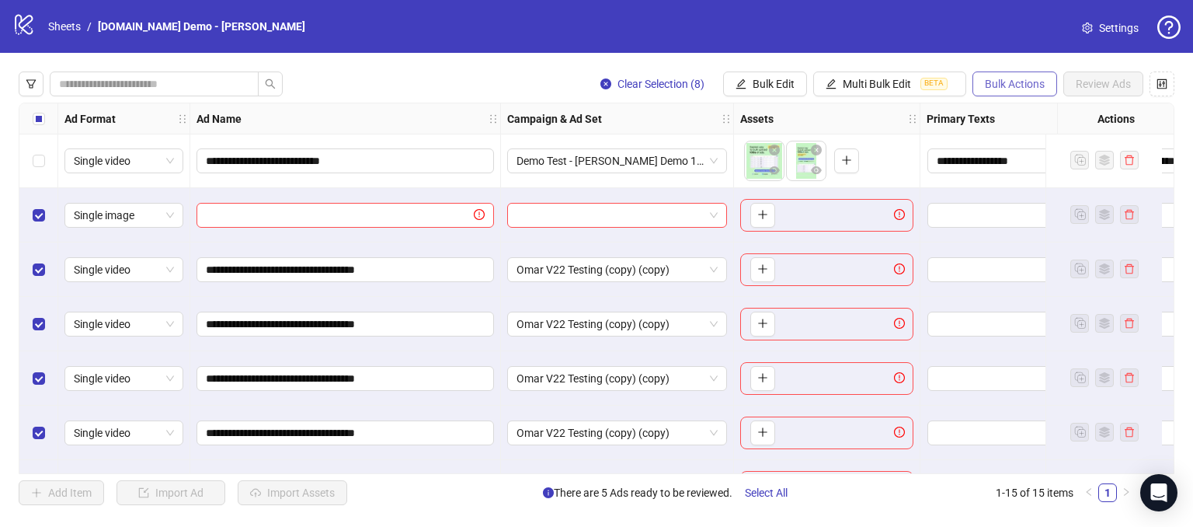
click at [996, 84] on span "Bulk Actions" at bounding box center [1015, 84] width 60 height 12
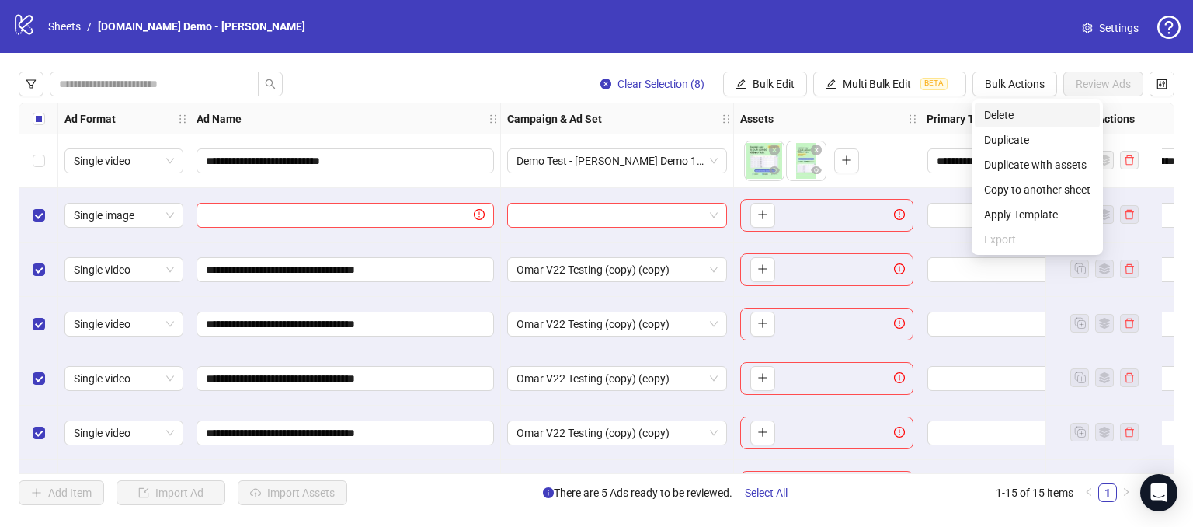
click at [988, 116] on span "Delete" at bounding box center [1037, 114] width 106 height 17
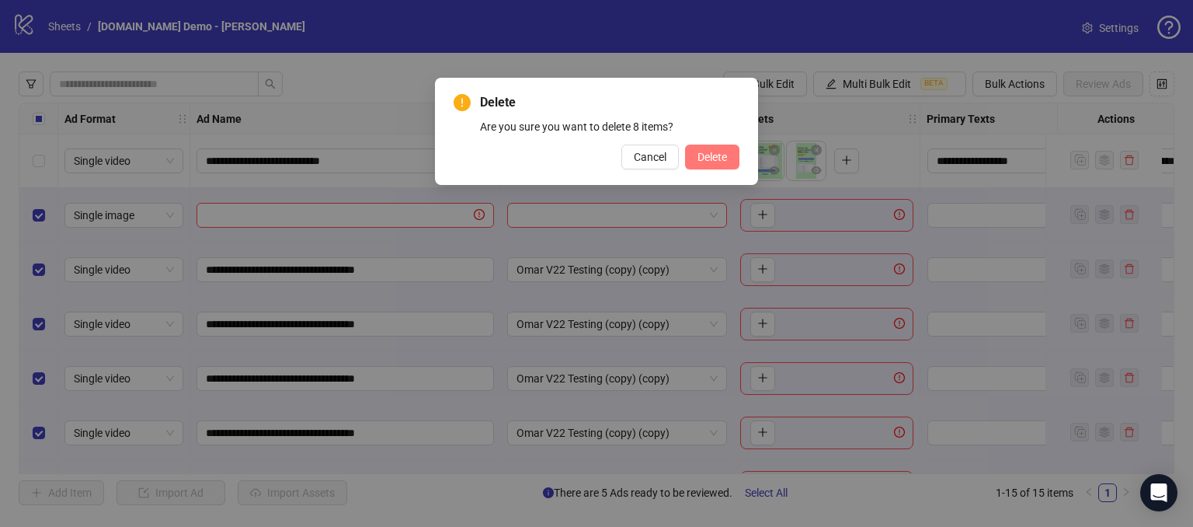
click at [713, 154] on span "Delete" at bounding box center [712, 157] width 30 height 12
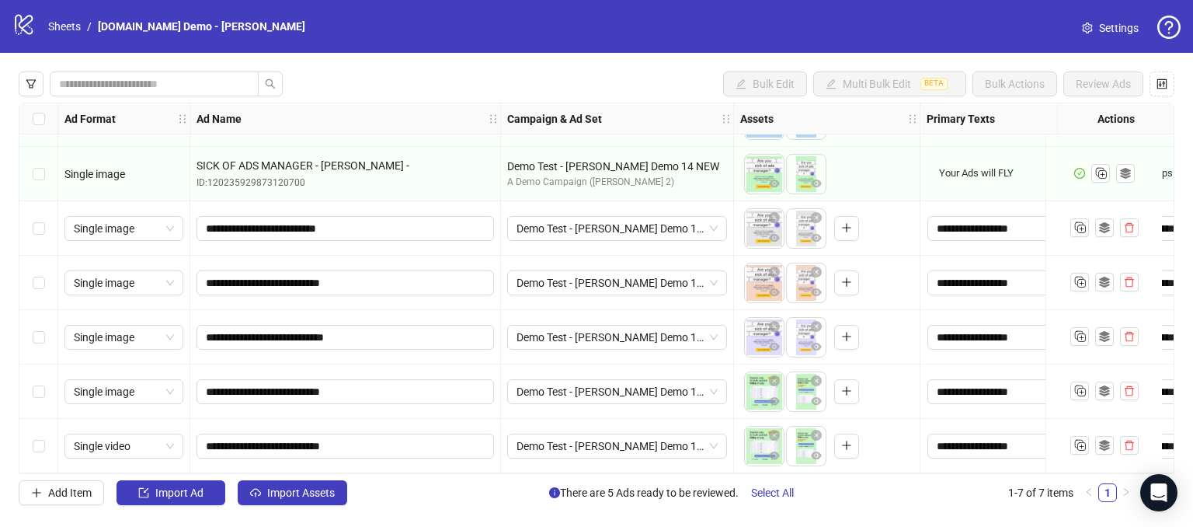
scroll to position [0, 0]
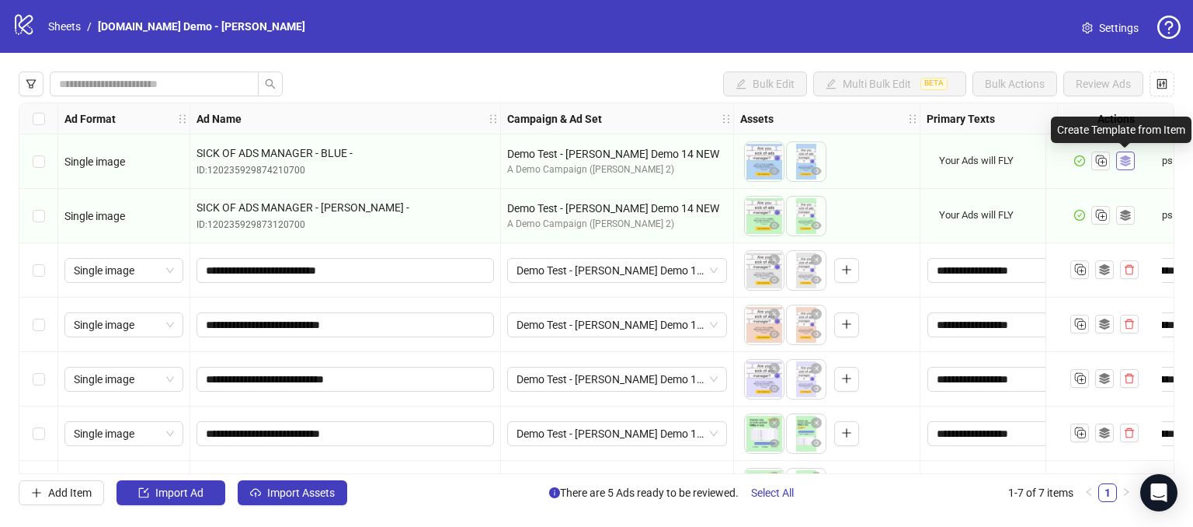
click at [1125, 162] on icon "ad template" at bounding box center [1124, 160] width 11 height 11
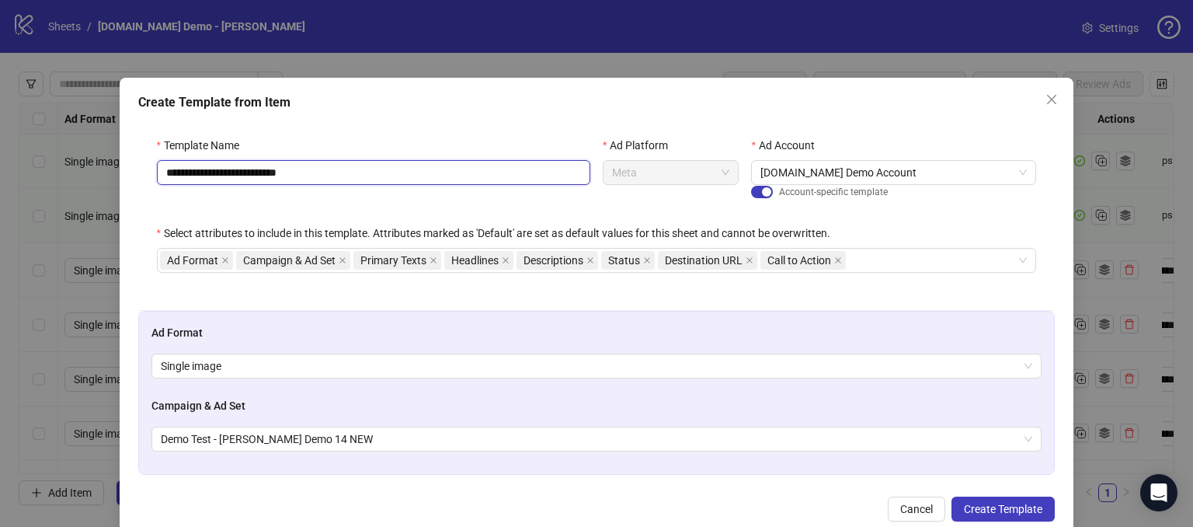
click at [337, 173] on input "**********" at bounding box center [373, 172] width 433 height 25
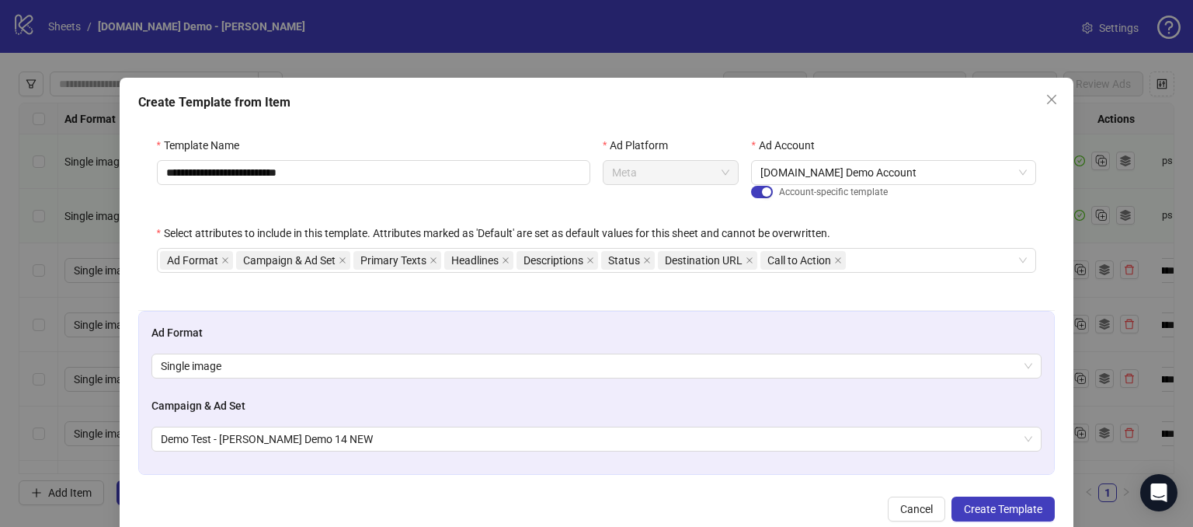
click at [494, 144] on div "Template Name" at bounding box center [373, 148] width 433 height 23
click at [861, 215] on div "Ad Account Kitchn.io Demo Account Account-specific template" at bounding box center [893, 181] width 297 height 88
click at [659, 165] on span "Meta" at bounding box center [670, 172] width 117 height 23
click at [842, 161] on span "[DOMAIN_NAME] Demo Account" at bounding box center [893, 172] width 266 height 23
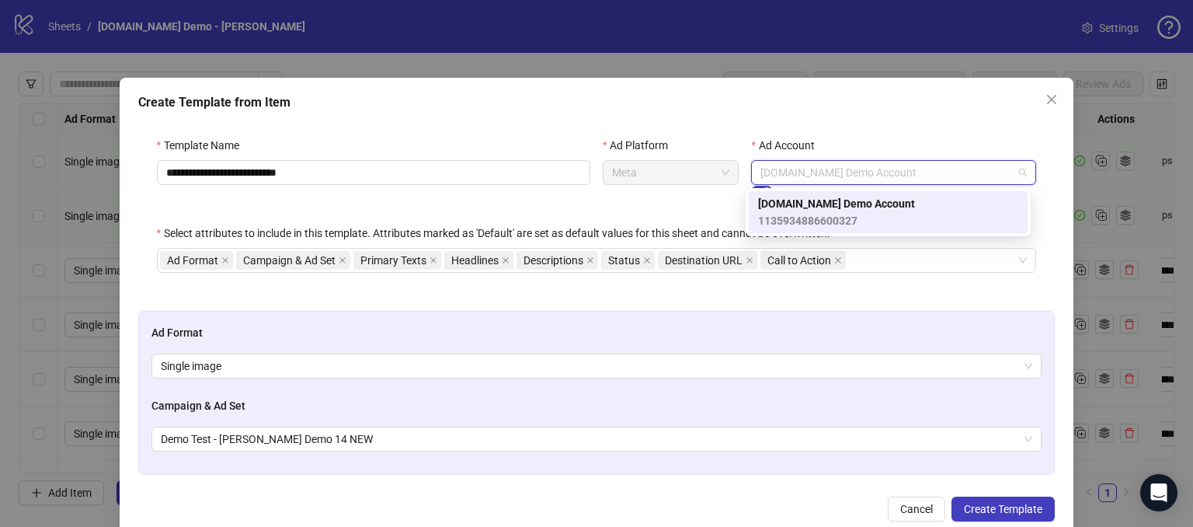
click at [802, 205] on span "[DOMAIN_NAME] Demo Account" at bounding box center [836, 203] width 157 height 17
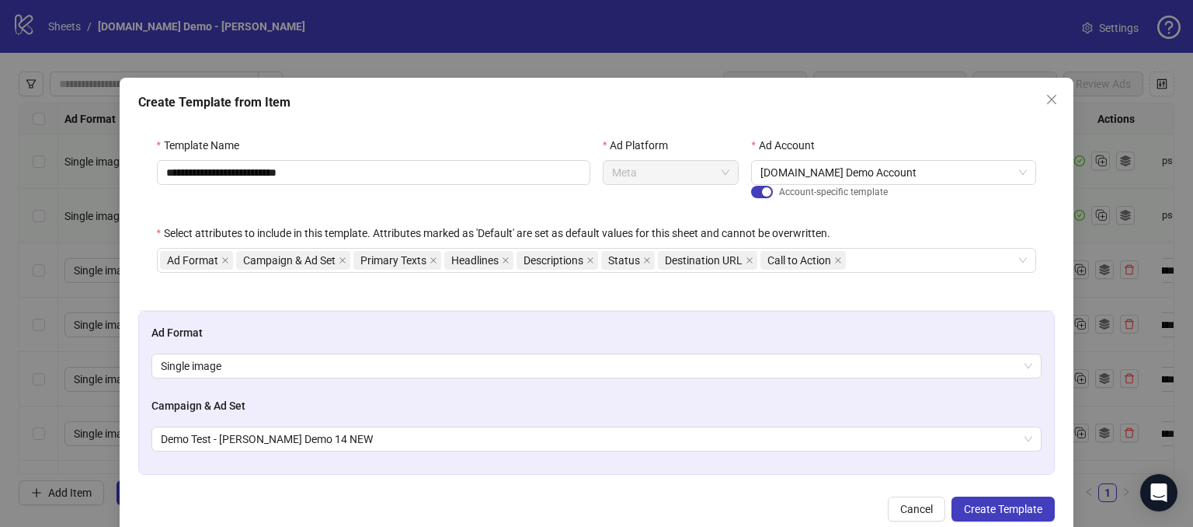
click at [674, 106] on div "Create Template from Item" at bounding box center [596, 102] width 917 height 19
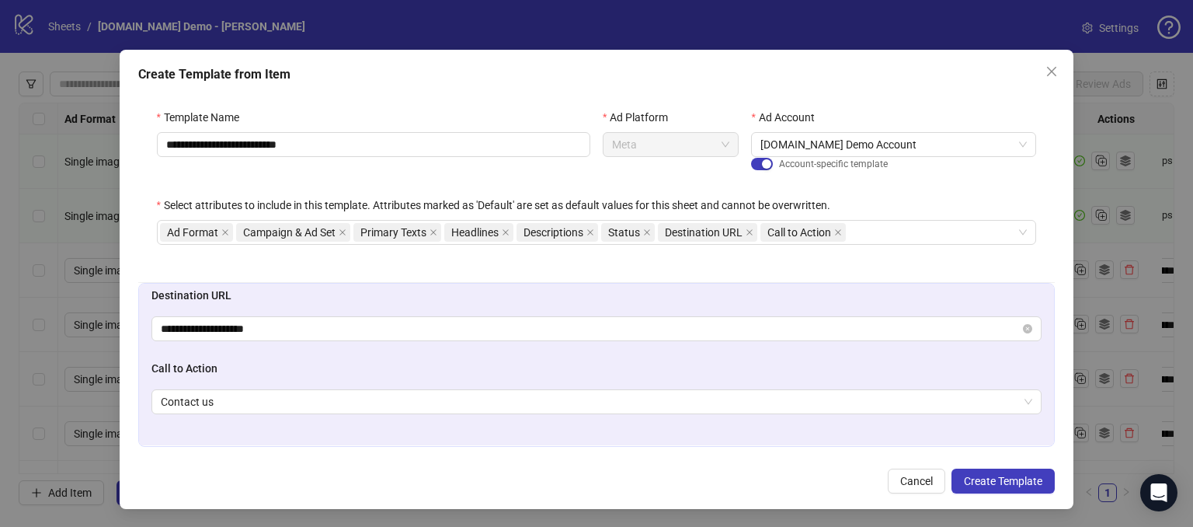
scroll to position [771, 0]
click at [910, 482] on span "Cancel" at bounding box center [916, 481] width 33 height 12
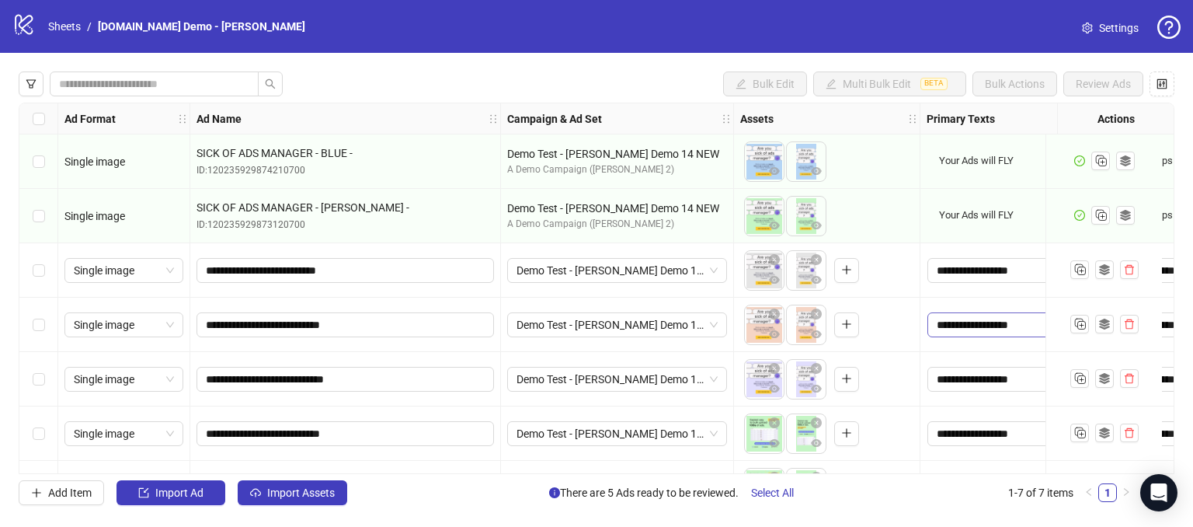
scroll to position [0, 0]
click at [49, 29] on link "Sheets" at bounding box center [64, 26] width 39 height 17
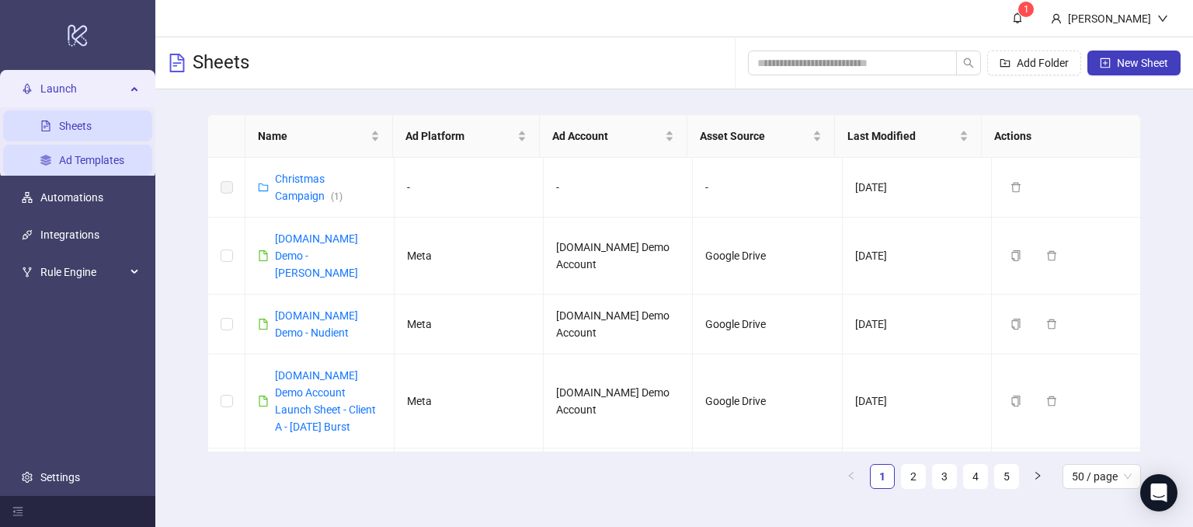
click at [82, 163] on link "Ad Templates" at bounding box center [91, 161] width 65 height 12
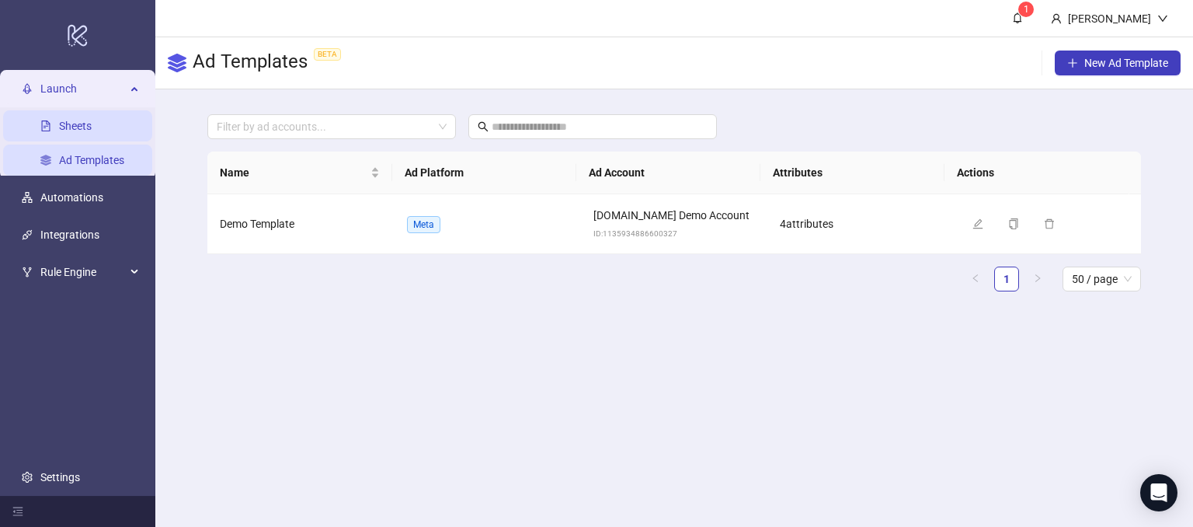
click at [60, 121] on link "Sheets" at bounding box center [75, 126] width 33 height 12
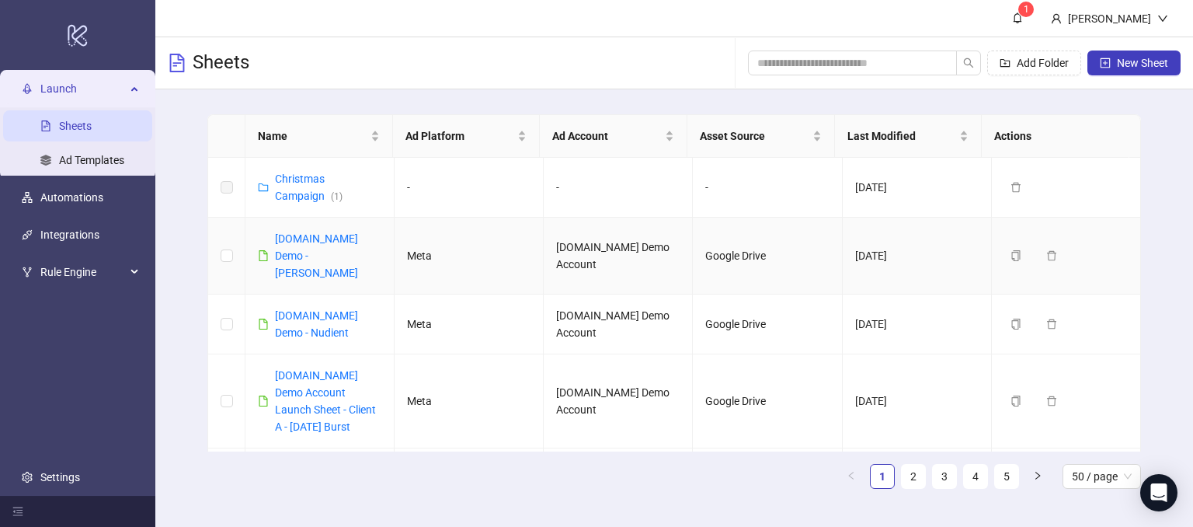
click at [339, 247] on div "[DOMAIN_NAME] Demo - [PERSON_NAME]" at bounding box center [328, 255] width 106 height 51
click at [323, 252] on link "[DOMAIN_NAME] Demo - [PERSON_NAME]" at bounding box center [316, 255] width 83 height 47
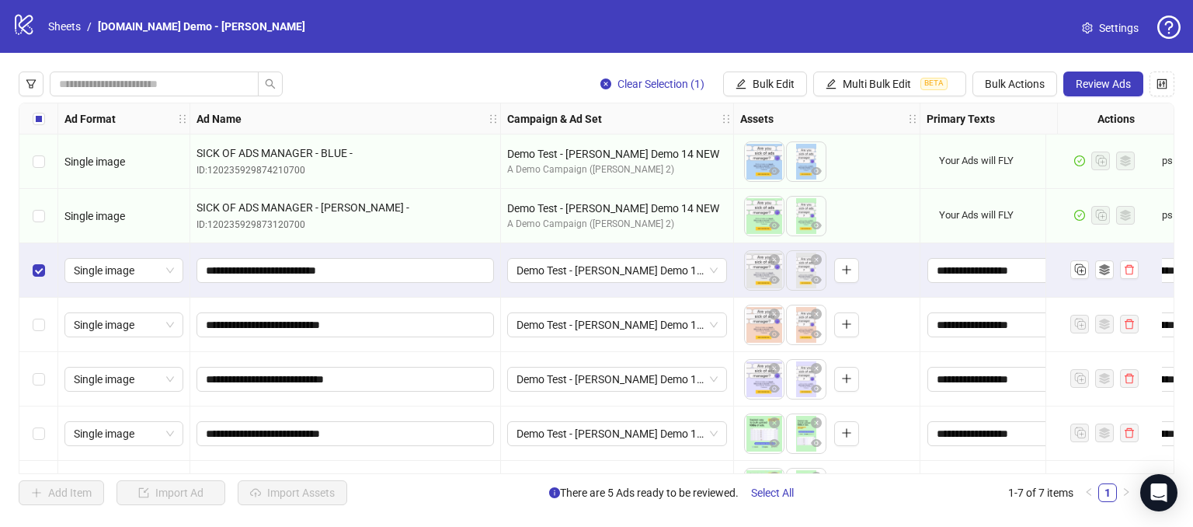
click at [43, 333] on div "Select row 4" at bounding box center [38, 324] width 39 height 54
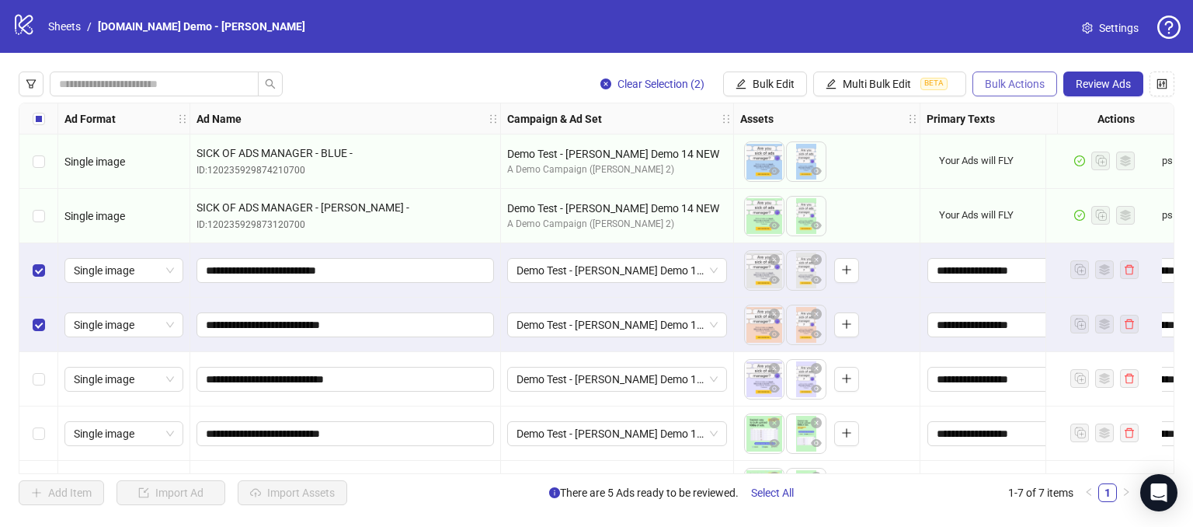
click at [1007, 80] on span "Bulk Actions" at bounding box center [1015, 84] width 60 height 12
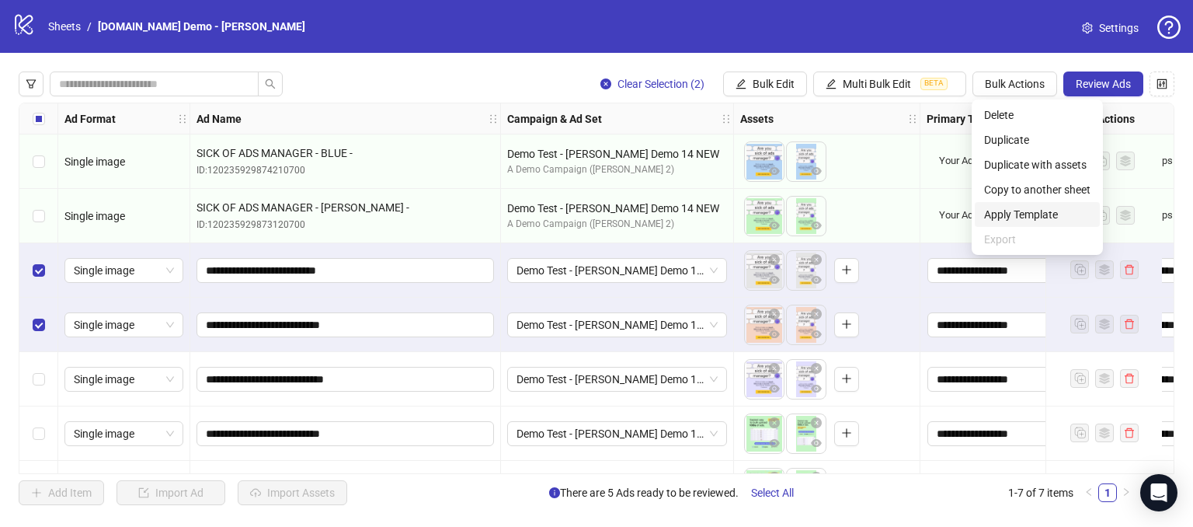
click at [997, 217] on span "Apply Template" at bounding box center [1037, 214] width 106 height 17
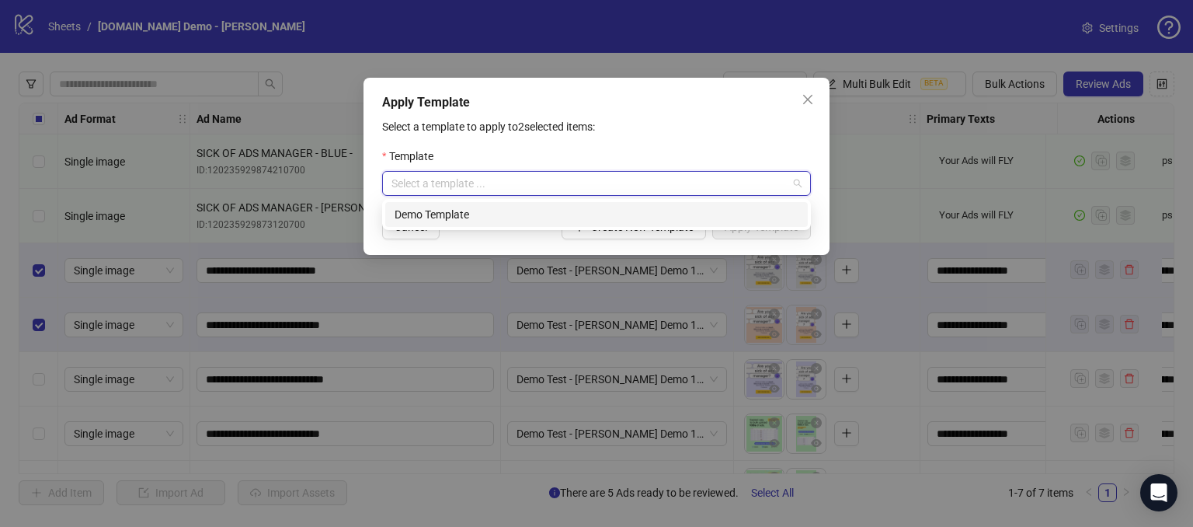
click at [417, 190] on input "search" at bounding box center [589, 183] width 396 height 23
click at [416, 217] on div "Demo Template" at bounding box center [597, 214] width 404 height 17
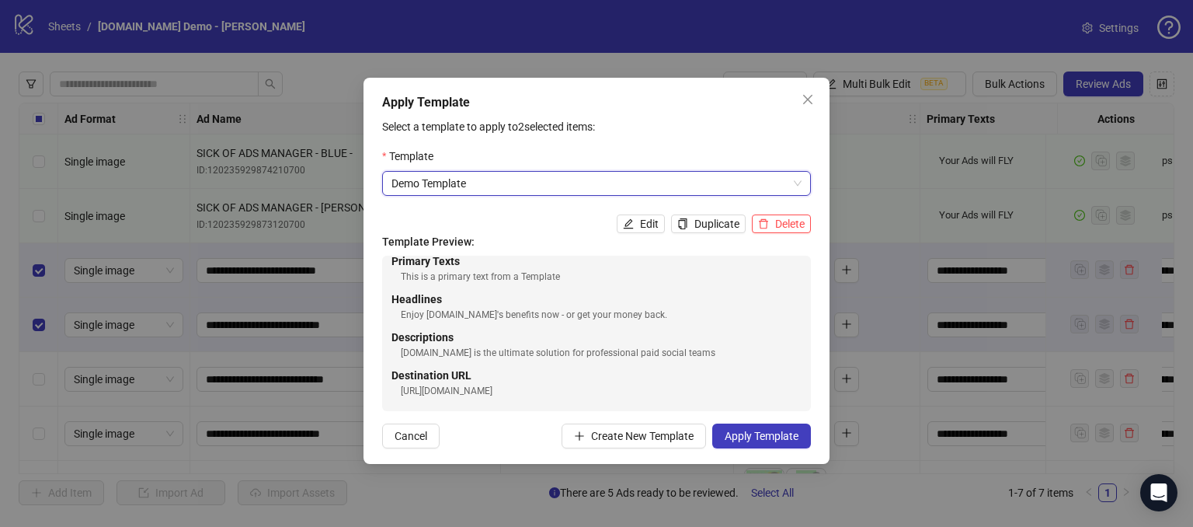
scroll to position [15, 0]
click at [765, 436] on span "Apply Template" at bounding box center [762, 436] width 74 height 12
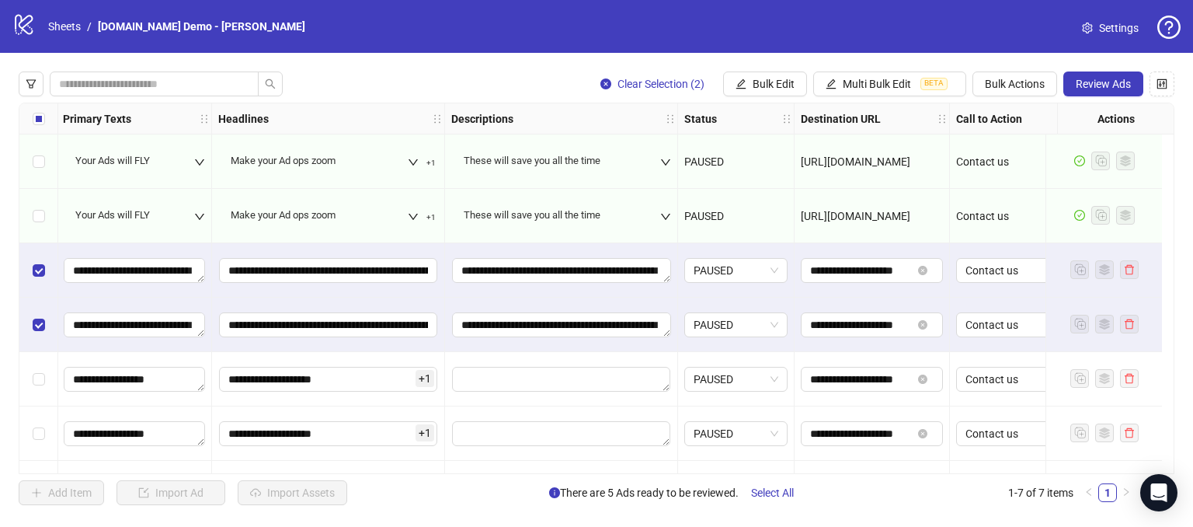
scroll to position [0, 892]
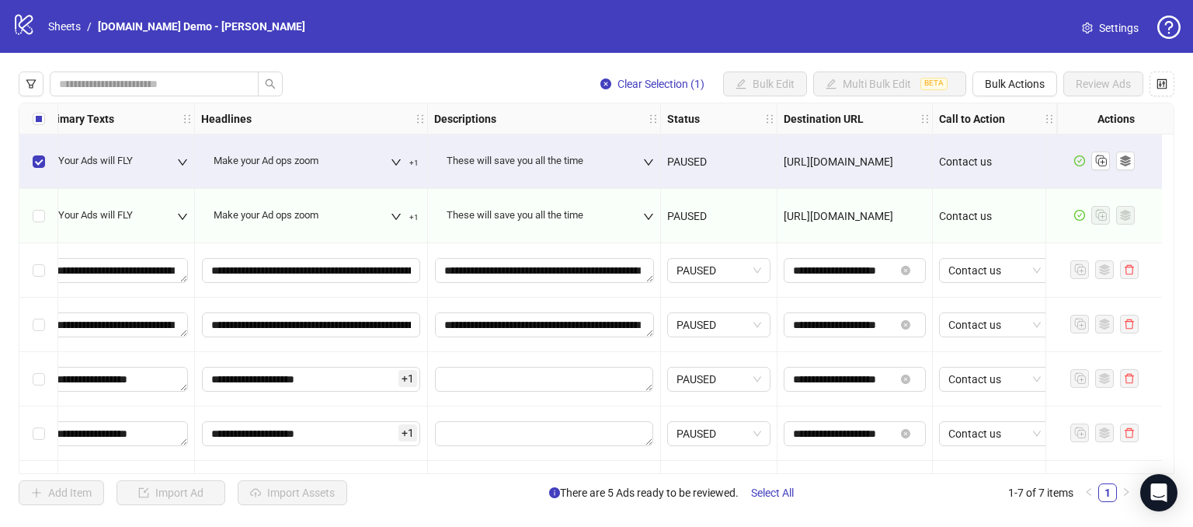
click at [35, 193] on div "Select row 2" at bounding box center [38, 216] width 39 height 54
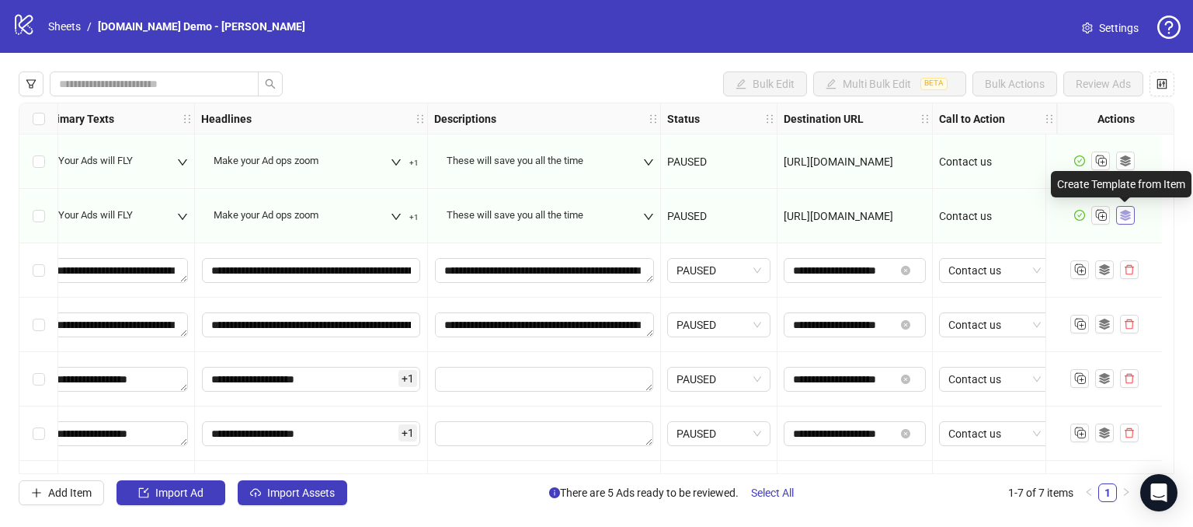
click at [1125, 212] on icon "ad template" at bounding box center [1124, 215] width 11 height 11
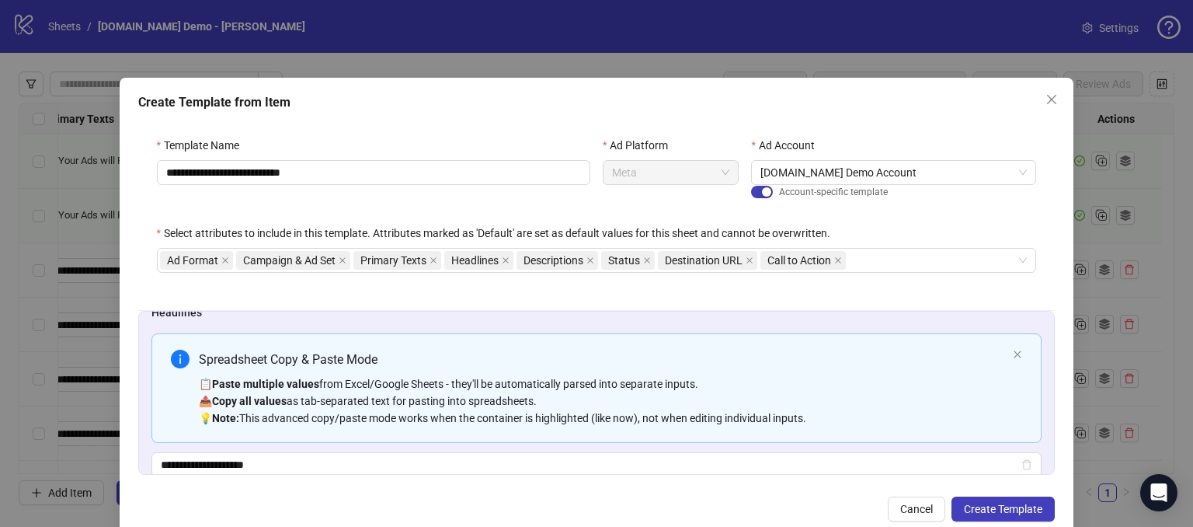
scroll to position [621, 0]
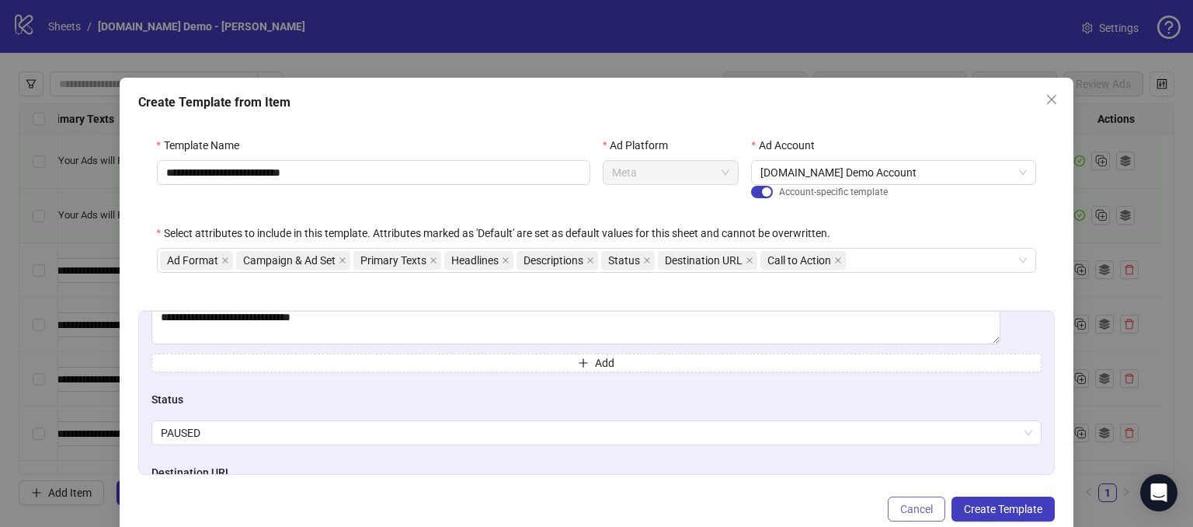
click at [904, 503] on span "Cancel" at bounding box center [916, 509] width 33 height 12
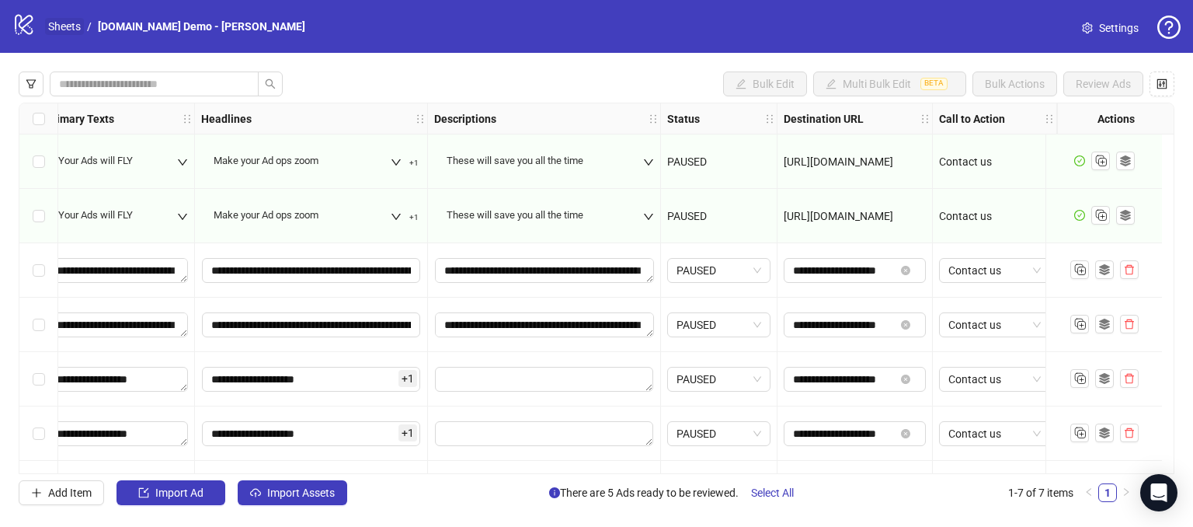
click at [58, 28] on link "Sheets" at bounding box center [64, 26] width 39 height 17
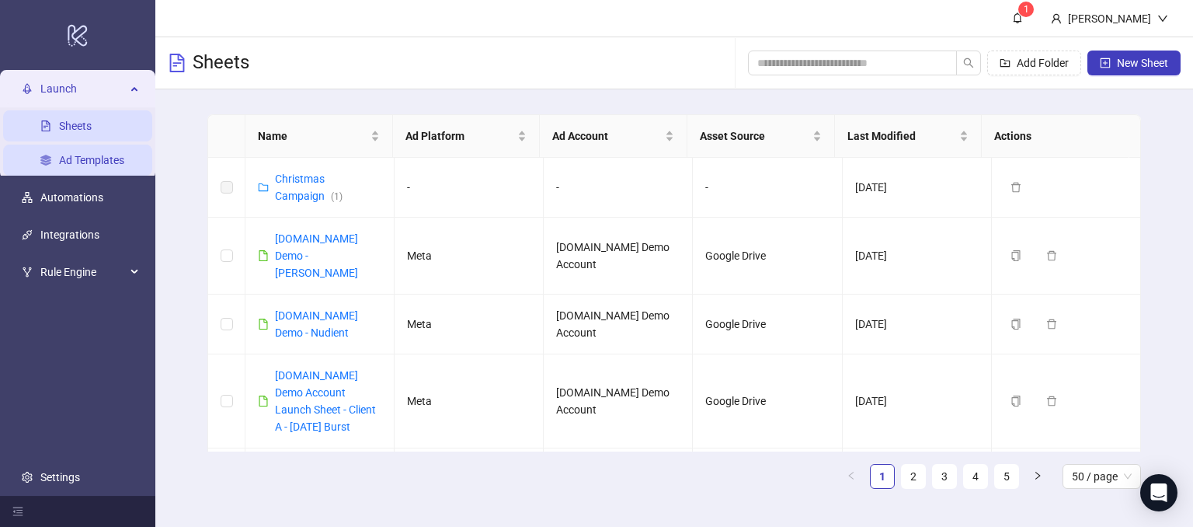
click at [64, 163] on link "Ad Templates" at bounding box center [91, 161] width 65 height 12
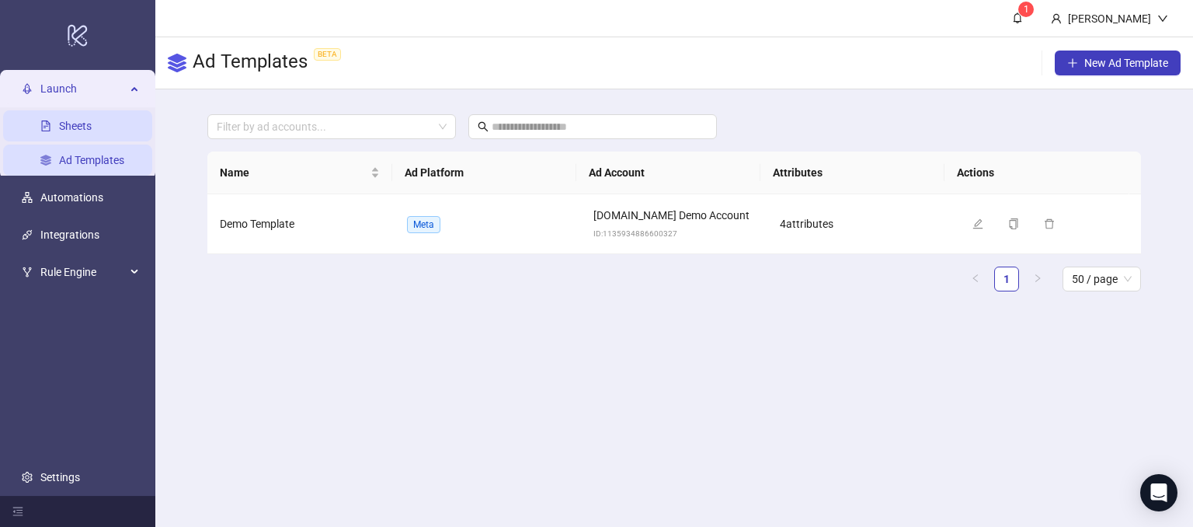
click at [92, 124] on link "Sheets" at bounding box center [75, 126] width 33 height 12
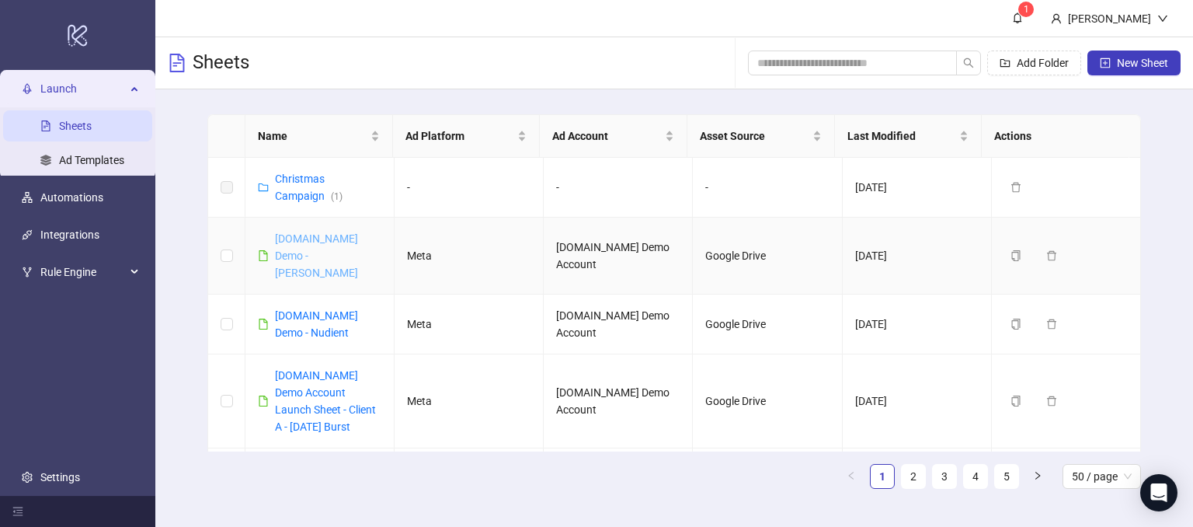
click at [308, 249] on link "[DOMAIN_NAME] Demo - [PERSON_NAME]" at bounding box center [316, 255] width 83 height 47
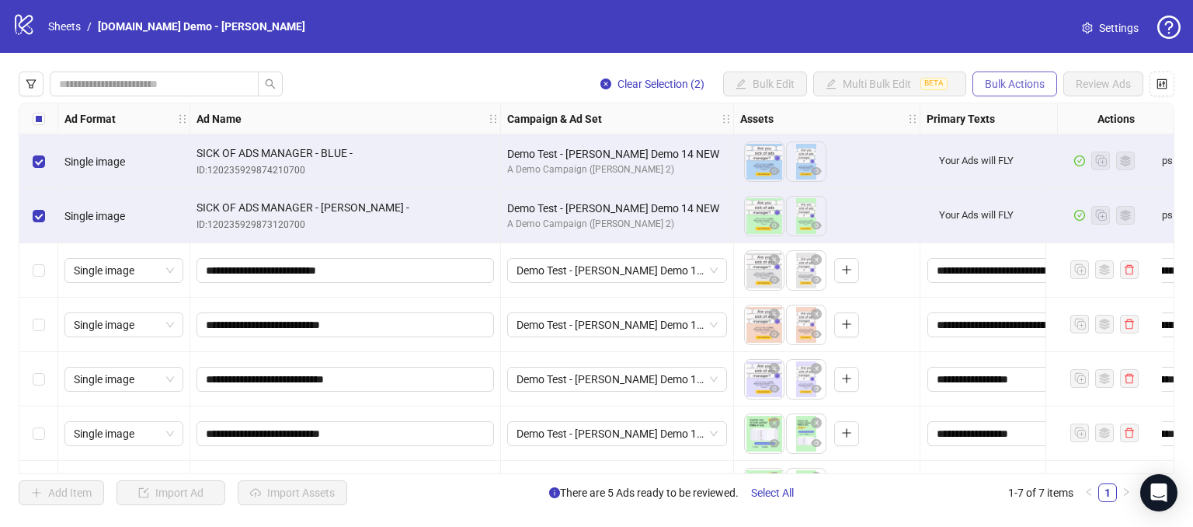
click at [1010, 84] on span "Bulk Actions" at bounding box center [1015, 84] width 60 height 12
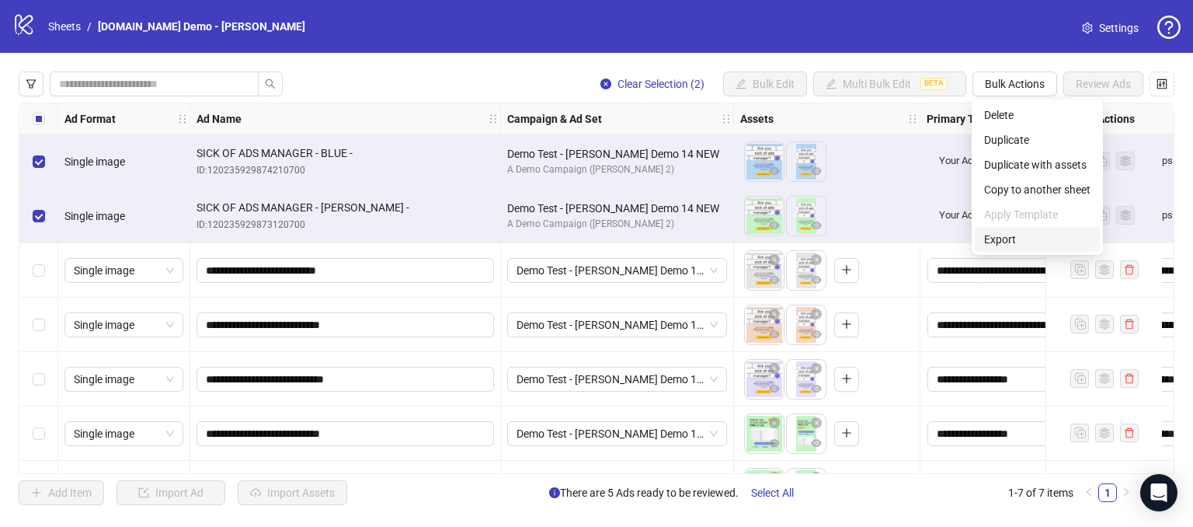
click at [1004, 242] on span "Export" at bounding box center [1037, 239] width 106 height 17
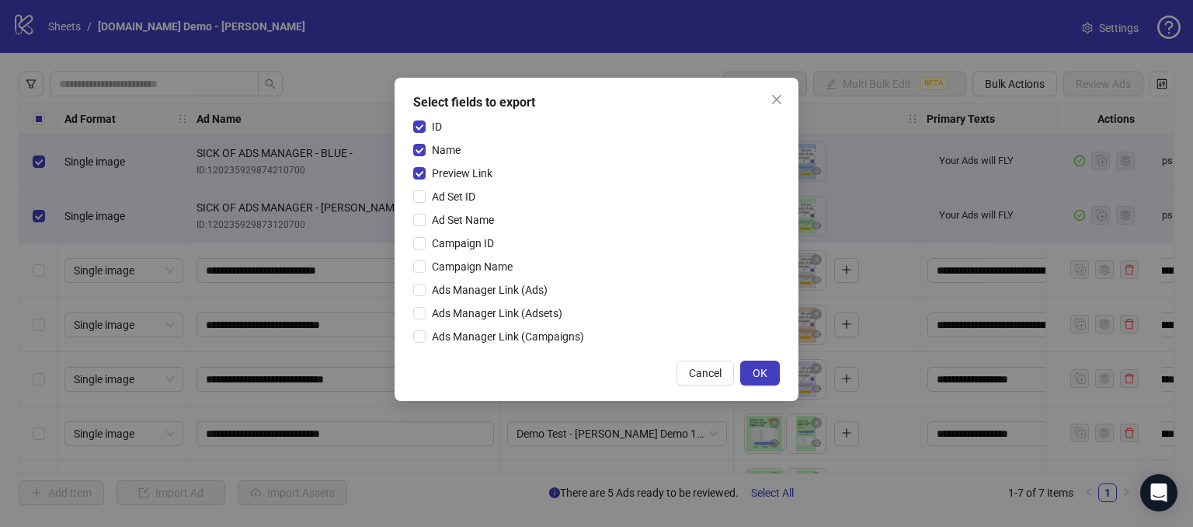
click at [410, 193] on div "Select fields to export ID Name Preview Link Ad Set ID Ad Set Name Campaign ID …" at bounding box center [597, 239] width 404 height 323
click at [427, 248] on span "Campaign ID" at bounding box center [463, 243] width 75 height 17
click at [416, 274] on label "Campaign Name" at bounding box center [466, 266] width 106 height 17
click at [693, 368] on span "Cancel" at bounding box center [705, 373] width 33 height 12
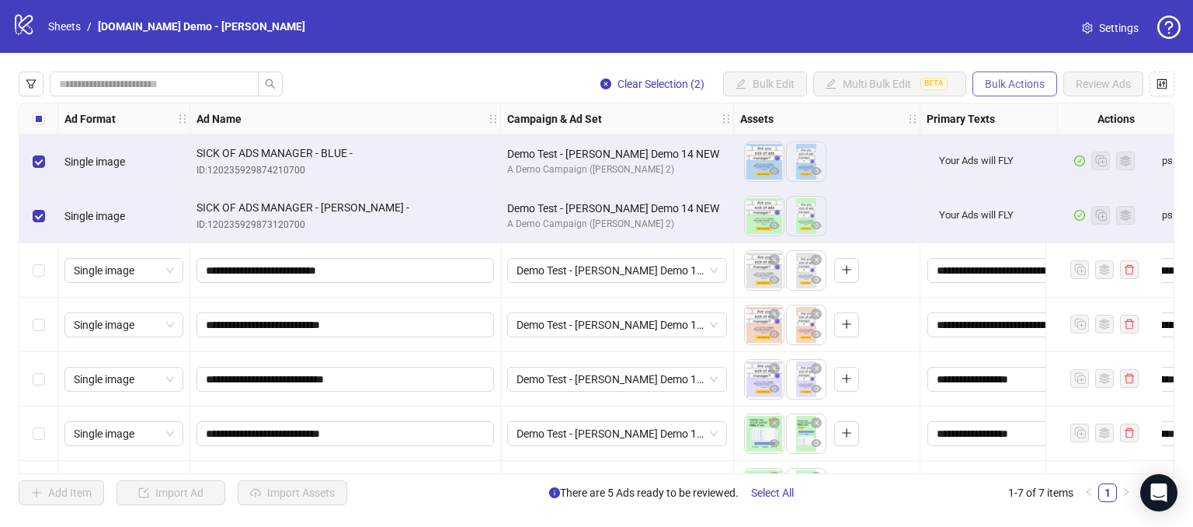
click at [999, 86] on span "Bulk Actions" at bounding box center [1015, 84] width 60 height 12
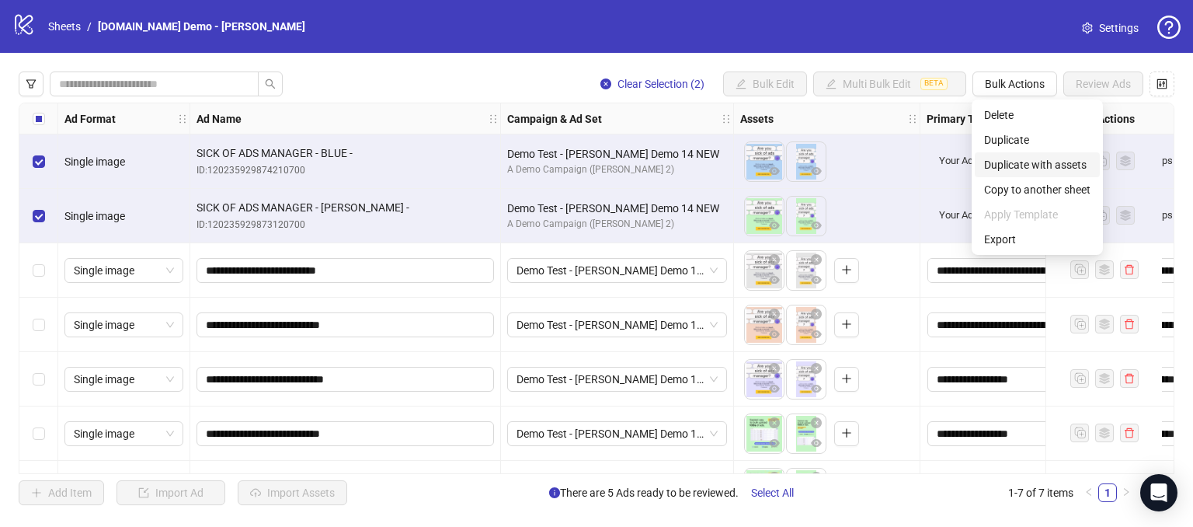
click at [1007, 168] on span "Duplicate with assets" at bounding box center [1037, 164] width 106 height 17
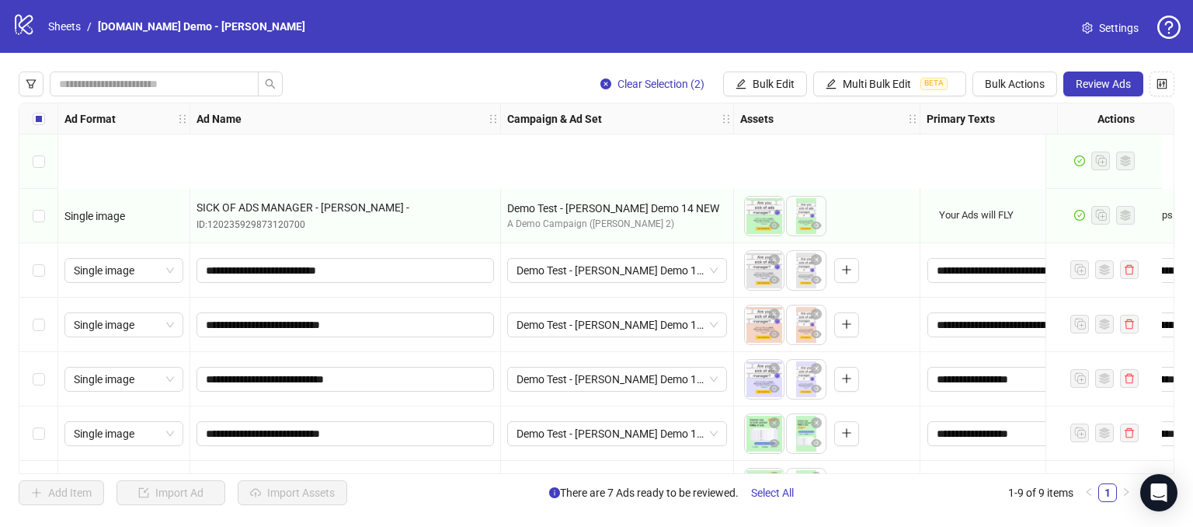
scroll to position [156, 0]
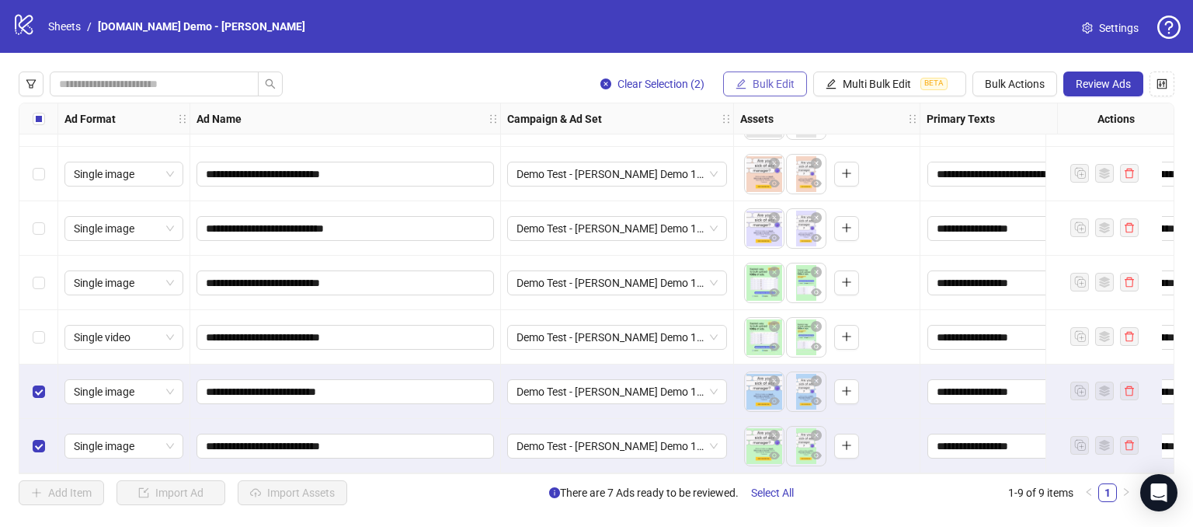
click at [767, 80] on span "Bulk Edit" at bounding box center [774, 84] width 42 height 12
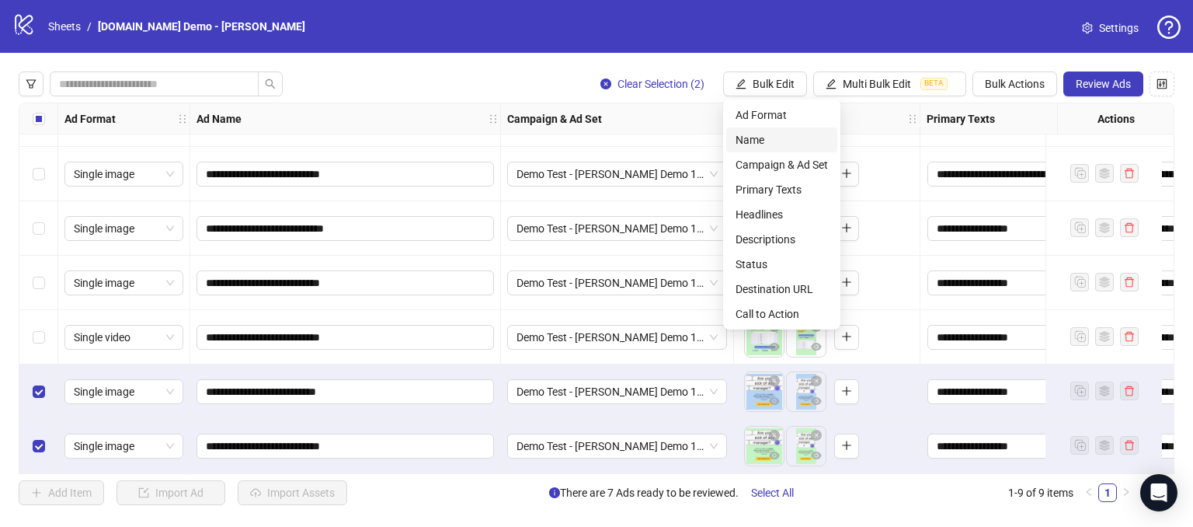
click at [752, 139] on span "Name" at bounding box center [782, 139] width 92 height 17
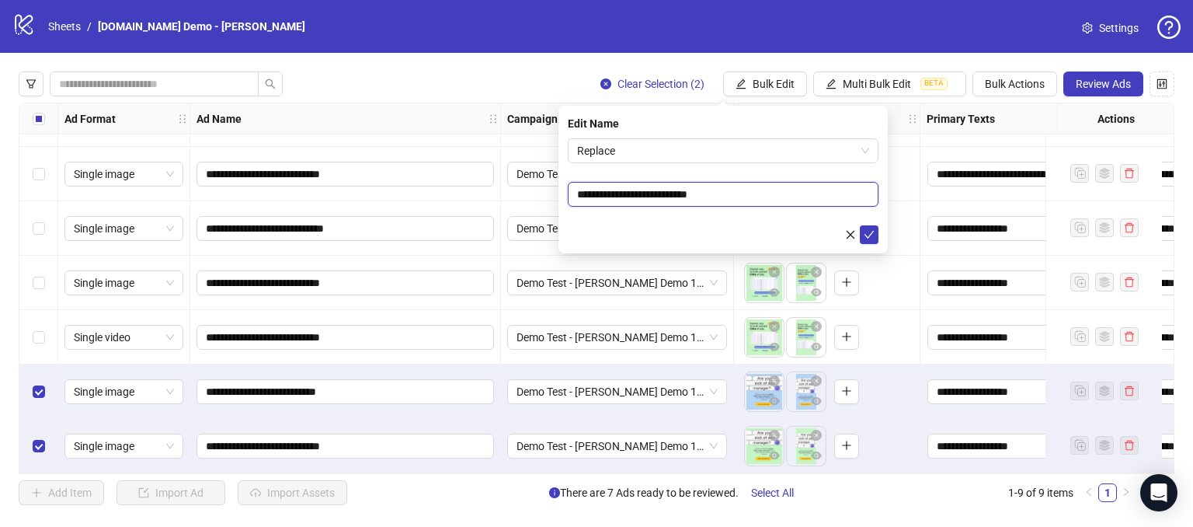
click at [626, 204] on input "**********" at bounding box center [723, 194] width 311 height 25
click at [632, 148] on span "Replace" at bounding box center [723, 150] width 292 height 23
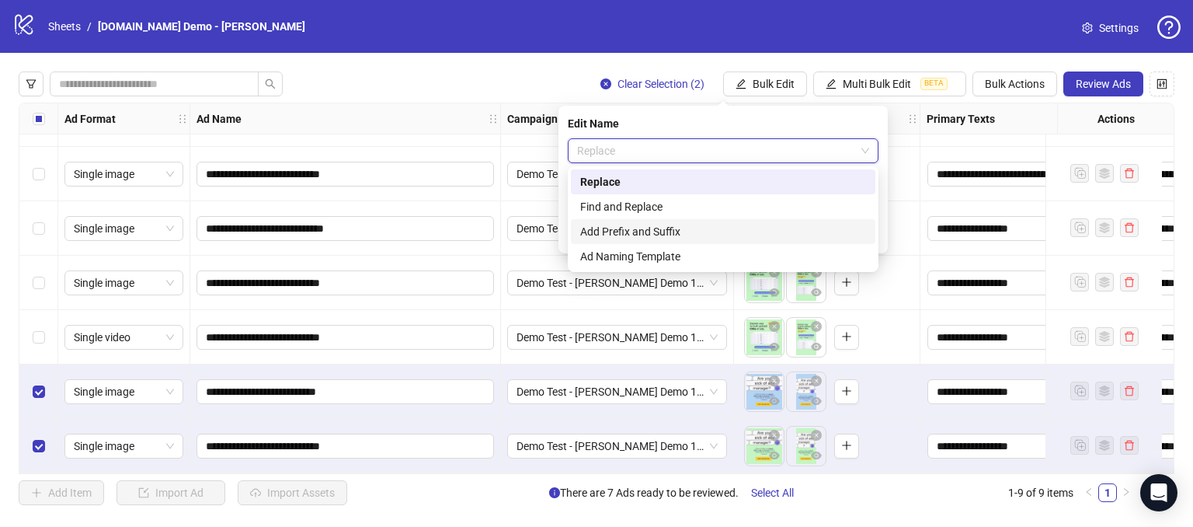
click at [618, 235] on div "Add Prefix and Suffix" at bounding box center [723, 231] width 286 height 17
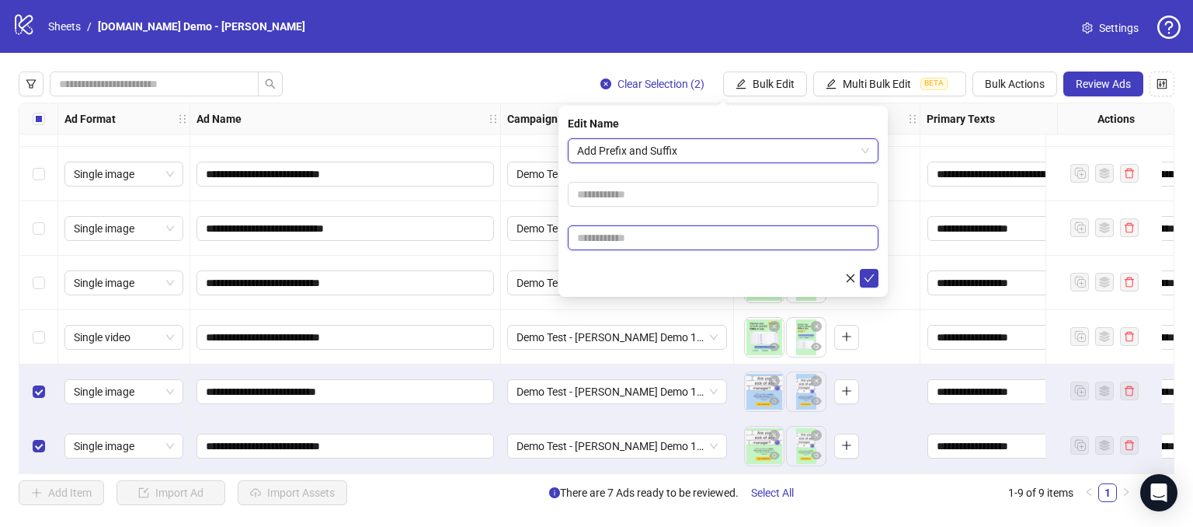
click at [623, 243] on input "text" at bounding box center [723, 237] width 311 height 25
type input "*****"
click at [862, 277] on button "submit" at bounding box center [869, 278] width 19 height 19
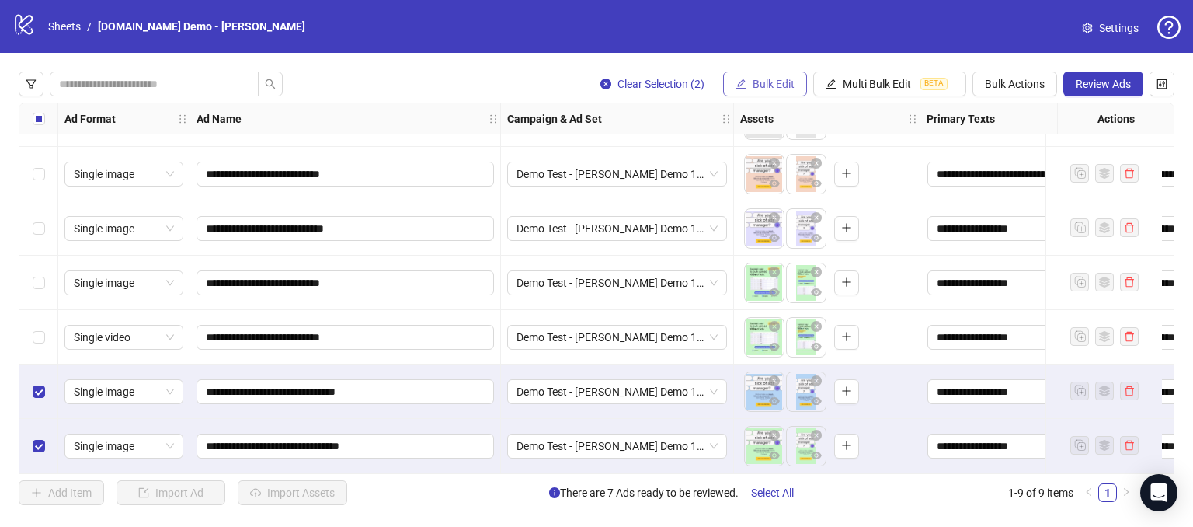
click at [774, 82] on span "Bulk Edit" at bounding box center [774, 84] width 42 height 12
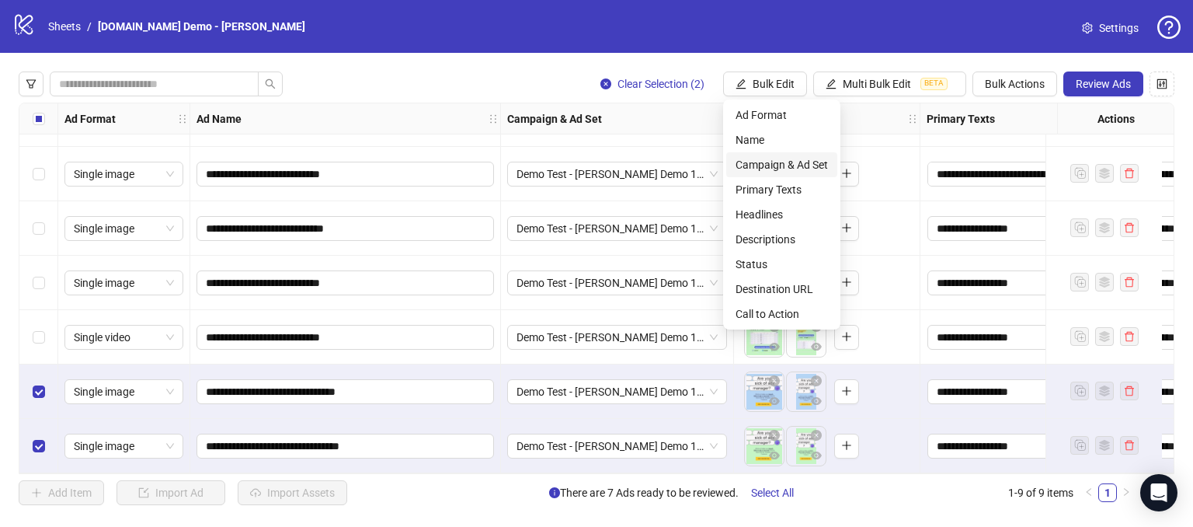
click at [763, 165] on span "Campaign & Ad Set" at bounding box center [782, 164] width 92 height 17
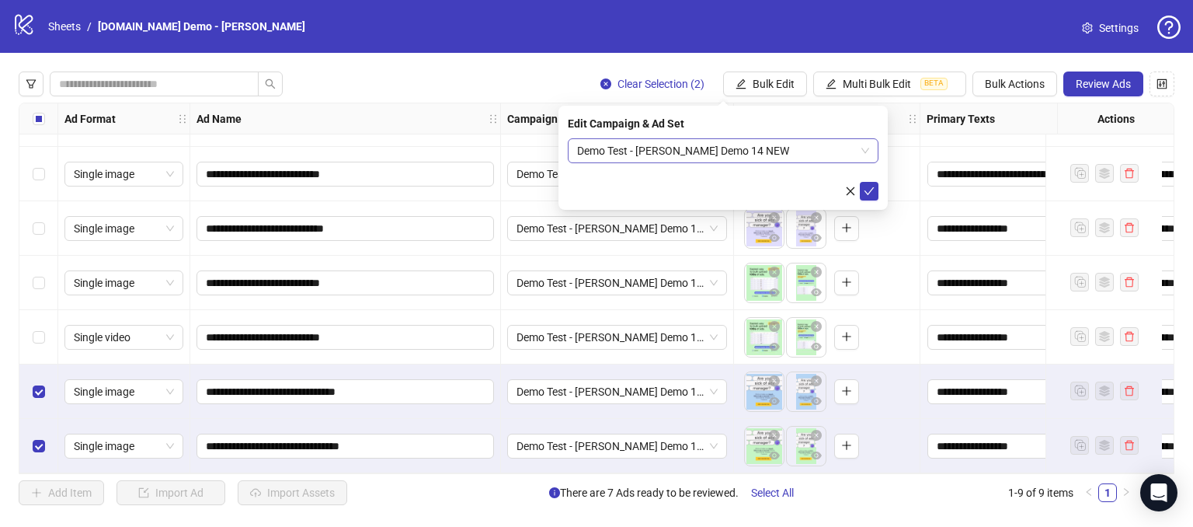
click at [781, 148] on span "Demo Test - [PERSON_NAME] Demo 14 NEW" at bounding box center [723, 150] width 292 height 23
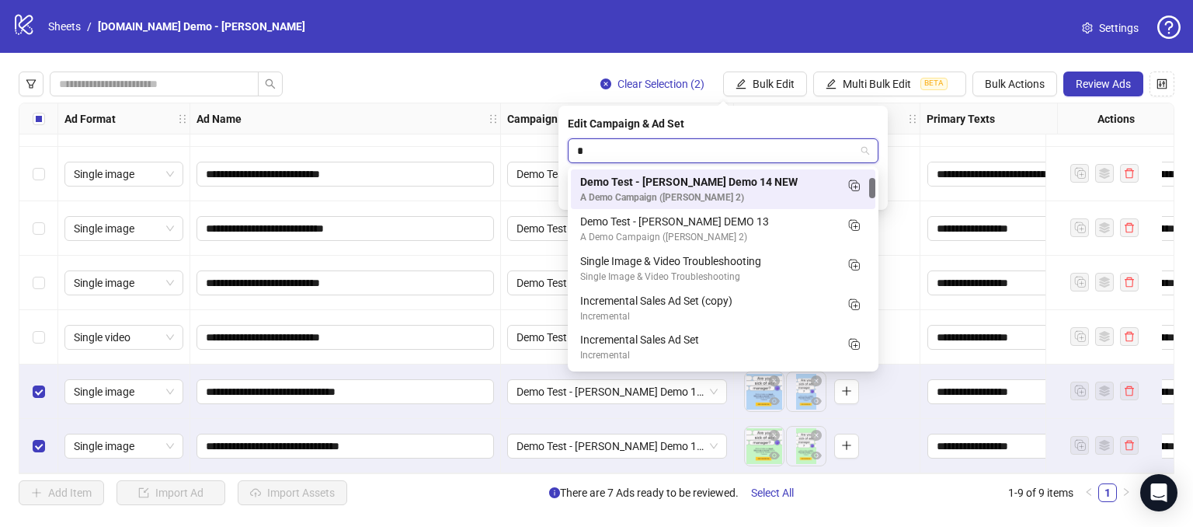
type input "**"
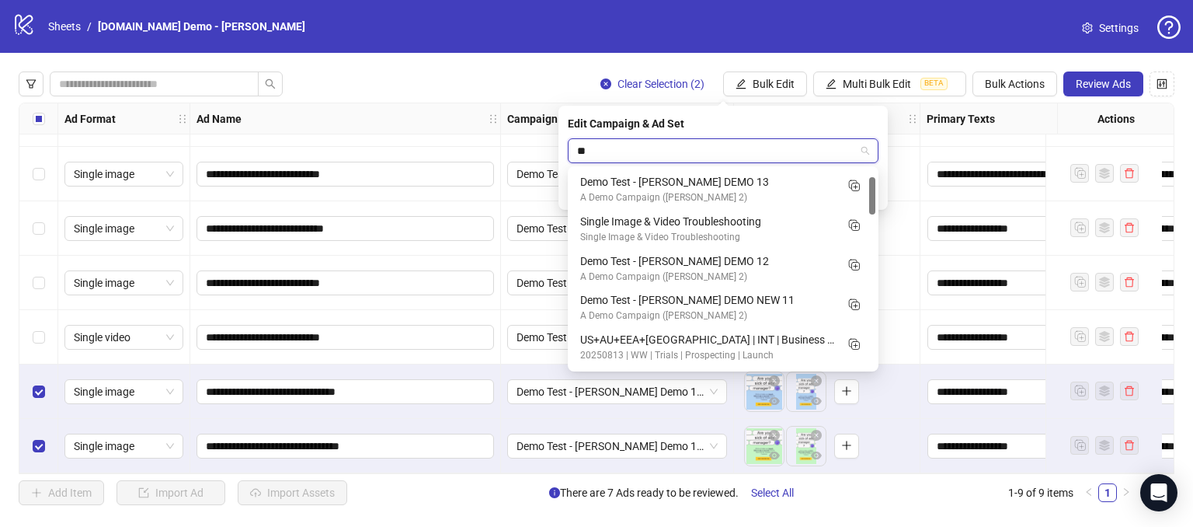
scroll to position [40, 0]
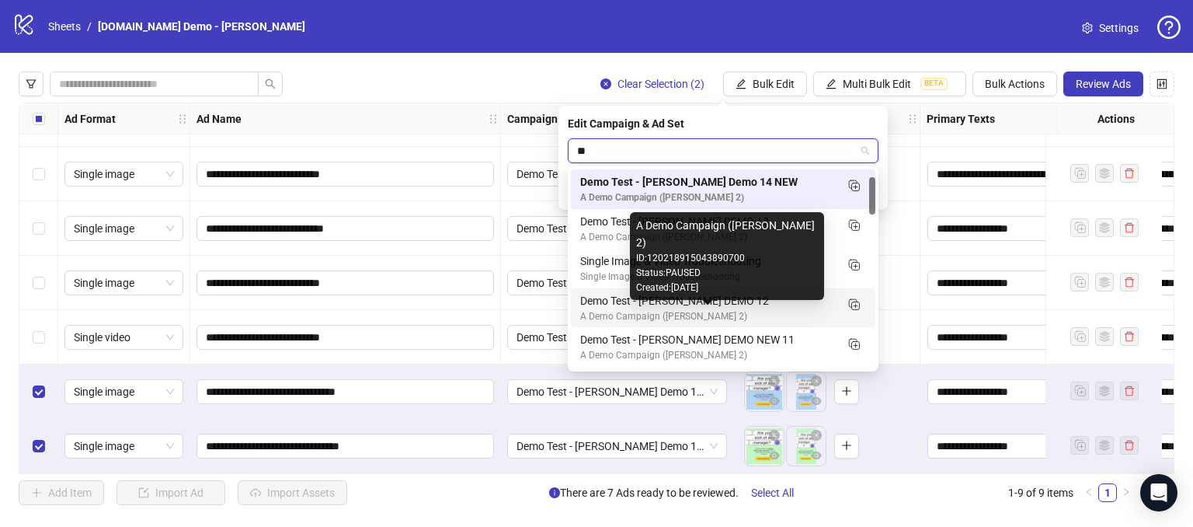
click at [689, 309] on div "A Demo Campaign ([PERSON_NAME] 2)" at bounding box center [707, 316] width 255 height 15
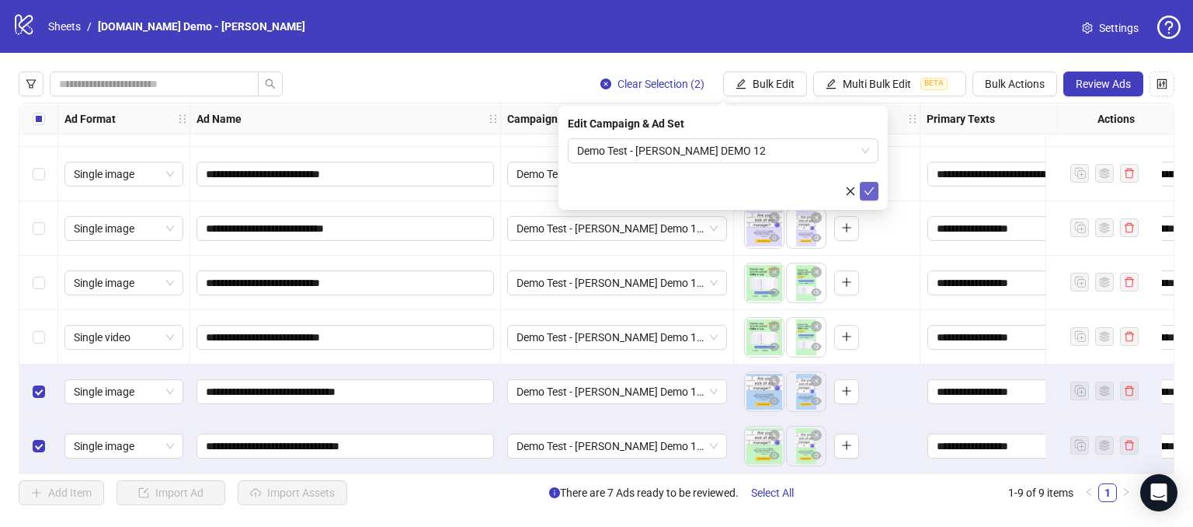
click at [868, 187] on icon "check" at bounding box center [869, 191] width 11 height 11
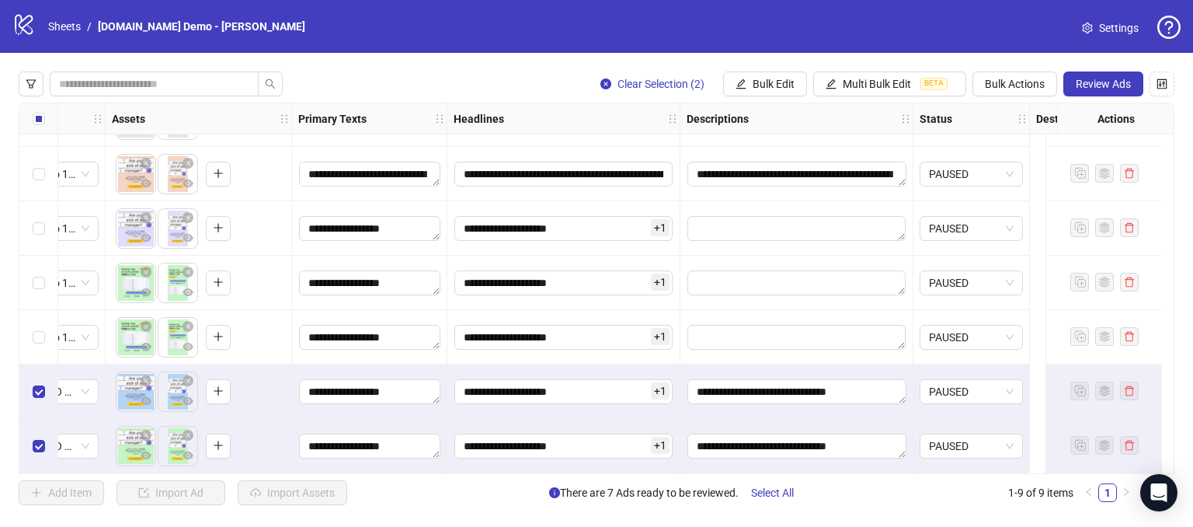
scroll to position [156, 269]
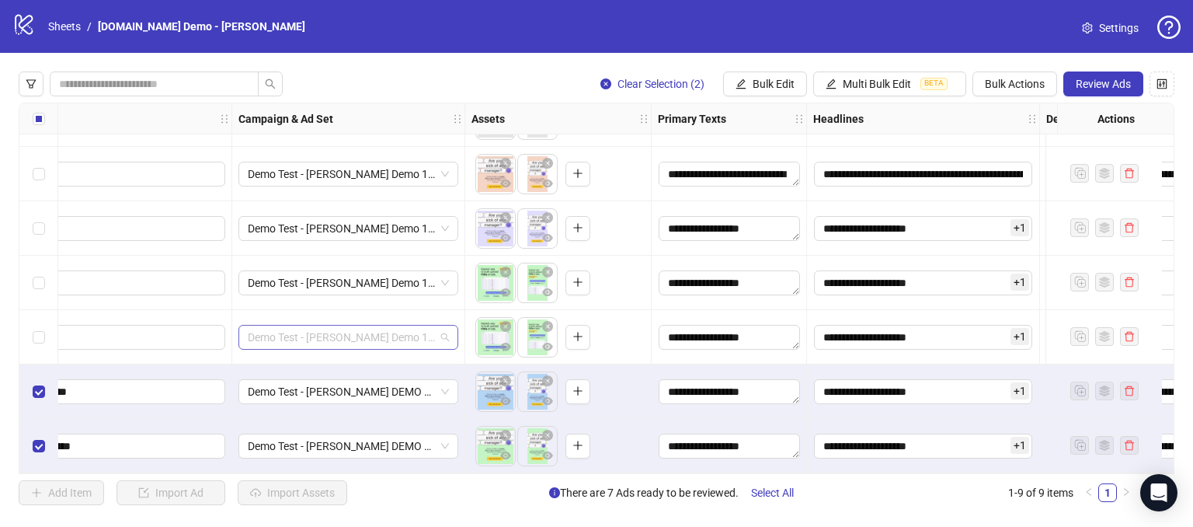
click at [447, 332] on span "Demo Test - [PERSON_NAME] Demo 14 NEW" at bounding box center [348, 336] width 201 height 23
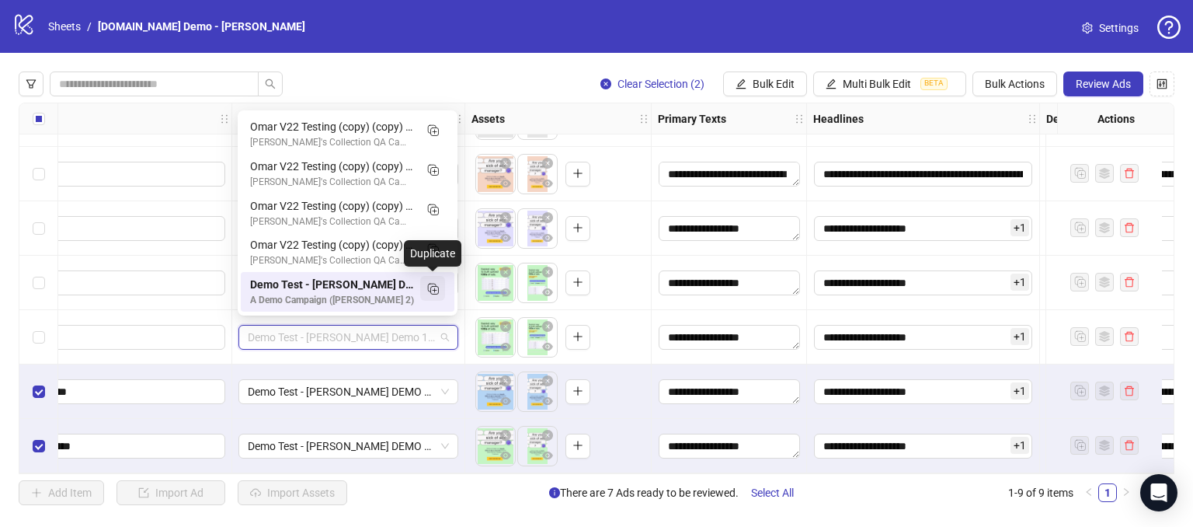
click at [427, 280] on icon "Duplicate" at bounding box center [433, 288] width 16 height 16
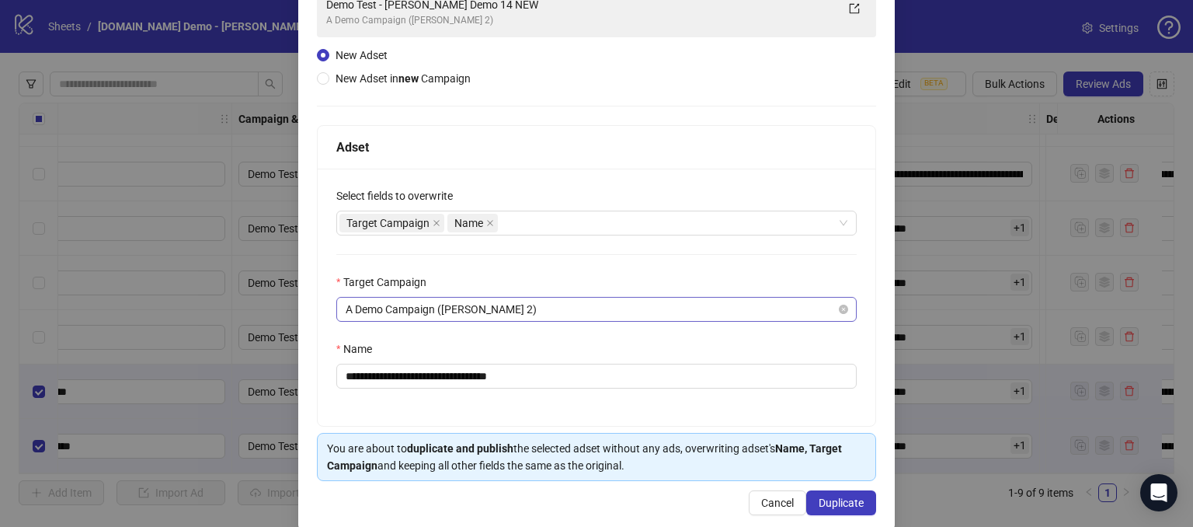
scroll to position [153, 0]
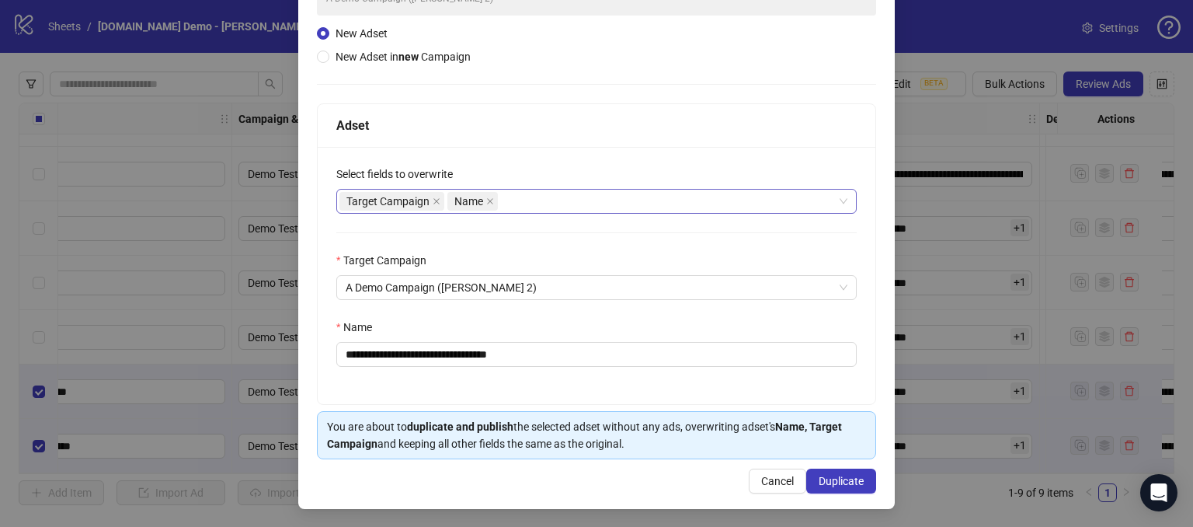
click at [540, 204] on div "Target Campaign Name" at bounding box center [588, 201] width 498 height 22
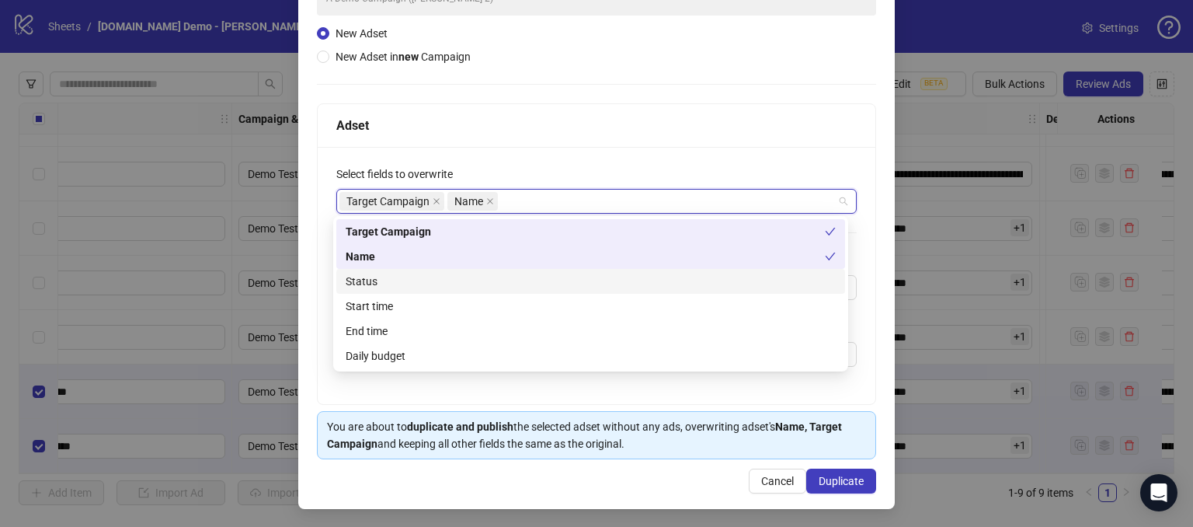
click at [377, 284] on div "Status" at bounding box center [591, 281] width 490 height 17
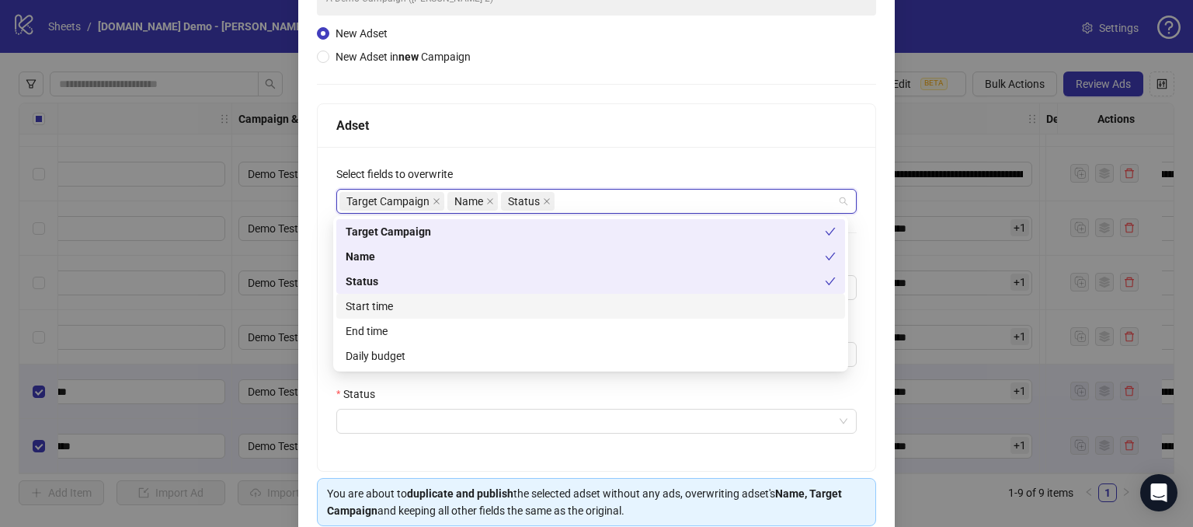
click at [376, 315] on div "Start time" at bounding box center [590, 306] width 509 height 25
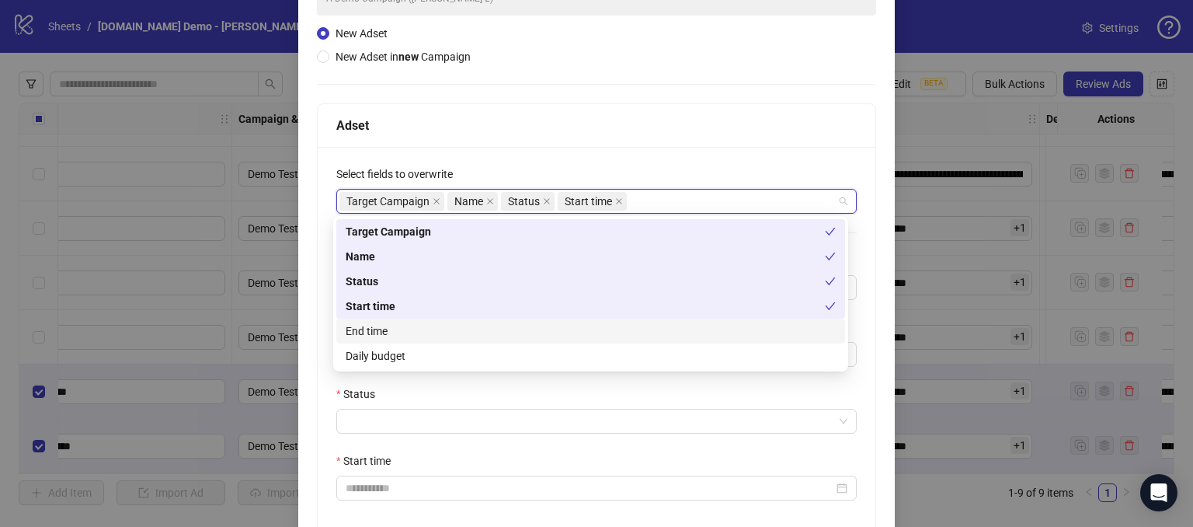
click at [370, 331] on div "End time" at bounding box center [591, 330] width 490 height 17
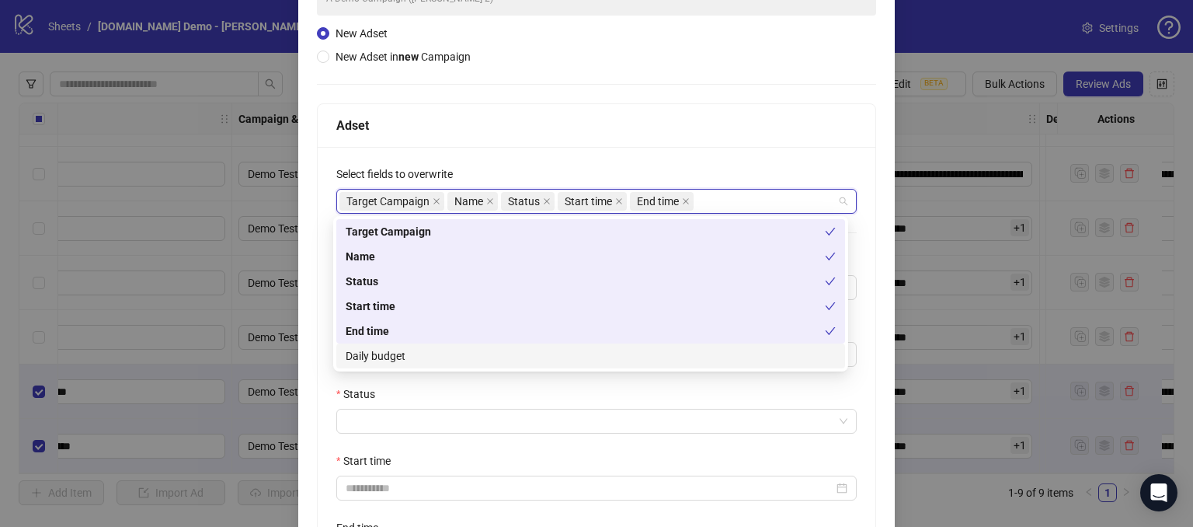
click at [372, 354] on div "Daily budget" at bounding box center [591, 355] width 490 height 17
click at [603, 162] on div "**********" at bounding box center [597, 409] width 558 height 524
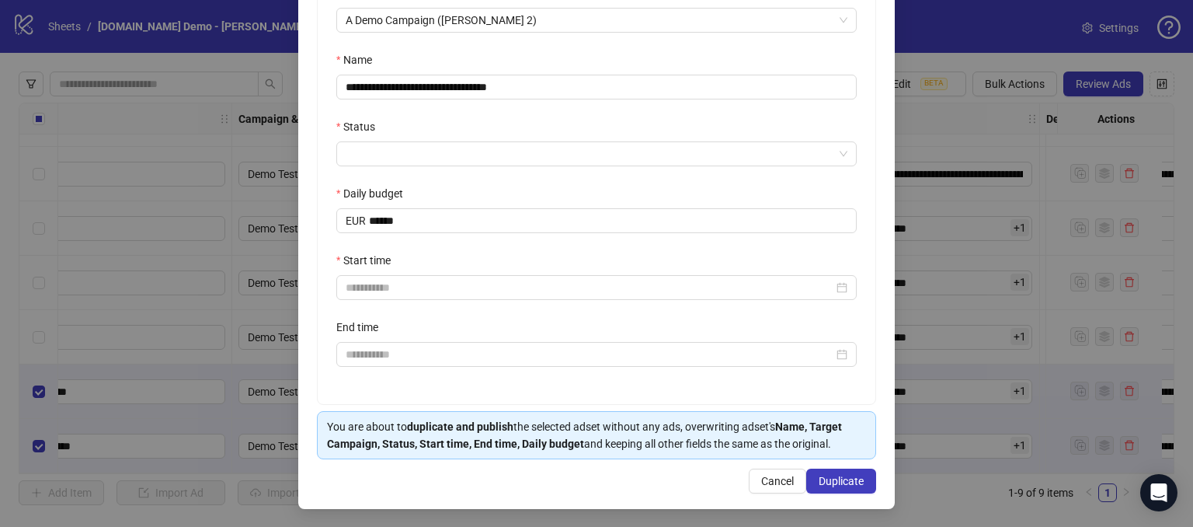
scroll to position [265, 0]
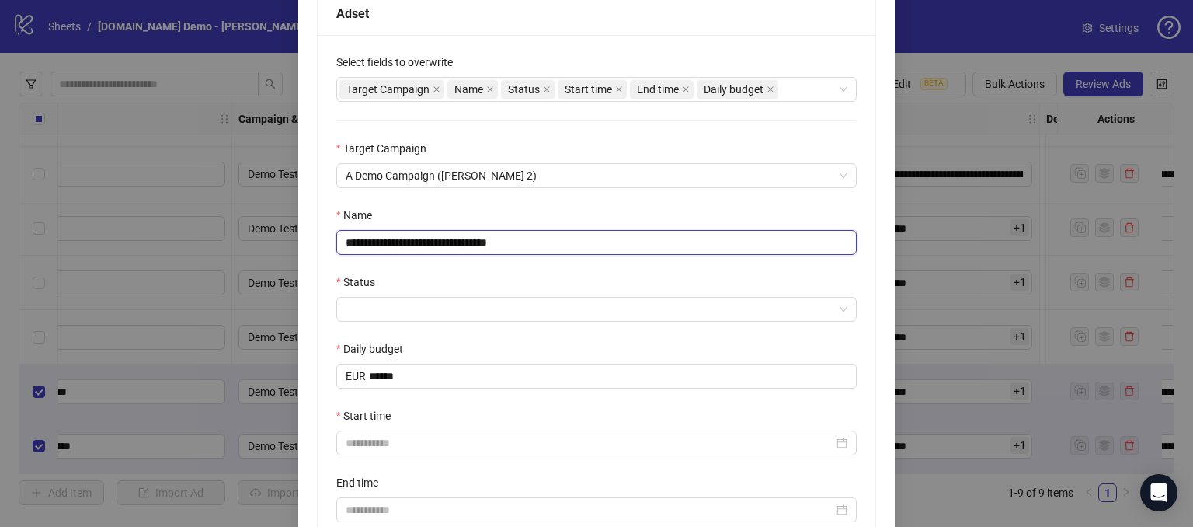
click at [569, 240] on input "**********" at bounding box center [596, 242] width 520 height 25
click at [546, 245] on input "**********" at bounding box center [596, 242] width 520 height 25
drag, startPoint x: 547, startPoint y: 244, endPoint x: 505, endPoint y: 241, distance: 42.1
click at [503, 245] on input "**********" at bounding box center [596, 242] width 520 height 25
click at [531, 212] on div "Name" at bounding box center [596, 218] width 520 height 23
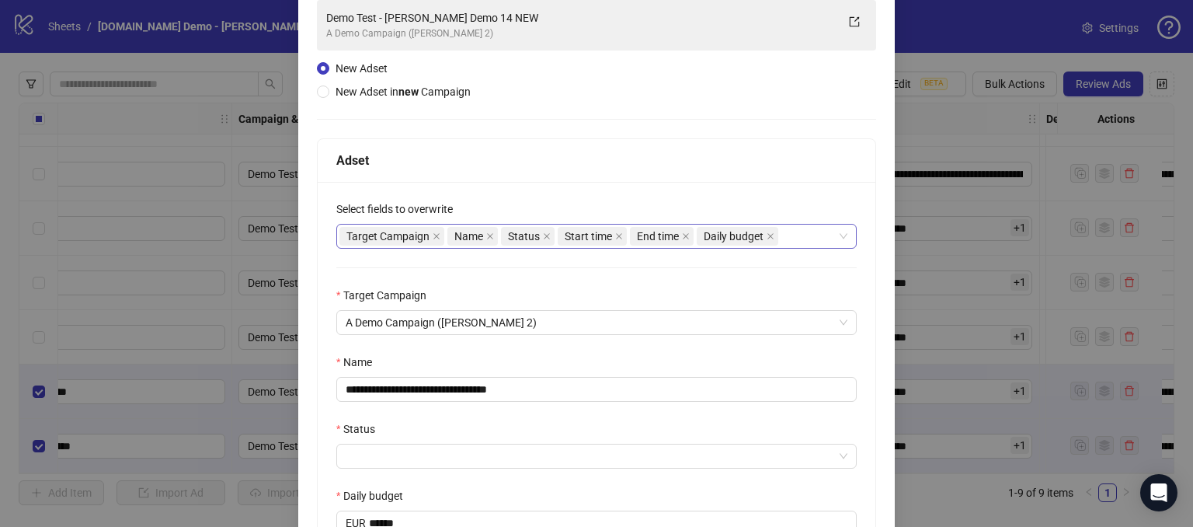
scroll to position [110, 0]
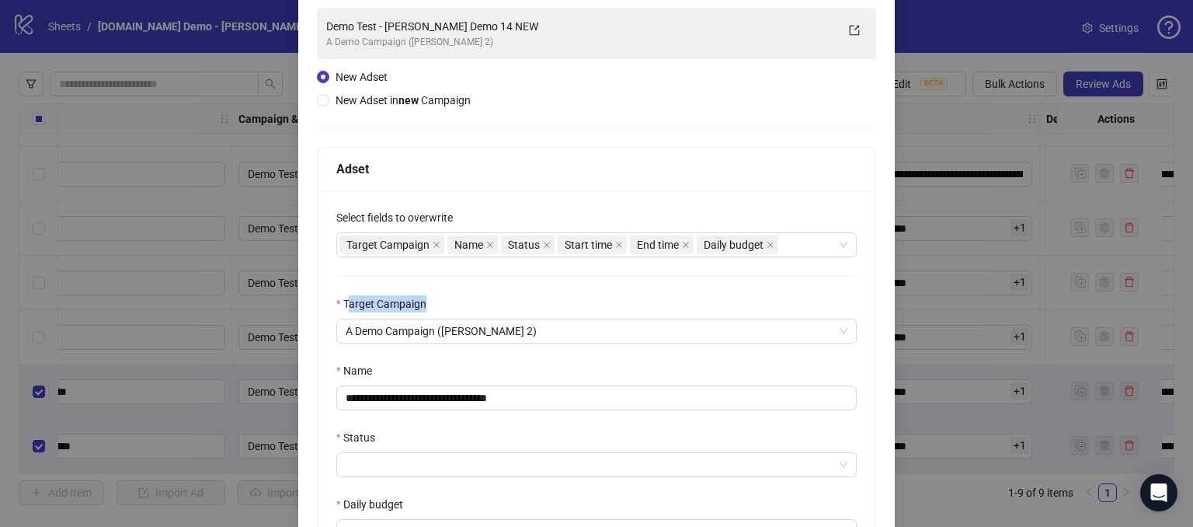
drag, startPoint x: 346, startPoint y: 300, endPoint x: 499, endPoint y: 280, distance: 153.5
click at [464, 295] on div "Target Campaign" at bounding box center [596, 306] width 520 height 23
click at [503, 280] on div "**********" at bounding box center [597, 452] width 558 height 524
click at [501, 329] on span "A Demo Campaign ([PERSON_NAME] 2)" at bounding box center [597, 330] width 502 height 23
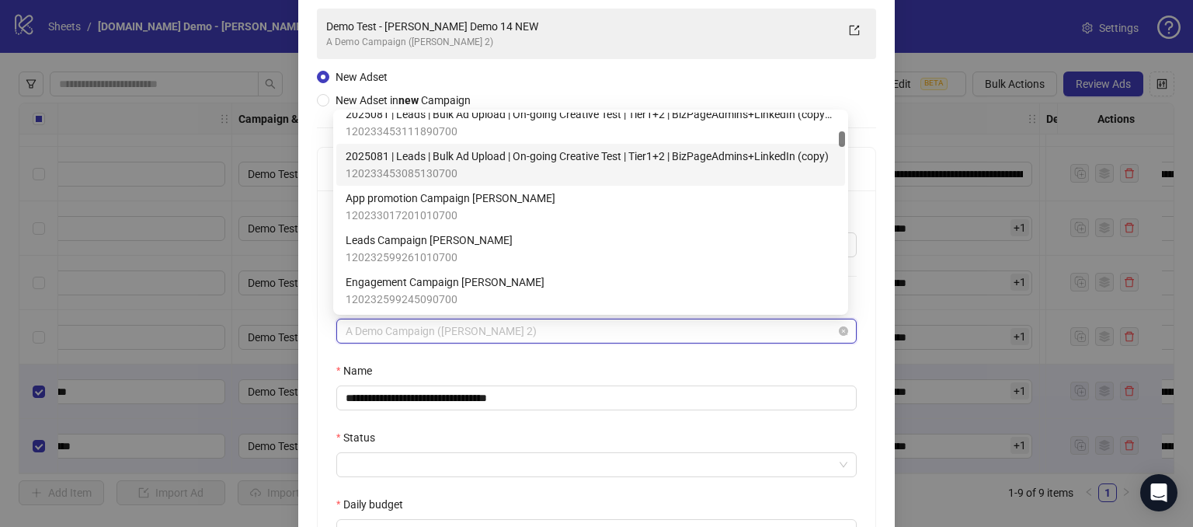
scroll to position [946, 0]
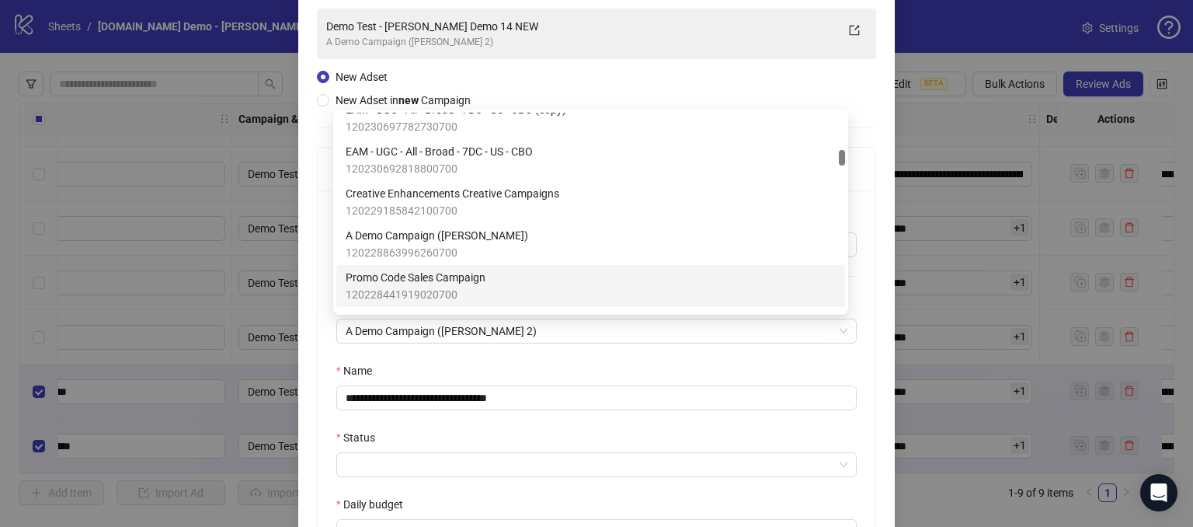
click at [482, 355] on div "**********" at bounding box center [597, 452] width 558 height 524
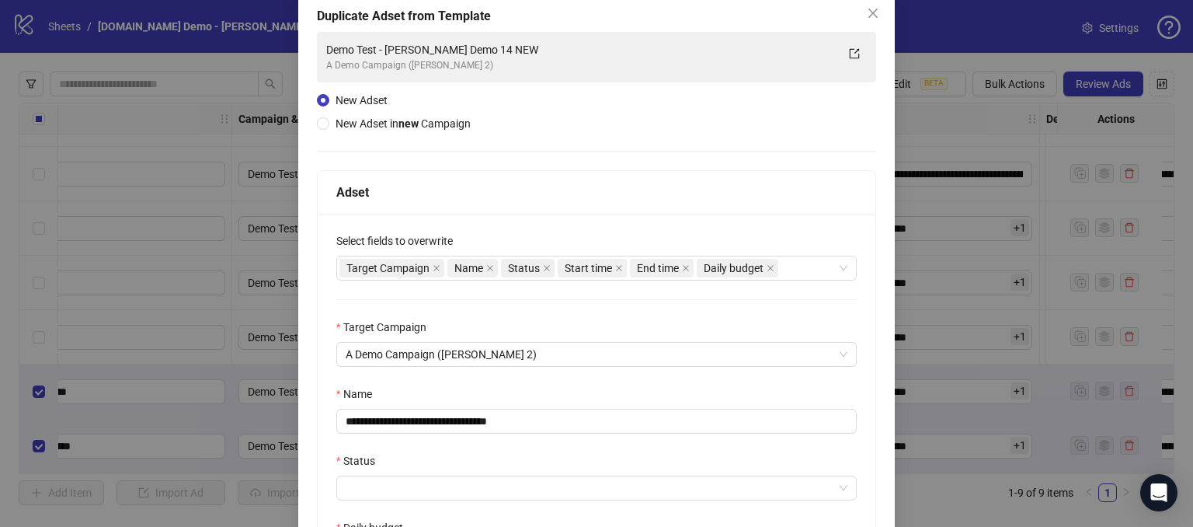
scroll to position [0, 0]
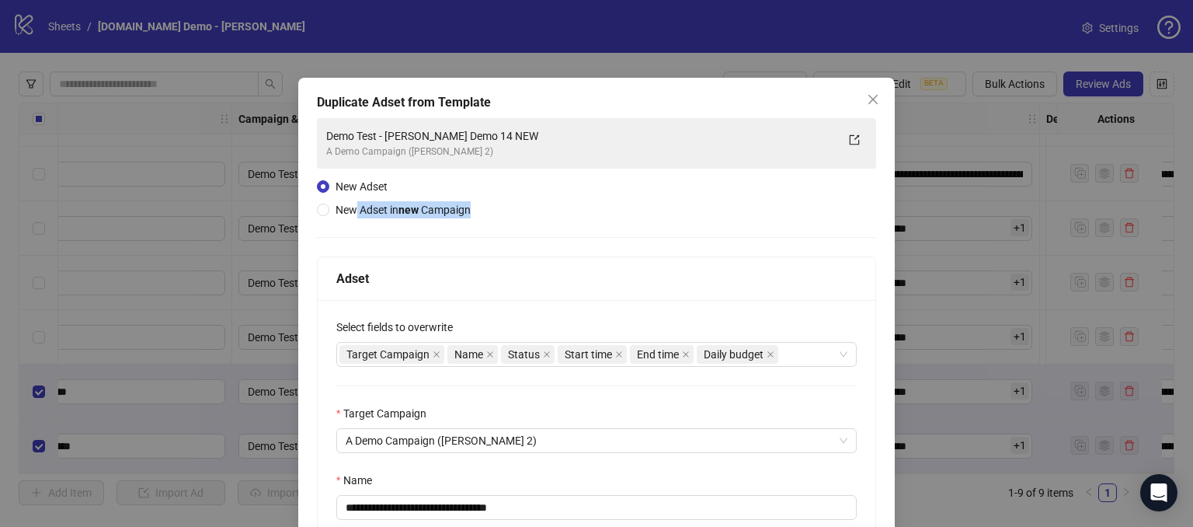
drag, startPoint x: 354, startPoint y: 210, endPoint x: 496, endPoint y: 206, distance: 141.4
click at [488, 206] on div "**********" at bounding box center [596, 498] width 559 height 761
drag, startPoint x: 537, startPoint y: 212, endPoint x: 354, endPoint y: 215, distance: 182.6
click at [534, 212] on div "**********" at bounding box center [596, 498] width 559 height 761
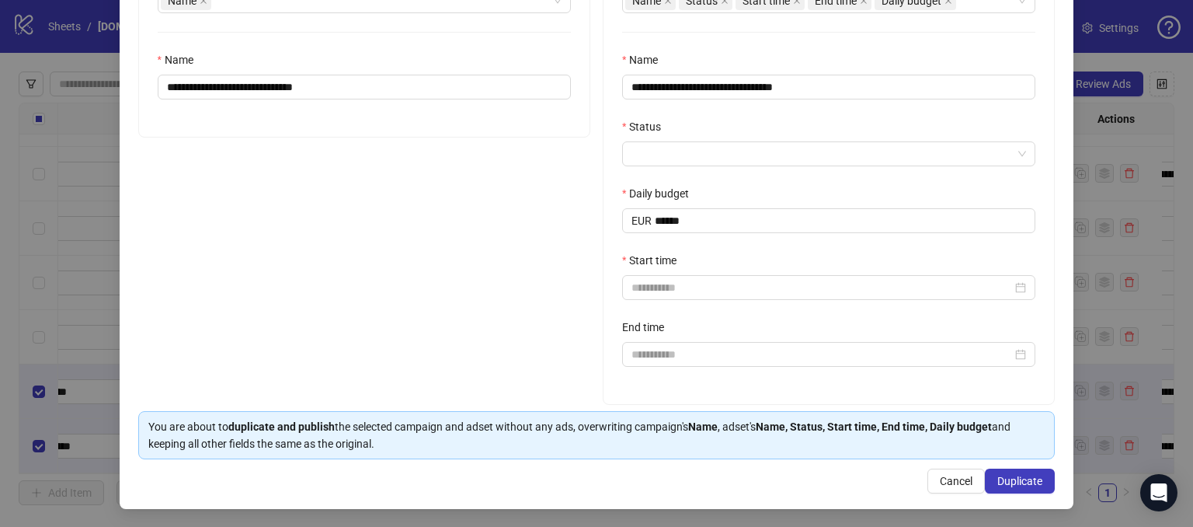
scroll to position [43, 0]
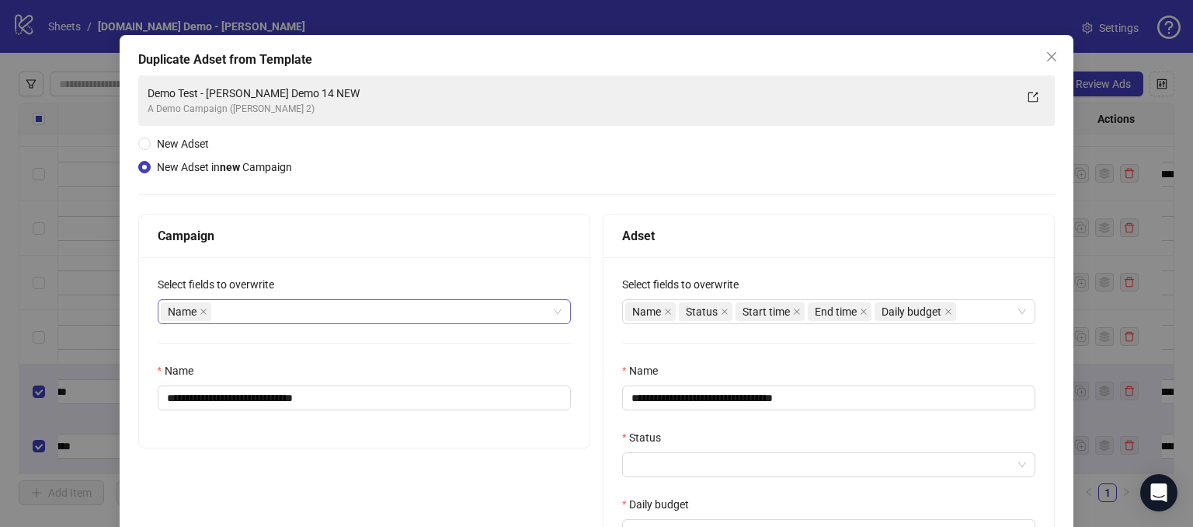
click at [240, 310] on div "Name" at bounding box center [356, 312] width 391 height 22
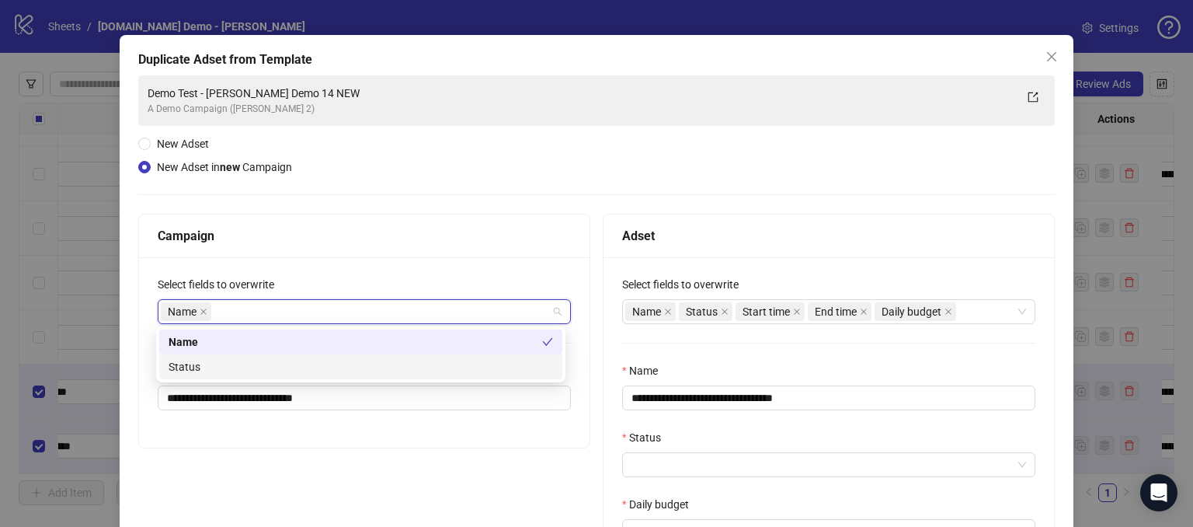
click at [193, 370] on div "Status" at bounding box center [361, 366] width 384 height 17
drag, startPoint x: 325, startPoint y: 251, endPoint x: 273, endPoint y: 301, distance: 72.0
click at [325, 249] on div "Campaign" at bounding box center [364, 235] width 450 height 43
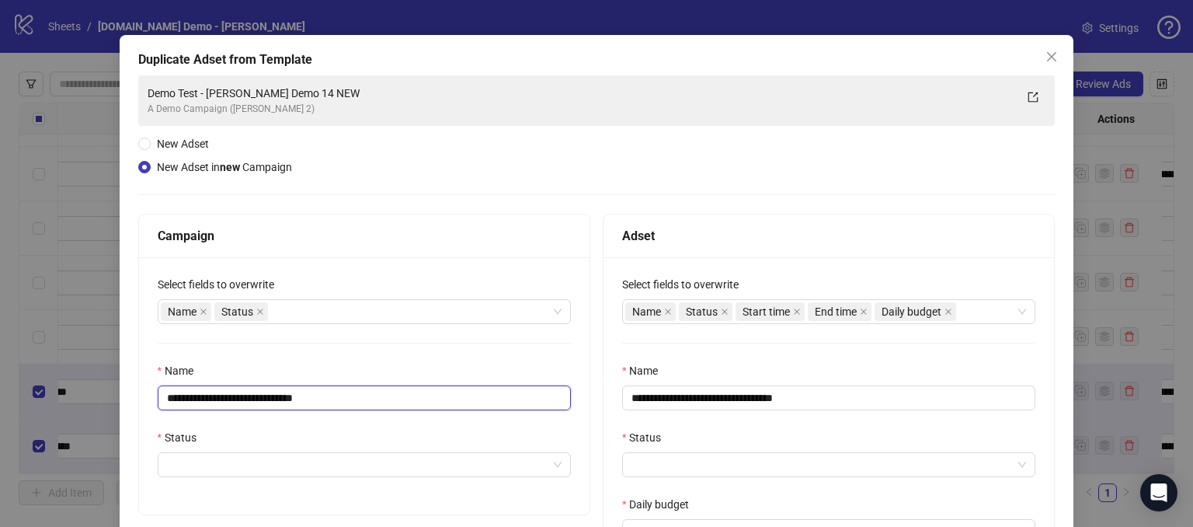
drag, startPoint x: 362, startPoint y: 399, endPoint x: 227, endPoint y: 384, distance: 136.0
click at [241, 386] on input "**********" at bounding box center [364, 397] width 413 height 25
click at [238, 371] on div "Name" at bounding box center [364, 373] width 413 height 23
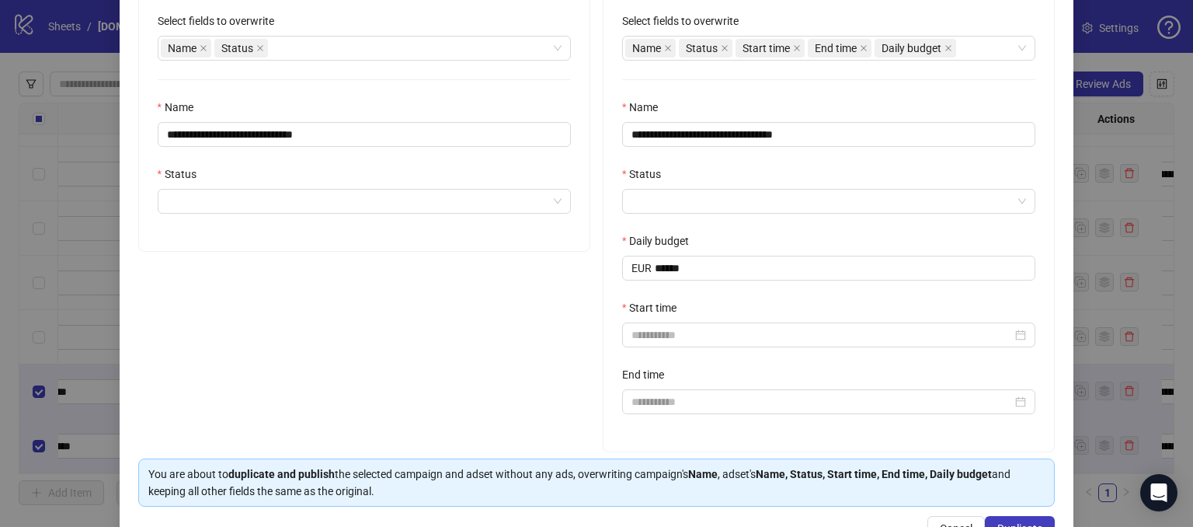
scroll to position [353, 0]
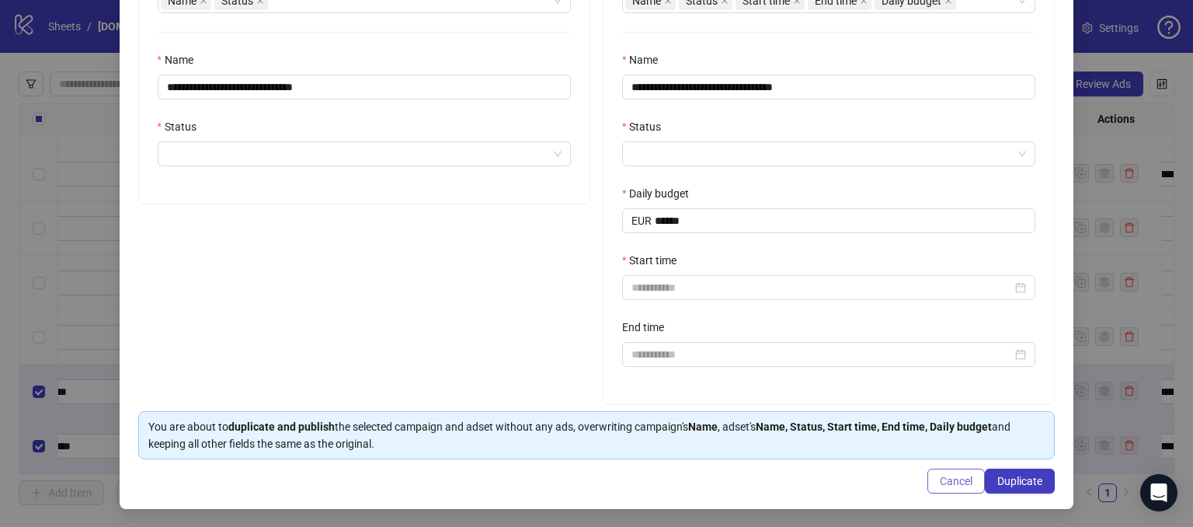
click at [940, 481] on span "Cancel" at bounding box center [956, 481] width 33 height 12
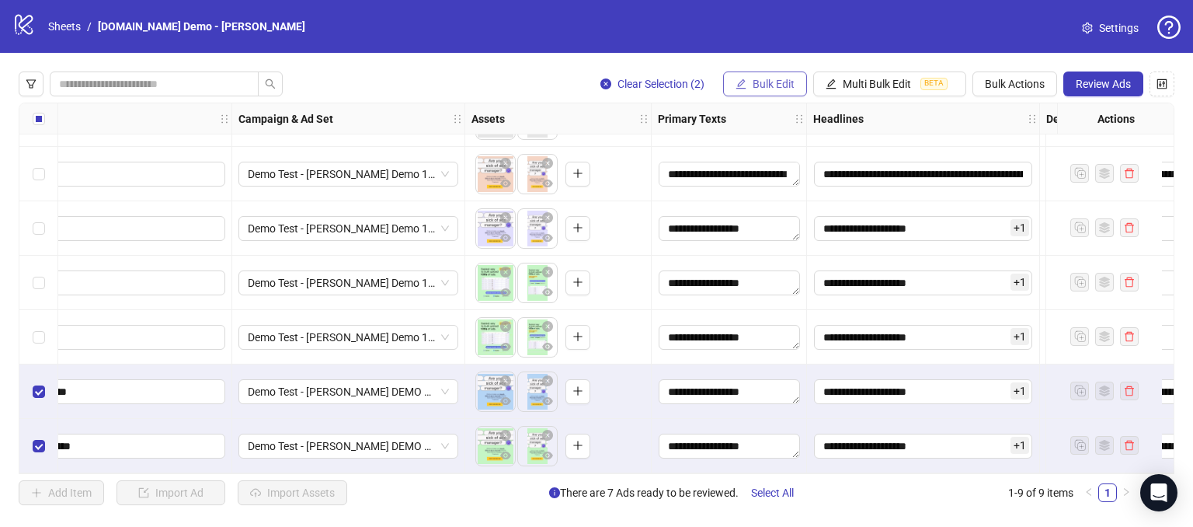
click at [762, 82] on span "Bulk Edit" at bounding box center [774, 84] width 42 height 12
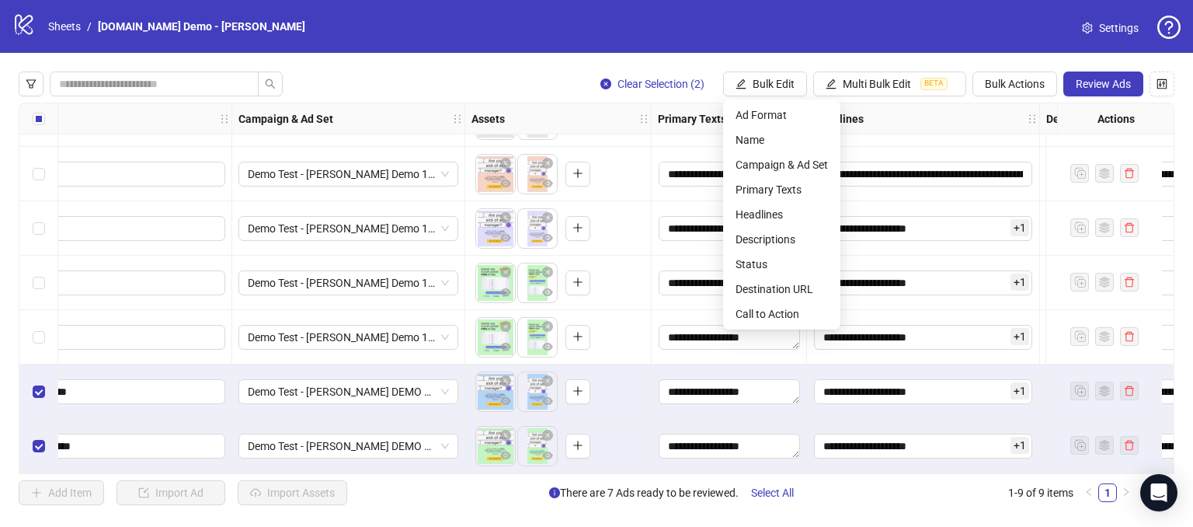
click at [512, 73] on div "Clear Selection (2) Bulk Edit Multi Bulk Edit BETA Bulk Actions Review Ads" at bounding box center [597, 83] width 1156 height 25
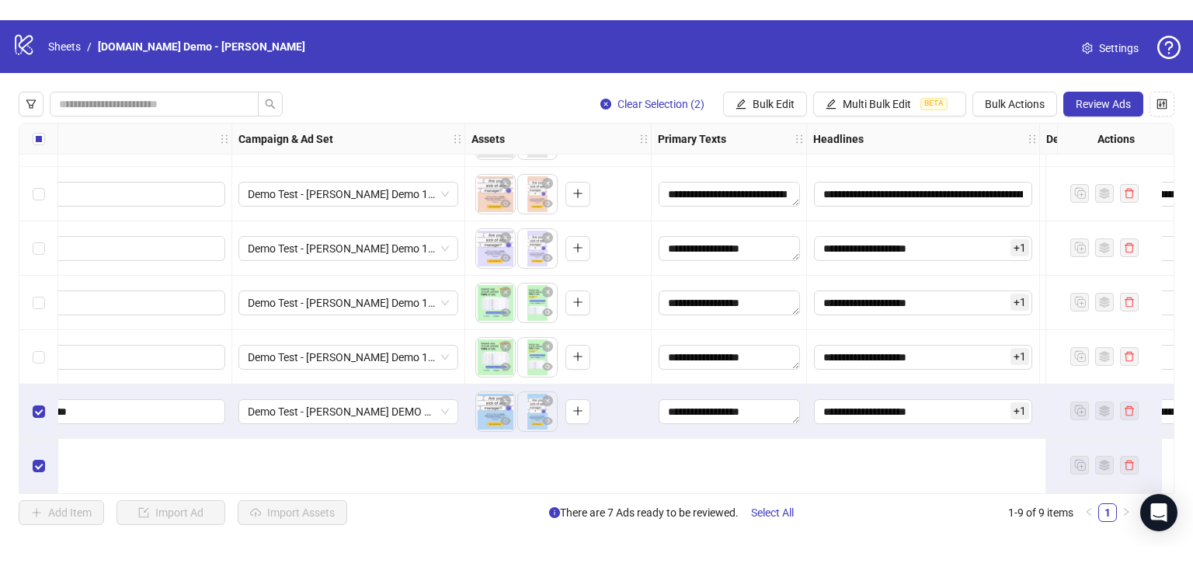
scroll to position [0, 269]
